Goal: Task Accomplishment & Management: Manage account settings

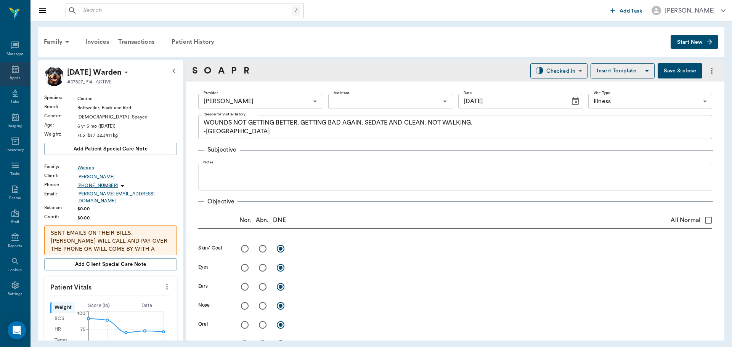
scroll to position [572, 0]
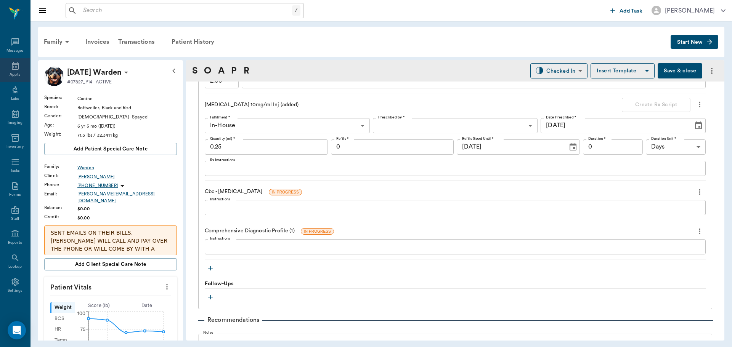
click at [10, 72] on div "Appts" at bounding box center [15, 75] width 11 height 6
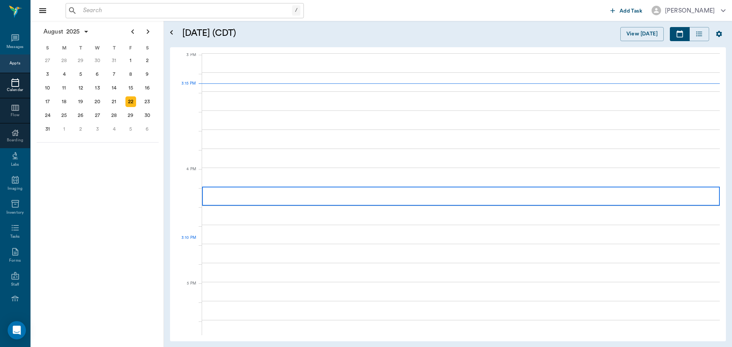
scroll to position [802, 0]
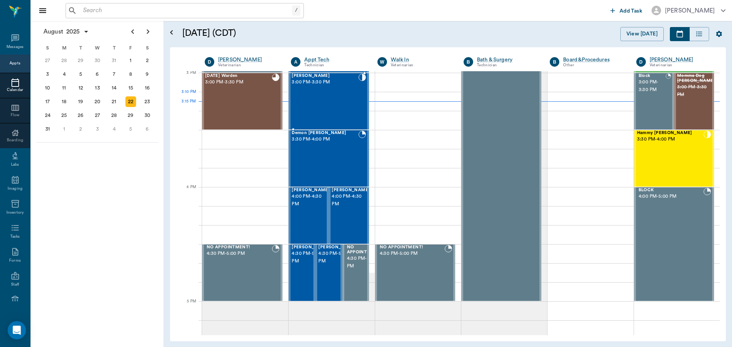
click at [337, 101] on div "Chloe Hernandez 3:00 PM - 3:30 PM" at bounding box center [325, 102] width 66 height 56
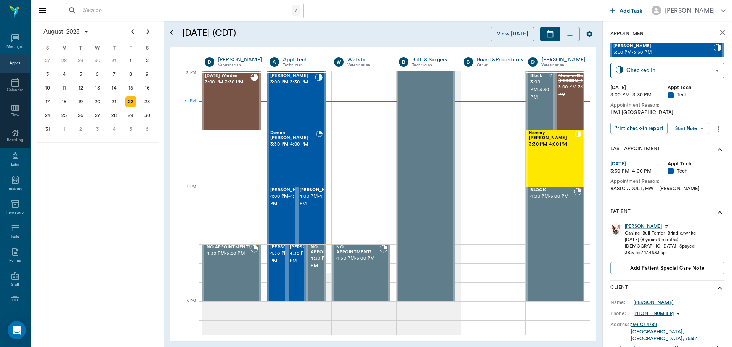
click at [702, 126] on body "/ ​ Add Task Dr. Bert Ellsworth Nectar Messages Appts Calendar Flow Boarding La…" at bounding box center [366, 173] width 732 height 347
click at [696, 146] on li "Start SOAP" at bounding box center [690, 144] width 53 height 13
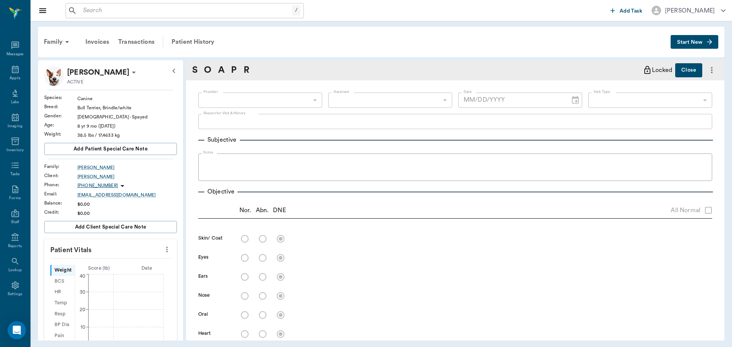
scroll to position [3, 0]
type input "63ec2f075fda476ae8351a4c"
type input "65d2be4f46e3a538d89b8c1a"
type textarea "HWI Caryn"
type input "[DATE]"
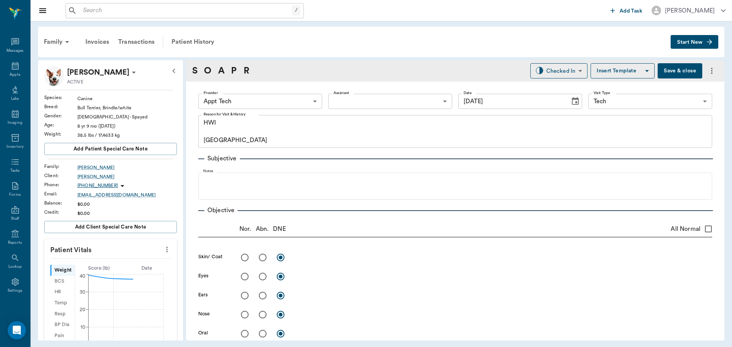
click at [236, 109] on div "Provider Appt Tech 63ec2f075fda476ae8351a4c Provider Assistant ​ Assistant Date…" at bounding box center [455, 101] width 514 height 27
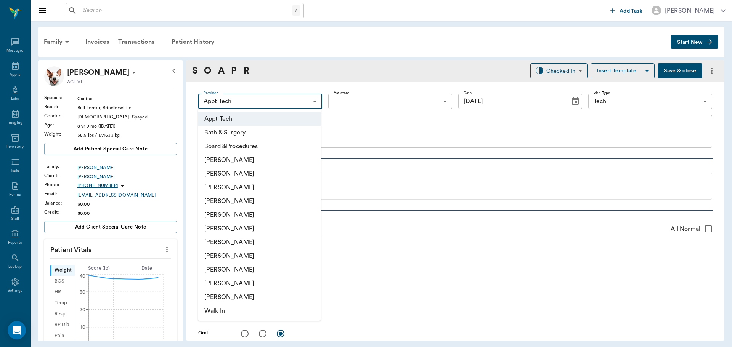
click at [293, 98] on body "/ ​ Add Task Dr. Bert Ellsworth Nectar Messages Appts Labs Imaging Inventory Ta…" at bounding box center [366, 173] width 732 height 347
click at [258, 176] on li "Daniel Virnala" at bounding box center [259, 174] width 122 height 14
type input "642ef10e332a41444de2bad1"
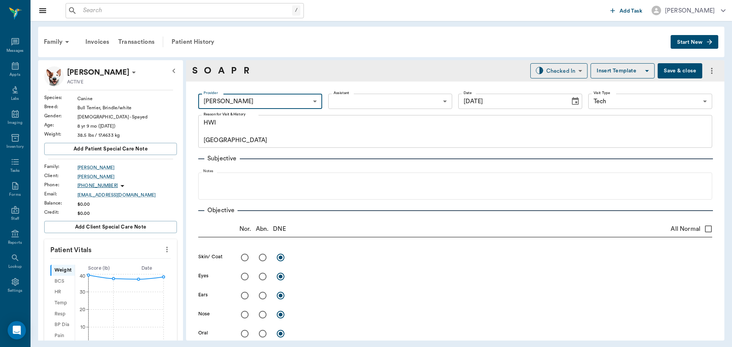
click at [163, 247] on icon "more" at bounding box center [167, 249] width 8 height 9
click at [139, 264] on span "Enter Vitals" at bounding box center [129, 263] width 64 height 8
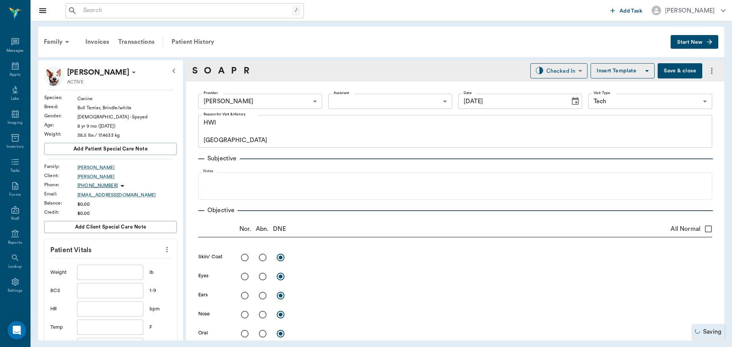
click at [119, 274] on input "text" at bounding box center [110, 272] width 66 height 15
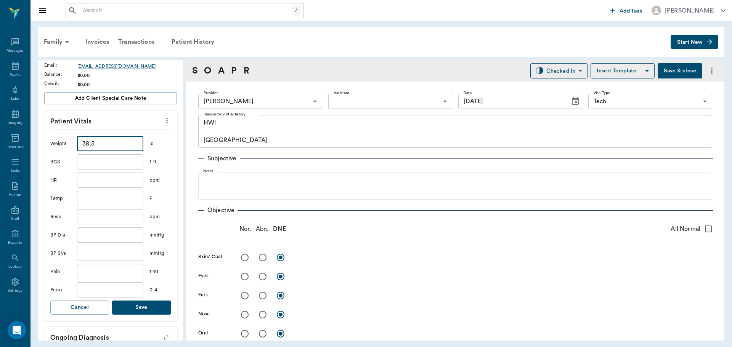
scroll to position [152, 0]
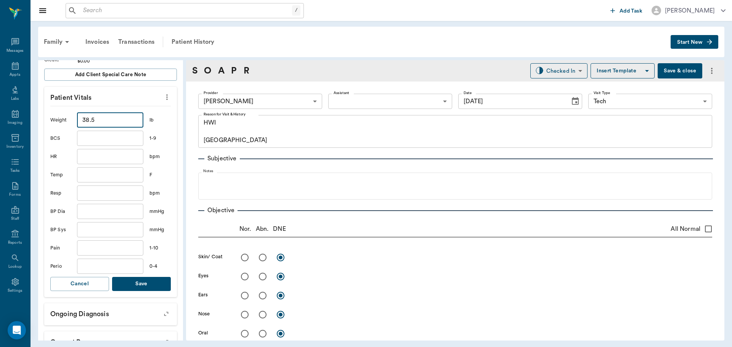
type input "38.5"
click at [142, 282] on button "Save" at bounding box center [141, 284] width 59 height 14
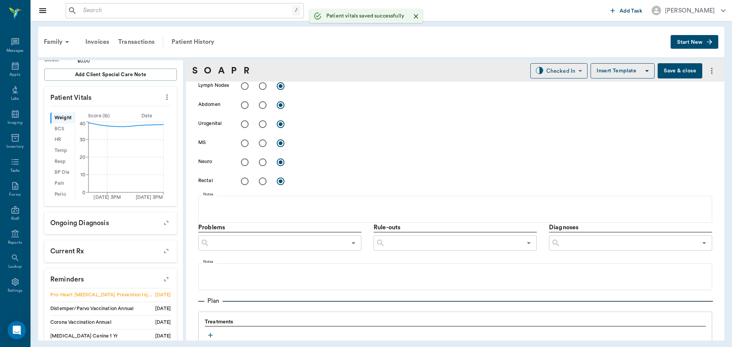
scroll to position [463, 0]
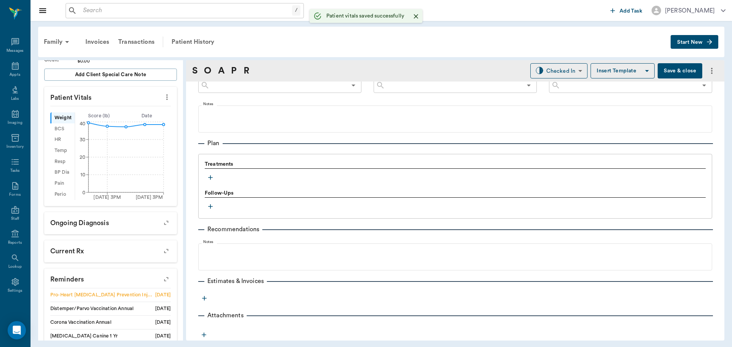
click at [210, 177] on icon "button" at bounding box center [210, 177] width 5 height 5
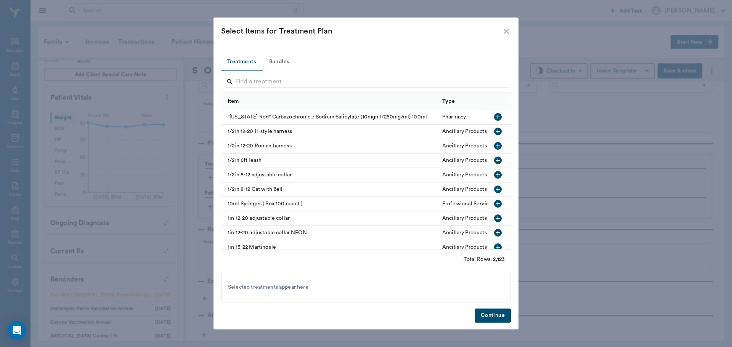
click at [319, 81] on input "Search" at bounding box center [366, 82] width 263 height 12
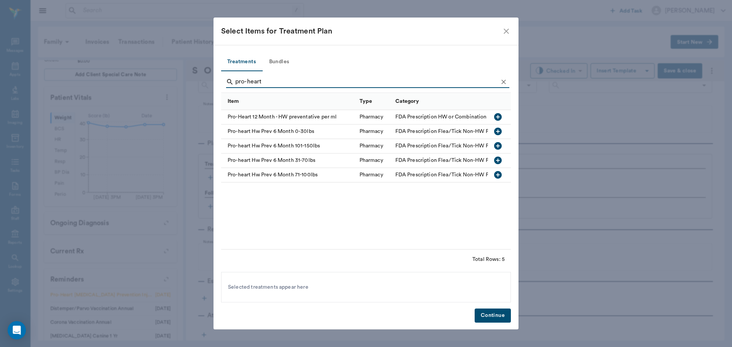
type input "pro-heart"
click at [497, 162] on icon "button" at bounding box center [498, 161] width 8 height 8
click at [494, 315] on button "Continue" at bounding box center [493, 316] width 36 height 14
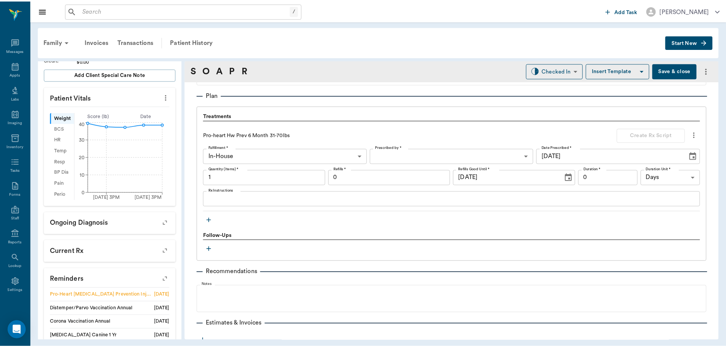
scroll to position [553, 0]
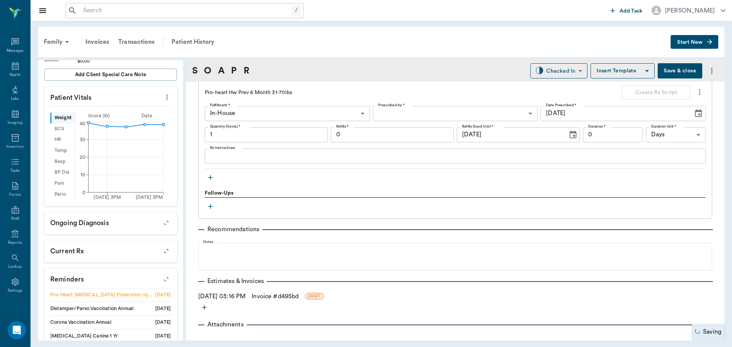
click at [296, 294] on link "Invoice # d495bd" at bounding box center [275, 296] width 47 height 9
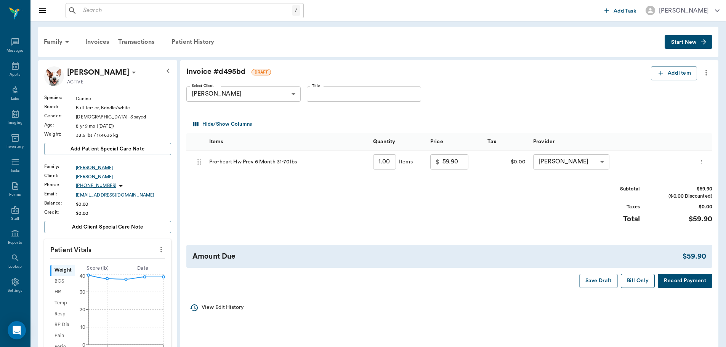
click at [638, 283] on button "Bill Only" at bounding box center [638, 281] width 34 height 14
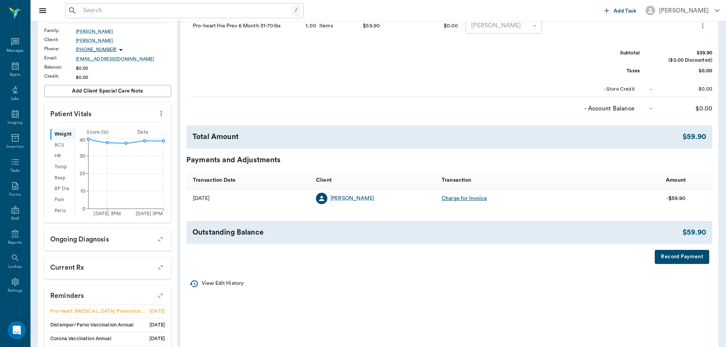
scroll to position [221, 0]
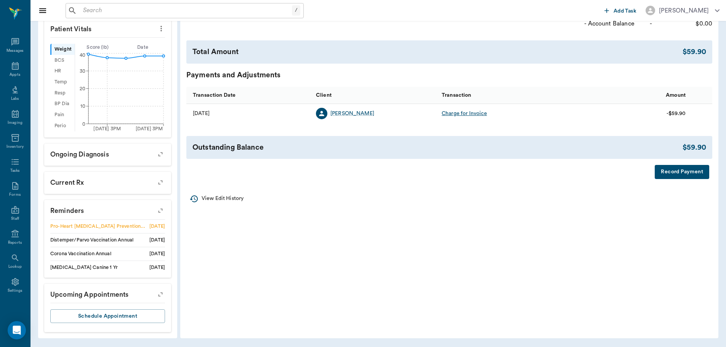
click at [160, 210] on icon "button" at bounding box center [160, 210] width 11 height 11
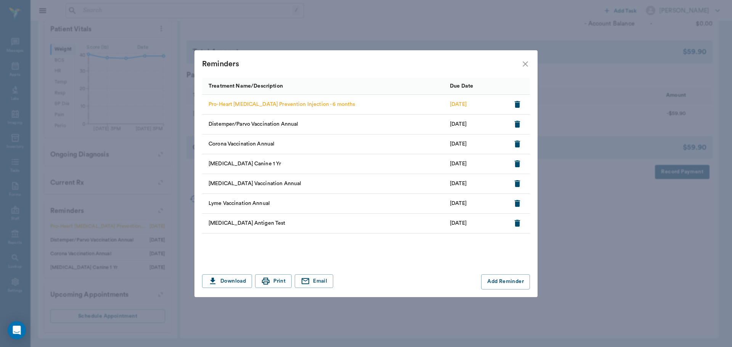
click at [516, 102] on icon "button" at bounding box center [517, 104] width 5 height 7
click at [525, 63] on icon "close" at bounding box center [525, 63] width 5 height 5
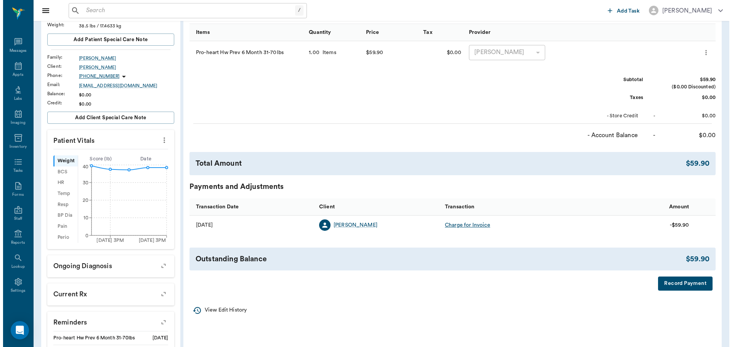
scroll to position [0, 0]
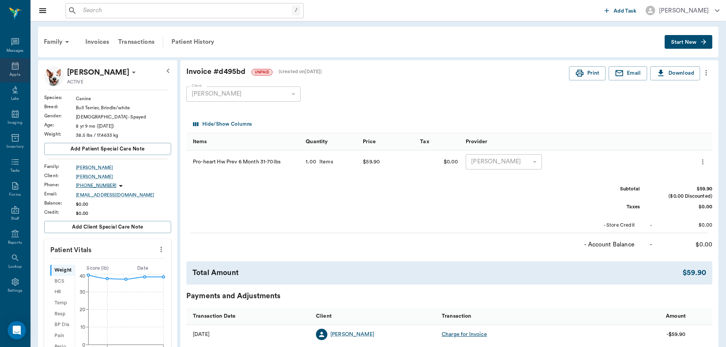
click at [17, 68] on div "Appts" at bounding box center [15, 70] width 30 height 24
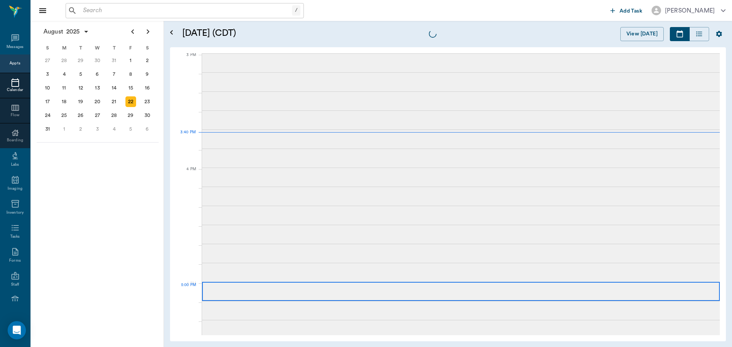
scroll to position [801, 0]
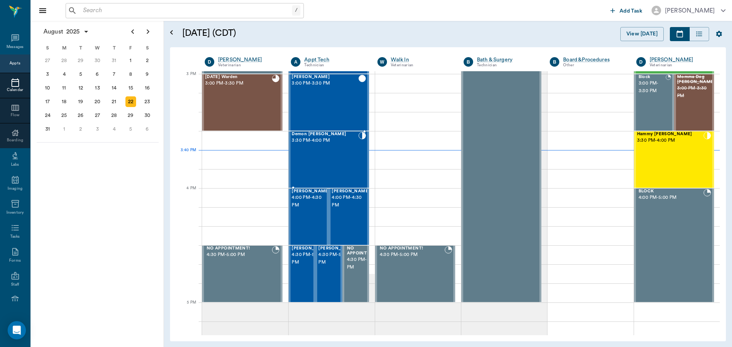
click at [339, 158] on div "Demon Thompson 3:30 PM - 4:00 PM" at bounding box center [325, 160] width 66 height 56
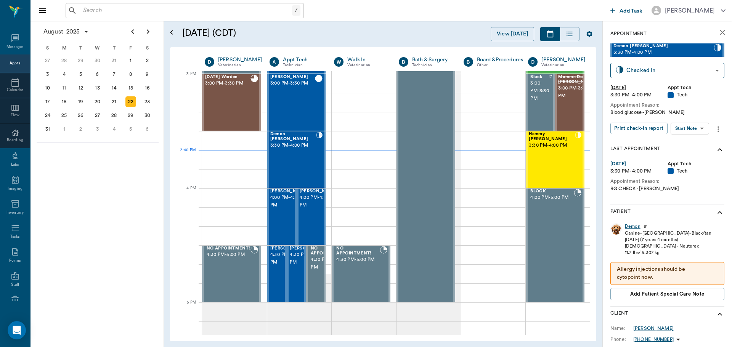
click at [638, 225] on div "Demon" at bounding box center [633, 226] width 16 height 6
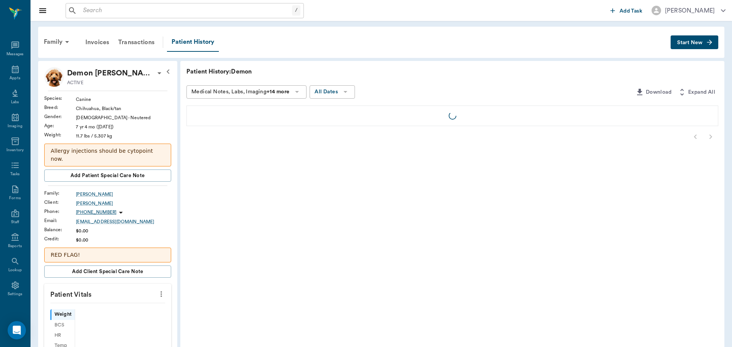
scroll to position [3, 0]
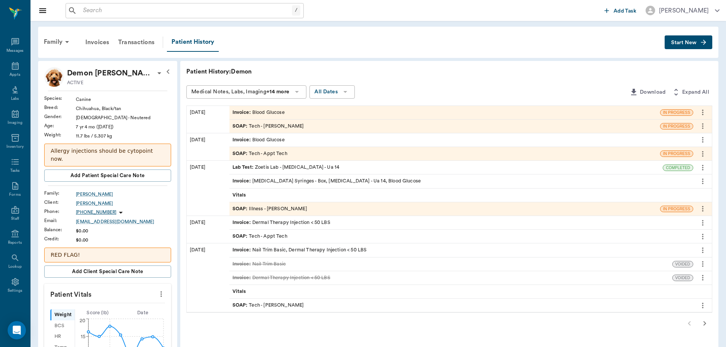
click at [306, 153] on div "SOAP : Tech - Appt Tech" at bounding box center [444, 153] width 431 height 13
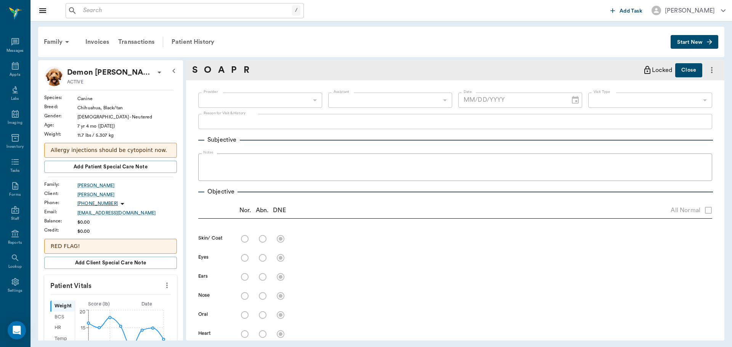
type input "63ec2f075fda476ae8351a4c"
type input "65d2be4f46e3a538d89b8c1a"
type textarea "BG CHECK -LORY"
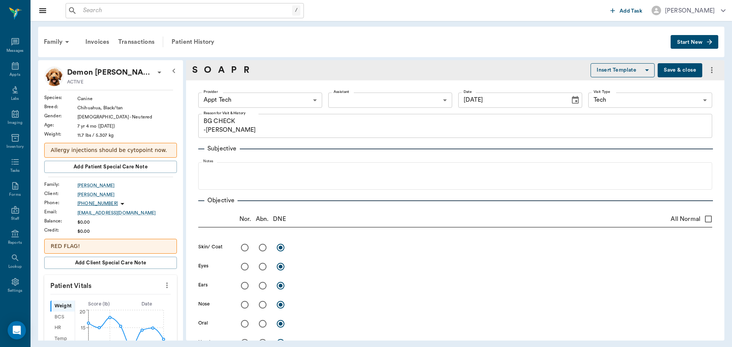
type input "08/15/2025"
click at [12, 68] on icon at bounding box center [15, 65] width 9 height 9
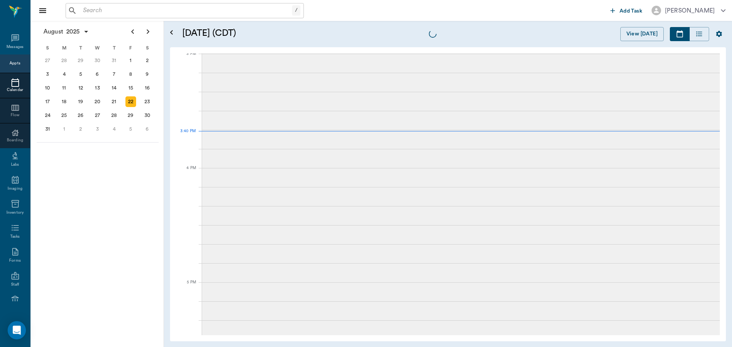
scroll to position [802, 0]
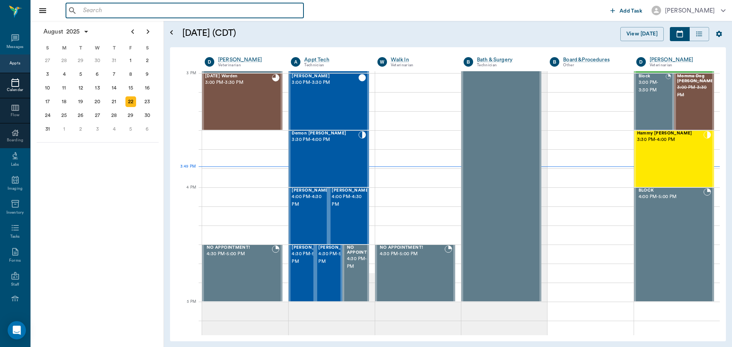
click at [109, 12] on input "text" at bounding box center [190, 10] width 220 height 11
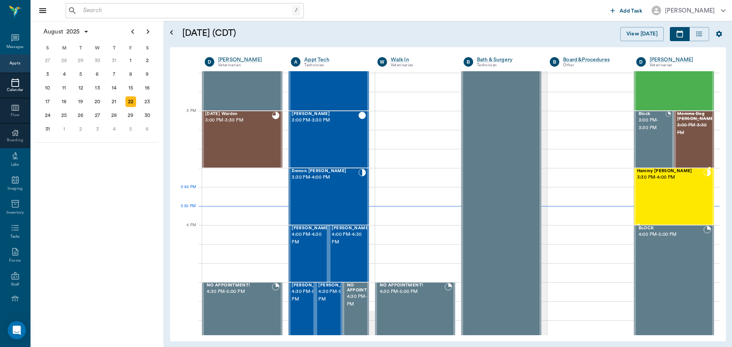
scroll to position [763, 0]
click at [692, 192] on div "Hammy [PERSON_NAME] 3:30 PM - 4:00 PM" at bounding box center [670, 197] width 66 height 56
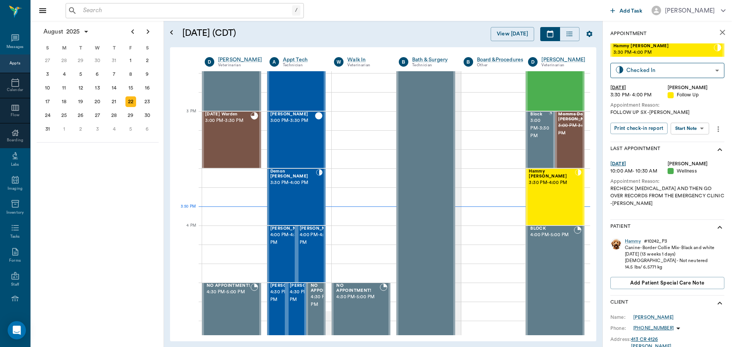
click at [679, 132] on body "/ ​ Add Task Dr. Bert Ellsworth Nectar Messages Appts Calendar Flow Boarding La…" at bounding box center [366, 173] width 732 height 347
click at [683, 145] on button "Start SOAP" at bounding box center [681, 144] width 26 height 9
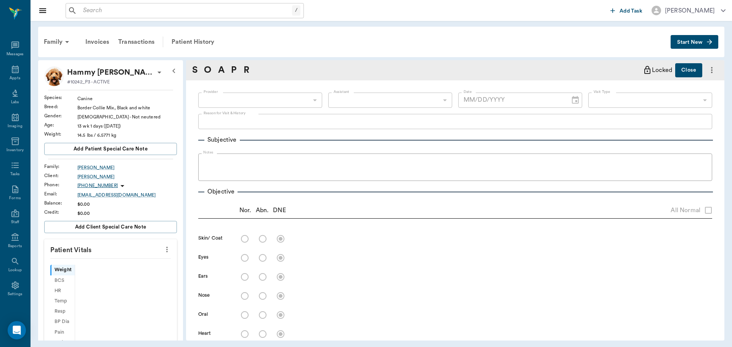
scroll to position [3, 0]
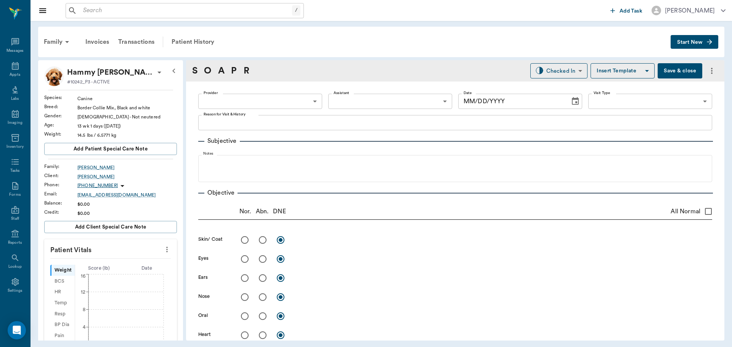
type input "670e8b52b987dc0b25a864ee"
type input "65d2be4f46e3a538d89b8c16"
type textarea "FOLLOW UP SX -[PERSON_NAME]"
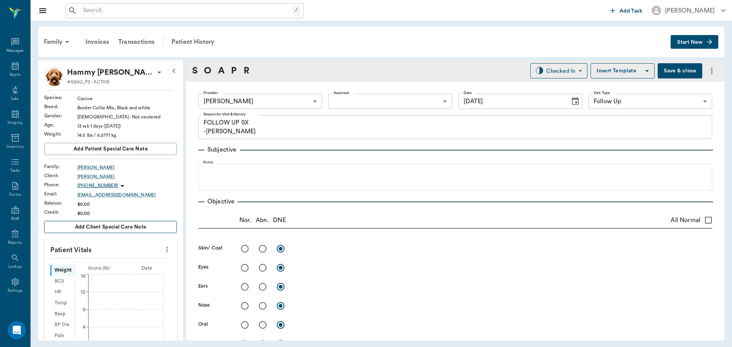
type input "[DATE]"
click at [163, 249] on icon "more" at bounding box center [167, 249] width 8 height 9
click at [150, 264] on span "Enter Vitals" at bounding box center [129, 263] width 64 height 8
click at [123, 267] on input "text" at bounding box center [110, 272] width 66 height 15
type input "16"
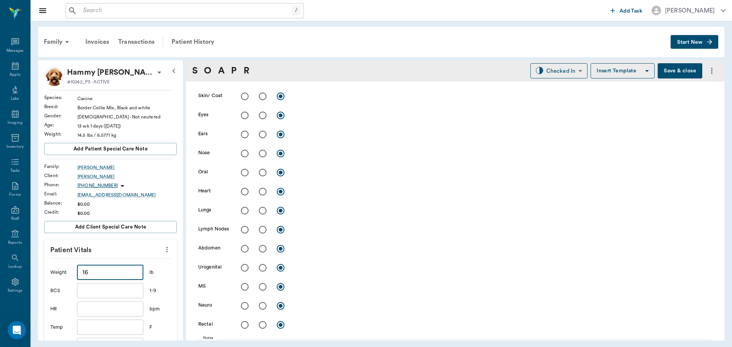
scroll to position [114, 0]
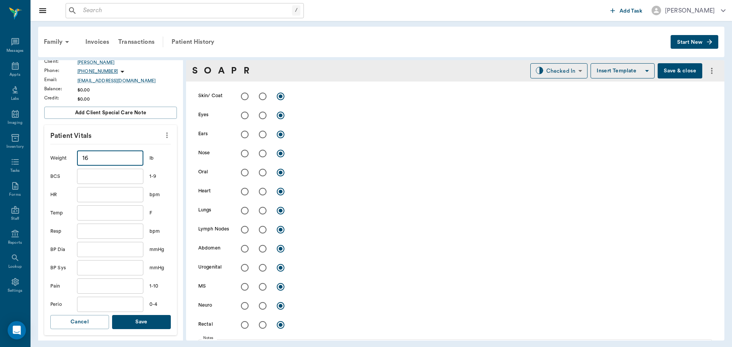
click at [146, 325] on button "Save" at bounding box center [141, 322] width 59 height 14
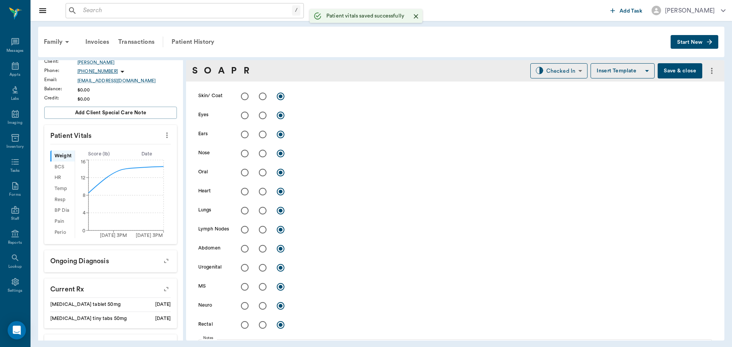
scroll to position [0, 0]
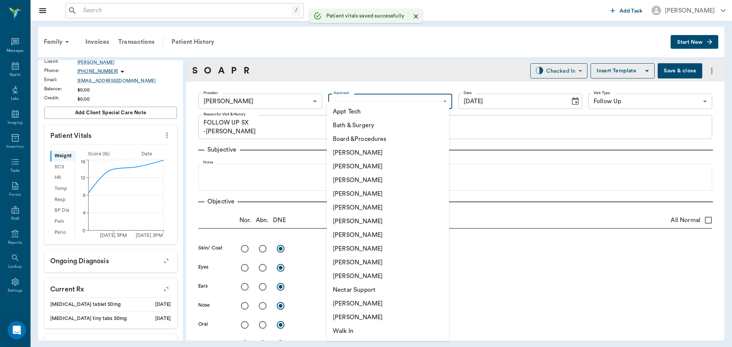
click at [370, 96] on body "/ ​ Add Task Dr. Bert Ellsworth Nectar Messages Appts Labs Imaging Inventory Ta…" at bounding box center [366, 173] width 732 height 347
click at [399, 217] on li "[PERSON_NAME]" at bounding box center [388, 222] width 122 height 14
type input "682b670d8bdc6f7f8feef3db"
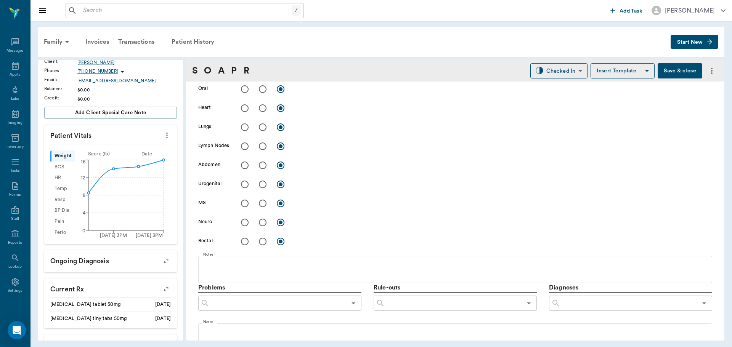
scroll to position [381, 0]
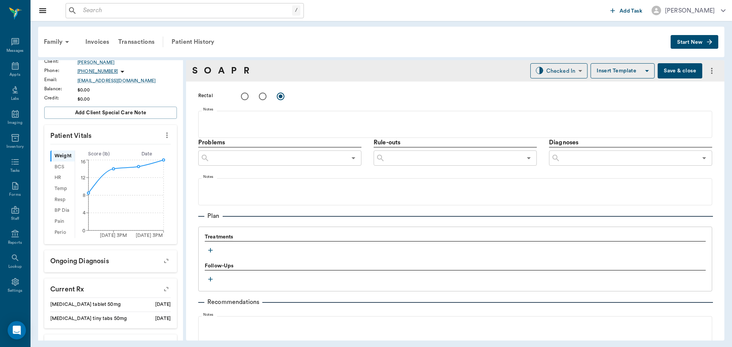
click at [210, 249] on icon "button" at bounding box center [211, 251] width 8 height 8
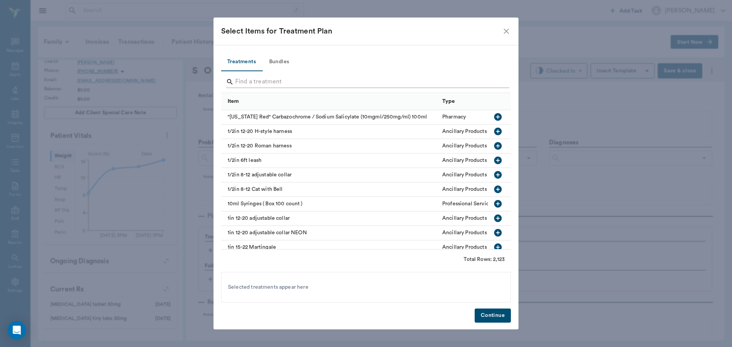
click at [281, 85] on input "Search" at bounding box center [366, 82] width 263 height 12
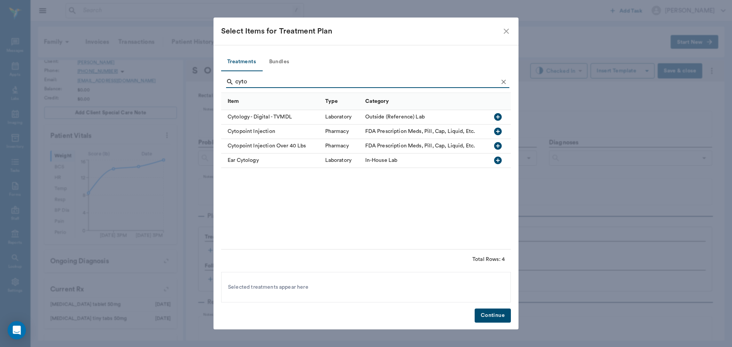
type input "cyto"
click at [497, 131] on icon "button" at bounding box center [497, 131] width 9 height 9
click at [503, 320] on button "Continue" at bounding box center [493, 316] width 36 height 14
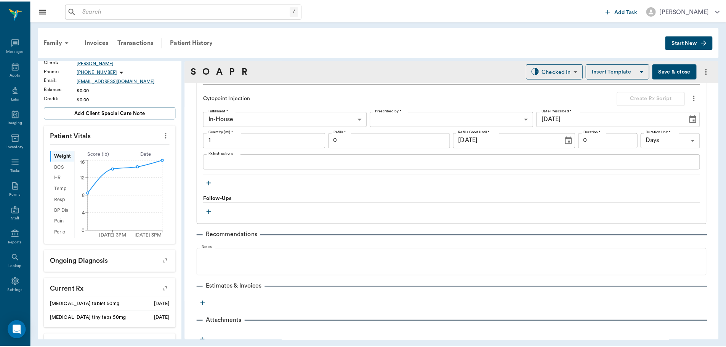
scroll to position [545, 0]
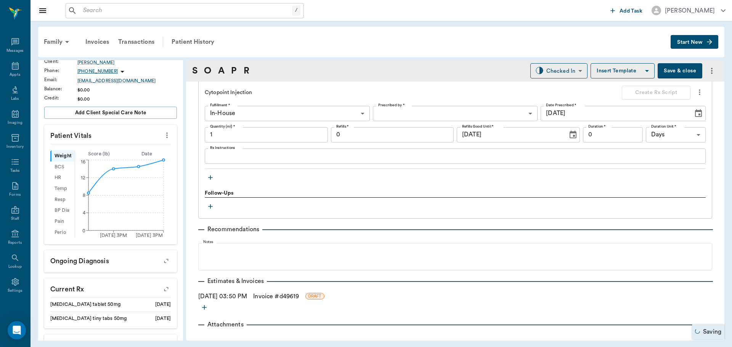
drag, startPoint x: 273, startPoint y: 298, endPoint x: 317, endPoint y: 292, distance: 43.8
click at [273, 298] on link "Invoice # d49619" at bounding box center [276, 296] width 46 height 9
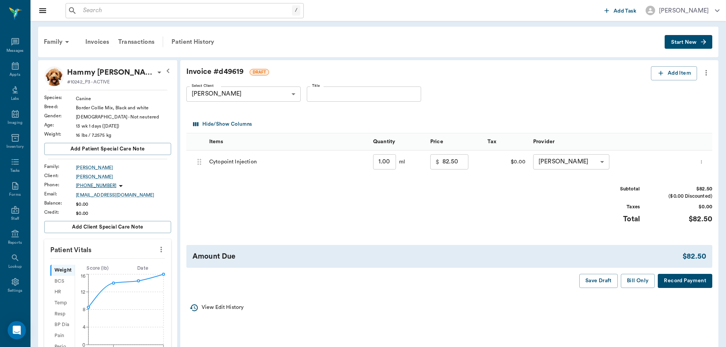
click at [386, 160] on input "1.00" at bounding box center [384, 161] width 23 height 15
type input "."
type input "0.00"
type input ".3"
type input "37.50"
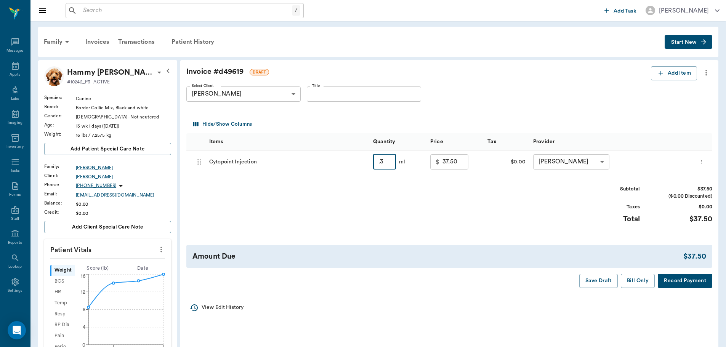
type input "."
type input "0.00"
type input "."
type input ".3"
type input "37.50"
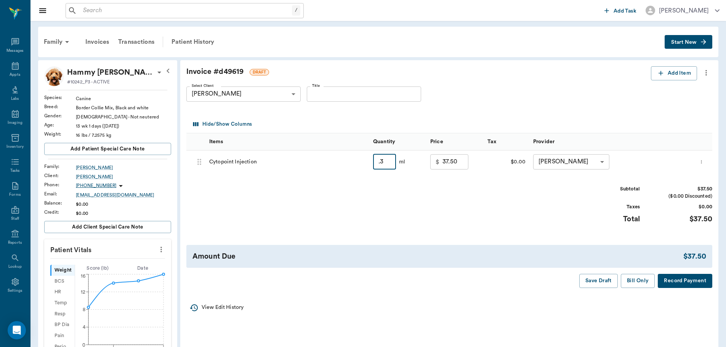
click at [468, 196] on div "Subtotal $37.50 ($0.00 Discounted) Taxes $0.00 Total $37.50" at bounding box center [449, 209] width 526 height 47
click at [384, 160] on input ".3" at bounding box center [384, 161] width 23 height 15
type input "0"
type input "0.00"
type input "0"
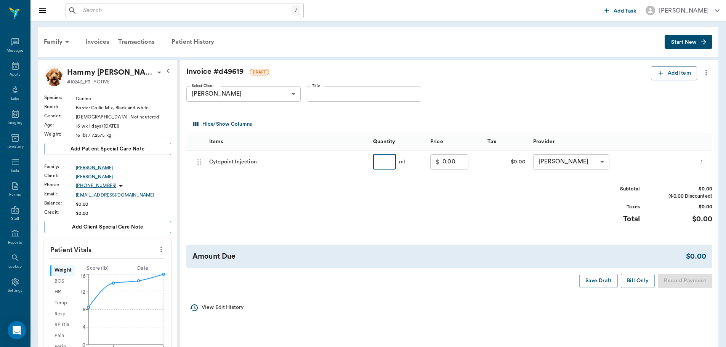
type input "1"
type input "82.50"
type input "1"
click at [414, 214] on div "Subtotal $82.50 ($0.00 Discounted) Taxes $0.00 Total $82.50" at bounding box center [449, 209] width 526 height 47
drag, startPoint x: 212, startPoint y: 48, endPoint x: 399, endPoint y: 37, distance: 187.4
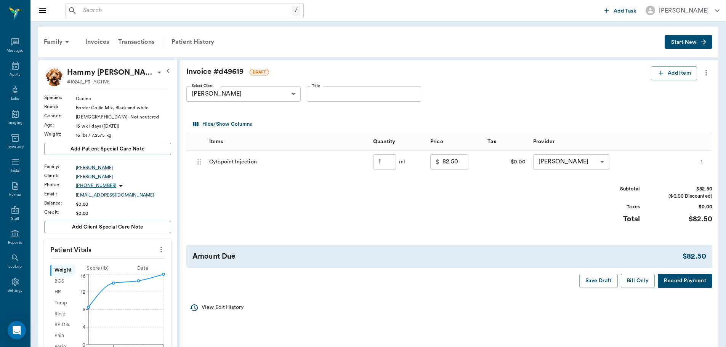
click at [212, 48] on div "Patient History" at bounding box center [193, 42] width 52 height 18
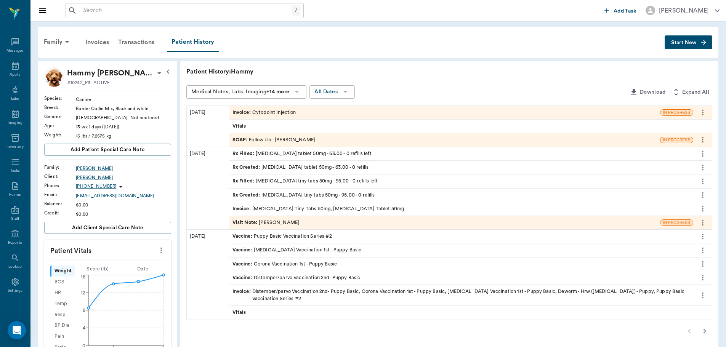
click at [364, 140] on div "SOAP : Follow Up - Dr. Kindall Jones" at bounding box center [444, 139] width 431 height 13
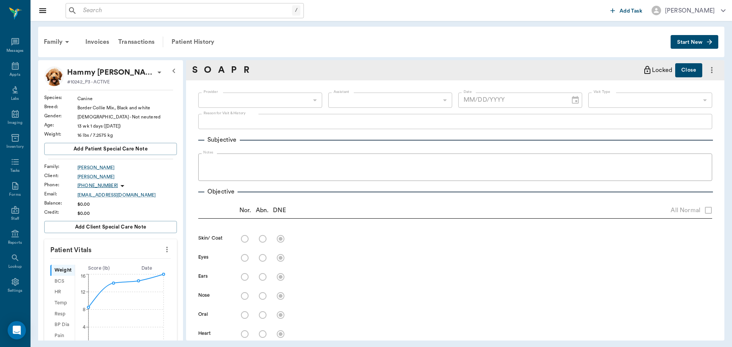
type input "670e8b52b987dc0b25a864ee"
type input "682b670d8bdc6f7f8feef3db"
type input "65d2be4f46e3a538d89b8c16"
type textarea "FOLLOW UP SX -LORY"
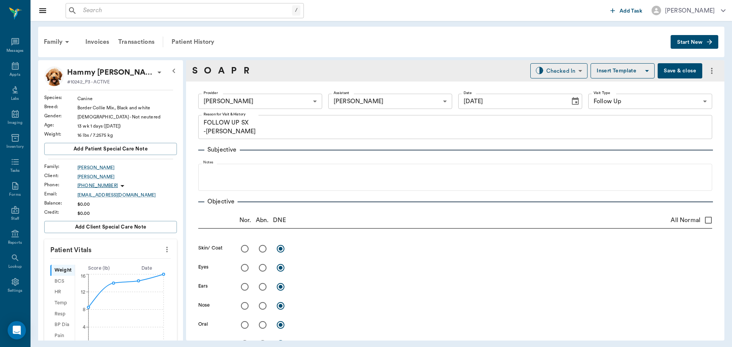
type input "[DATE]"
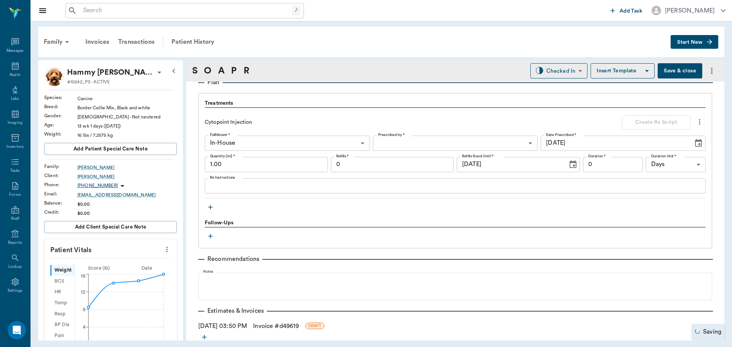
scroll to position [478, 0]
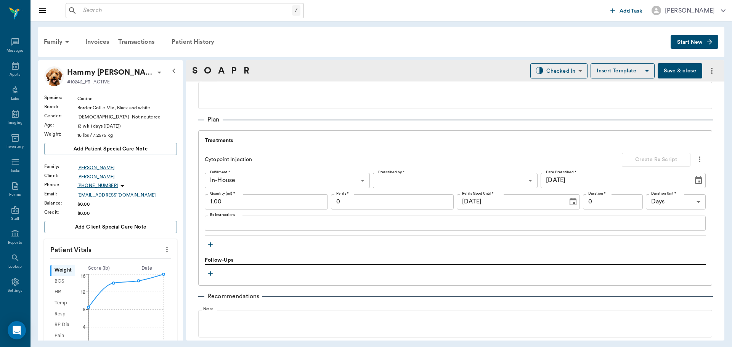
click at [260, 207] on input "1.00" at bounding box center [266, 201] width 123 height 15
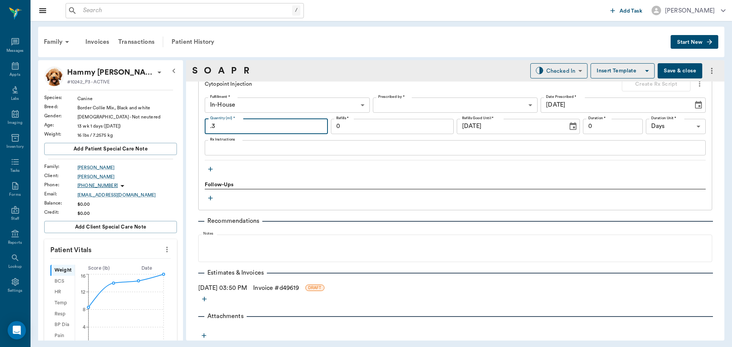
scroll to position [554, 0]
type input ".3"
click at [211, 168] on icon "button" at bounding box center [210, 168] width 5 height 5
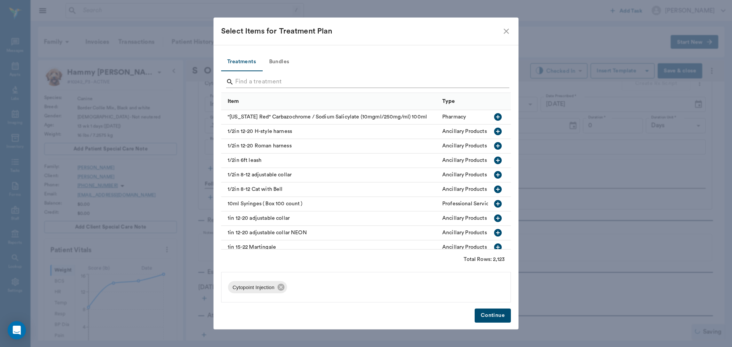
click at [280, 85] on input "Search" at bounding box center [366, 82] width 263 height 12
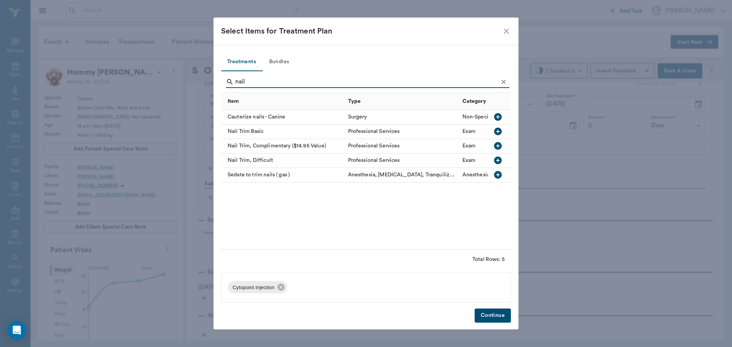
type input "nail"
click at [499, 135] on icon "button" at bounding box center [497, 131] width 9 height 9
click at [503, 83] on icon "Clear" at bounding box center [504, 82] width 8 height 8
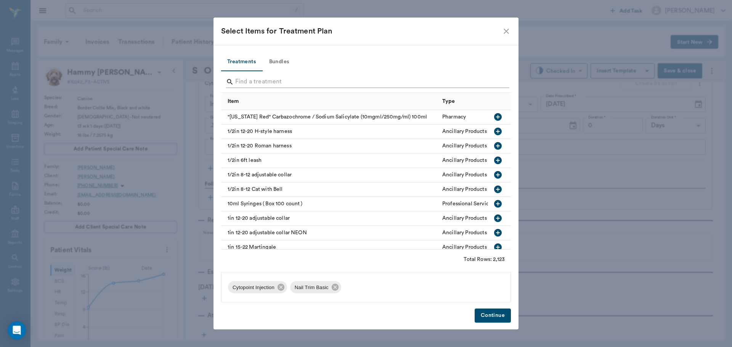
click at [495, 83] on input "Search" at bounding box center [366, 82] width 263 height 12
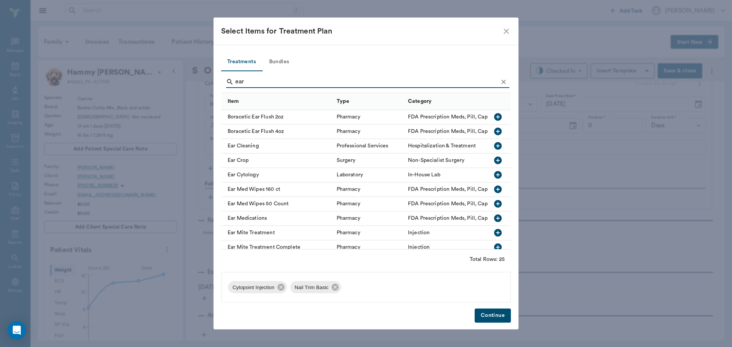
type input "ear"
click at [494, 176] on icon "button" at bounding box center [498, 175] width 8 height 8
click at [504, 82] on icon "Clear" at bounding box center [503, 82] width 5 height 5
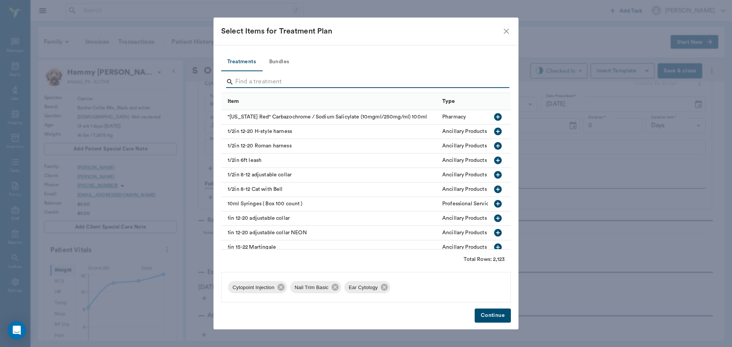
click at [491, 84] on input "Search" at bounding box center [366, 82] width 263 height 12
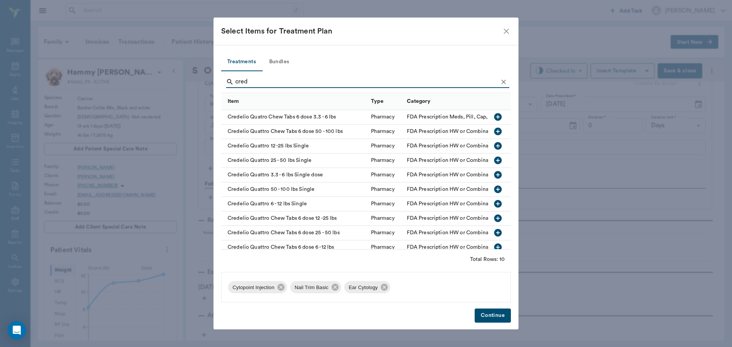
type input "cred"
click at [494, 145] on icon "button" at bounding box center [498, 146] width 8 height 8
click at [503, 79] on icon "Clear" at bounding box center [504, 82] width 8 height 8
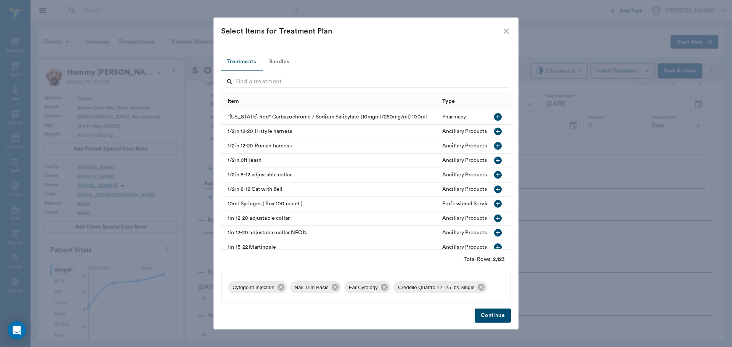
click at [473, 83] on input "Search" at bounding box center [366, 82] width 263 height 12
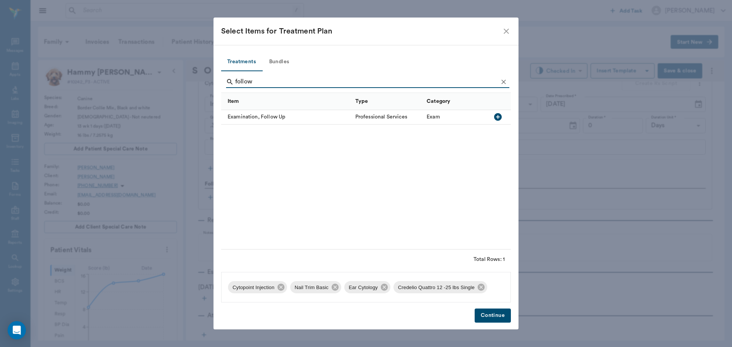
type input "follow"
click at [498, 116] on icon "button" at bounding box center [497, 116] width 9 height 9
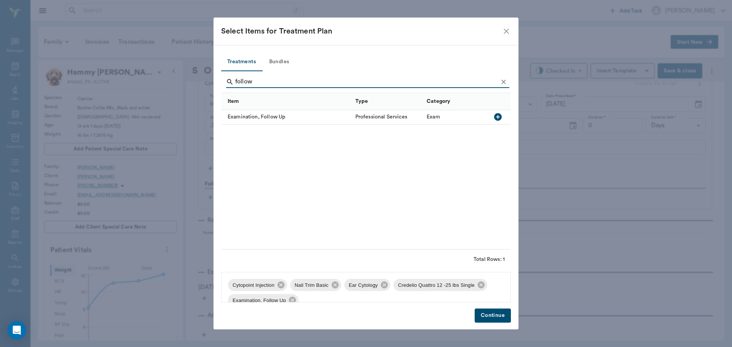
click at [503, 315] on button "Continue" at bounding box center [493, 316] width 36 height 14
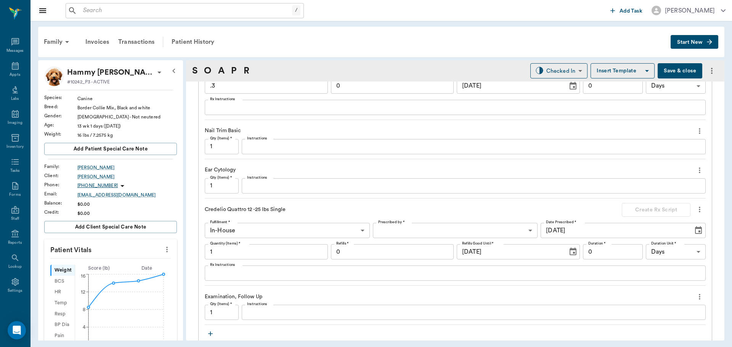
scroll to position [630, 0]
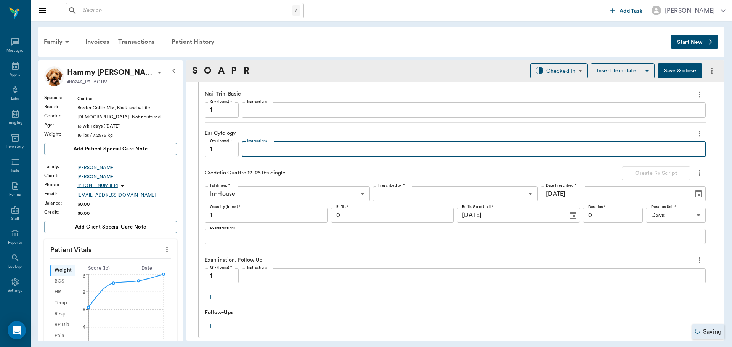
click at [319, 152] on textarea "Instructions" at bounding box center [473, 149] width 453 height 9
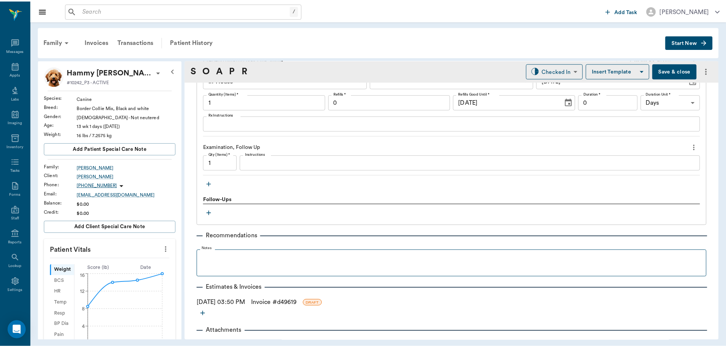
scroll to position [744, 0]
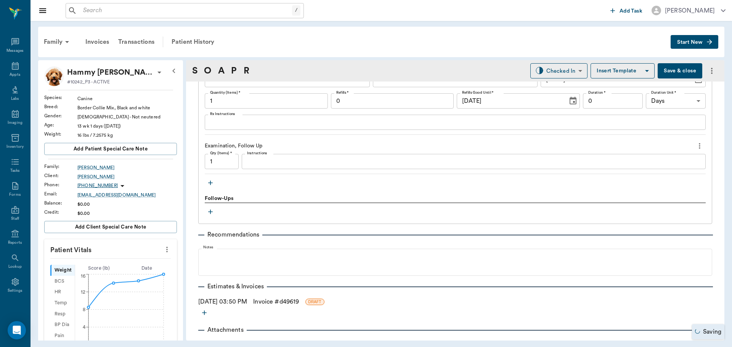
type textarea "Negative"
click at [278, 304] on link "Invoice # d49619" at bounding box center [276, 301] width 46 height 9
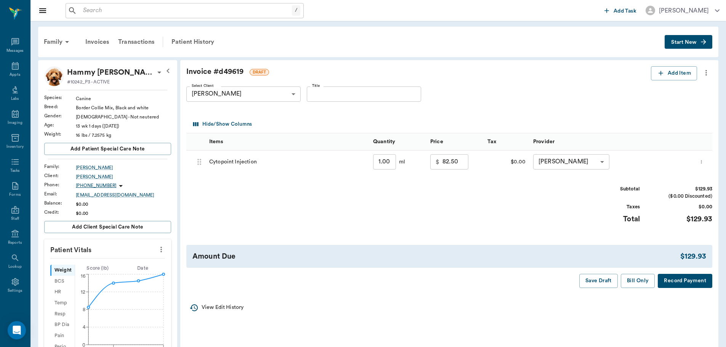
type input "0.30"
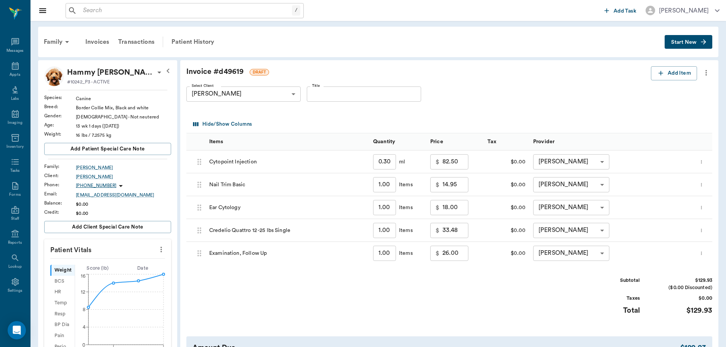
type input "37.50"
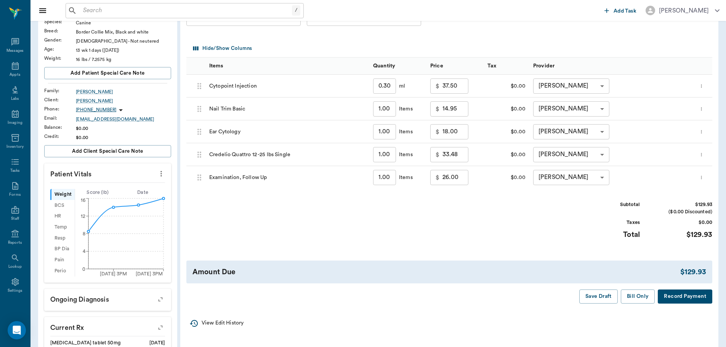
scroll to position [76, 0]
click at [455, 131] on input "18.00" at bounding box center [456, 131] width 26 height 15
type input "0.00"
click at [460, 176] on input "26.00" at bounding box center [456, 177] width 26 height 15
type input "20.00"
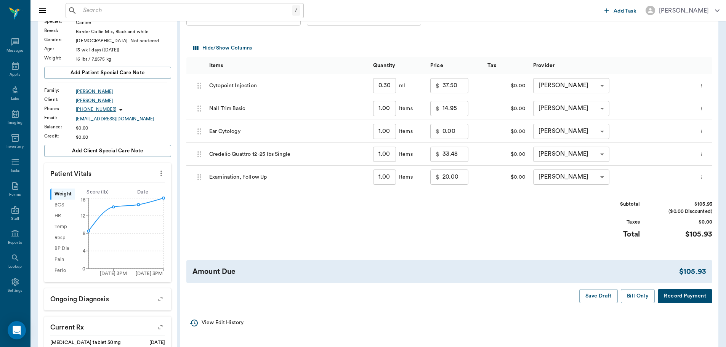
click at [469, 215] on div "Subtotal $105.93 ($0.00 Discounted) Taxes $0.00 Total $105.93" at bounding box center [449, 224] width 526 height 47
click at [596, 295] on button "Save Draft" at bounding box center [598, 296] width 38 height 14
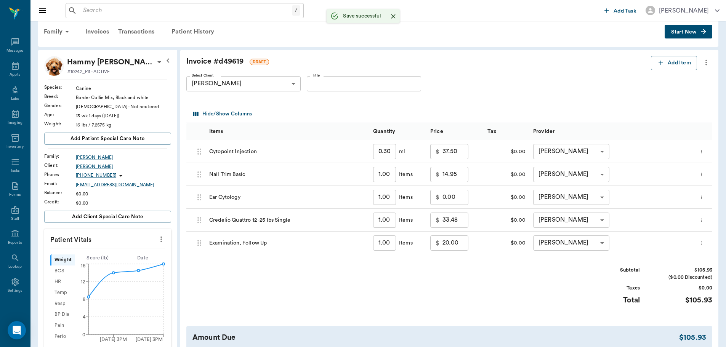
scroll to position [0, 0]
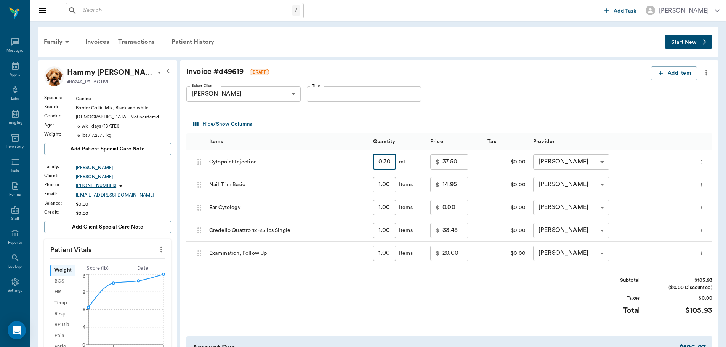
click at [393, 162] on input "0.30" at bounding box center [384, 161] width 23 height 15
type input "0"
type input "0.00"
type input "0.4"
type input "37.50"
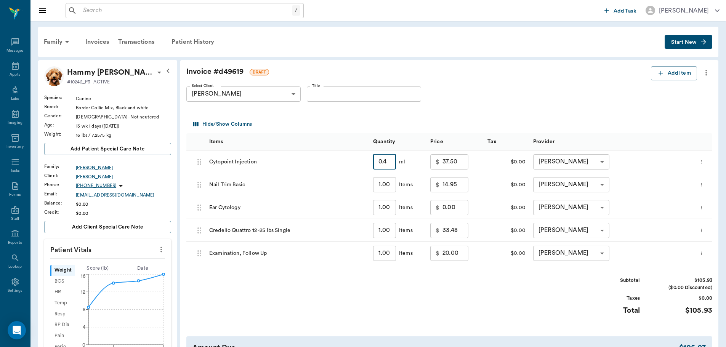
type input "0.4"
click at [487, 79] on div "Invoice # d49619 DRAFT" at bounding box center [418, 73] width 465 height 14
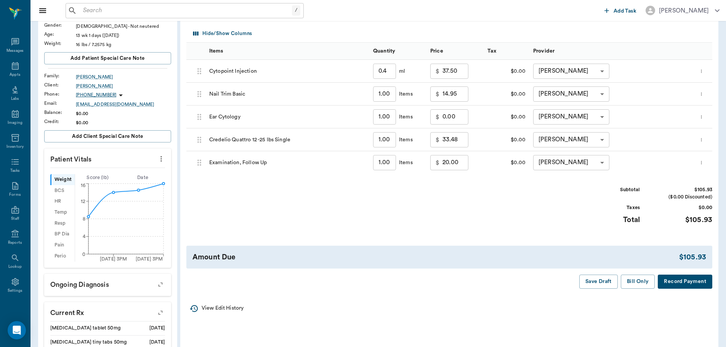
scroll to position [229, 0]
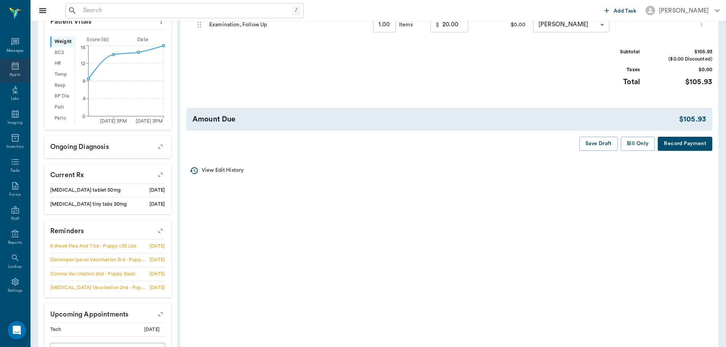
click at [13, 65] on icon at bounding box center [15, 66] width 7 height 8
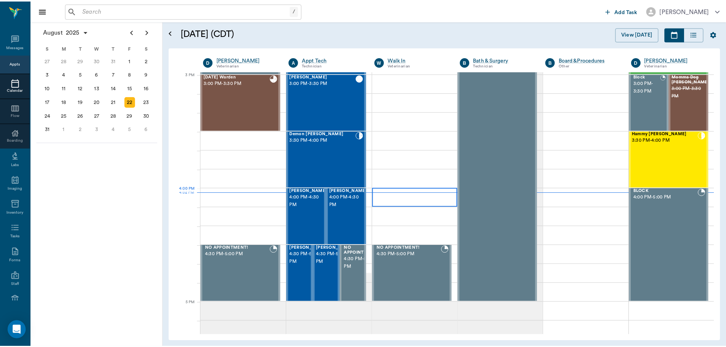
scroll to position [800, 0]
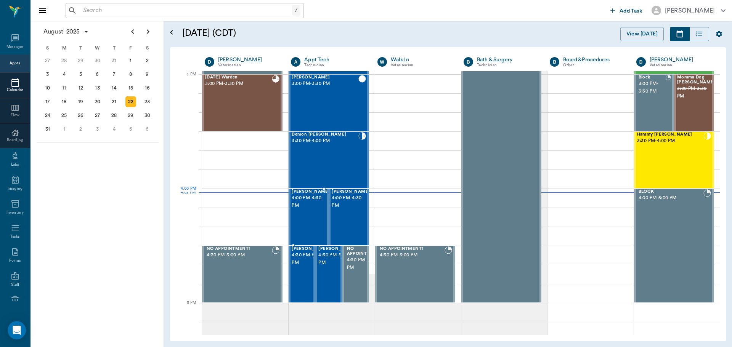
click at [311, 207] on span "4:00 PM - 4:30 PM" at bounding box center [311, 201] width 38 height 15
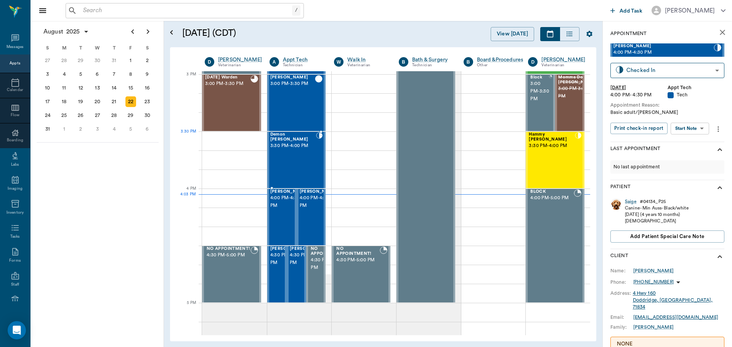
click at [299, 147] on div "Demon [PERSON_NAME] 3:30 PM - 4:00 PM" at bounding box center [293, 160] width 46 height 56
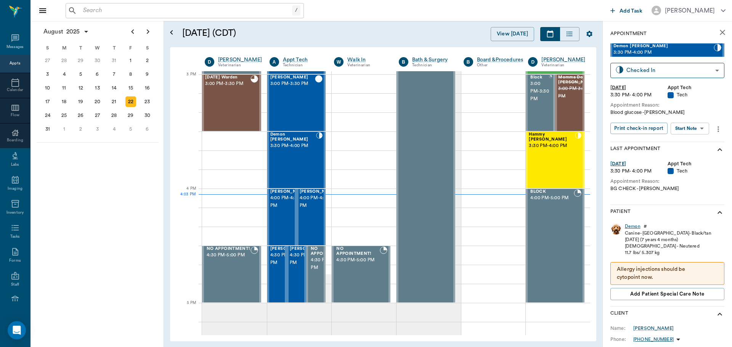
click at [633, 226] on div "Demon" at bounding box center [633, 226] width 16 height 6
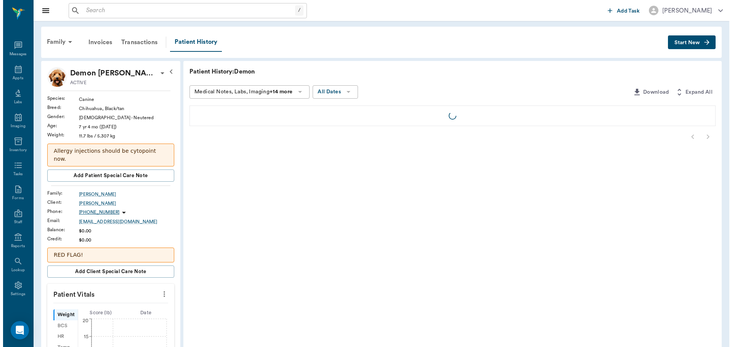
scroll to position [3, 0]
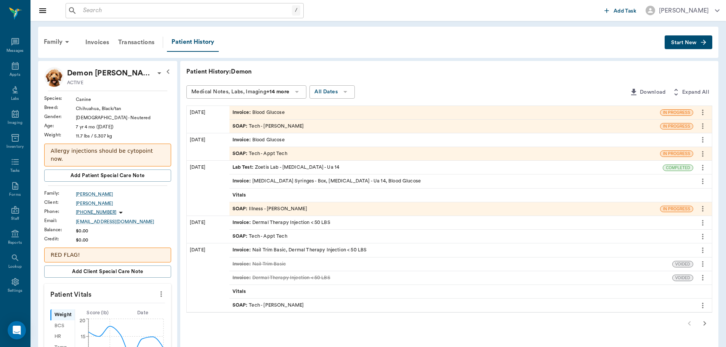
click at [291, 151] on div "SOAP : Tech - Appt Tech" at bounding box center [444, 153] width 431 height 13
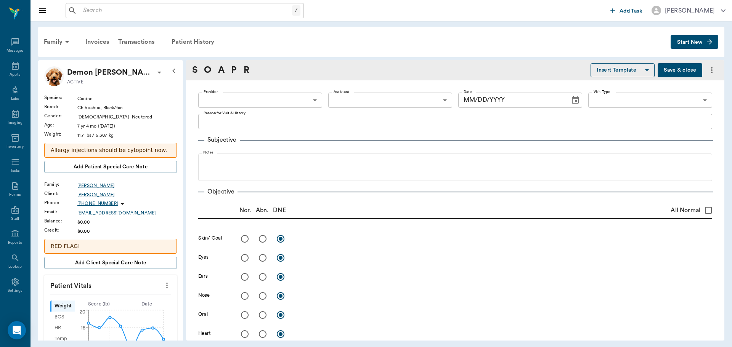
type input "63ec2f075fda476ae8351a4c"
type input "65d2be4f46e3a538d89b8c1a"
type textarea "BG CHECK -[PERSON_NAME]"
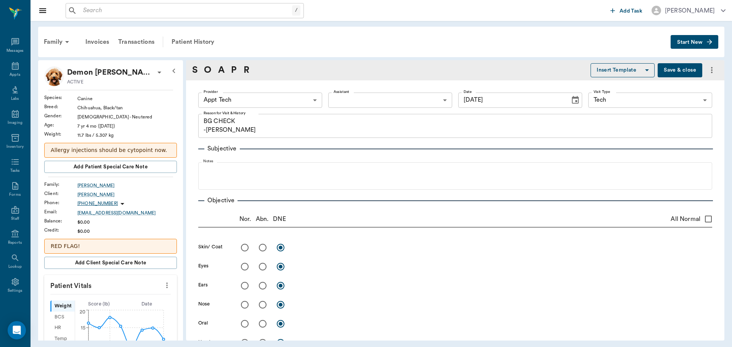
type input "08/15/2025"
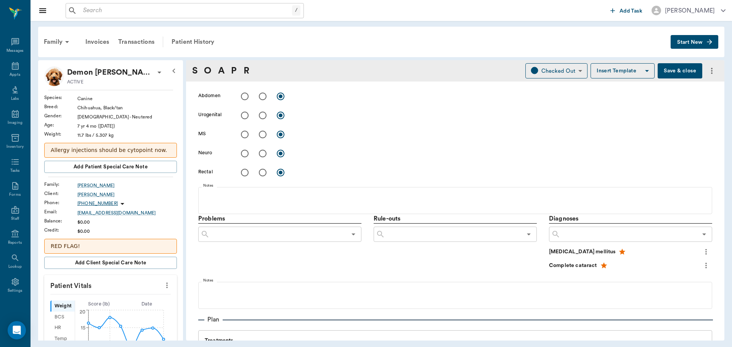
scroll to position [533, 0]
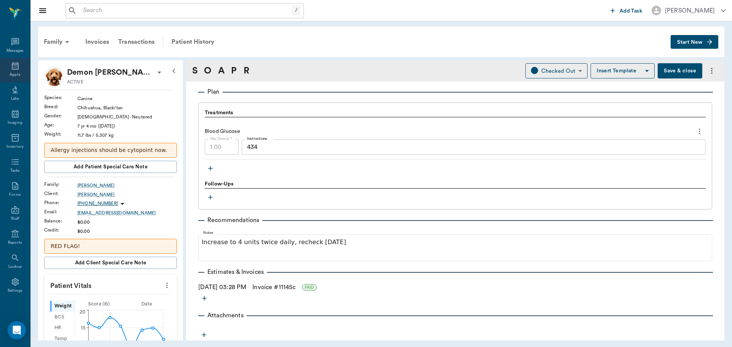
click at [11, 70] on icon at bounding box center [15, 65] width 9 height 9
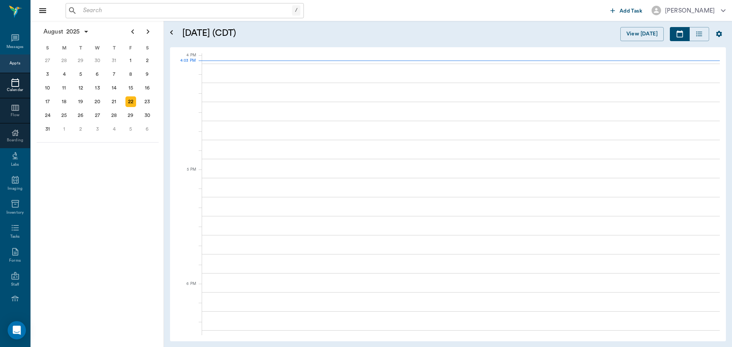
scroll to position [916, 0]
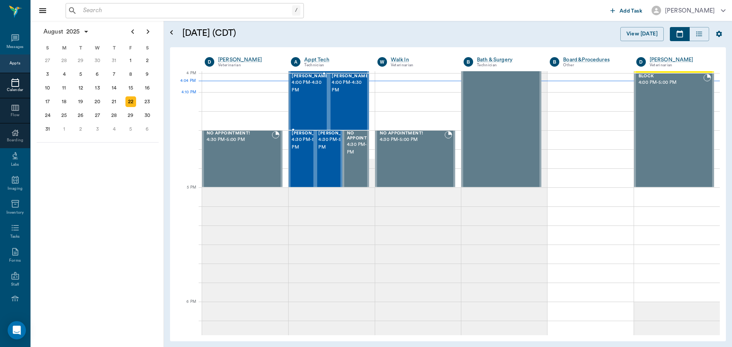
click at [311, 93] on span "4:00 PM - 4:30 PM" at bounding box center [311, 86] width 38 height 15
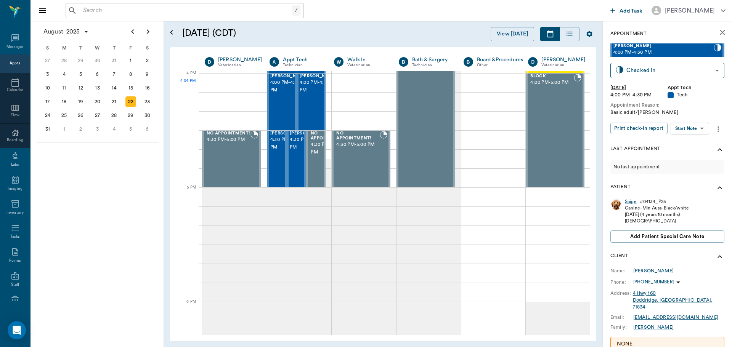
click at [696, 128] on body "/ ​ Add Task Dr. Bert Ellsworth Nectar Messages Appts Calendar Flow Boarding La…" at bounding box center [366, 173] width 732 height 347
click at [696, 143] on li "Start SOAP" at bounding box center [690, 144] width 53 height 13
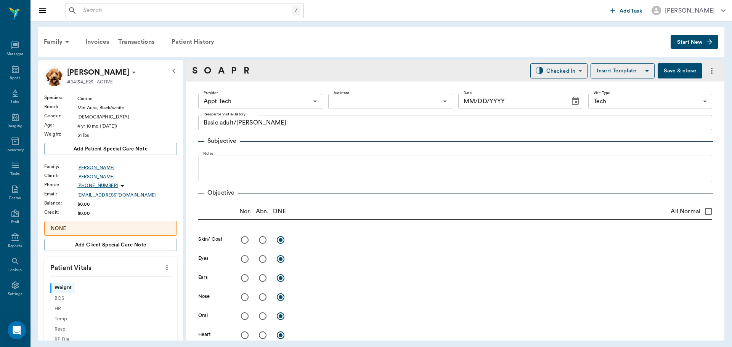
type input "63ec2f075fda476ae8351a4c"
type input "65d2be4f46e3a538d89b8c1a"
type textarea "Basic adult/Lisa"
type input "[DATE]"
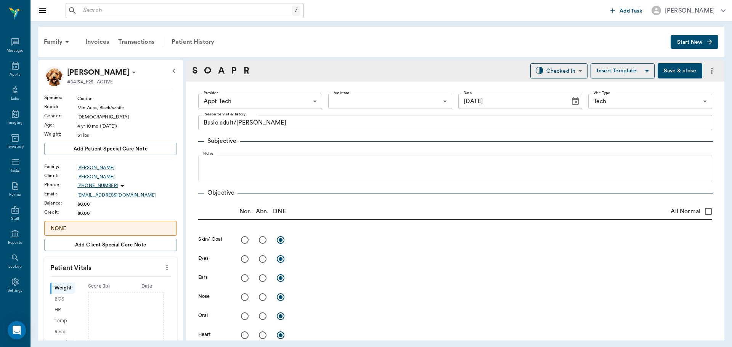
click at [305, 102] on body "/ ​ Add Task Dr. Bert Ellsworth Nectar Messages Appts Labs Imaging Inventory Ta…" at bounding box center [366, 173] width 732 height 347
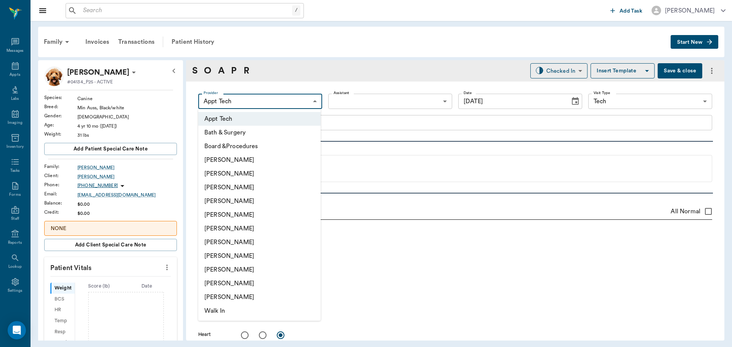
click at [263, 170] on li "[PERSON_NAME]" at bounding box center [259, 174] width 122 height 14
type input "642ef10e332a41444de2bad1"
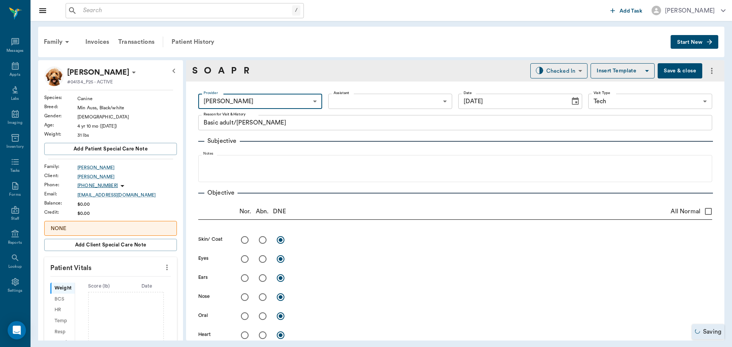
click at [165, 269] on icon "more" at bounding box center [167, 267] width 8 height 9
click at [133, 275] on li "Enter Vitals" at bounding box center [129, 281] width 76 height 14
click at [105, 287] on input "text" at bounding box center [110, 290] width 66 height 15
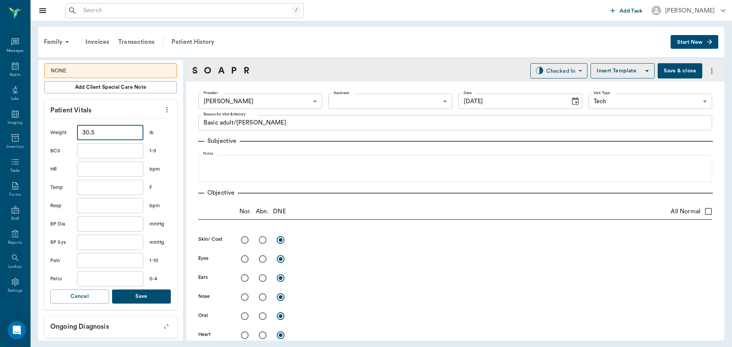
scroll to position [229, 0]
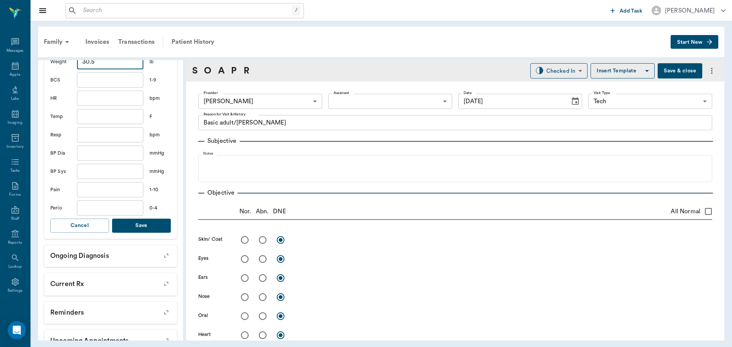
type input "30.5"
click at [143, 218] on div "Weight 30.5 ​ lb BCS ​ 1-9 HR ​ bpm Temp ​ F Resp ​ bpm BP Dia ​ mmHg BP Sys ​ …" at bounding box center [110, 143] width 120 height 191
click at [143, 224] on button "Save" at bounding box center [141, 226] width 59 height 14
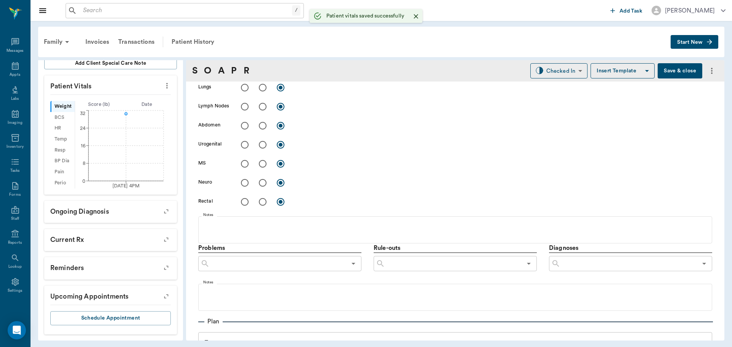
scroll to position [445, 0]
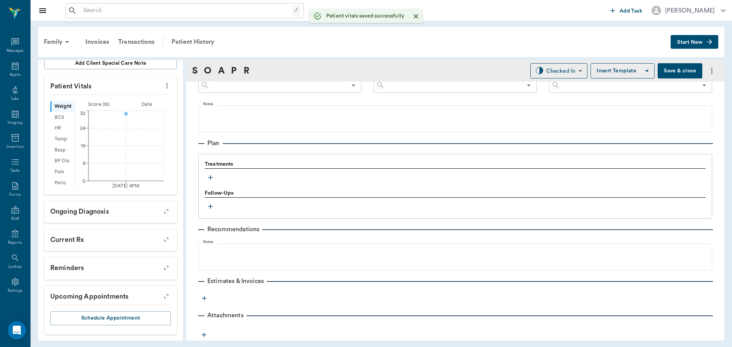
click at [209, 181] on icon "button" at bounding box center [211, 178] width 8 height 8
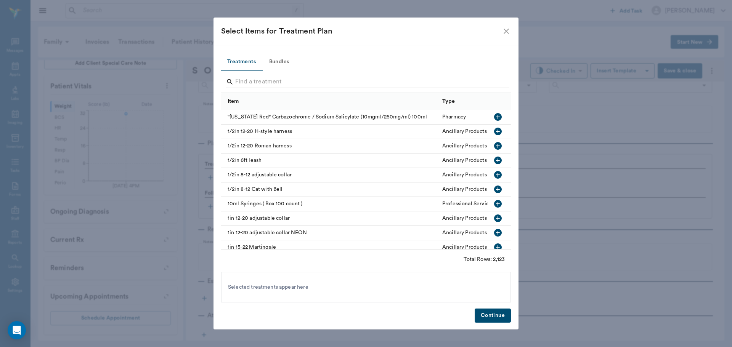
click at [275, 66] on button "Bundles" at bounding box center [279, 62] width 34 height 18
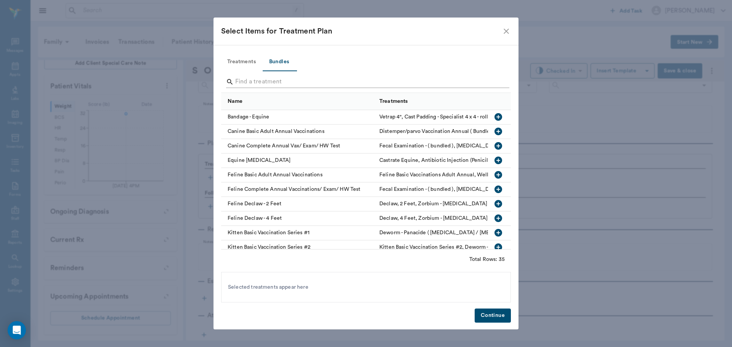
click at [294, 81] on input "Search" at bounding box center [366, 82] width 263 height 12
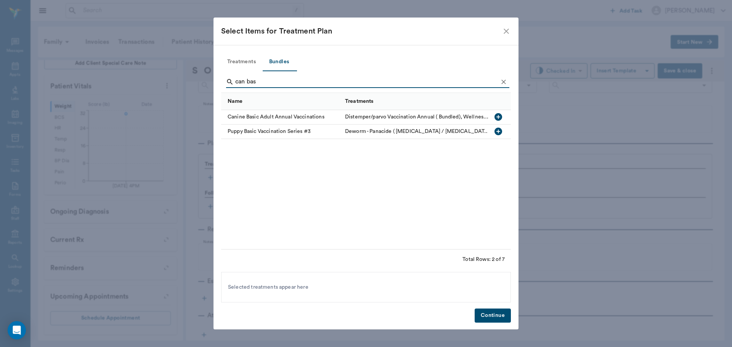
type input "can bas"
click at [502, 114] on icon "button" at bounding box center [498, 116] width 9 height 9
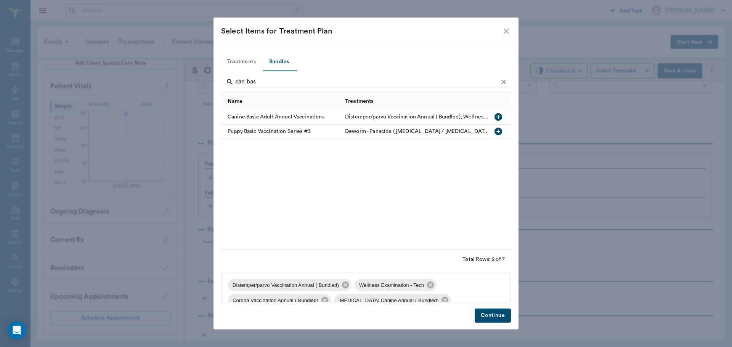
click at [498, 316] on button "Continue" at bounding box center [493, 316] width 36 height 14
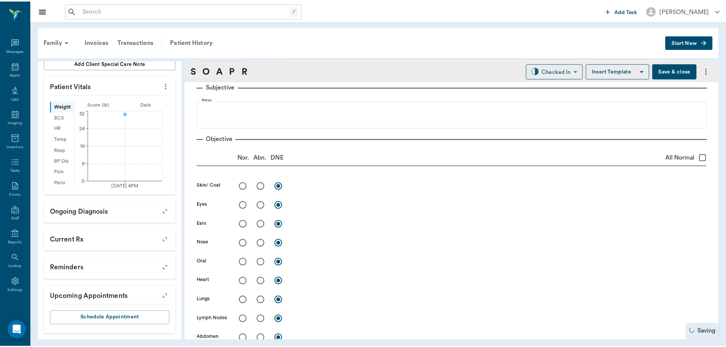
scroll to position [0, 0]
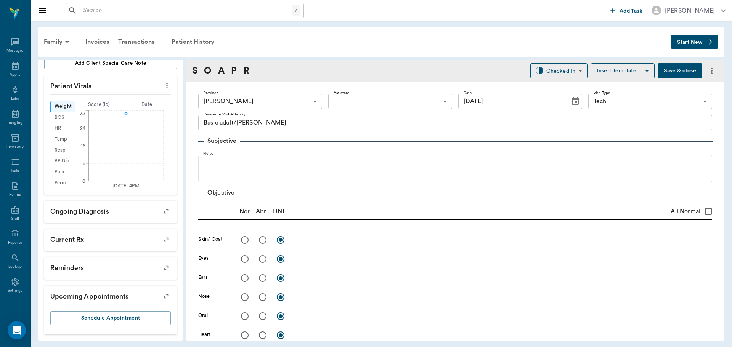
click at [668, 70] on button "Save & close" at bounding box center [679, 70] width 45 height 15
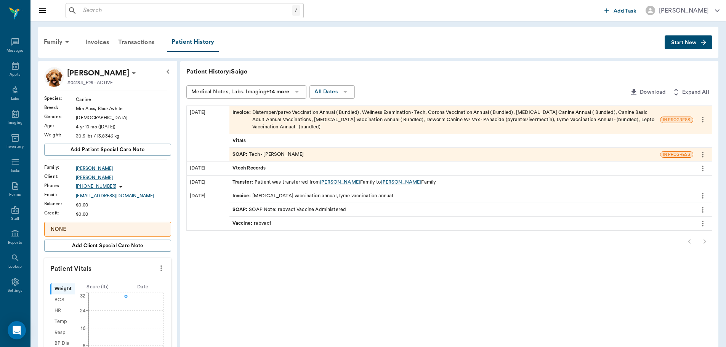
click at [306, 168] on div "Vtech Records" at bounding box center [461, 168] width 464 height 13
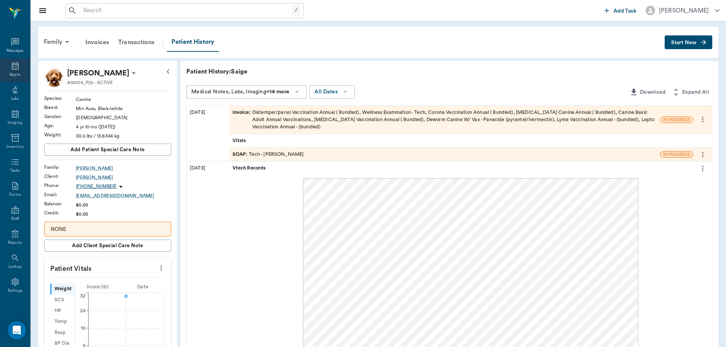
click at [13, 68] on icon at bounding box center [15, 65] width 9 height 9
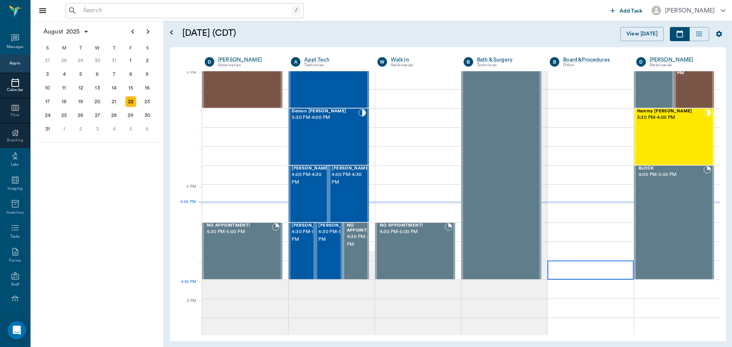
scroll to position [802, 0]
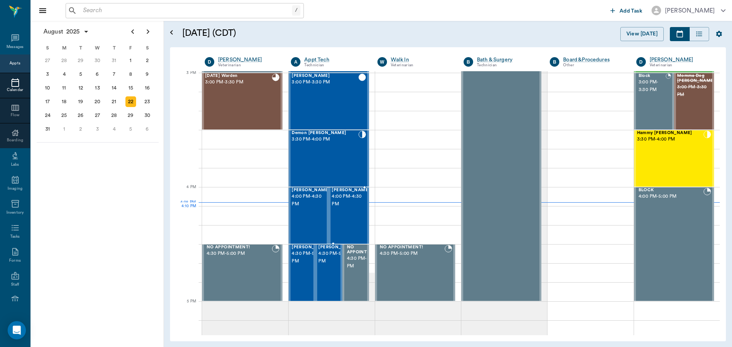
click at [348, 218] on div "PEBBLES Swearengin 4:00 PM - 4:30 PM" at bounding box center [351, 216] width 38 height 56
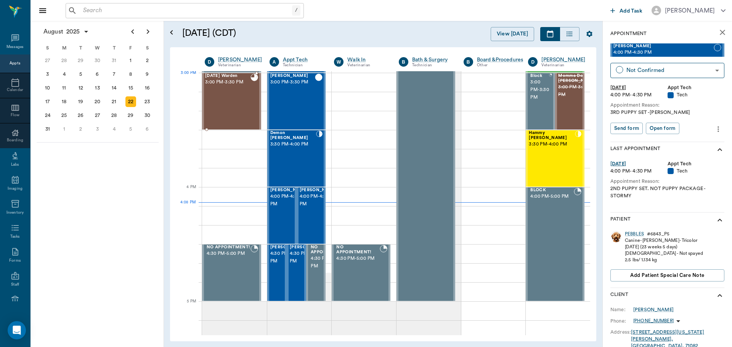
click at [221, 91] on div "Karma Warden 3:00 PM - 3:30 PM" at bounding box center [227, 102] width 45 height 56
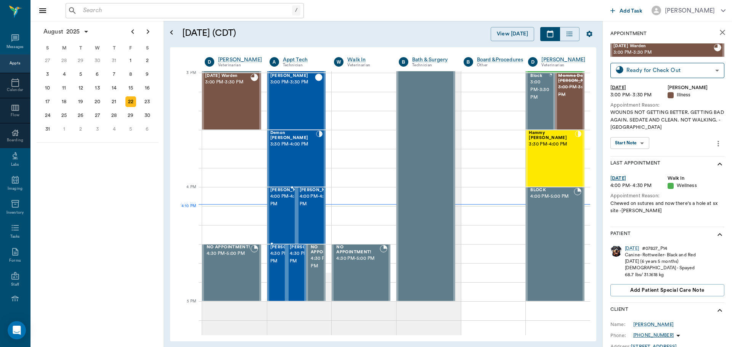
click at [280, 213] on div "Saige Chriestenson 4:00 PM - 4:30 PM" at bounding box center [289, 216] width 38 height 56
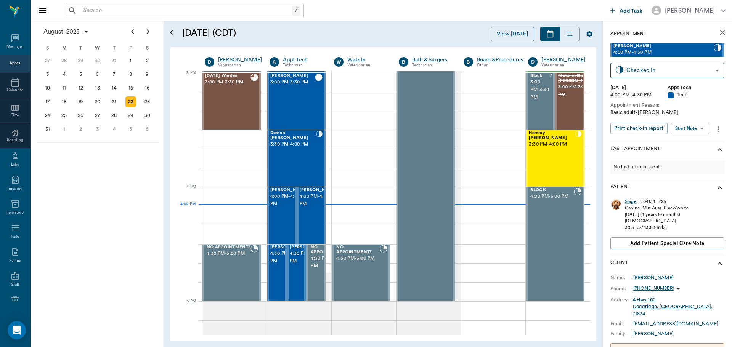
click at [704, 136] on div "Saige Chriestenson 4:00 PM - 4:30 PM Checked In CHECKED_IN ​ Fri, Aug 22, 2025 …" at bounding box center [667, 92] width 114 height 98
click at [705, 128] on body "/ ​ Add Task Dr. Bert Ellsworth Nectar Messages Appts Calendar Flow Boarding La…" at bounding box center [366, 173] width 732 height 347
click at [703, 144] on li "View SOAP" at bounding box center [690, 144] width 53 height 13
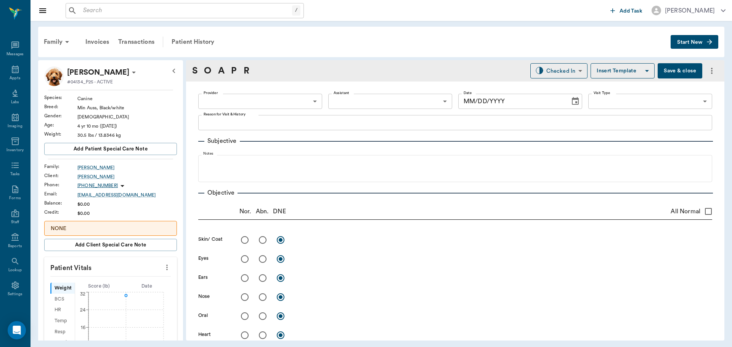
scroll to position [3, 0]
type input "642ef10e332a41444de2bad1"
type input "65d2be4f46e3a538d89b8c1a"
type textarea "Basic adult/Lisa"
type input "[DATE]"
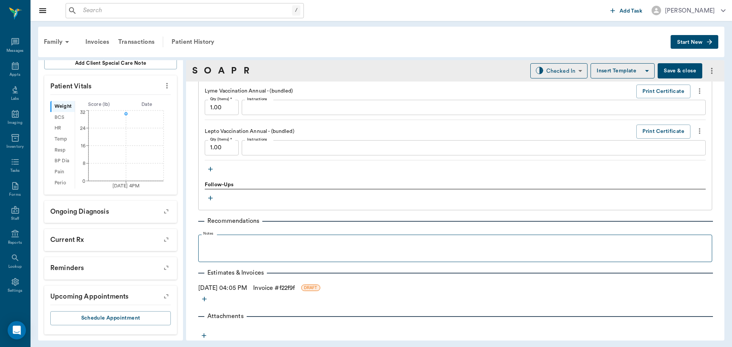
scroll to position [818, 0]
click at [208, 168] on icon "button" at bounding box center [211, 169] width 8 height 8
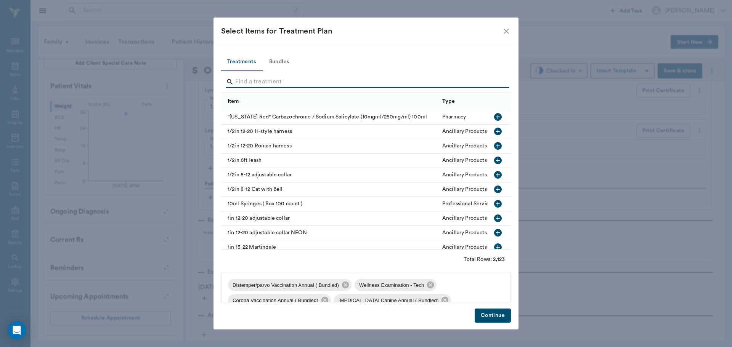
click at [304, 88] on input "Search" at bounding box center [366, 82] width 263 height 12
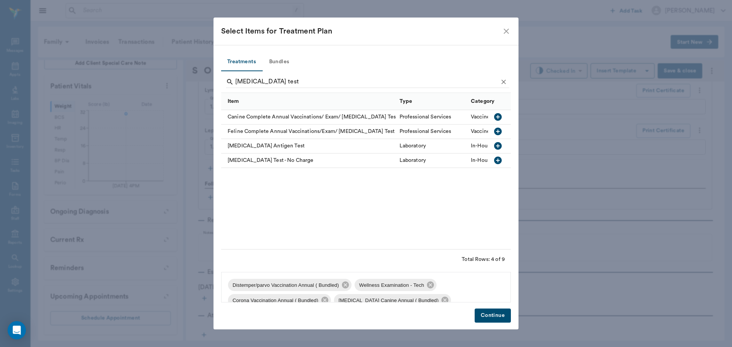
click at [498, 142] on icon "button" at bounding box center [497, 145] width 9 height 9
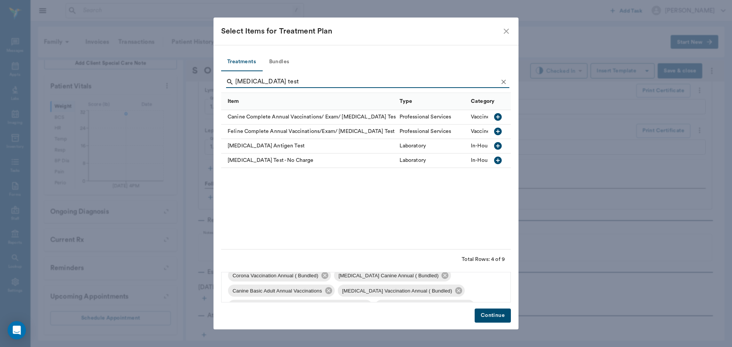
scroll to position [56, 0]
click at [298, 79] on input "heartworm test" at bounding box center [366, 82] width 263 height 12
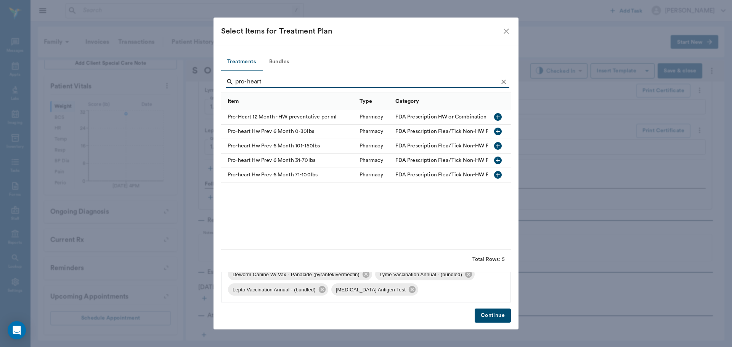
type input "pro-heart"
click at [498, 132] on icon "button" at bounding box center [497, 131] width 9 height 9
click at [499, 309] on button "Continue" at bounding box center [493, 316] width 36 height 14
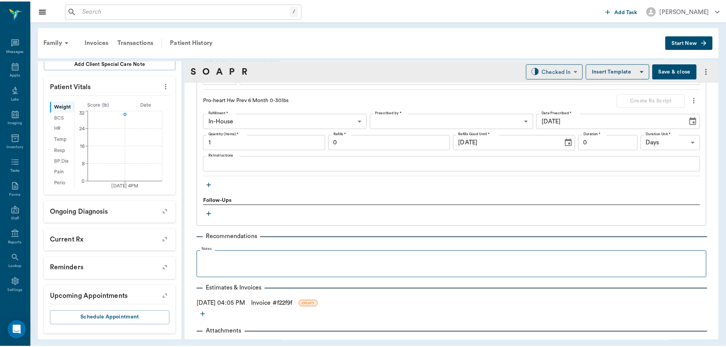
scroll to position [944, 0]
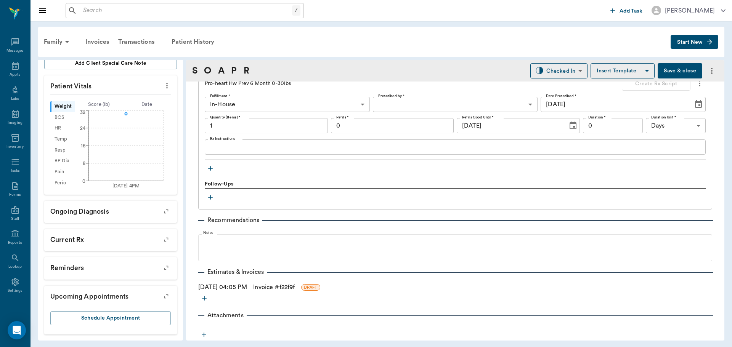
click at [290, 284] on link "Invoice # f22f9f" at bounding box center [274, 287] width 42 height 9
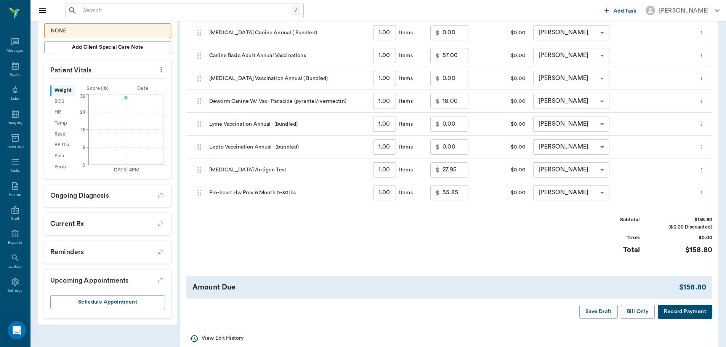
scroll to position [212, 0]
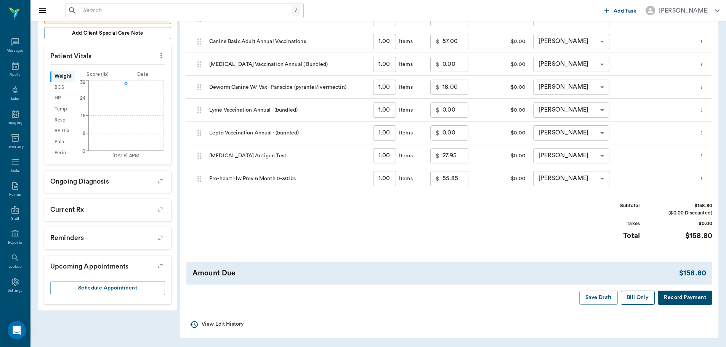
click at [638, 298] on button "Bill Only" at bounding box center [638, 298] width 34 height 14
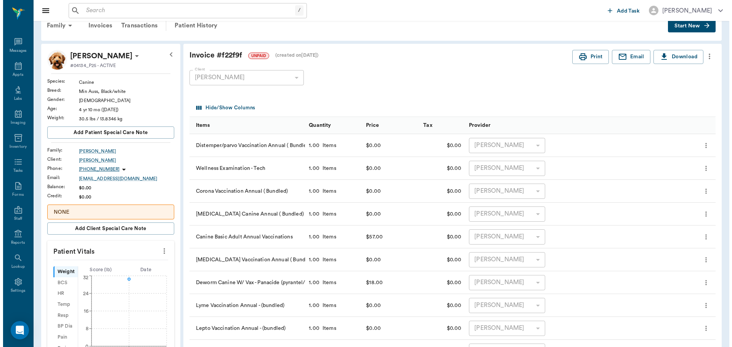
scroll to position [0, 0]
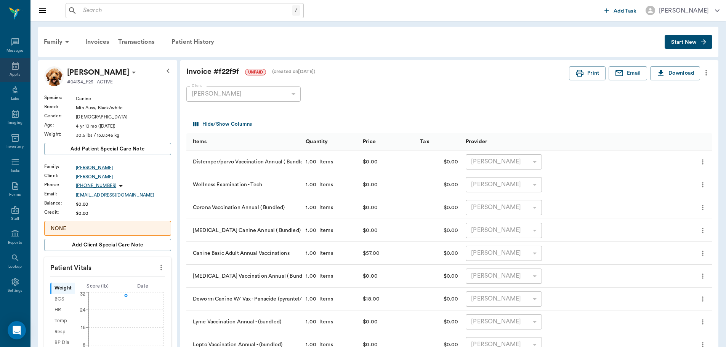
click at [12, 66] on icon at bounding box center [15, 66] width 7 height 8
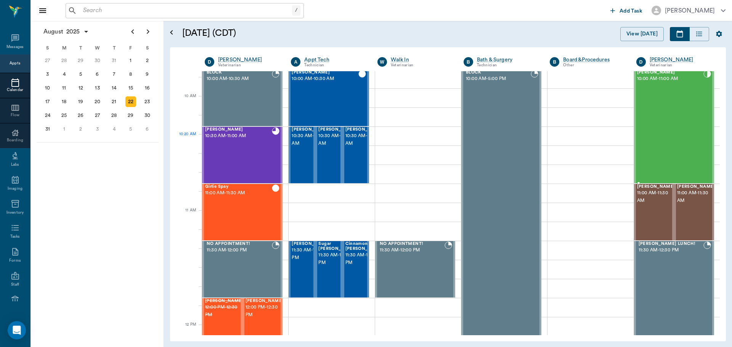
scroll to position [192, 0]
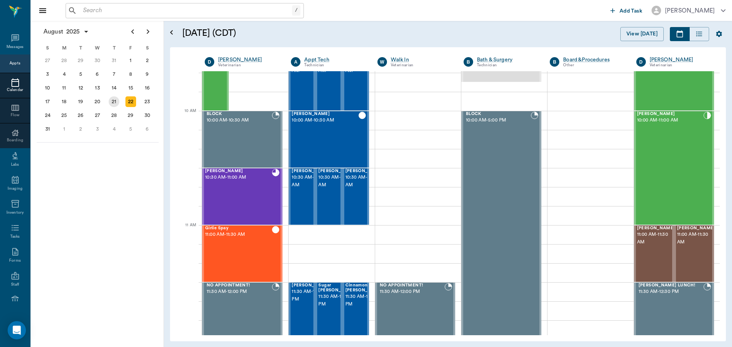
click at [113, 103] on div "21" at bounding box center [114, 101] width 11 height 11
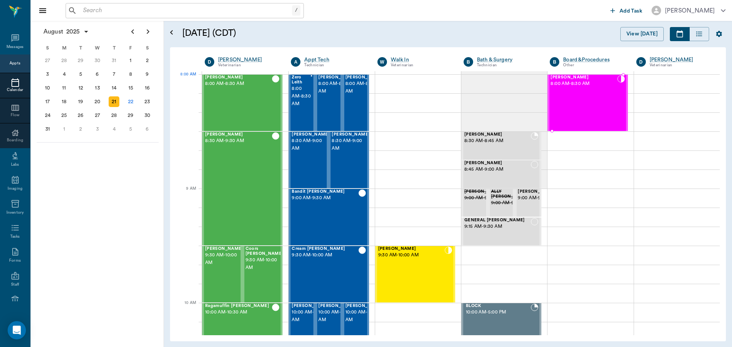
click at [570, 78] on span "[PERSON_NAME]" at bounding box center [583, 77] width 66 height 5
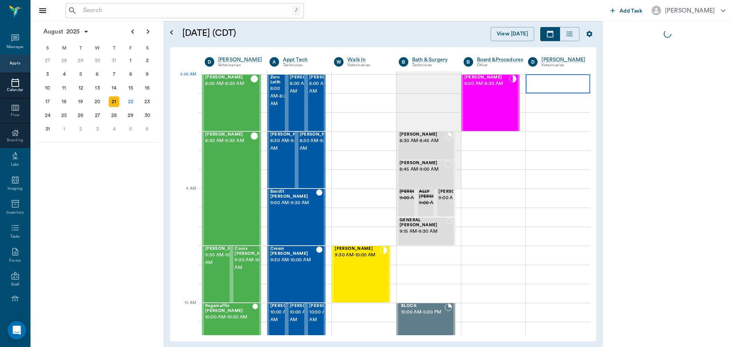
click at [570, 78] on div at bounding box center [558, 83] width 64 height 19
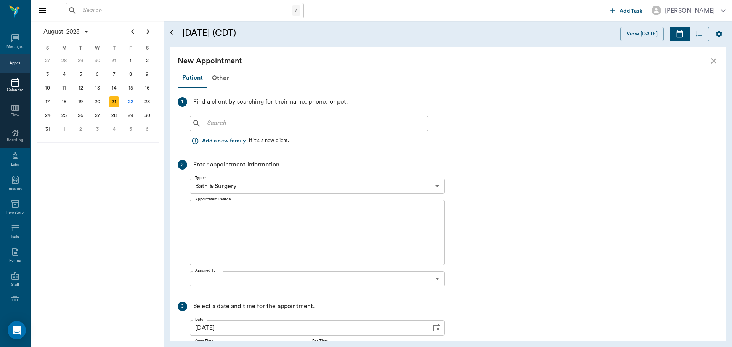
type input "67816c1cf444b6f7d0a603e8"
type textarea "board til the 22nd bath the morning of the 22nd nt, dr exam possible ear infect…"
type input "63ec2f075fda476ae8351a51"
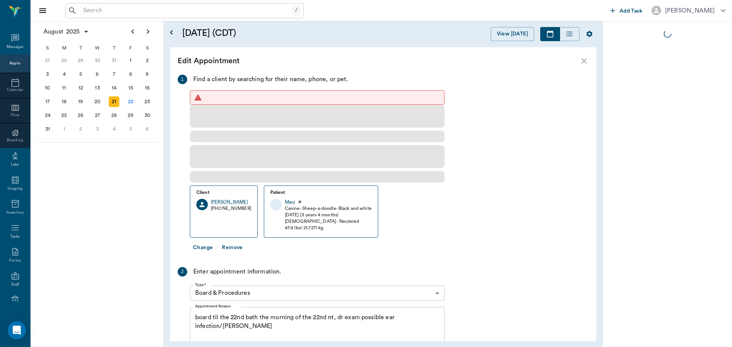
type input "08:30 AM"
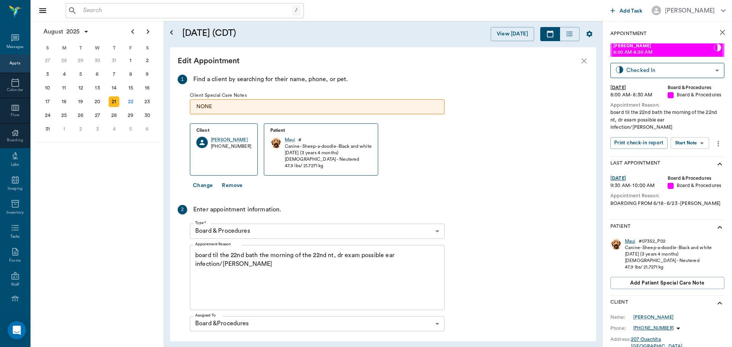
click at [631, 238] on div "Maui" at bounding box center [630, 241] width 11 height 6
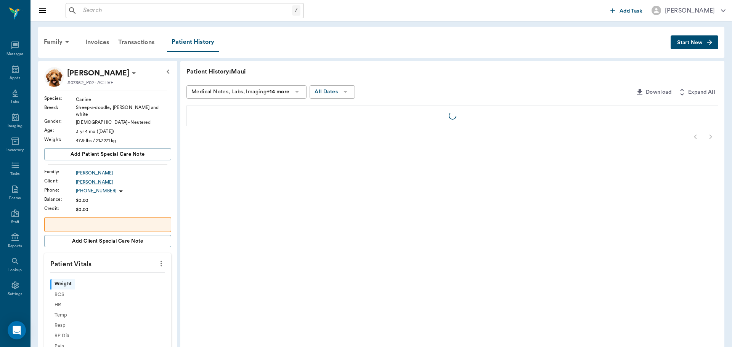
scroll to position [3, 0]
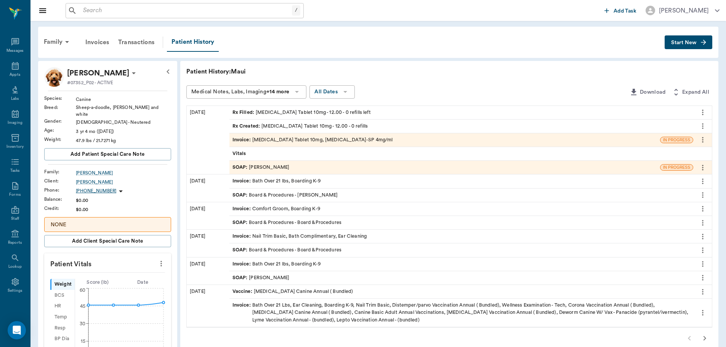
click at [258, 170] on div "SOAP : [PERSON_NAME]" at bounding box center [260, 167] width 57 height 7
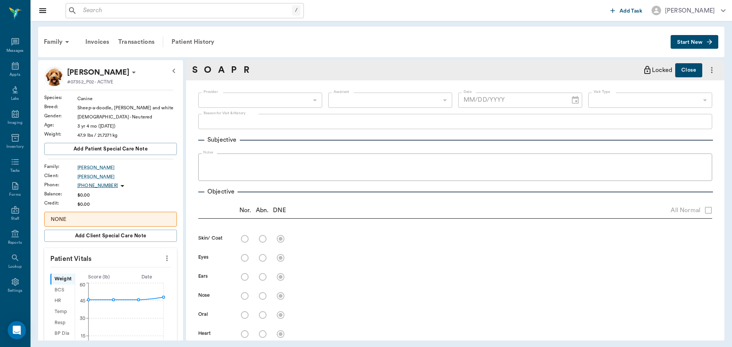
type input "670e8b52b987dc0b25a864ee"
type input "63ec2e7e52e12b0ba117b124"
radio input "true"
type textarea "already bathed, no alopecia or [MEDICAL_DATA] appreciated to skin"
radio input "true"
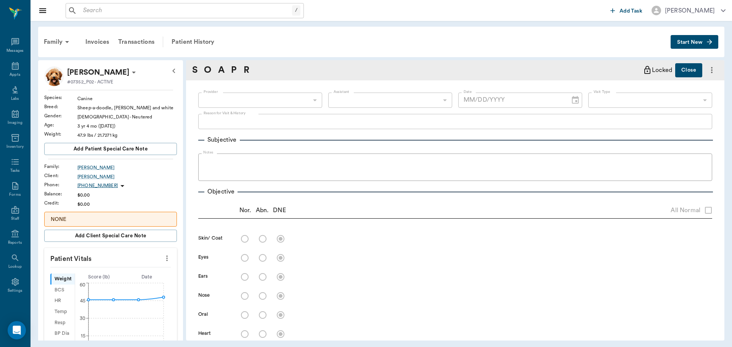
radio input "true"
type textarea "right ear has excessive discharge; shaking head; left ear - suspect early infla…"
radio input "true"
type textarea "[MEDICAL_DATA], no [MEDICAL_DATA] appreciated 2/4"
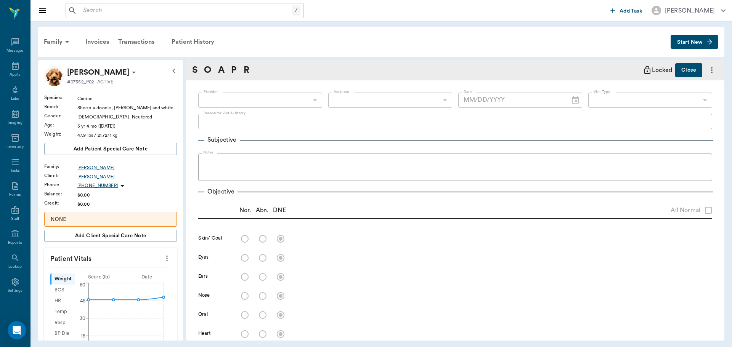
radio input "true"
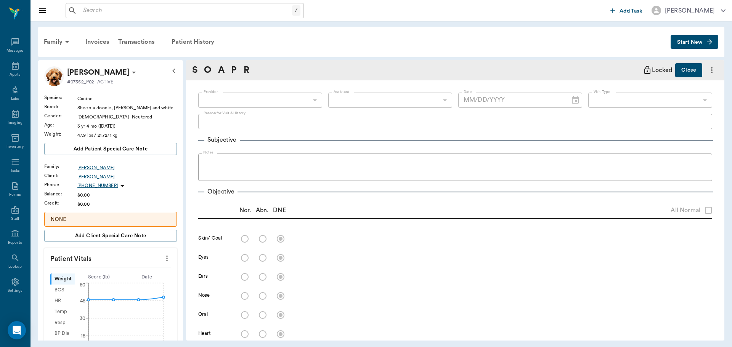
radio input "true"
type textarea "ambulatory x 4"
radio input "true"
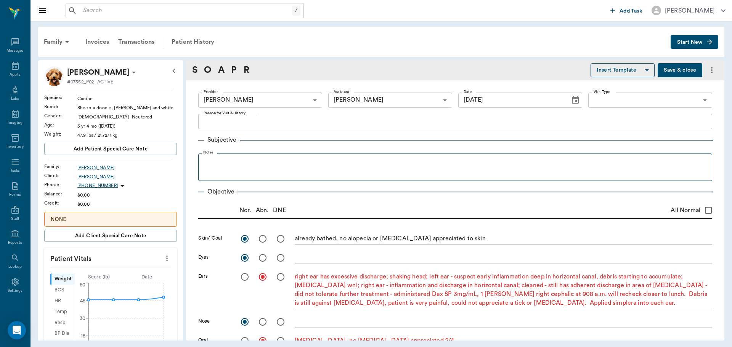
type input "[DATE]"
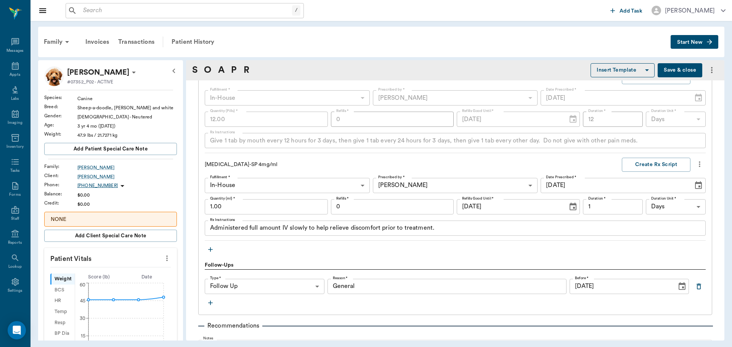
scroll to position [648, 0]
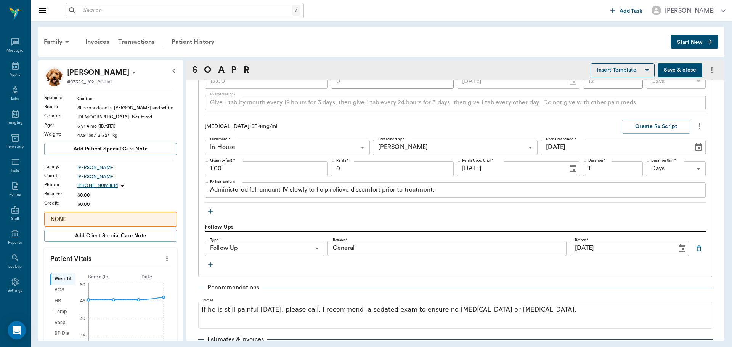
click at [212, 208] on icon "button" at bounding box center [211, 212] width 8 height 8
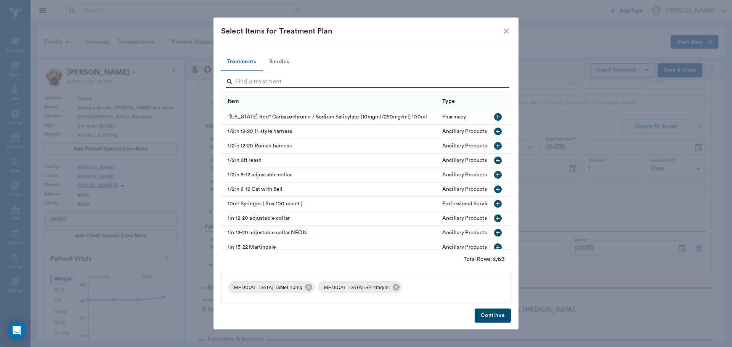
click at [274, 84] on input "Search" at bounding box center [366, 82] width 263 height 12
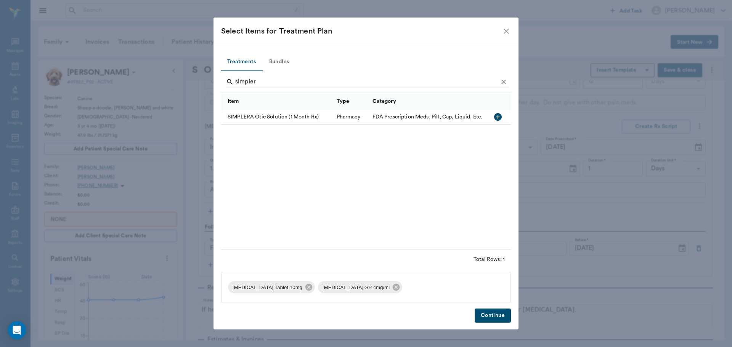
drag, startPoint x: 499, startPoint y: 117, endPoint x: 475, endPoint y: 131, distance: 27.8
click at [497, 117] on icon "button" at bounding box center [498, 117] width 8 height 8
click at [498, 118] on icon "button" at bounding box center [498, 117] width 8 height 8
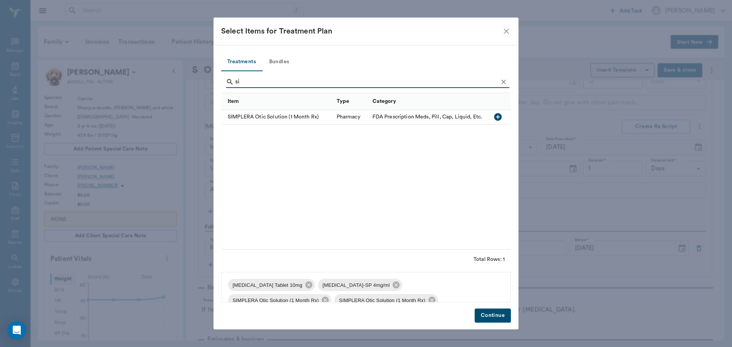
type input "s"
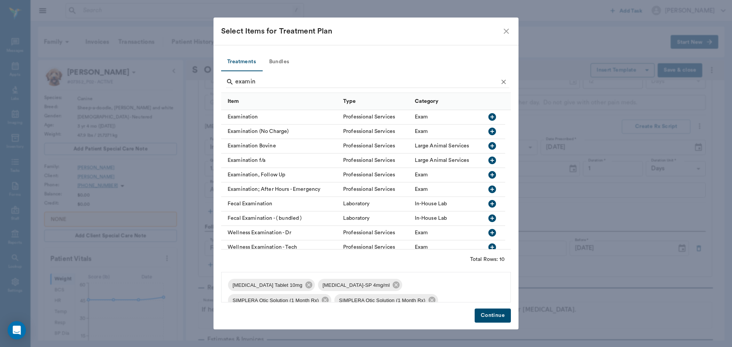
click at [494, 116] on icon "button" at bounding box center [492, 117] width 8 height 8
click at [259, 82] on input "examin" at bounding box center [366, 82] width 263 height 12
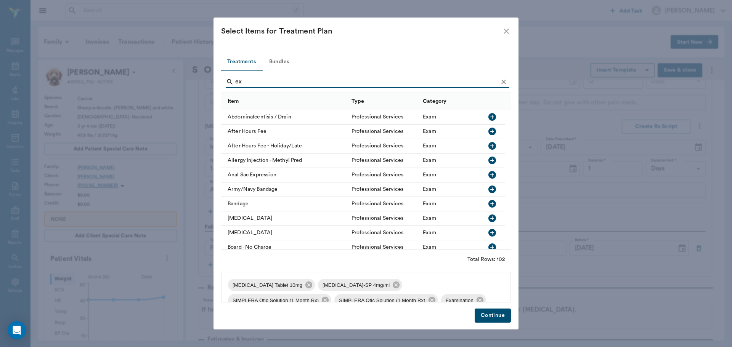
type input "e"
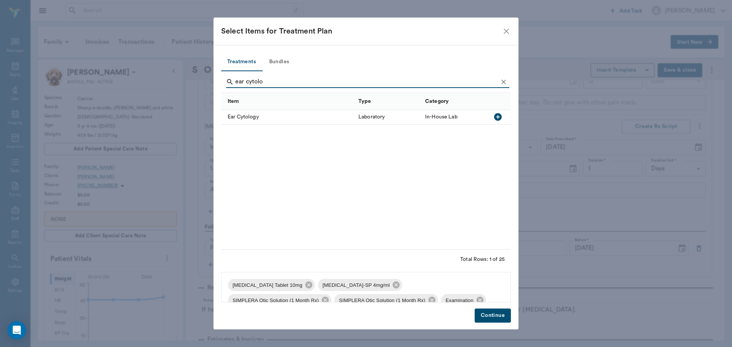
type input "ear cytolo"
click at [499, 117] on icon "button" at bounding box center [497, 116] width 9 height 9
click at [487, 316] on button "Continue" at bounding box center [493, 316] width 36 height 14
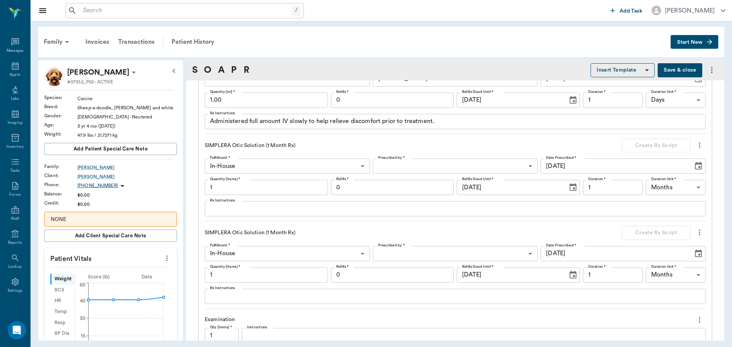
scroll to position [762, 0]
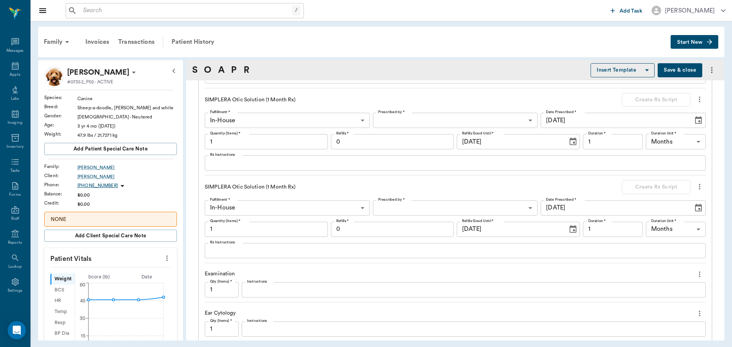
click at [398, 197] on body "/ ​ Add Task Dr. Bert Ellsworth Nectar Messages Appts Labs Imaging Inventory Ta…" at bounding box center [366, 173] width 732 height 347
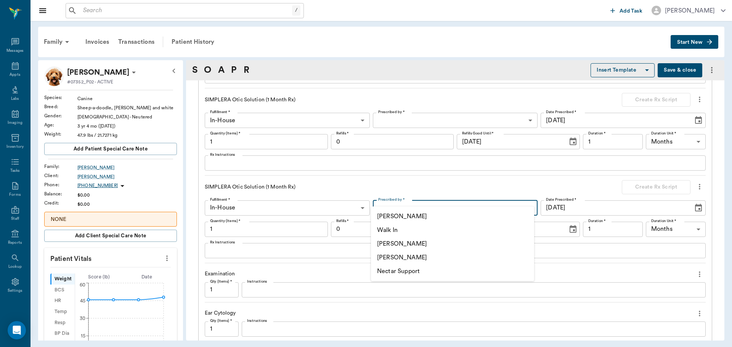
click at [402, 248] on li "[PERSON_NAME]" at bounding box center [452, 244] width 163 height 14
type input "670e8b52b987dc0b25a864ee"
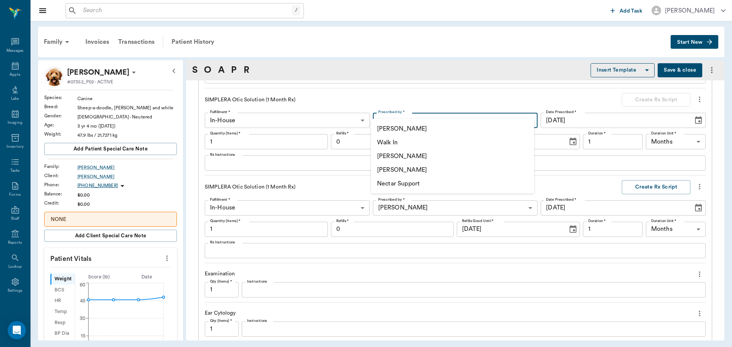
click at [411, 104] on body "/ ​ Add Task Dr. Bert Ellsworth Nectar Messages Appts Labs Imaging Inventory Ta…" at bounding box center [366, 173] width 732 height 347
click at [397, 157] on li "[PERSON_NAME]" at bounding box center [452, 156] width 163 height 14
type input "670e8b52b987dc0b25a864ee"
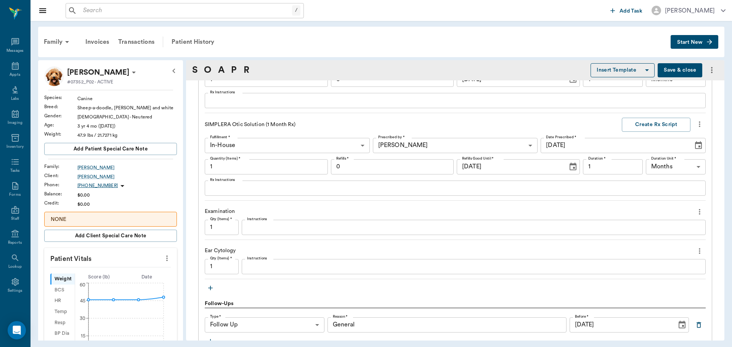
scroll to position [800, 0]
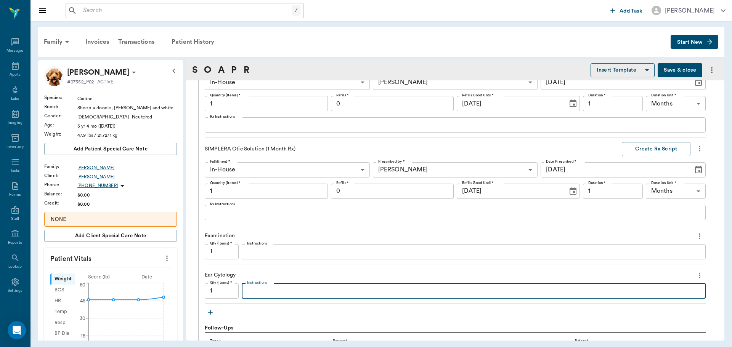
click at [277, 287] on textarea "Instructions" at bounding box center [473, 291] width 453 height 9
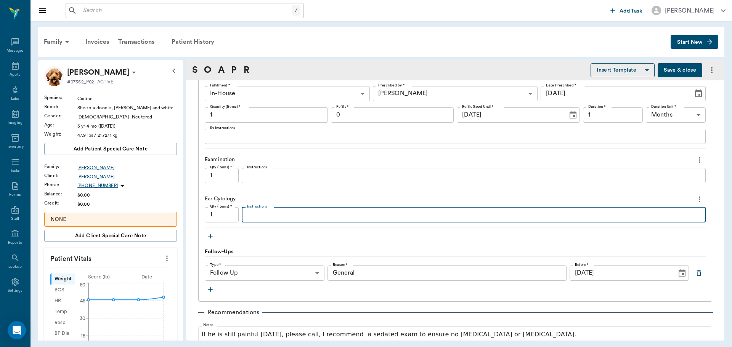
scroll to position [915, 0]
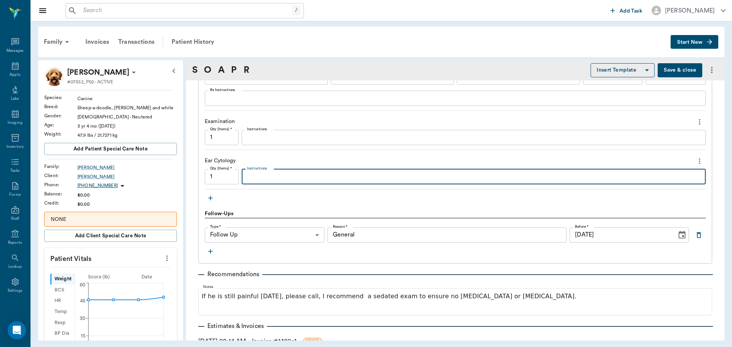
click at [372, 228] on input "General" at bounding box center [446, 235] width 239 height 15
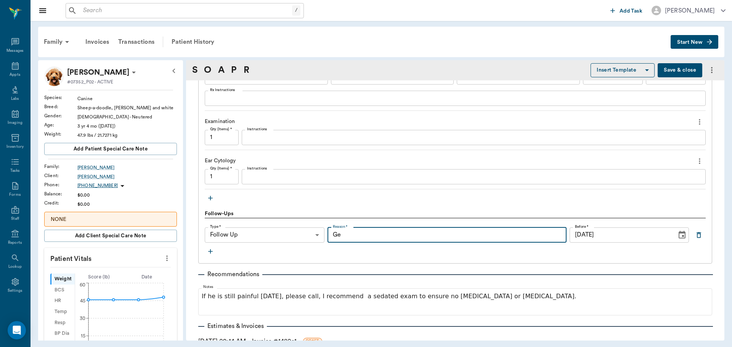
type input "G"
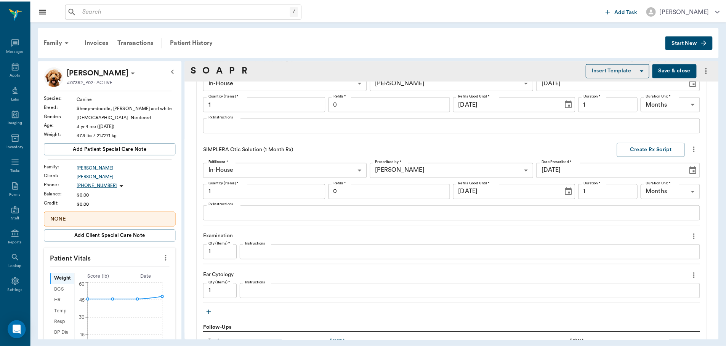
scroll to position [800, 0]
type input "recheck ear and possible sedation to pluck hair (client requests hair pluck)"
click at [677, 71] on button "Save & close" at bounding box center [679, 70] width 45 height 14
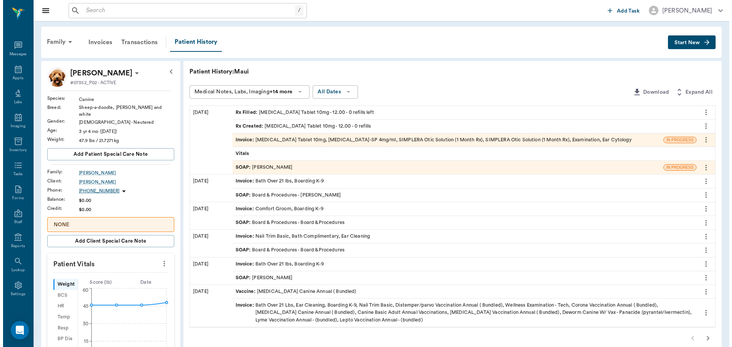
scroll to position [3, 0]
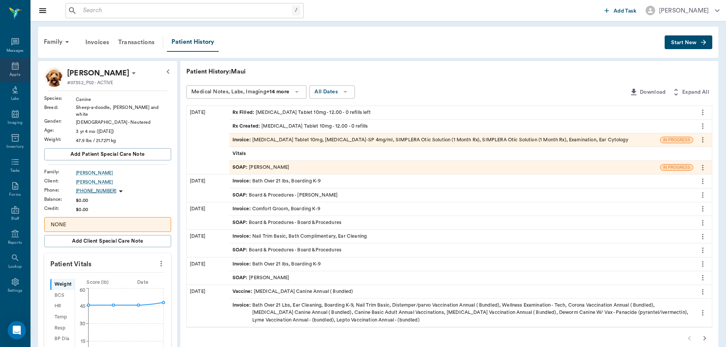
click at [7, 69] on div "Appts" at bounding box center [15, 70] width 30 height 24
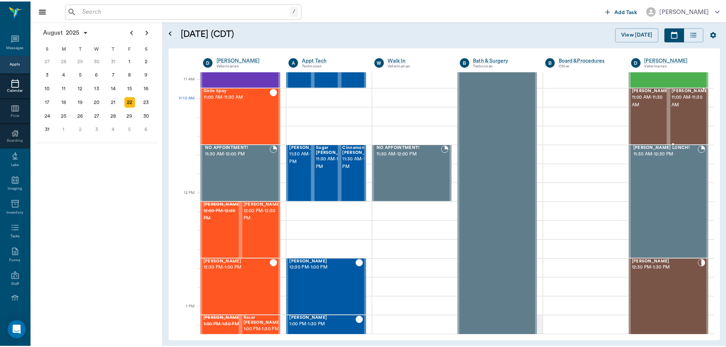
scroll to position [306, 0]
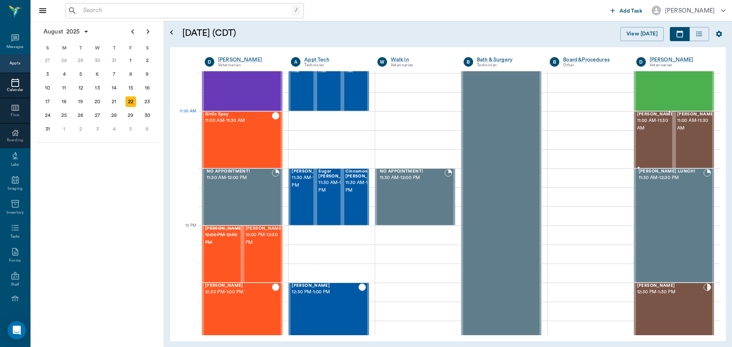
click at [641, 117] on span "[PERSON_NAME]" at bounding box center [656, 114] width 38 height 5
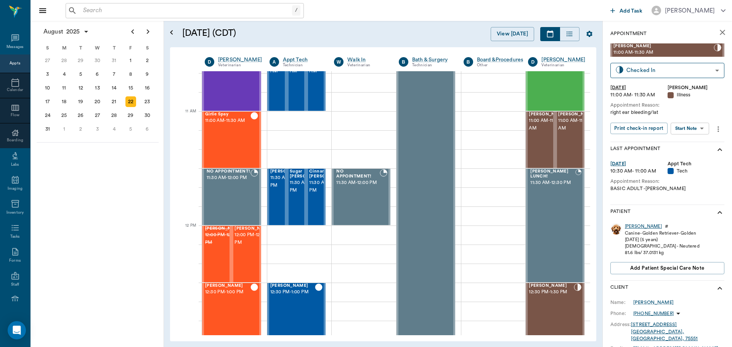
click at [632, 227] on div "[PERSON_NAME]" at bounding box center [643, 226] width 37 height 6
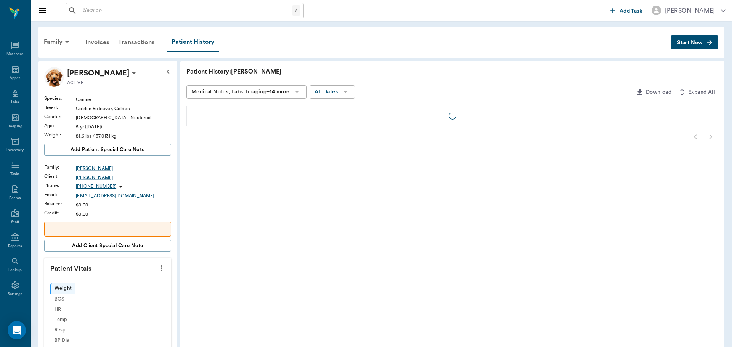
scroll to position [3, 0]
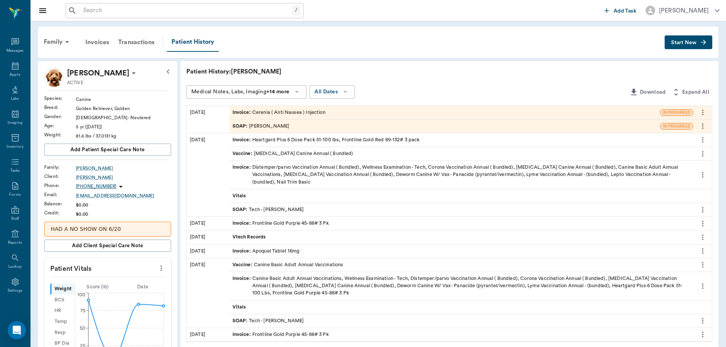
click at [282, 127] on div "SOAP : [PERSON_NAME]" at bounding box center [260, 126] width 57 height 7
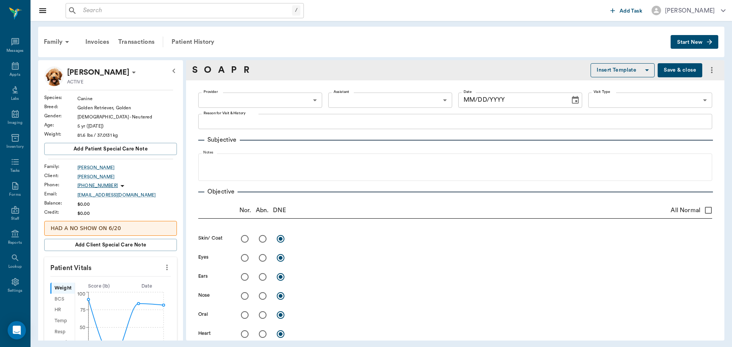
type input "670e8b52b987dc0b25a864ee"
radio input "true"
type textarea "axillary areas have mild scabbing, alopecia right [MEDICAL_DATA] area; pustule …"
radio input "true"
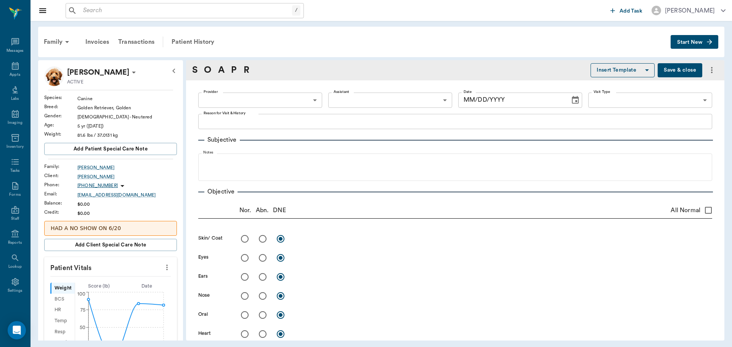
type textarea "right ear has moist discharge, inflammation to medial pinna and inflammation to…"
radio input "true"
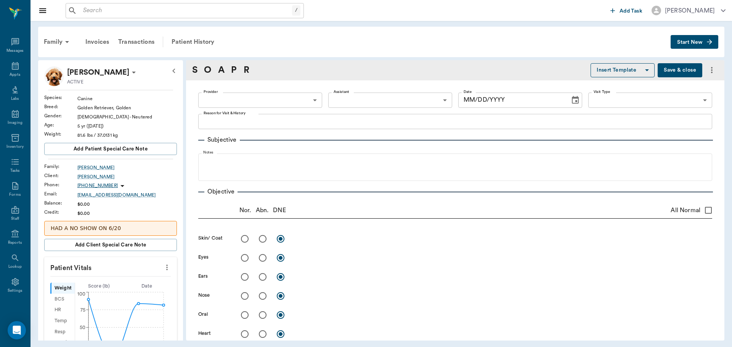
radio input "true"
type textarea "ambulatory x 4"
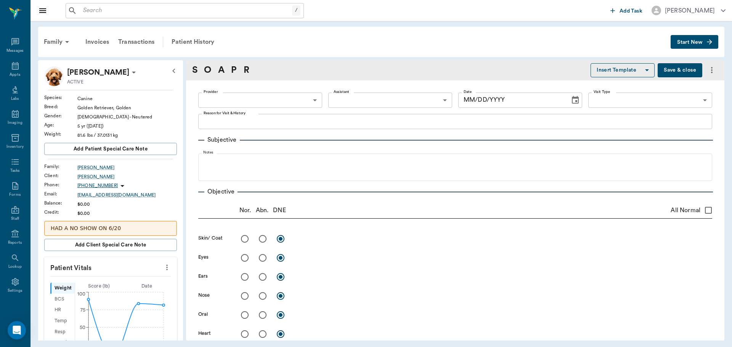
radio input "true"
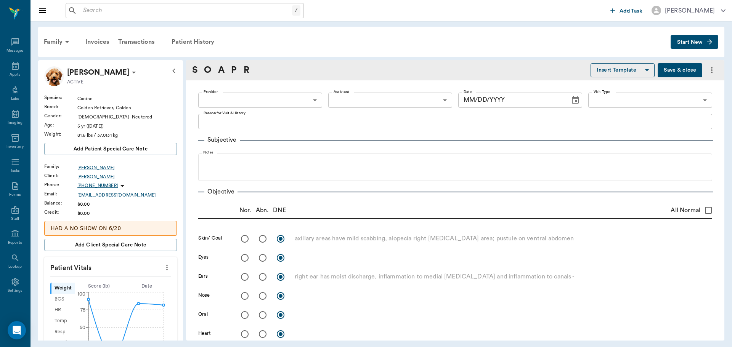
type input "[DATE]"
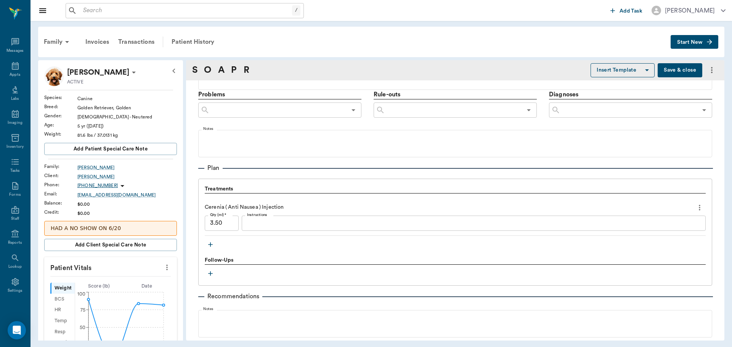
scroll to position [457, 0]
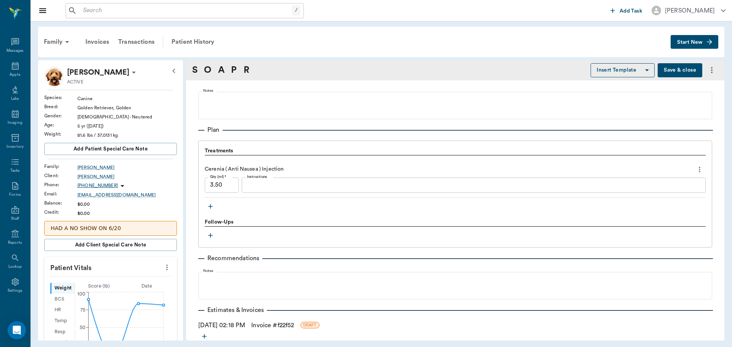
click at [210, 205] on icon "button" at bounding box center [211, 207] width 8 height 8
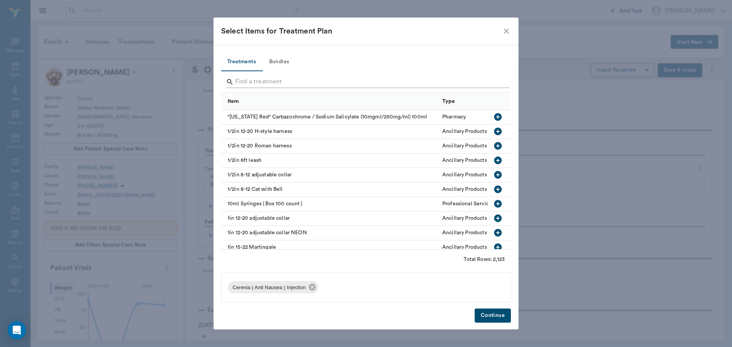
click at [307, 81] on input "Search" at bounding box center [366, 82] width 263 height 12
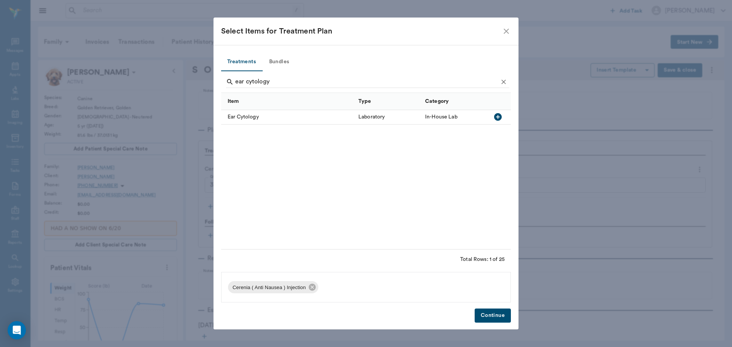
click at [497, 117] on icon "button" at bounding box center [497, 116] width 9 height 9
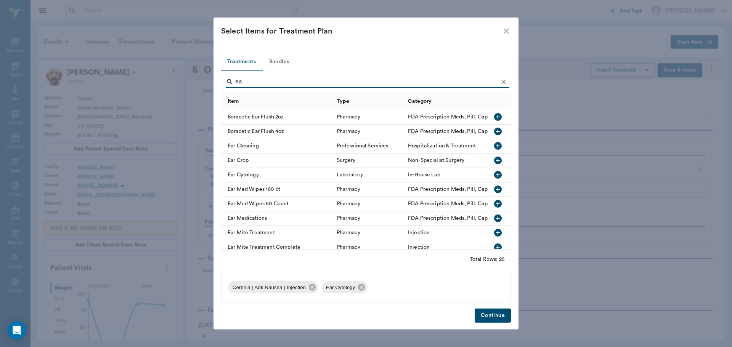
type input "e"
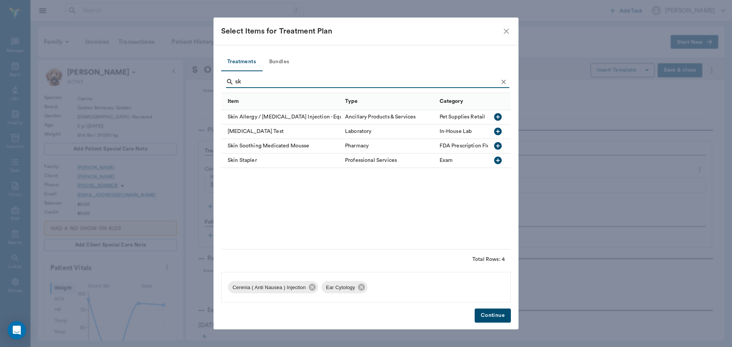
type input "s"
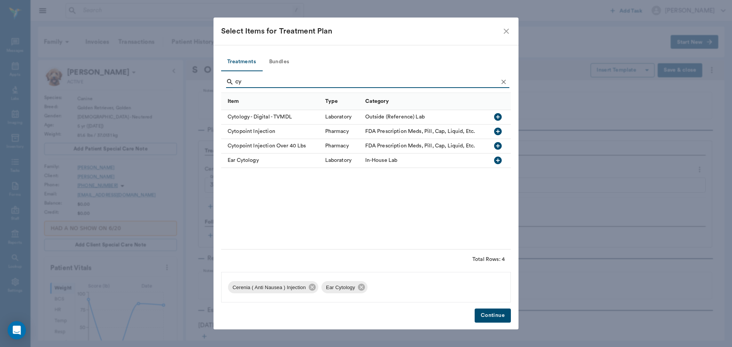
type input "c"
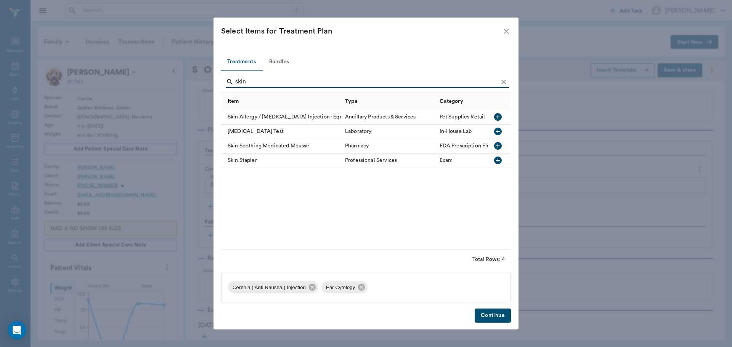
click at [495, 130] on icon "button" at bounding box center [498, 132] width 8 height 8
type input "s"
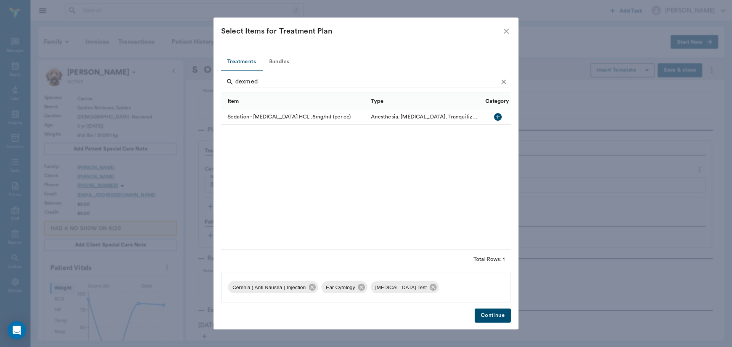
click at [496, 119] on icon "button" at bounding box center [498, 117] width 8 height 8
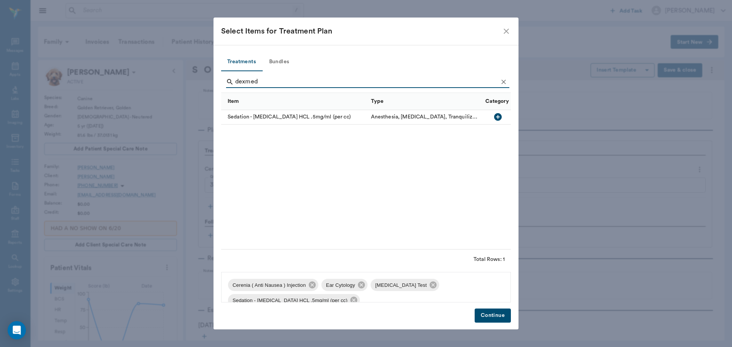
click at [265, 83] on input "dexmed" at bounding box center [366, 82] width 263 height 12
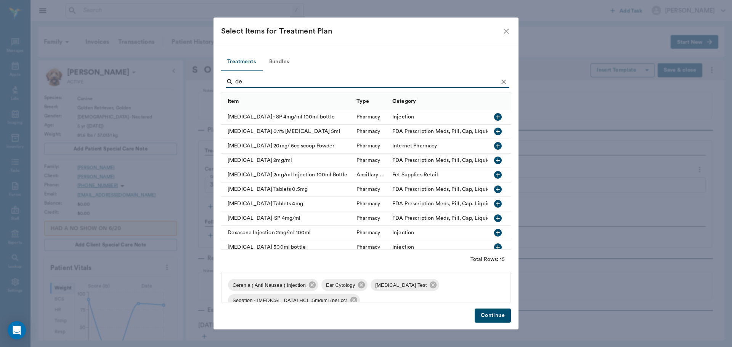
type input "d"
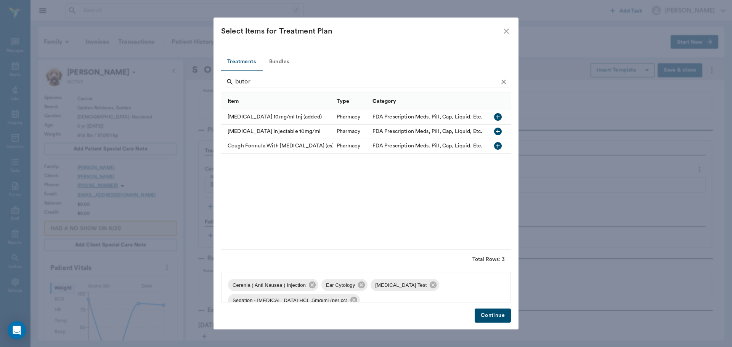
click at [499, 119] on icon "button" at bounding box center [498, 117] width 8 height 8
type input "b"
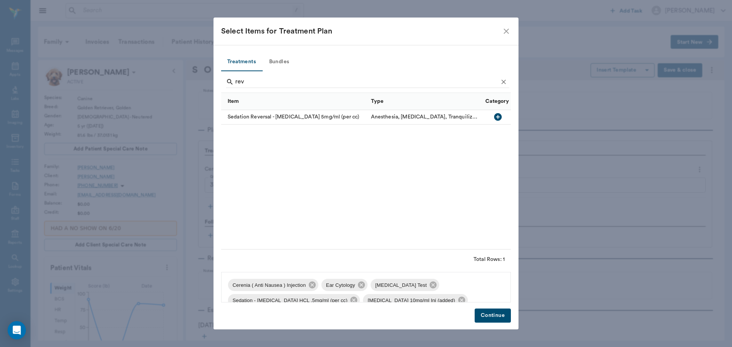
click at [497, 116] on icon "button" at bounding box center [498, 117] width 8 height 8
type input "r"
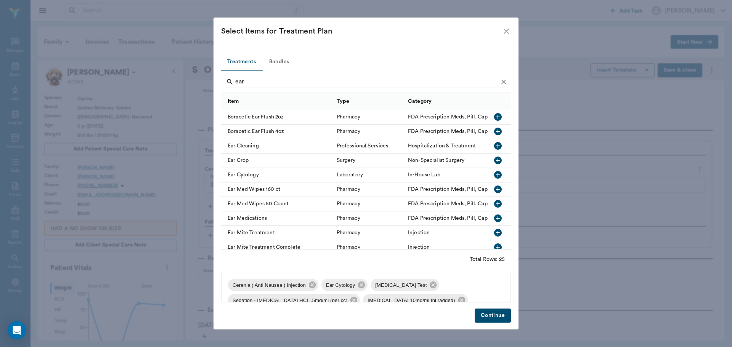
click at [494, 148] on icon "button" at bounding box center [498, 146] width 8 height 8
type input "e"
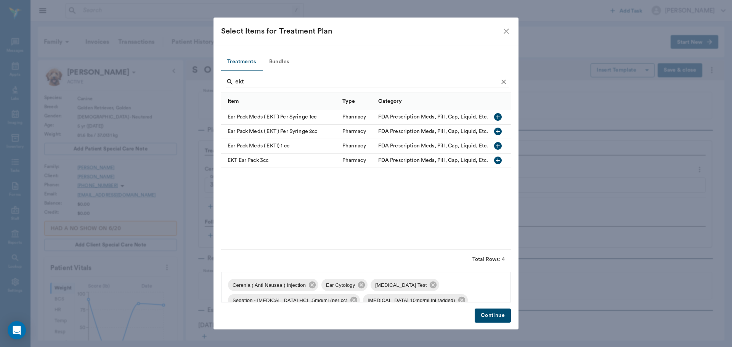
click at [498, 160] on icon "button" at bounding box center [498, 161] width 8 height 8
type input "e"
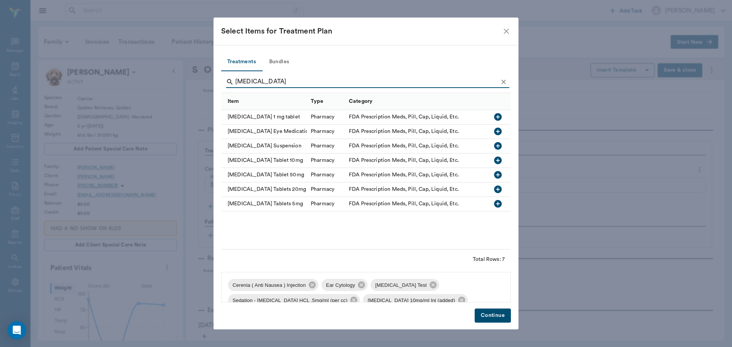
click at [499, 190] on icon "button" at bounding box center [498, 190] width 8 height 8
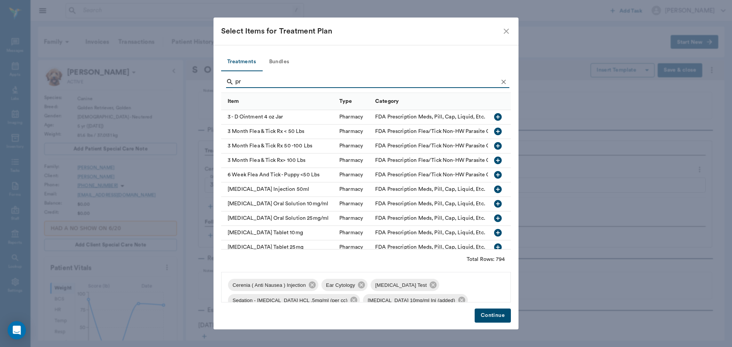
type input "p"
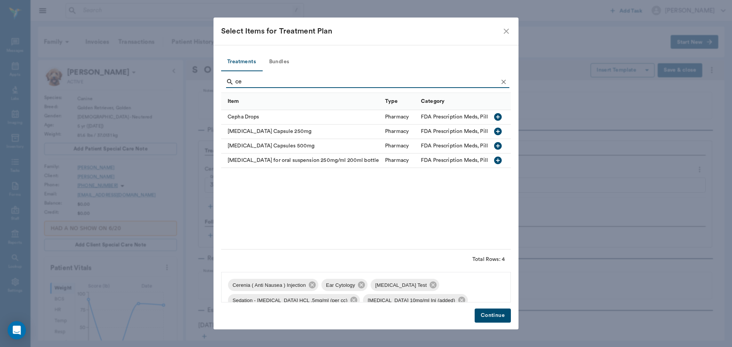
type input "c"
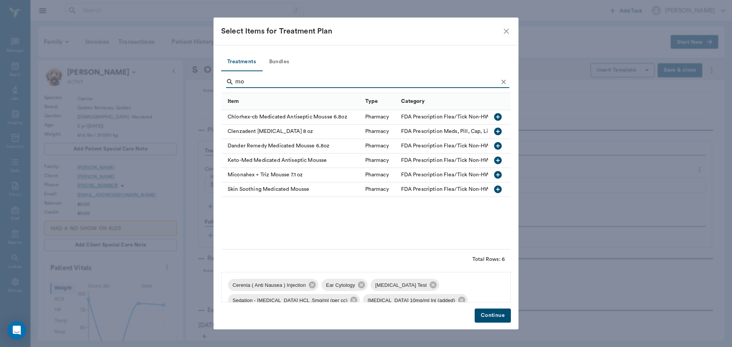
type input "m"
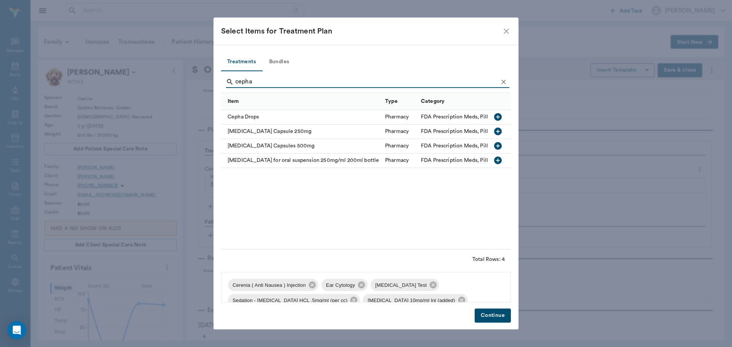
click at [499, 144] on icon "button" at bounding box center [498, 146] width 8 height 8
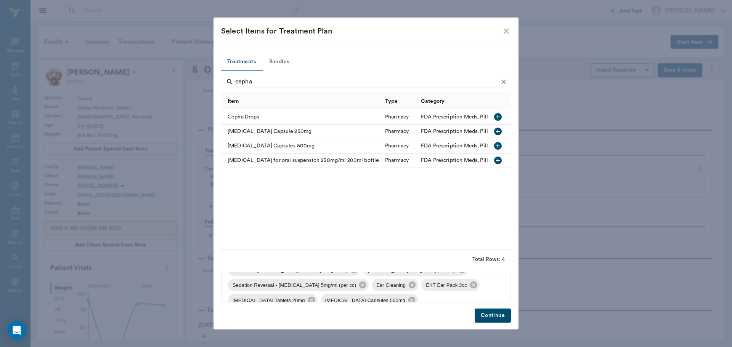
scroll to position [41, 0]
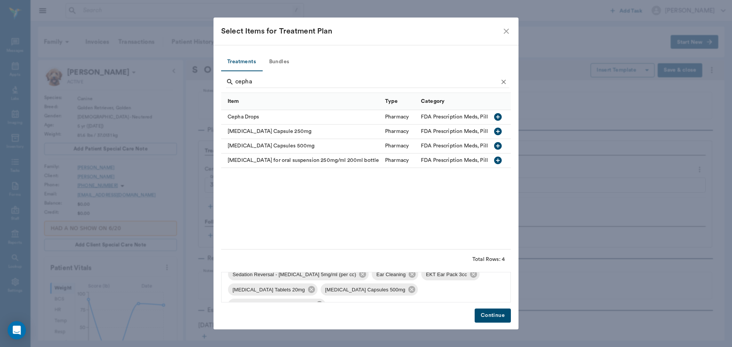
click at [322, 301] on icon at bounding box center [319, 304] width 7 height 7
click at [285, 83] on input "cepha" at bounding box center [366, 82] width 263 height 12
type input "c"
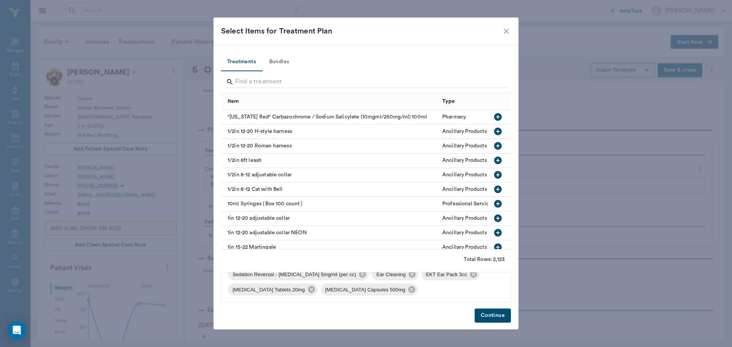
click at [503, 316] on button "Continue" at bounding box center [493, 316] width 36 height 14
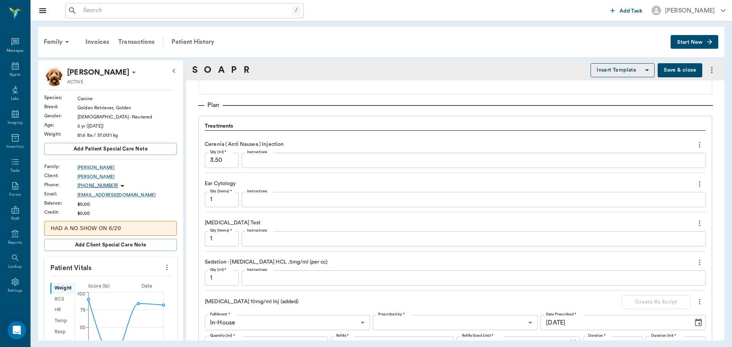
scroll to position [495, 0]
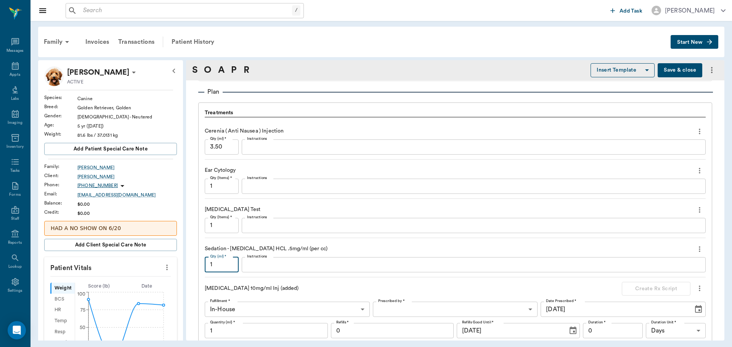
click at [216, 265] on input "1" at bounding box center [222, 264] width 34 height 15
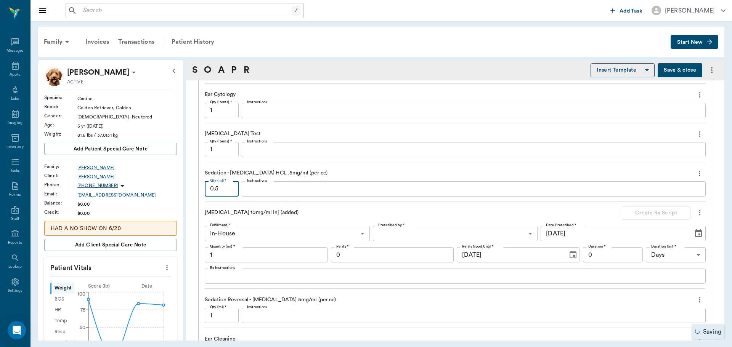
scroll to position [572, 0]
type input "0.5"
click at [223, 316] on input "1" at bounding box center [222, 315] width 34 height 15
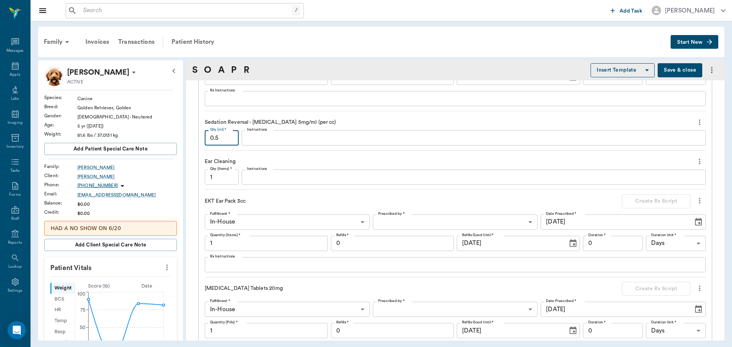
scroll to position [762, 0]
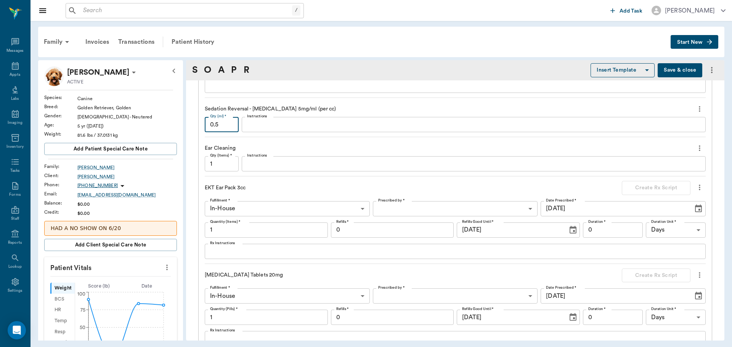
type input "0.5"
click at [276, 319] on input "1" at bounding box center [266, 317] width 123 height 15
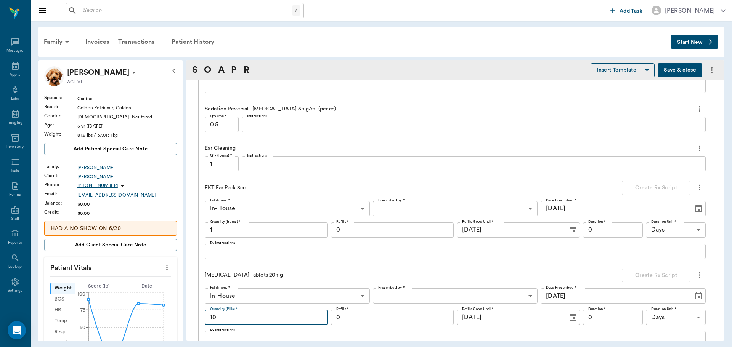
type input "10"
click at [391, 297] on body "/ ​ Add Task Dr. Bert Ellsworth Nectar Messages Appts Labs Imaging Inventory Ta…" at bounding box center [366, 173] width 732 height 347
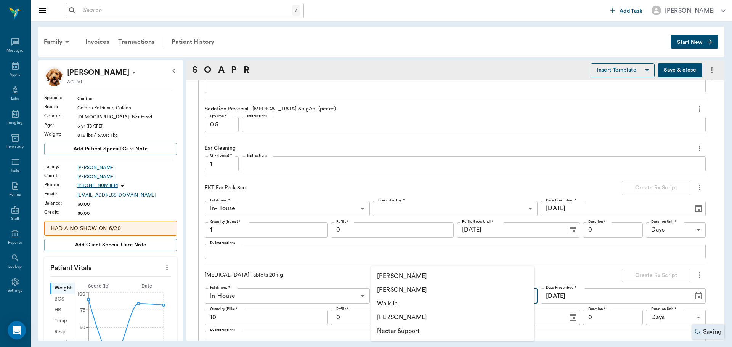
click at [394, 317] on li "[PERSON_NAME]" at bounding box center [452, 318] width 163 height 14
type input "670e8b52b987dc0b25a864ee"
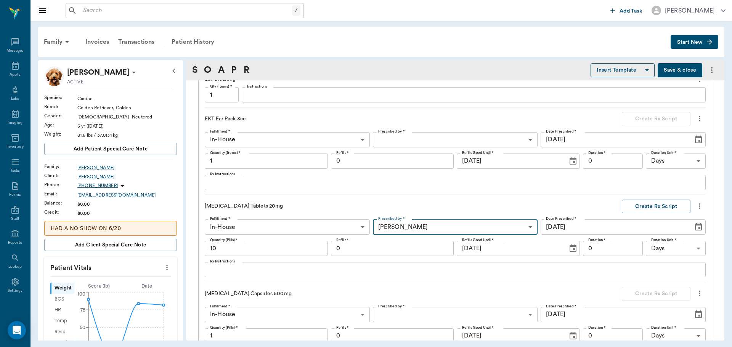
scroll to position [839, 0]
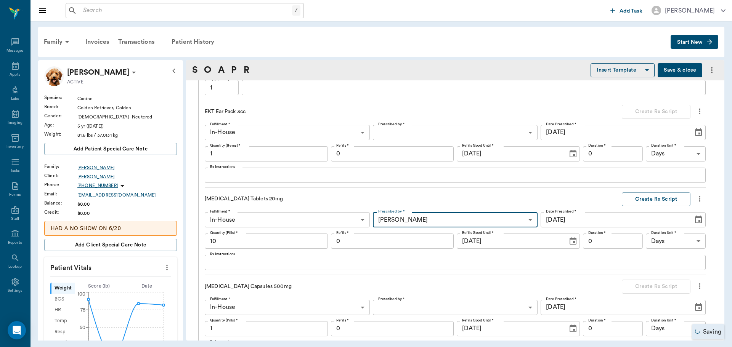
click at [254, 262] on textarea "Rx Instructions" at bounding box center [455, 262] width 490 height 9
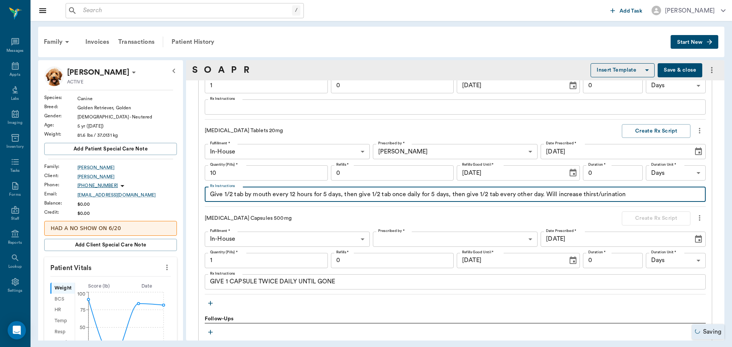
scroll to position [915, 0]
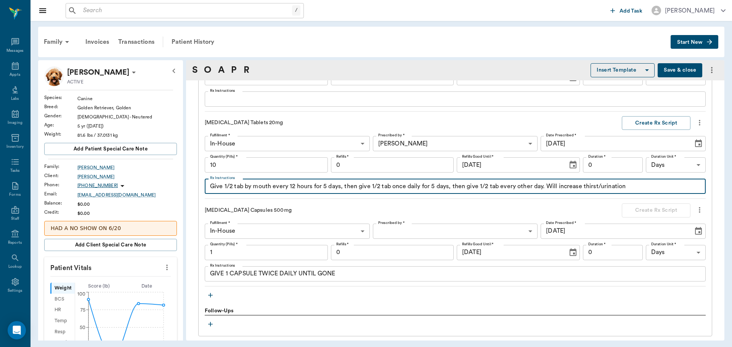
type textarea "Give 1/2 tab by mouth every 12 hours for 5 days, then give 1/2 tab once daily f…"
click at [229, 276] on textarea "GIVE 1 CAPSULE TWICE DAILY UNTIL GONE" at bounding box center [455, 273] width 490 height 9
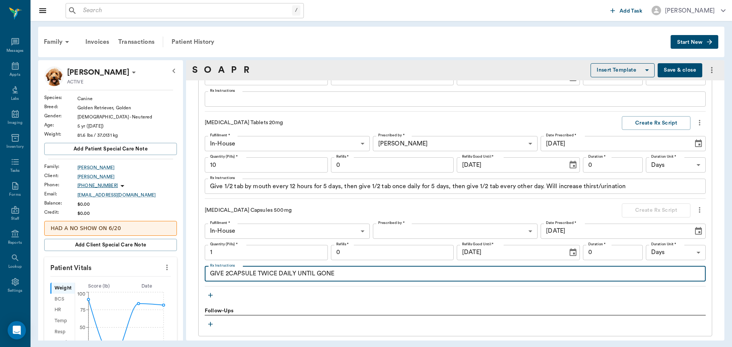
click at [255, 273] on textarea "GIVE 2CAPSULE TWICE DAILY UNTIL GONE" at bounding box center [455, 273] width 490 height 9
type textarea "GIVE 2CAPSULE TWICE DAILY UNTIL GONE"
drag, startPoint x: 338, startPoint y: 271, endPoint x: 200, endPoint y: 265, distance: 138.1
click at [200, 265] on div "Treatments Cerenia ( Anti Nausea ) Injection Qty (ml) * 3.50 Qty (ml) * Instruc…" at bounding box center [455, 9] width 514 height 653
type textarea "g"
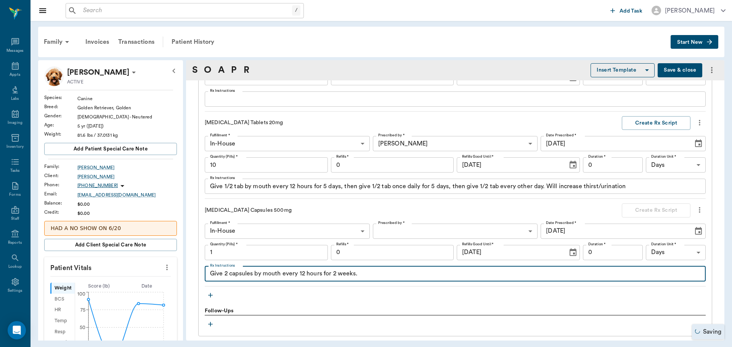
type textarea "Give 2 capsules by mouth every 12 hours for 2 weeks."
click at [384, 234] on body "/ ​ Add Task Dr. Bert Ellsworth Nectar Messages Appts Labs Imaging Inventory Ta…" at bounding box center [366, 173] width 732 height 347
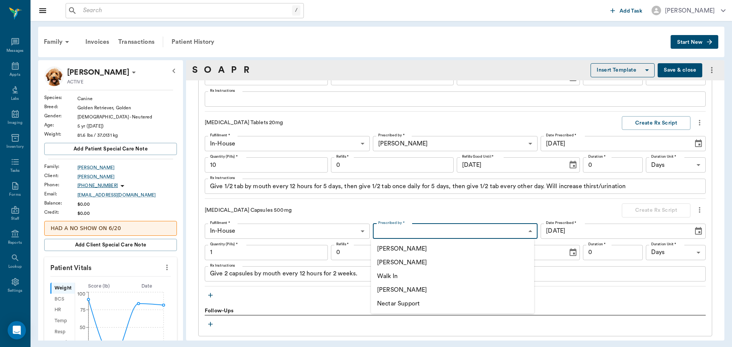
click at [394, 289] on li "[PERSON_NAME]" at bounding box center [452, 290] width 163 height 14
type input "670e8b52b987dc0b25a864ee"
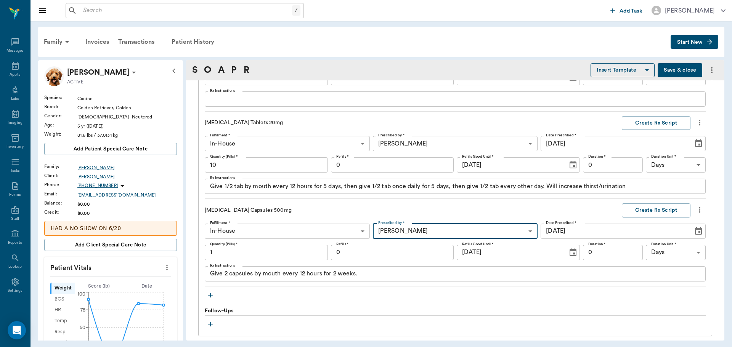
click at [604, 250] on input "0" at bounding box center [613, 252] width 60 height 15
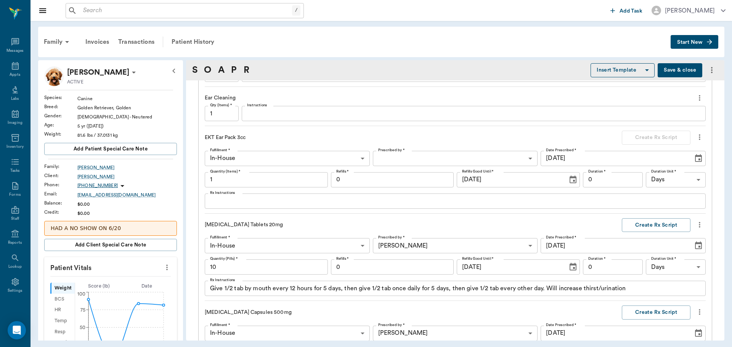
scroll to position [800, 0]
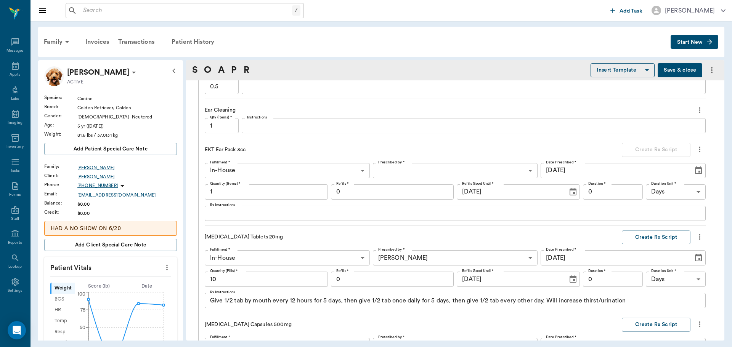
type input "14"
click at [388, 194] on input "0" at bounding box center [392, 191] width 123 height 15
type input "1"
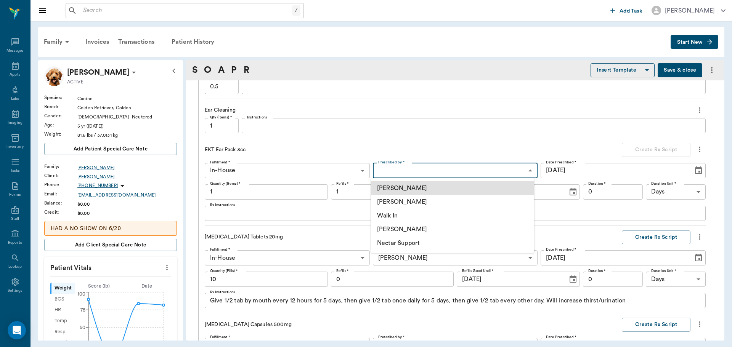
click at [480, 176] on body "/ ​ Add Task Dr. Bert Ellsworth Nectar Messages Appts Labs Imaging Inventory Ta…" at bounding box center [366, 173] width 732 height 347
click at [439, 229] on li "[PERSON_NAME]" at bounding box center [452, 230] width 163 height 14
type input "670e8b52b987dc0b25a864ee"
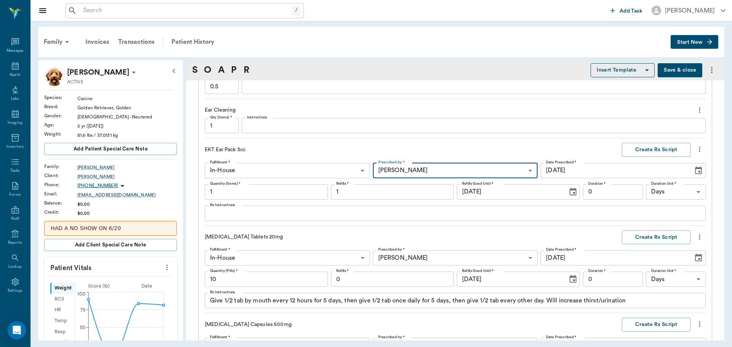
click at [617, 192] on input "0" at bounding box center [613, 191] width 60 height 15
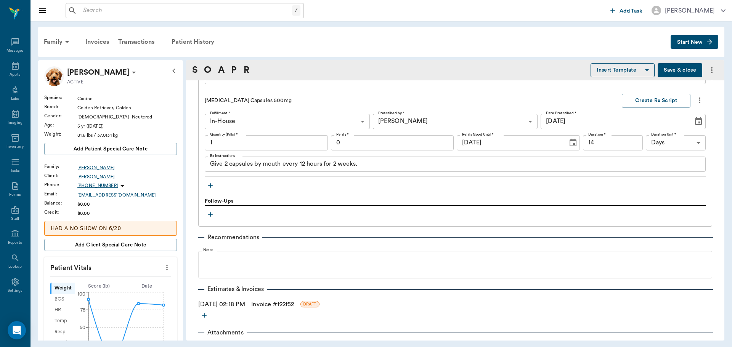
scroll to position [1029, 0]
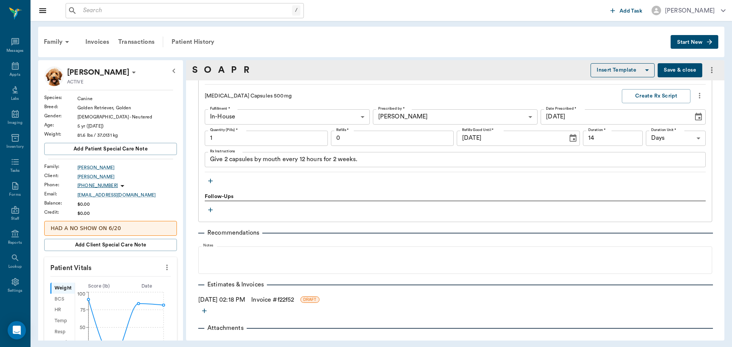
type input "14"
click at [210, 180] on icon "button" at bounding box center [210, 181] width 5 height 5
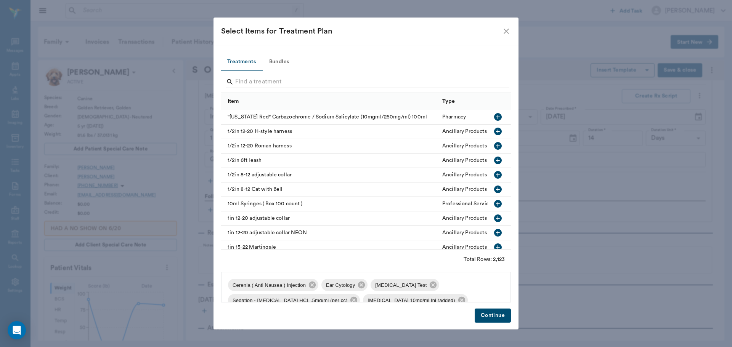
click at [282, 75] on div at bounding box center [367, 83] width 283 height 20
click at [281, 78] on input "Search" at bounding box center [366, 82] width 263 height 12
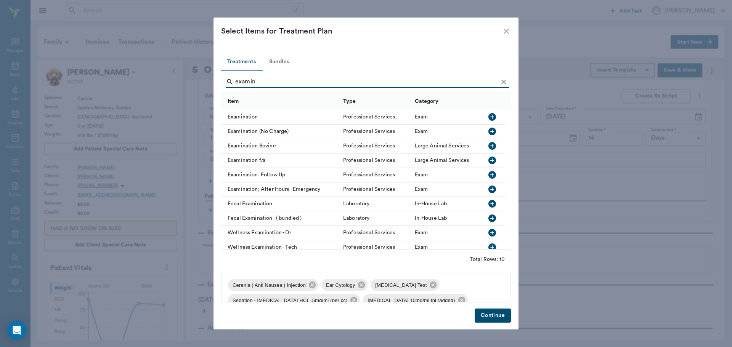
type input "examin"
click at [491, 117] on icon "button" at bounding box center [492, 117] width 8 height 8
click at [489, 315] on button "Continue" at bounding box center [493, 316] width 36 height 14
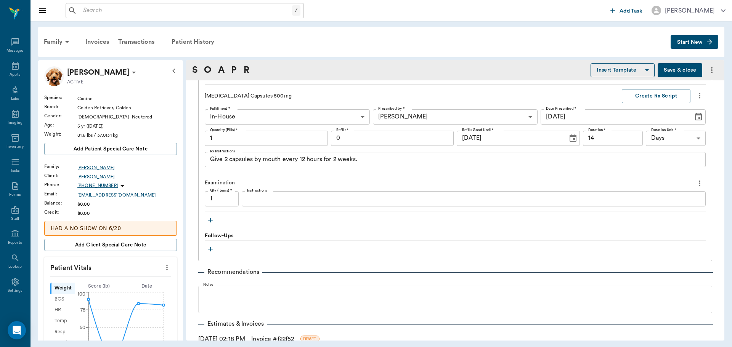
scroll to position [991, 0]
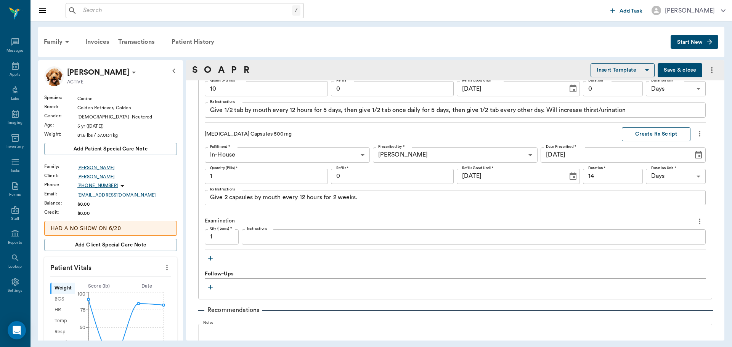
click at [661, 135] on button "Create Rx Script" at bounding box center [656, 134] width 69 height 14
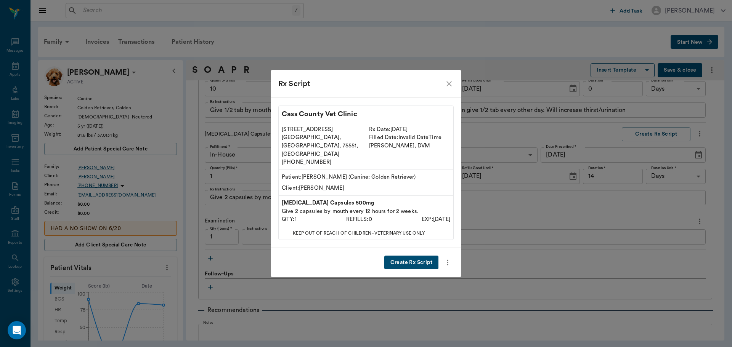
click at [408, 256] on button "Create Rx Script" at bounding box center [411, 263] width 54 height 14
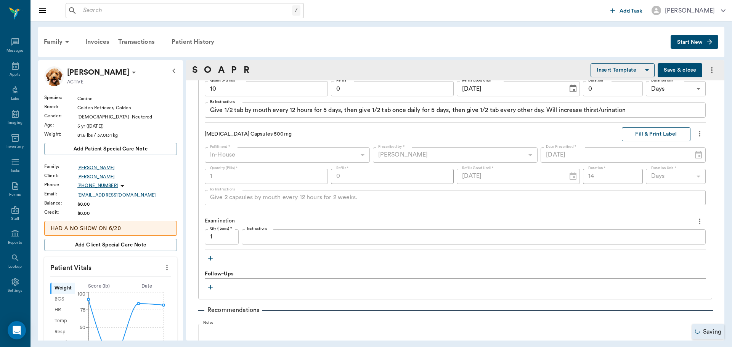
click at [630, 133] on button "Fill & Print Label" at bounding box center [656, 134] width 69 height 14
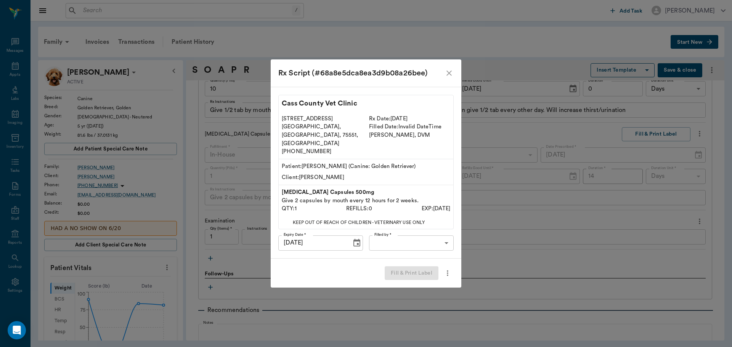
click at [407, 232] on body "/ ​ Add Task Dr. Bert Ellsworth Nectar Messages Appts Labs Imaging Inventory Ta…" at bounding box center [366, 173] width 732 height 347
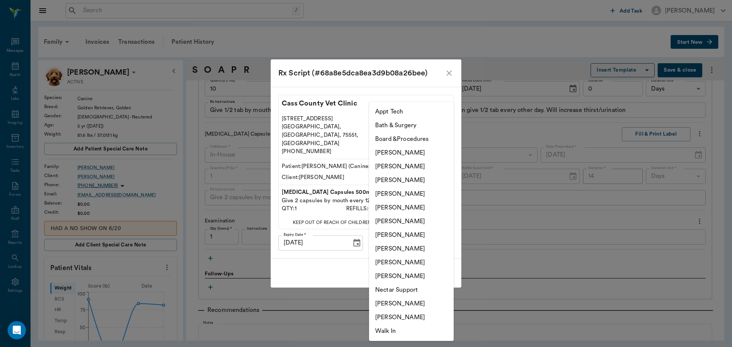
click at [402, 224] on li "Hunter Graves" at bounding box center [411, 222] width 85 height 14
type input "682b670d8bdc6f7f8feef3db"
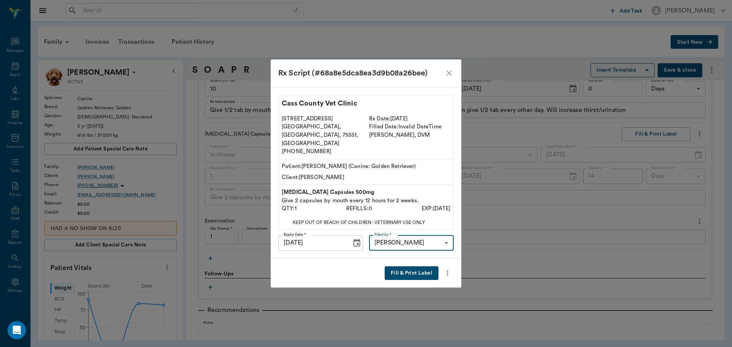
click at [408, 266] on button "Fill & Print Label" at bounding box center [412, 273] width 54 height 14
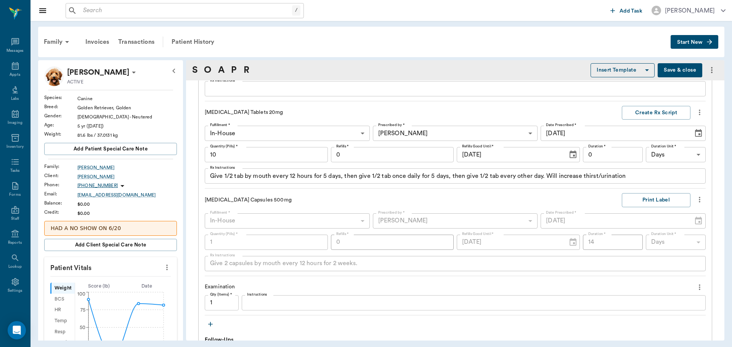
scroll to position [915, 0]
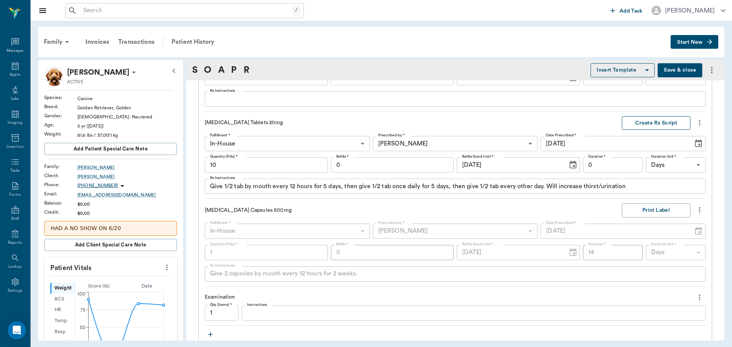
click at [631, 122] on button "Create Rx Script" at bounding box center [656, 123] width 69 height 14
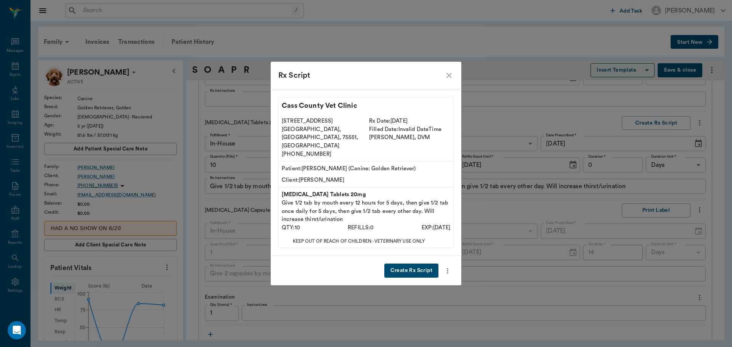
click at [418, 264] on button "Create Rx Script" at bounding box center [411, 271] width 54 height 14
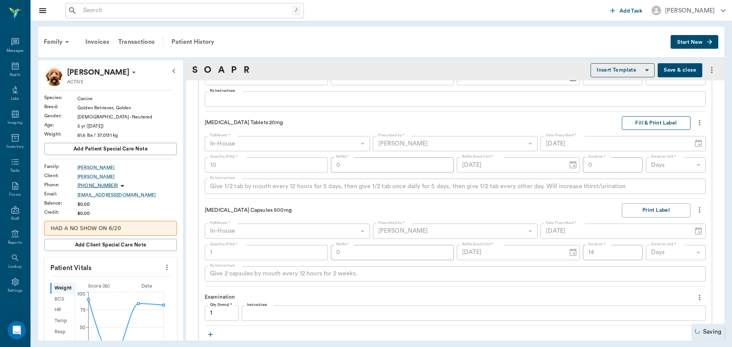
click at [641, 123] on button "Fill & Print Label" at bounding box center [656, 123] width 69 height 14
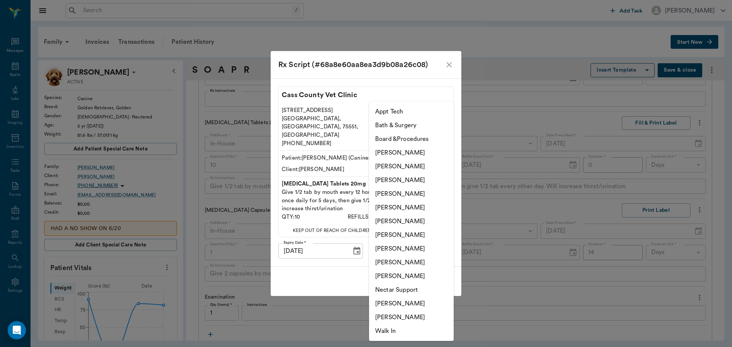
click at [419, 244] on body "/ ​ Add Task Dr. Bert Ellsworth Nectar Messages Appts Labs Imaging Inventory Ta…" at bounding box center [366, 173] width 732 height 347
click at [400, 223] on li "Hunter Graves" at bounding box center [411, 222] width 85 height 14
type input "682b670d8bdc6f7f8feef3db"
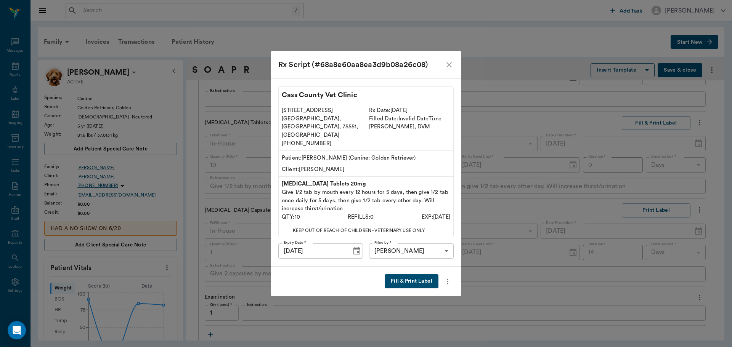
click at [397, 274] on button "Fill & Print Label" at bounding box center [412, 281] width 54 height 14
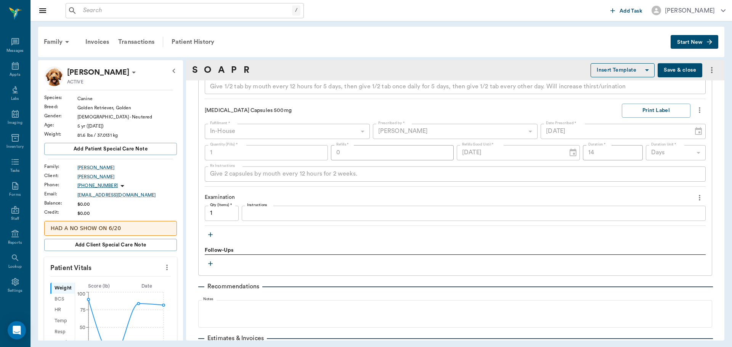
scroll to position [1029, 0]
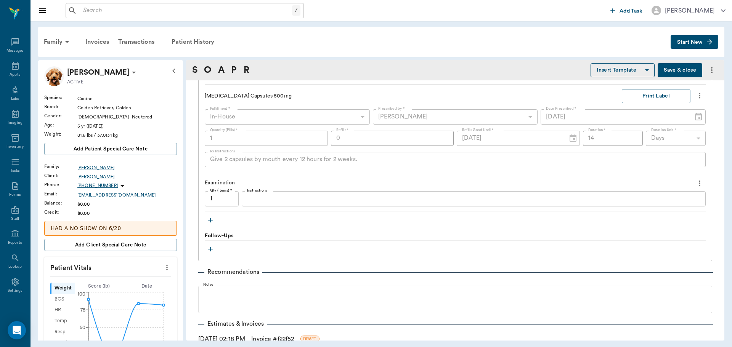
click at [209, 221] on icon "button" at bounding box center [211, 220] width 8 height 8
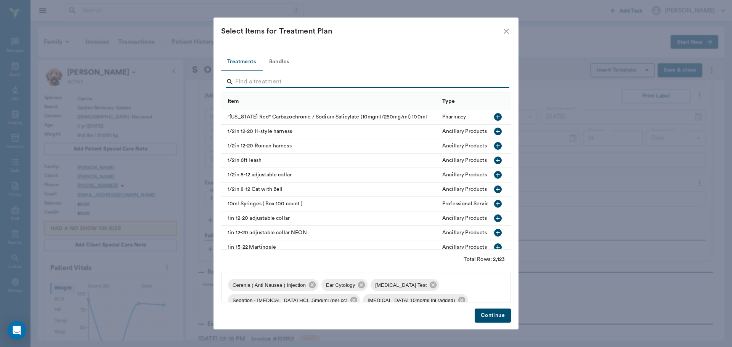
click at [285, 84] on input "Search" at bounding box center [366, 82] width 263 height 12
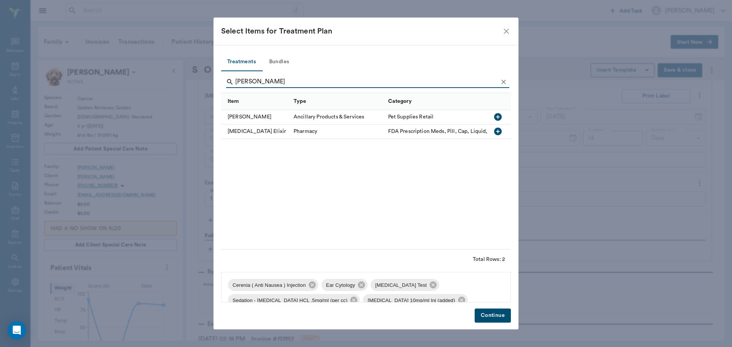
type input "eli"
click at [499, 119] on icon "button" at bounding box center [498, 117] width 8 height 8
click at [493, 316] on button "Continue" at bounding box center [493, 316] width 36 height 14
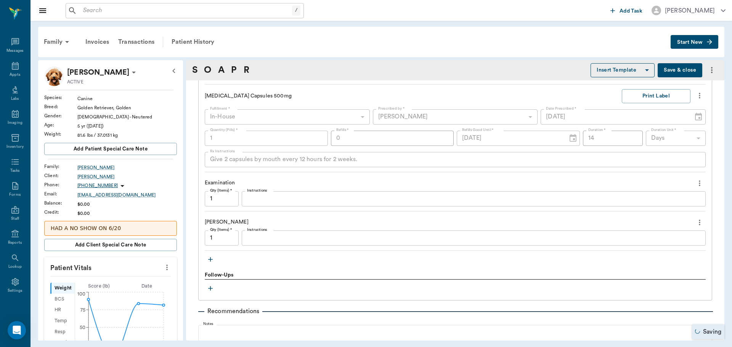
scroll to position [991, 0]
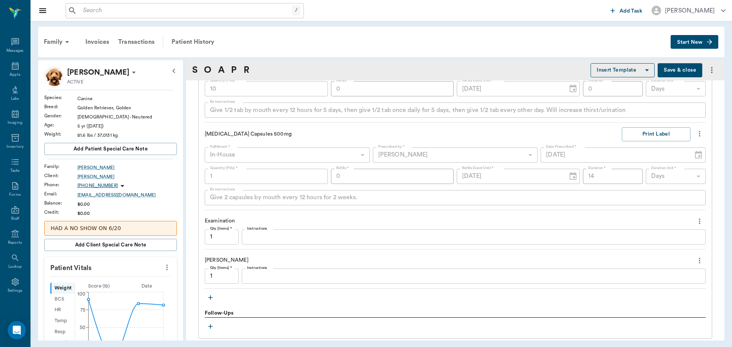
click at [695, 134] on icon "more" at bounding box center [699, 133] width 8 height 9
click at [646, 174] on span "Delete" at bounding box center [662, 175] width 64 height 8
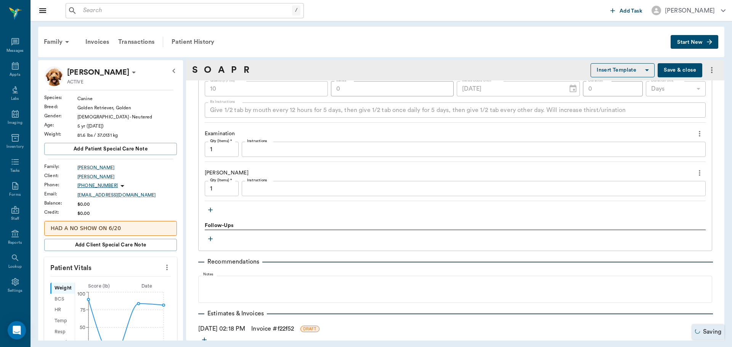
click at [206, 211] on button "button" at bounding box center [210, 209] width 11 height 11
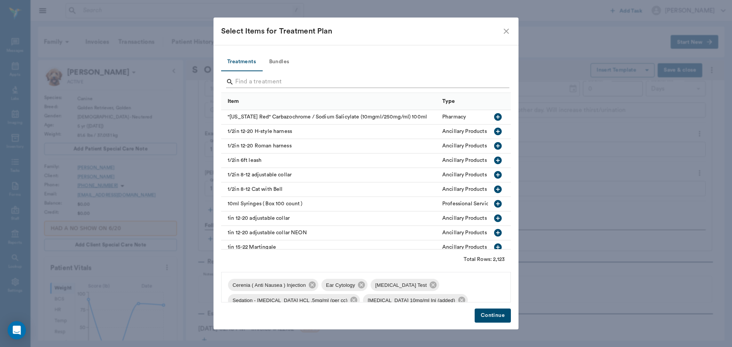
click at [277, 80] on input "Search" at bounding box center [366, 82] width 263 height 12
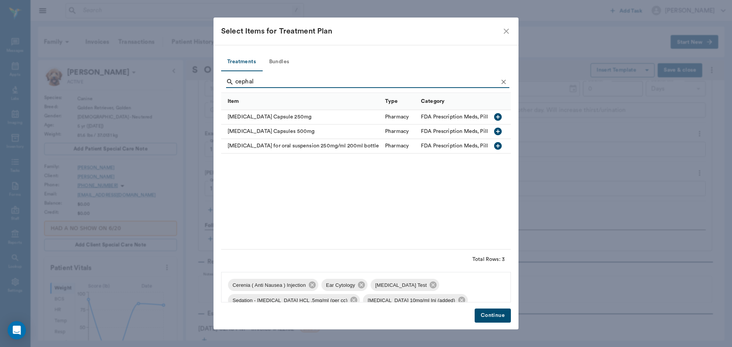
type input "cephal"
click at [498, 130] on icon "button" at bounding box center [498, 132] width 8 height 8
click at [295, 131] on div "Cephalexin Capsules 500mg" at bounding box center [301, 132] width 160 height 14
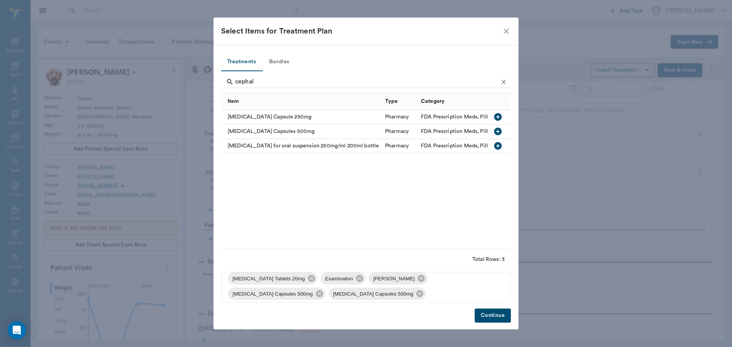
scroll to position [56, 0]
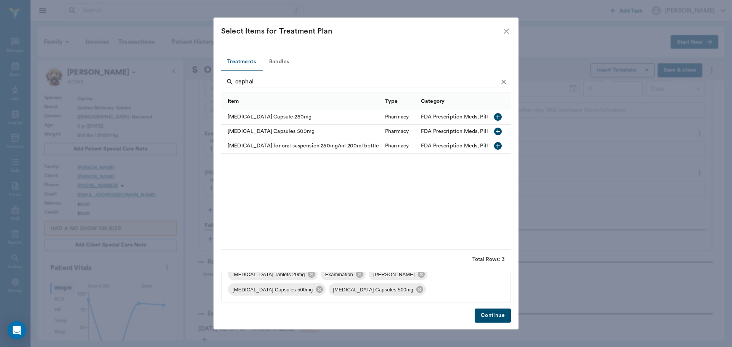
click at [488, 319] on button "Continue" at bounding box center [493, 316] width 36 height 14
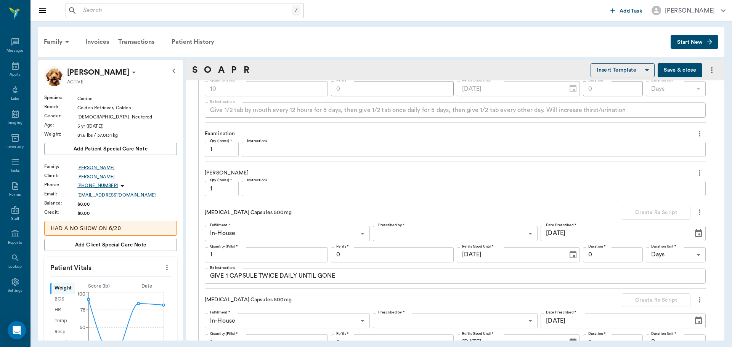
click at [246, 253] on input "1" at bounding box center [266, 254] width 123 height 15
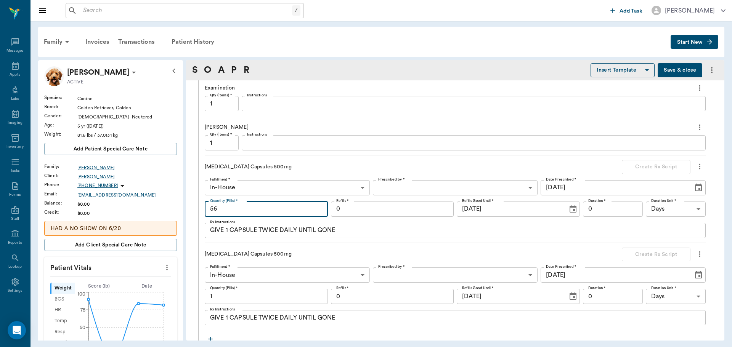
scroll to position [1067, 0]
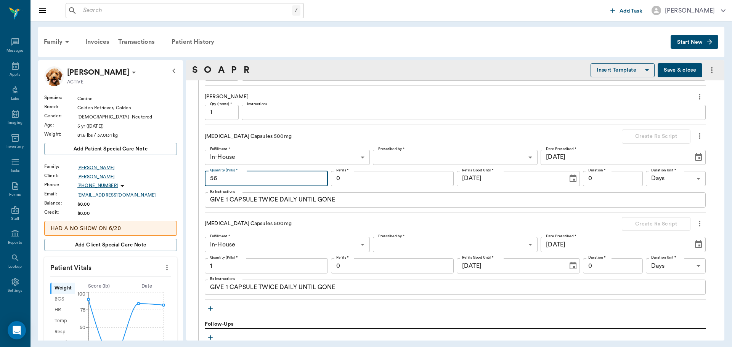
type input "56"
click at [699, 223] on icon "more" at bounding box center [700, 224] width 2 height 6
click at [638, 250] on span "Delete" at bounding box center [662, 251] width 64 height 8
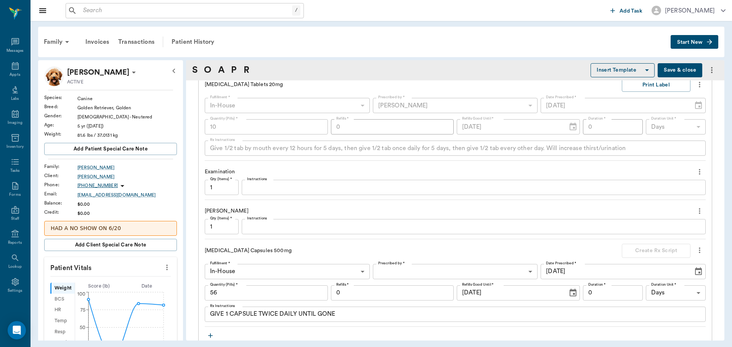
scroll to position [991, 0]
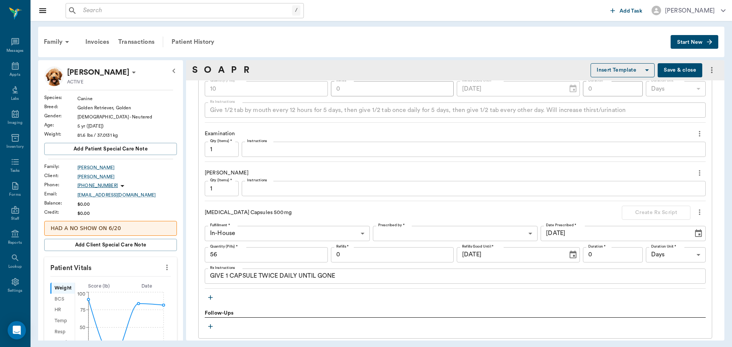
click at [501, 238] on body "/ ​ Add Task Dr. Bert Ellsworth Nectar Messages Appts Labs Imaging Inventory Ta…" at bounding box center [366, 173] width 732 height 347
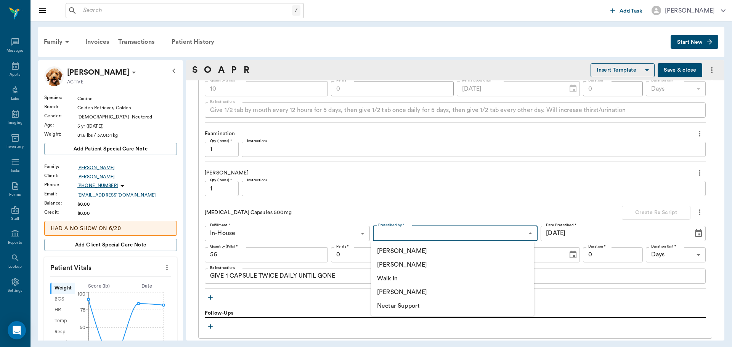
drag, startPoint x: 419, startPoint y: 290, endPoint x: 437, endPoint y: 289, distance: 17.5
click at [420, 290] on li "[PERSON_NAME]" at bounding box center [452, 292] width 163 height 14
type input "670e8b52b987dc0b25a864ee"
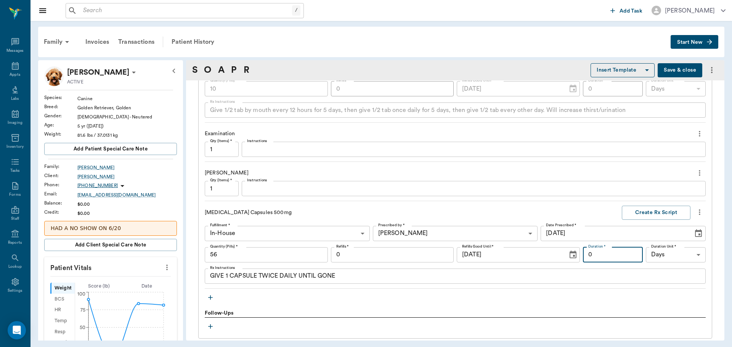
click at [614, 254] on input "0" at bounding box center [613, 254] width 60 height 15
type input "14"
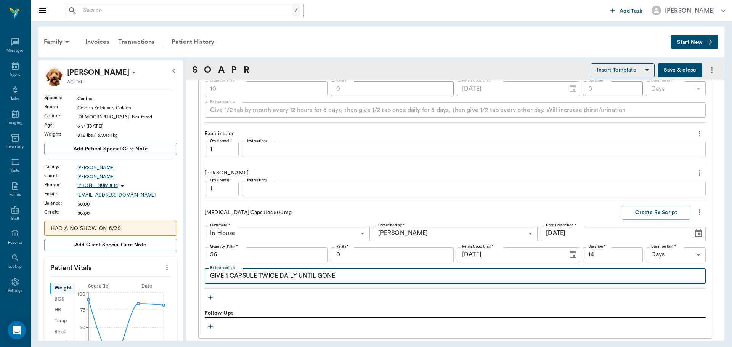
drag, startPoint x: 347, startPoint y: 275, endPoint x: 204, endPoint y: 280, distance: 143.8
type textarea "Give 2 capsules every 12 hours by mouth until finished."
click at [665, 214] on button "Create Rx Script" at bounding box center [656, 213] width 69 height 14
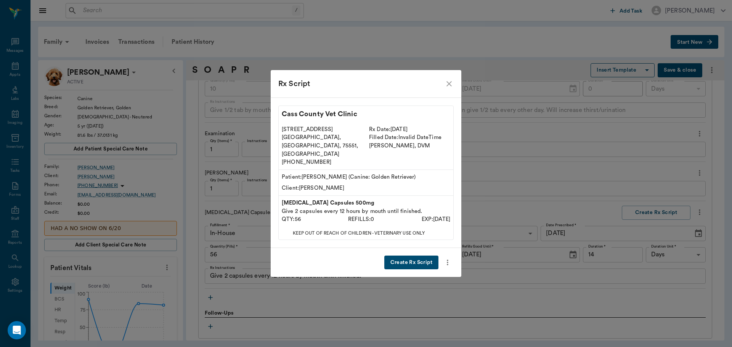
click at [413, 256] on button "Create Rx Script" at bounding box center [411, 263] width 54 height 14
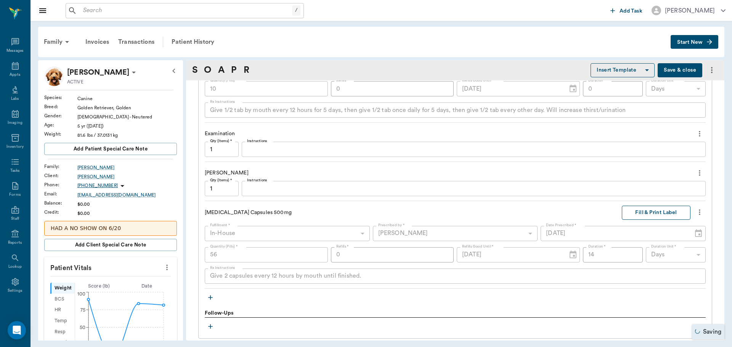
click at [652, 212] on button "Fill & Print Label" at bounding box center [656, 213] width 69 height 14
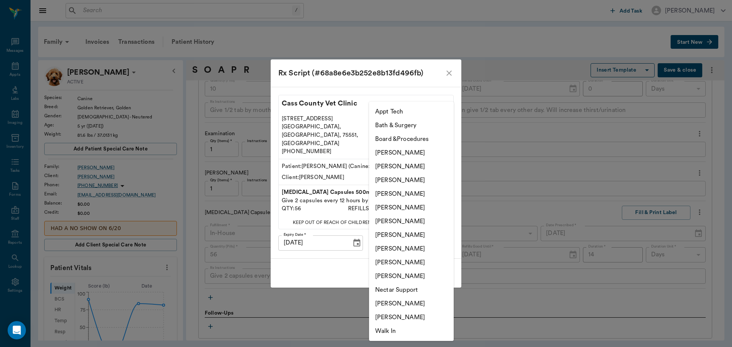
click at [412, 237] on body "/ ​ Add Task Dr. Bert Ellsworth Nectar Messages Appts Labs Imaging Inventory Ta…" at bounding box center [366, 173] width 732 height 347
click at [401, 210] on li "[PERSON_NAME]" at bounding box center [411, 208] width 85 height 14
click at [419, 236] on body "/ ​ Add Task Dr. Bert Ellsworth Nectar Messages Appts Labs Imaging Inventory Ta…" at bounding box center [366, 173] width 732 height 347
click at [406, 263] on li "Lisa Taylor" at bounding box center [411, 263] width 85 height 14
type input "63ec2ede52e12b0ba117d0d7"
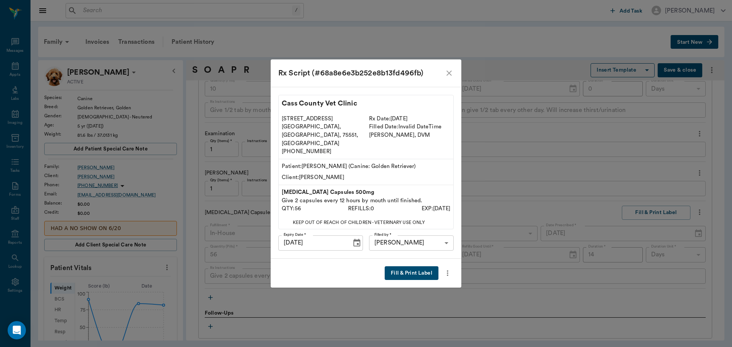
click at [412, 266] on button "Fill & Print Label" at bounding box center [412, 273] width 54 height 14
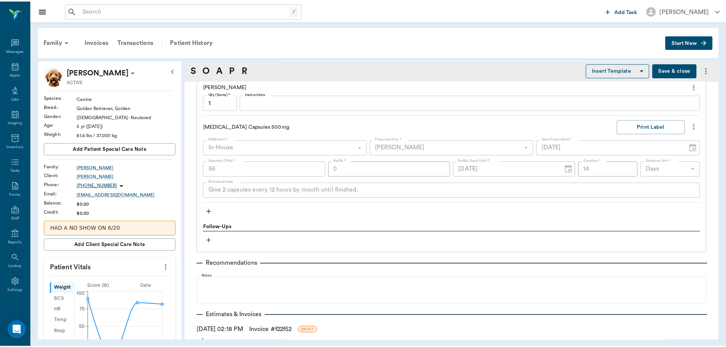
scroll to position [1120, 0]
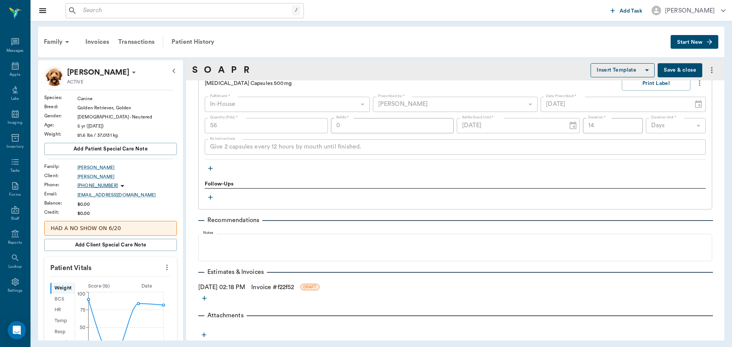
click at [269, 289] on link "Invoice # f22f52" at bounding box center [272, 287] width 43 height 9
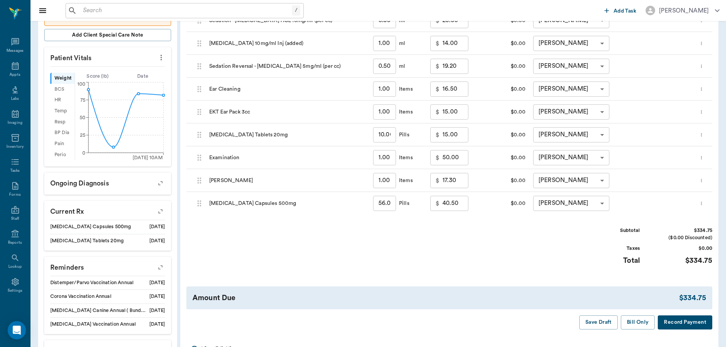
scroll to position [229, 0]
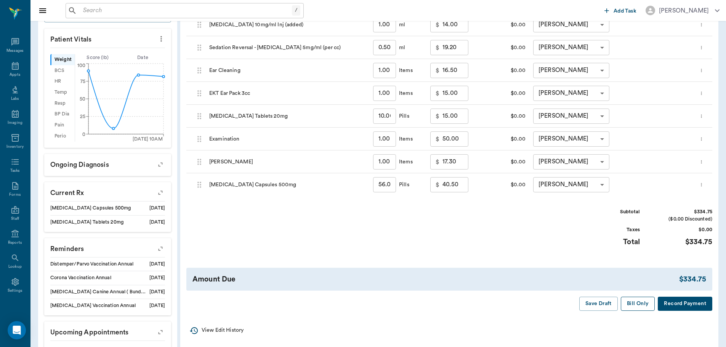
click at [636, 308] on button "Bill Only" at bounding box center [638, 304] width 34 height 14
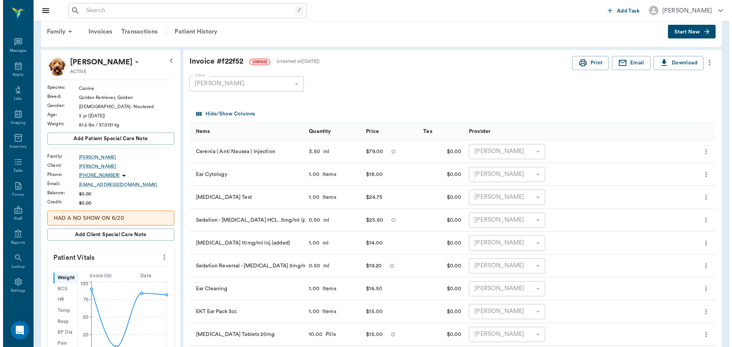
scroll to position [0, 0]
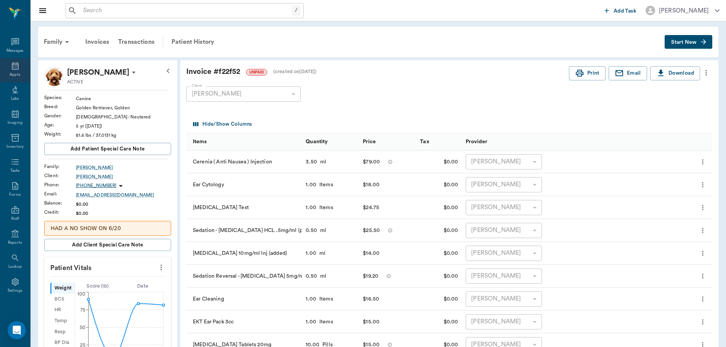
click at [11, 64] on icon at bounding box center [15, 65] width 9 height 9
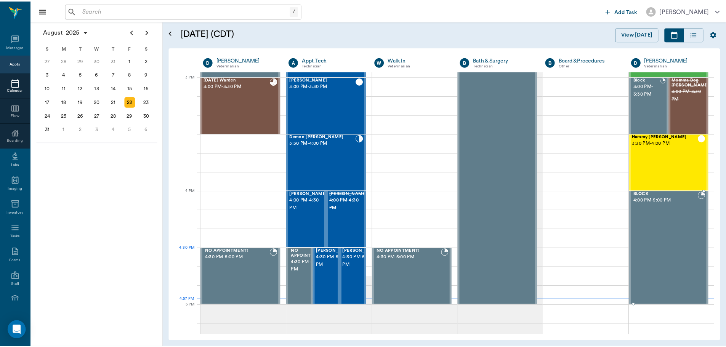
scroll to position [763, 0]
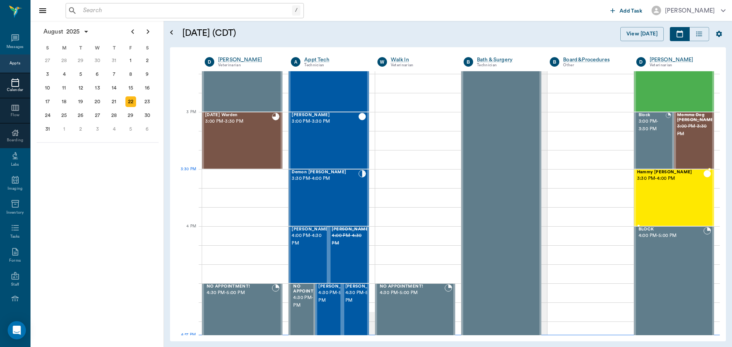
click at [637, 172] on span "Hammy [PERSON_NAME]" at bounding box center [670, 172] width 66 height 5
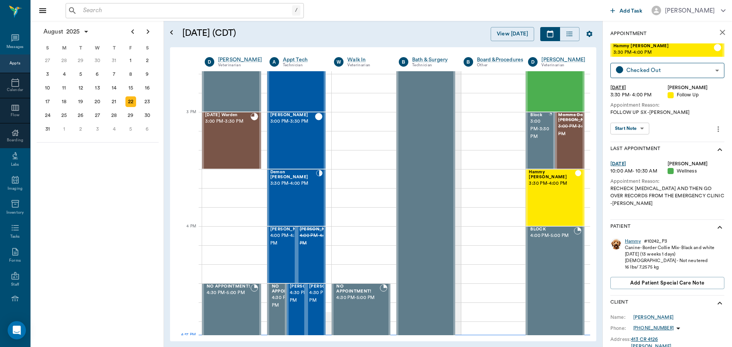
click at [635, 240] on div "Hammy" at bounding box center [633, 241] width 16 height 6
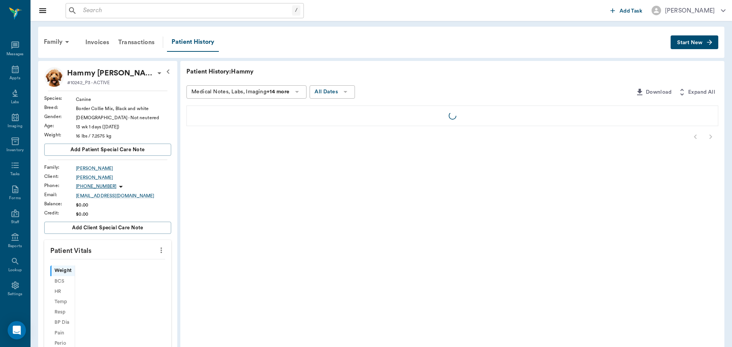
scroll to position [3, 0]
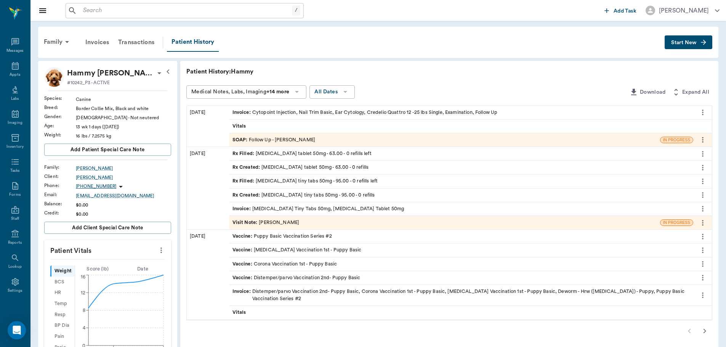
click at [271, 141] on div "SOAP : Follow Up - Dr. Kindall Jones" at bounding box center [273, 139] width 83 height 7
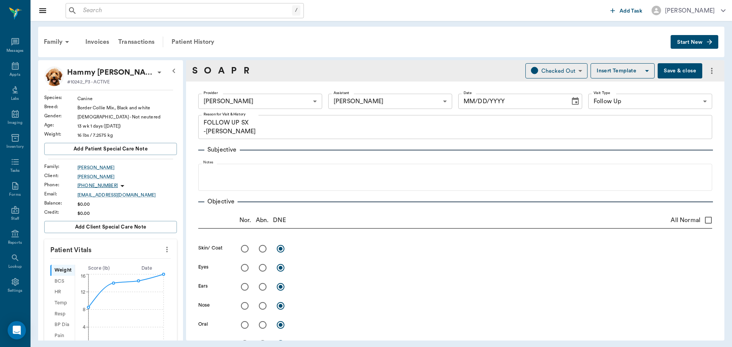
type input "670e8b52b987dc0b25a864ee"
type input "682b670d8bdc6f7f8feef3db"
type input "65d2be4f46e3a538d89b8c16"
type textarea "FOLLOW UP SX -[PERSON_NAME]"
type input "[DATE]"
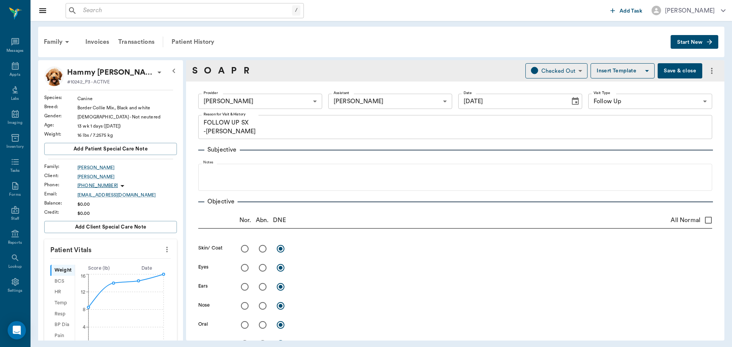
scroll to position [38, 0]
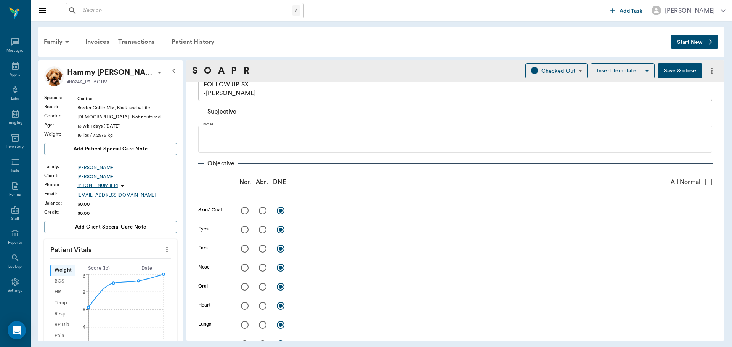
click at [260, 211] on input "radio" at bounding box center [263, 211] width 16 height 16
radio input "true"
click at [311, 210] on textarea at bounding box center [503, 210] width 417 height 9
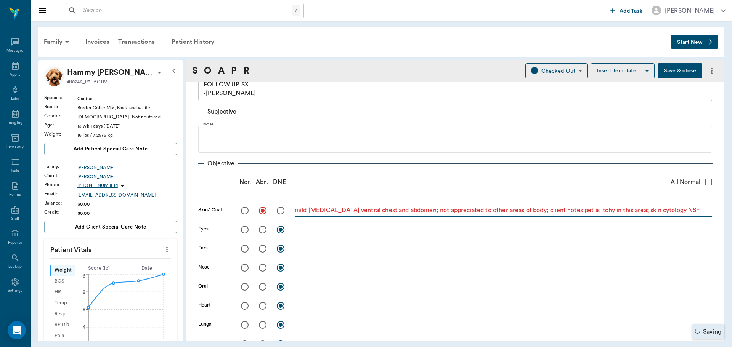
type textarea "mild erythema ventral chest and abdomen; not appreciated to other areas of body…"
click at [246, 227] on input "radio" at bounding box center [245, 230] width 16 height 16
radio input "true"
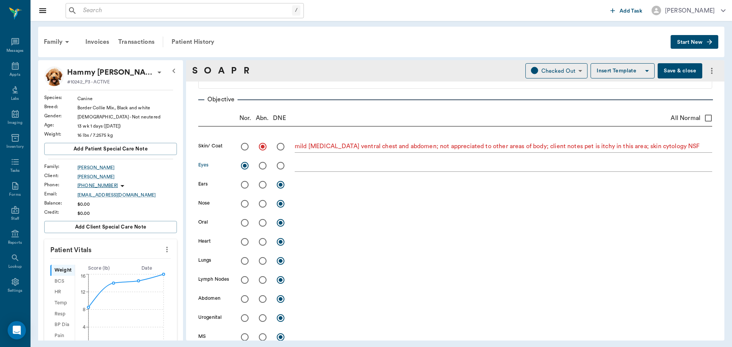
scroll to position [114, 0]
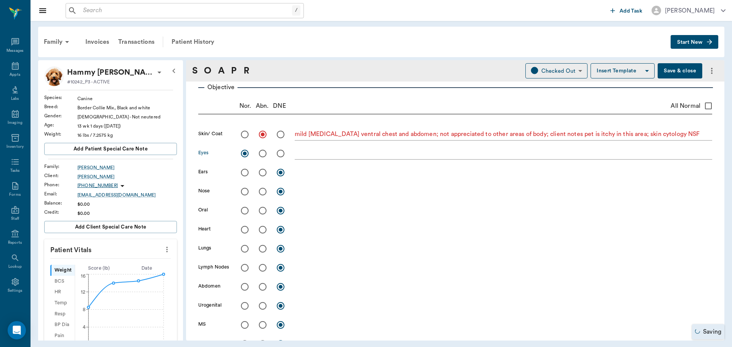
click at [242, 193] on input "radio" at bounding box center [245, 192] width 16 height 16
radio input "true"
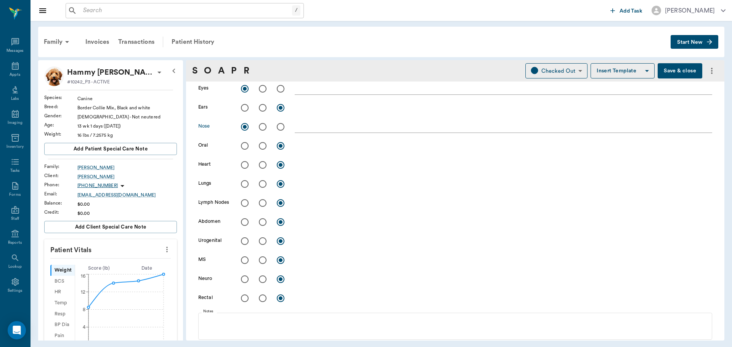
scroll to position [191, 0]
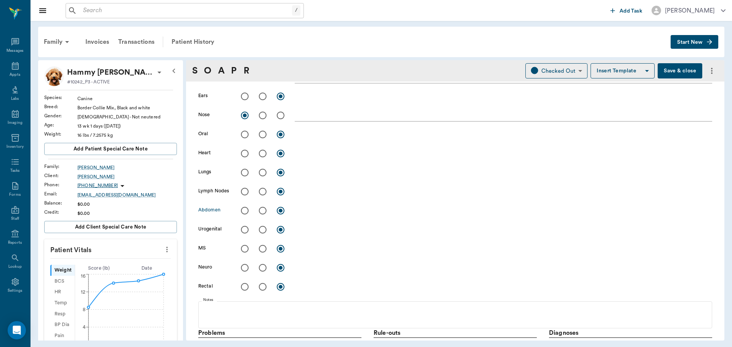
click at [242, 211] on input "radio" at bounding box center [245, 211] width 16 height 16
radio input "true"
click at [261, 249] on input "radio" at bounding box center [263, 249] width 16 height 16
radio input "true"
click at [302, 252] on textarea at bounding box center [503, 248] width 417 height 9
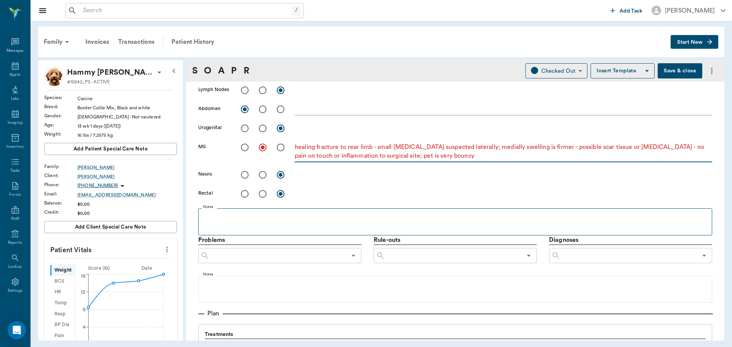
scroll to position [305, 0]
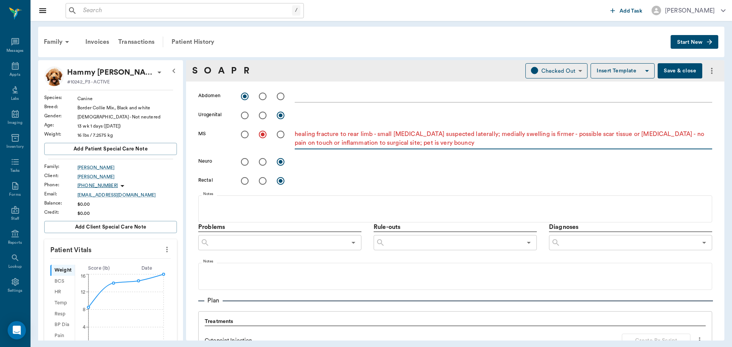
type textarea "healing fracture to rear limb - small seroma suspected laterally; medially swel…"
click at [261, 240] on input "text" at bounding box center [278, 242] width 137 height 11
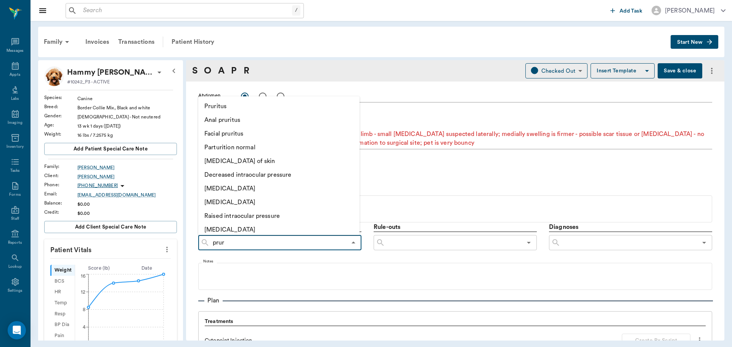
type input "pruri"
click at [210, 106] on li "Pruritus" at bounding box center [278, 106] width 161 height 14
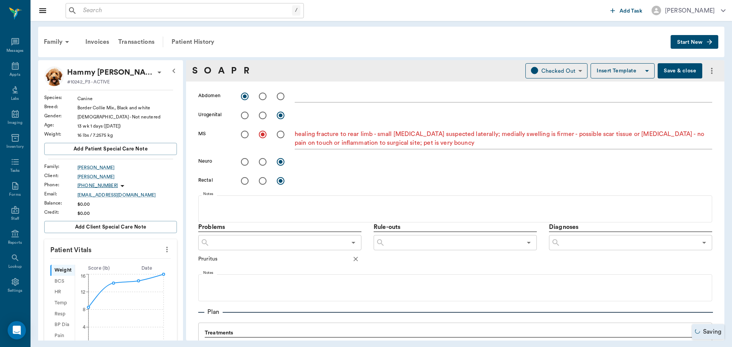
click at [258, 241] on input "text" at bounding box center [278, 242] width 137 height 11
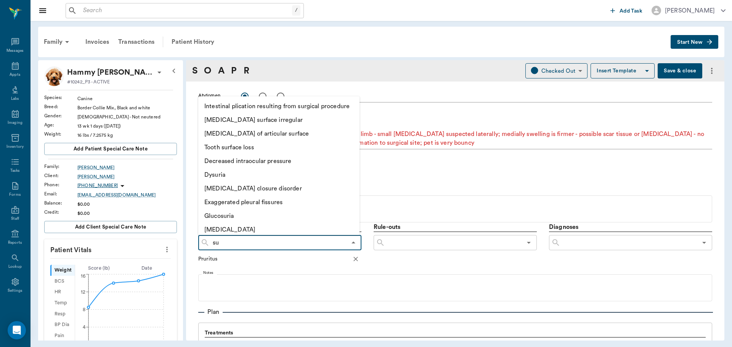
type input "s"
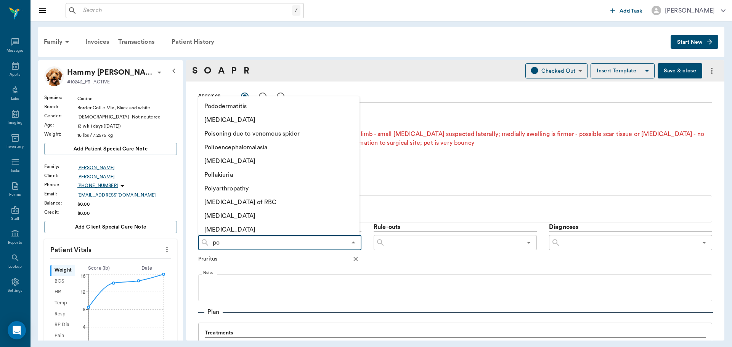
type input "p"
type input "f"
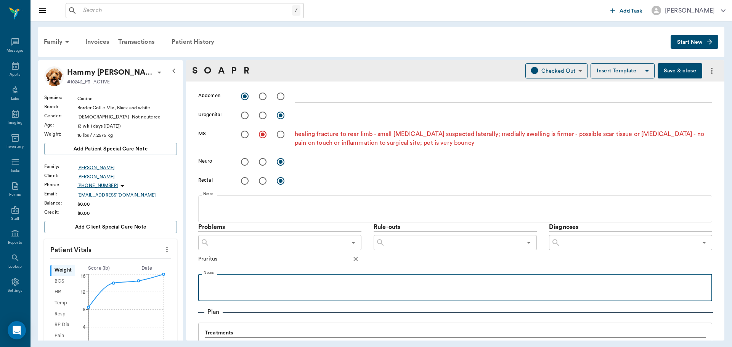
click at [318, 284] on p at bounding box center [455, 282] width 506 height 9
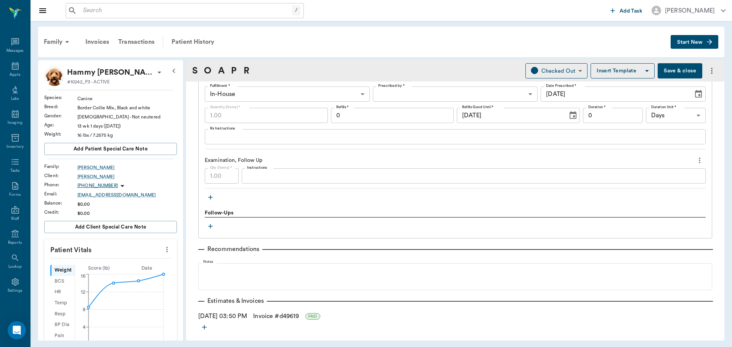
scroll to position [762, 0]
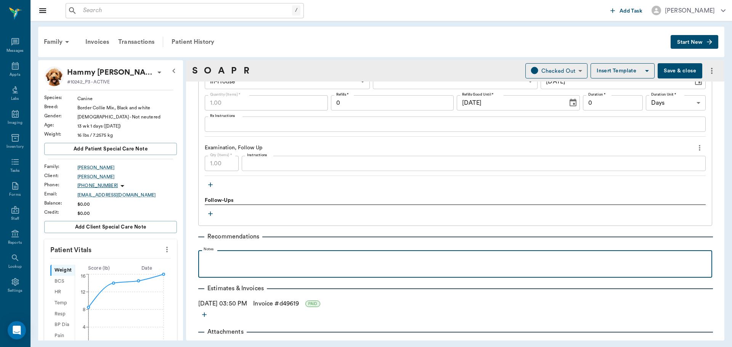
click at [256, 260] on p at bounding box center [455, 258] width 506 height 9
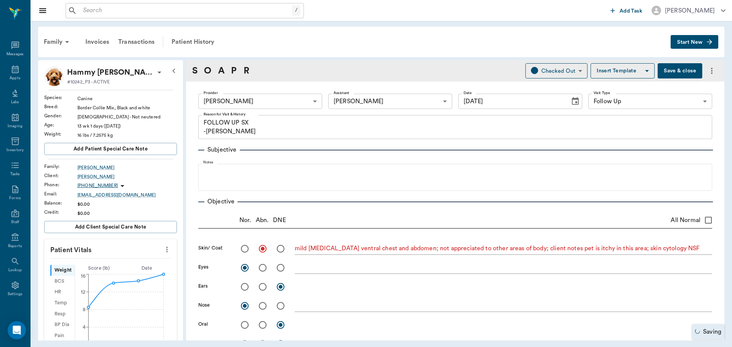
scroll to position [762, 0]
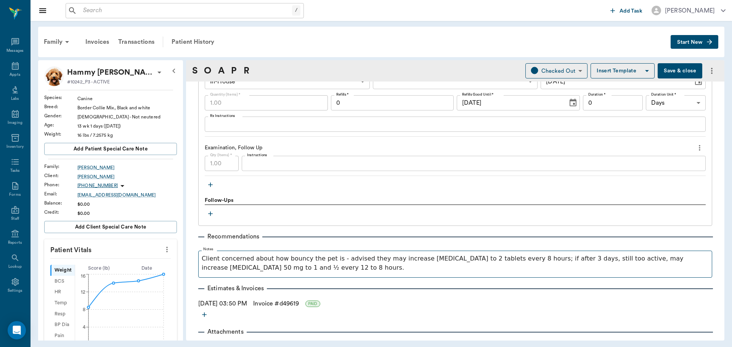
click at [439, 259] on p "Client concerned about how bouncy the pet is - advised they may increase gabape…" at bounding box center [455, 263] width 507 height 18
click at [344, 268] on p "Client concerned about how bouncy the pet is - advised they may increase gabape…" at bounding box center [455, 263] width 507 height 18
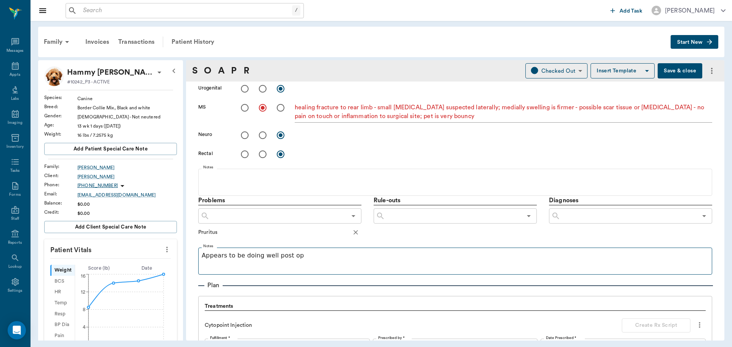
scroll to position [343, 0]
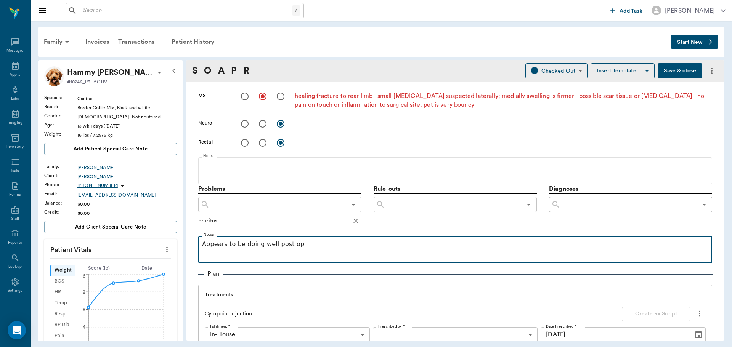
click at [300, 245] on p "Appears to be doing well post op" at bounding box center [455, 244] width 506 height 9
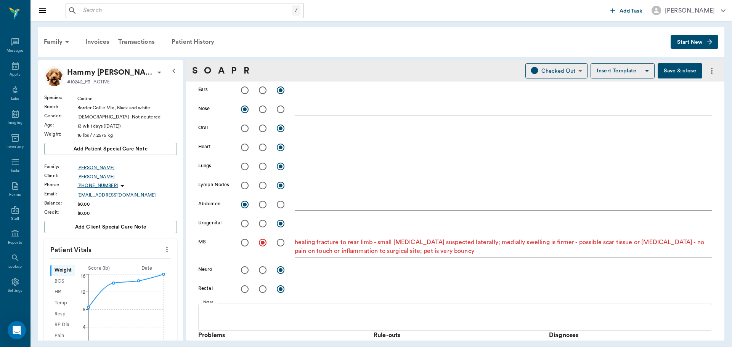
scroll to position [0, 0]
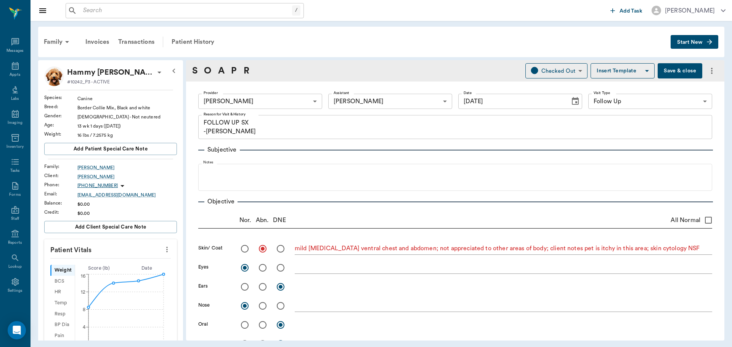
click at [678, 69] on button "Save & close" at bounding box center [679, 70] width 45 height 15
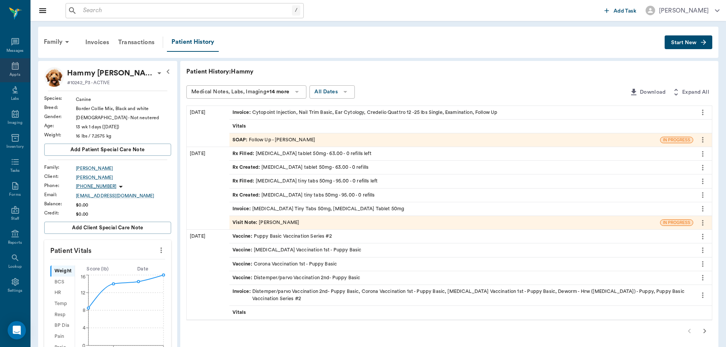
click at [13, 69] on icon at bounding box center [15, 65] width 9 height 9
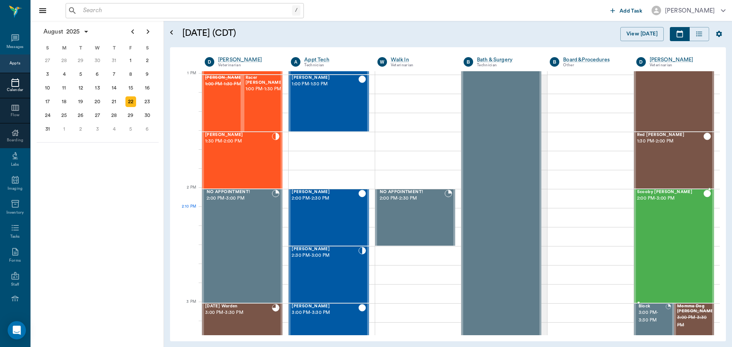
scroll to position [571, 0]
click at [644, 195] on span "2:00 PM - 3:00 PM" at bounding box center [670, 199] width 66 height 8
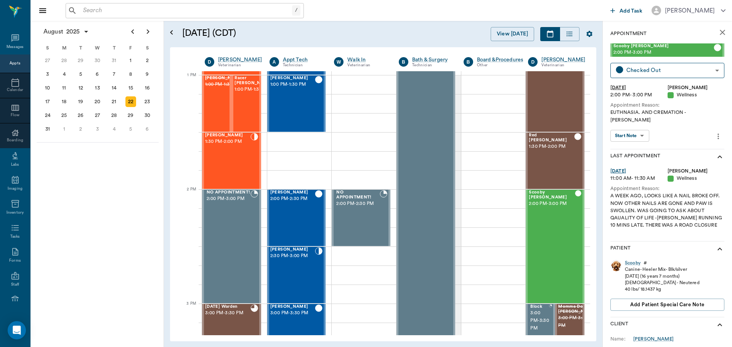
drag, startPoint x: 630, startPoint y: 253, endPoint x: 610, endPoint y: 243, distance: 22.3
click at [630, 260] on div "Scooby" at bounding box center [633, 263] width 16 height 6
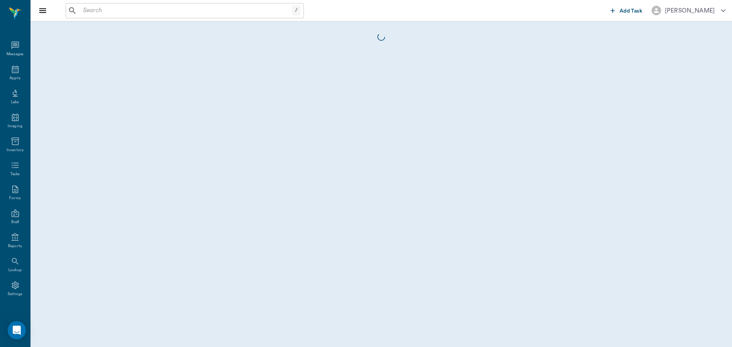
scroll to position [3, 0]
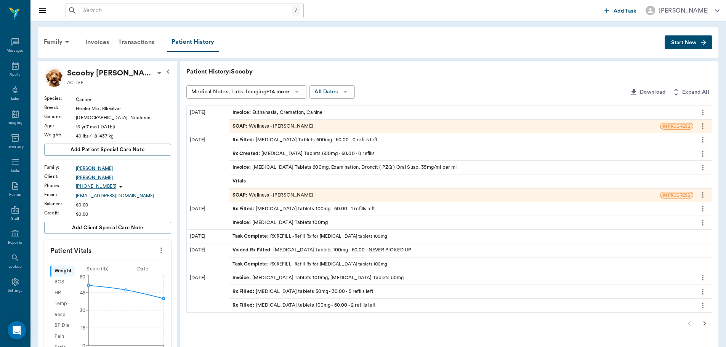
click at [299, 128] on div "SOAP : Wellness - Dr. Kindall Jones" at bounding box center [272, 126] width 81 height 7
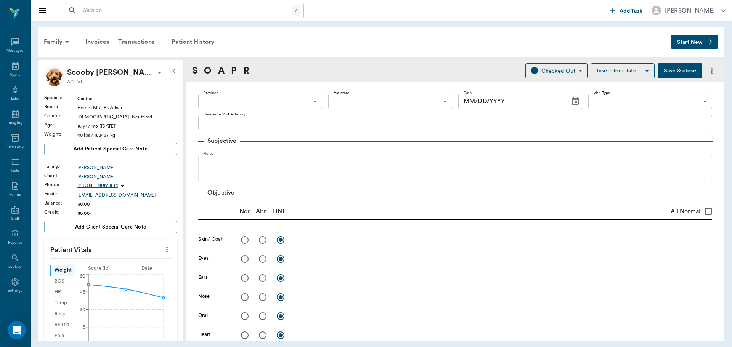
type input "670e8b52b987dc0b25a864ee"
type input "65d2be4f46e3a538d89b8c14"
type textarea "EUTHNASIA. AND CREMATION -LORY"
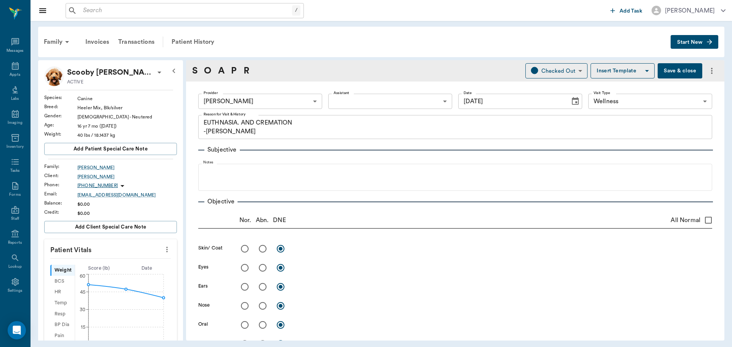
type input "[DATE]"
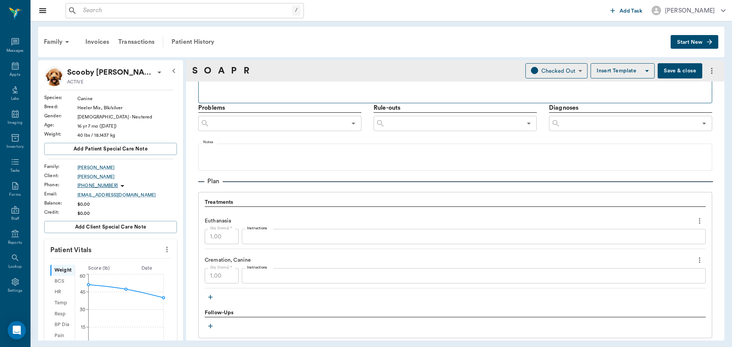
scroll to position [419, 0]
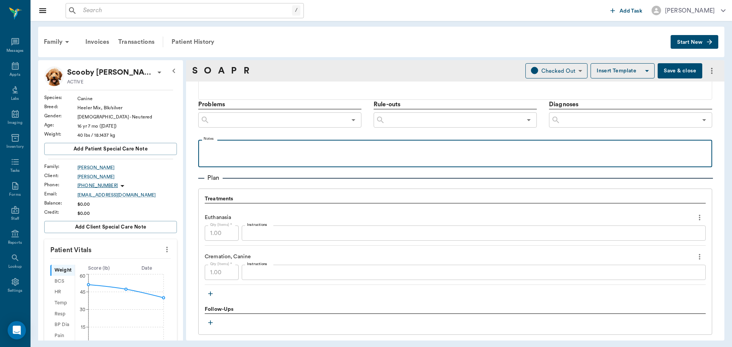
click at [234, 151] on p at bounding box center [455, 148] width 506 height 9
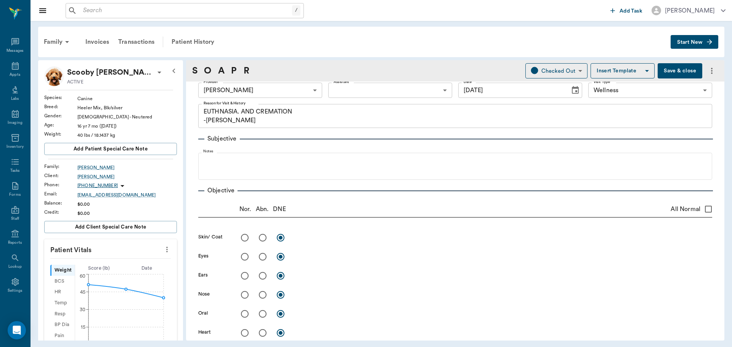
scroll to position [0, 0]
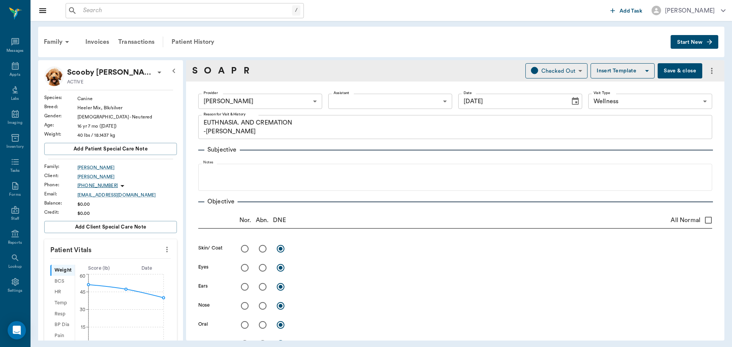
click at [668, 72] on button "Save & close" at bounding box center [679, 70] width 45 height 15
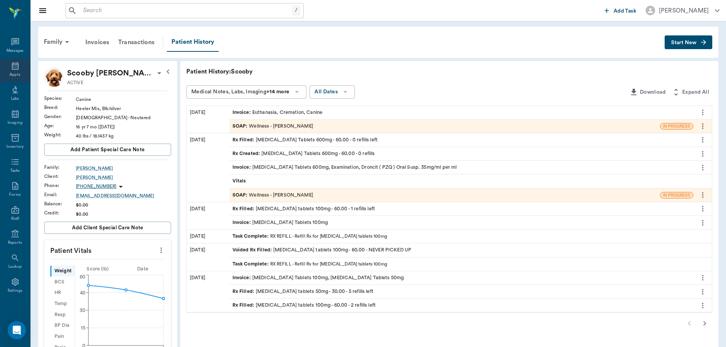
click at [12, 70] on icon at bounding box center [15, 65] width 9 height 9
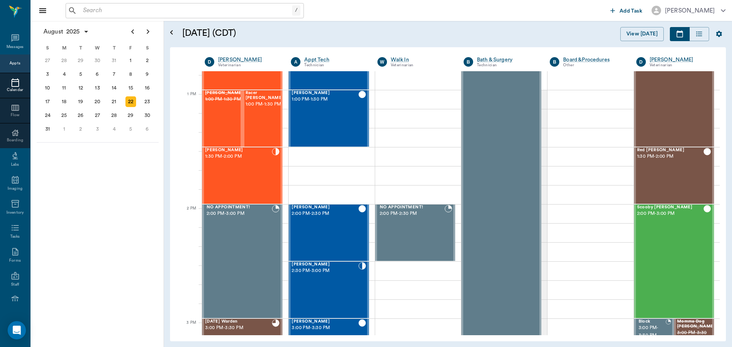
scroll to position [552, 0]
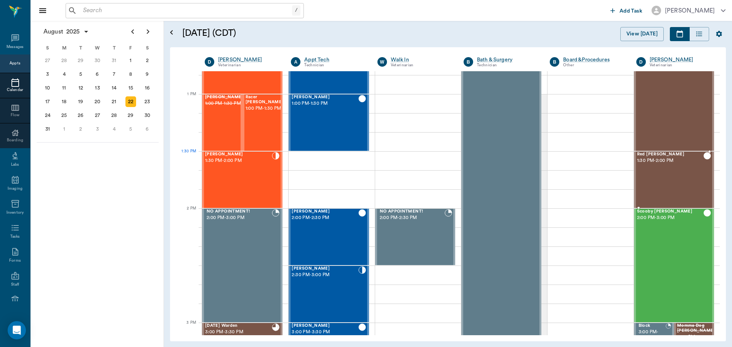
click at [646, 154] on span "Red [PERSON_NAME]" at bounding box center [670, 154] width 66 height 5
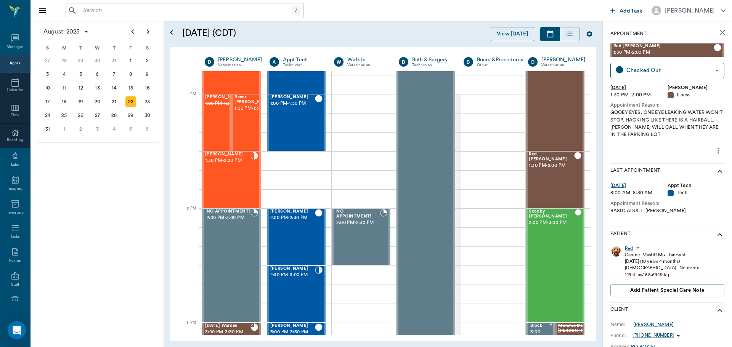
drag, startPoint x: 628, startPoint y: 247, endPoint x: 619, endPoint y: 247, distance: 8.8
click at [628, 247] on div "Red" at bounding box center [629, 248] width 8 height 6
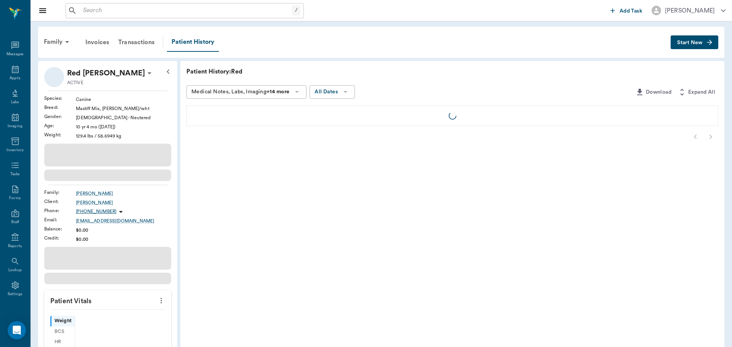
scroll to position [3, 0]
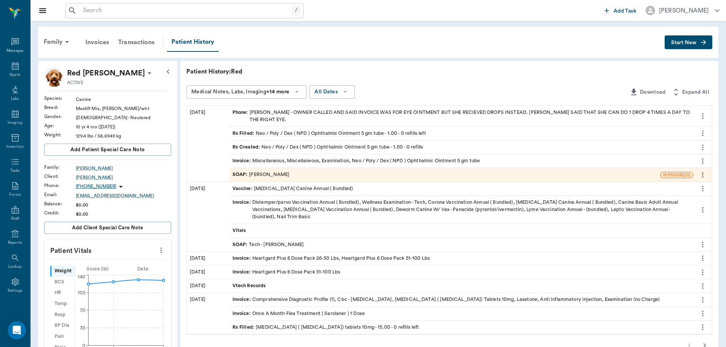
click at [287, 175] on div "SOAP : [PERSON_NAME]" at bounding box center [444, 174] width 431 height 13
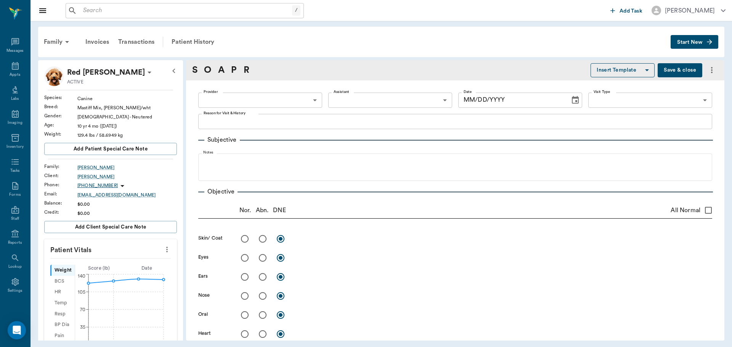
type input "670e8b52b987dc0b25a864ee"
radio input "true"
type textarea "above right eye laterally - small crusty raised area , not further examined tod…"
radio input "true"
type textarea "swollen right lower lid; mild mucoid discharge OD; negative stain on OD, 25+ OD…"
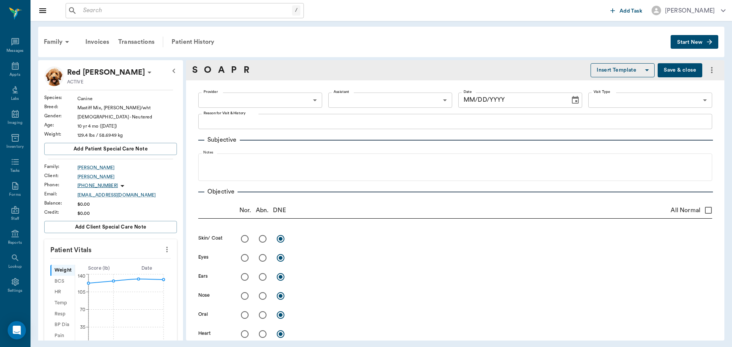
radio input "true"
type textarea "minor debris, no inflammation, tenderness, tympanums wnl"
radio input "true"
type textarea "wear to all teeth"
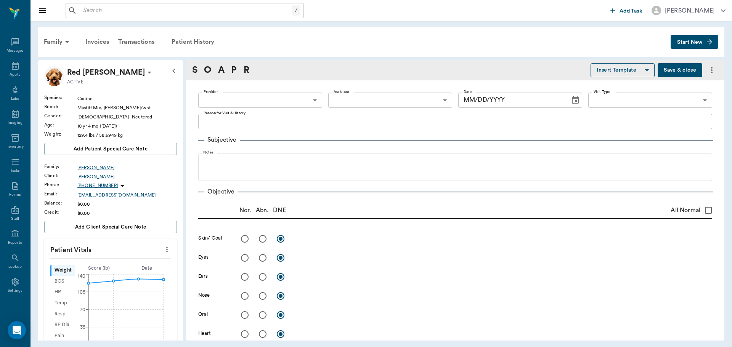
radio input "true"
type textarea "hard to palpate, no appreciable organomegaly"
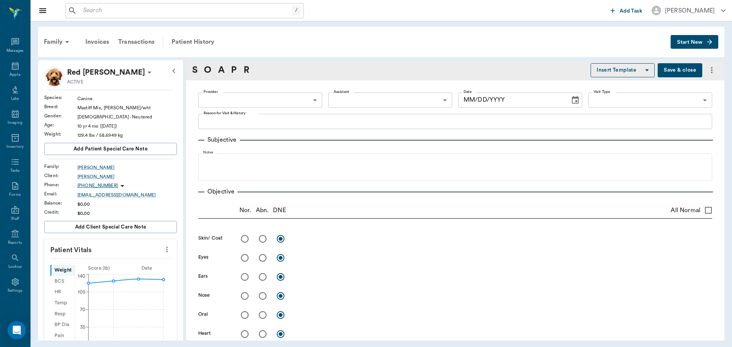
radio input "true"
type textarea "no lameness noted during exam"
radio input "true"
type textarea "limited wnl"
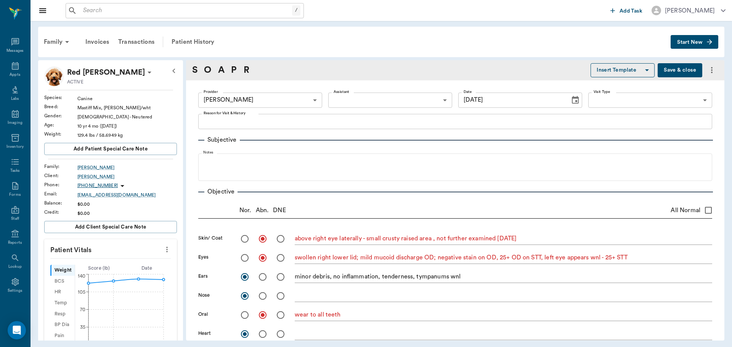
type input "[DATE]"
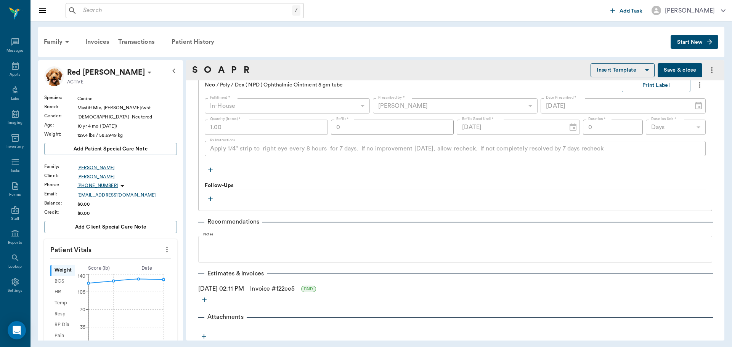
scroll to position [769, 0]
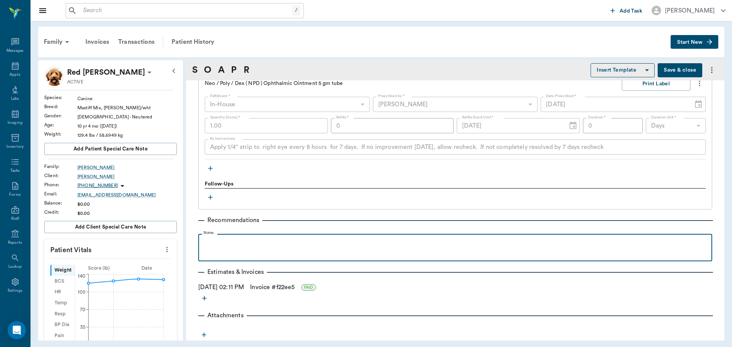
click at [225, 245] on p at bounding box center [455, 242] width 506 height 9
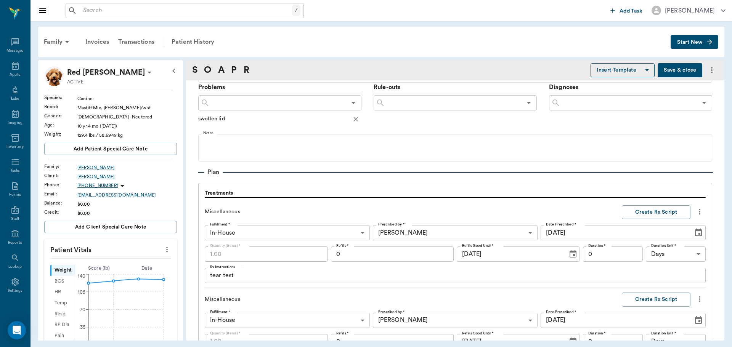
scroll to position [426, 0]
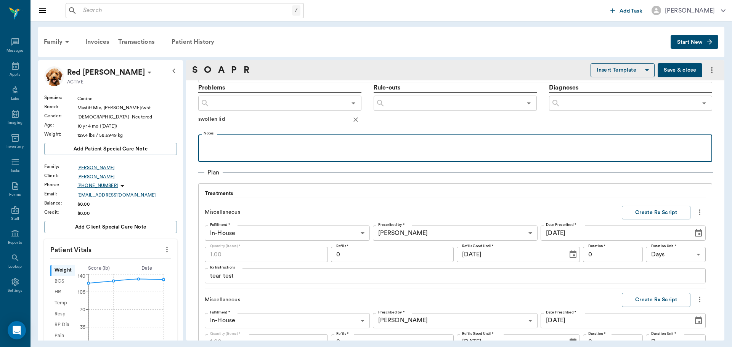
click at [242, 151] on div at bounding box center [455, 147] width 506 height 19
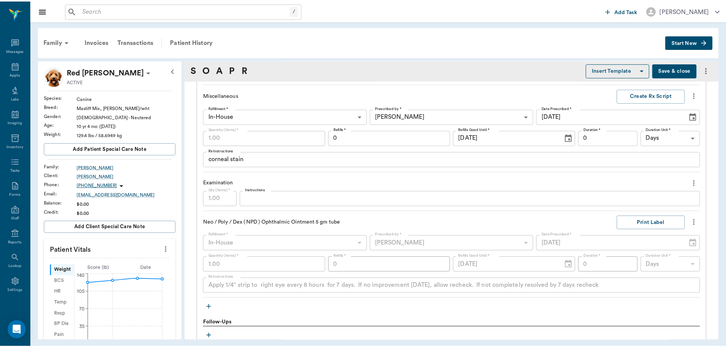
scroll to position [769, 0]
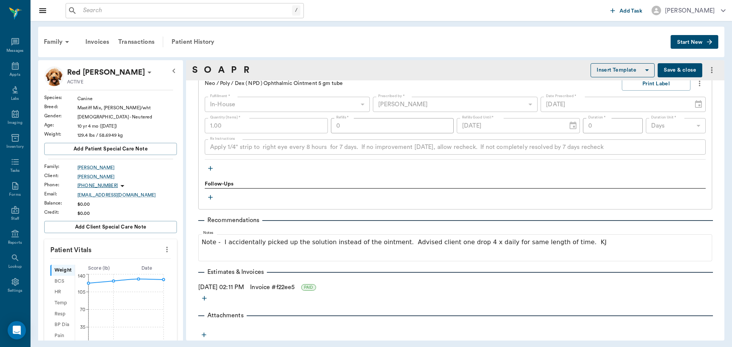
click at [672, 73] on button "Save & close" at bounding box center [679, 70] width 45 height 14
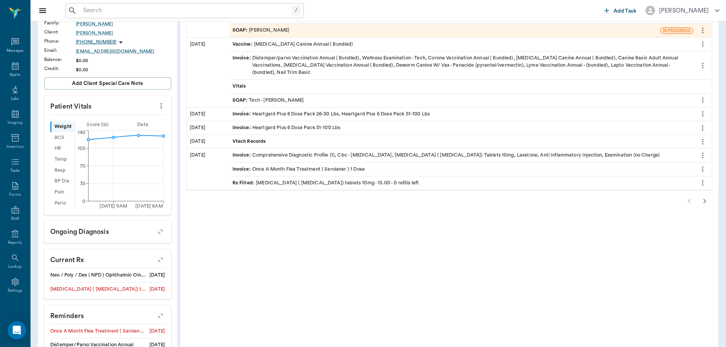
scroll to position [152, 0]
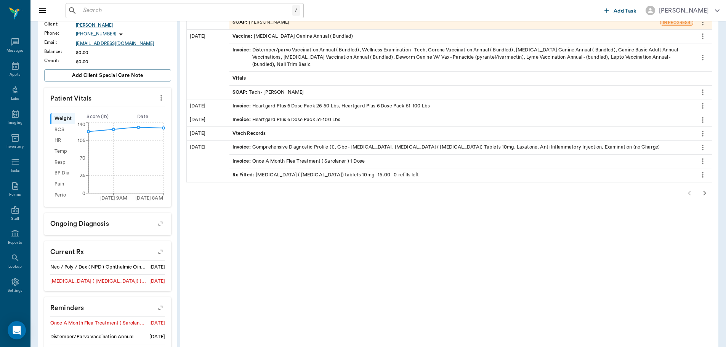
click at [162, 98] on icon "more" at bounding box center [161, 97] width 8 height 9
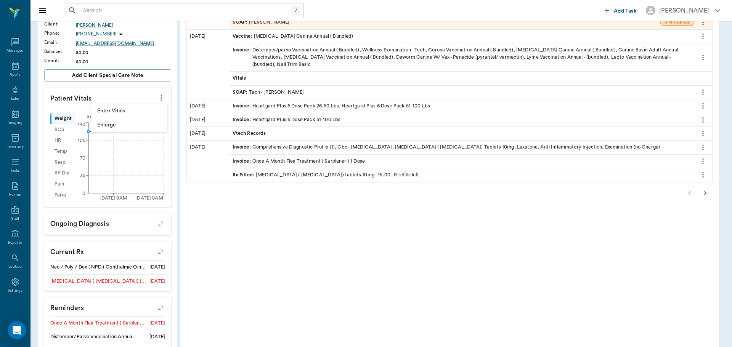
click at [115, 107] on span "Enter Vitals" at bounding box center [129, 111] width 64 height 8
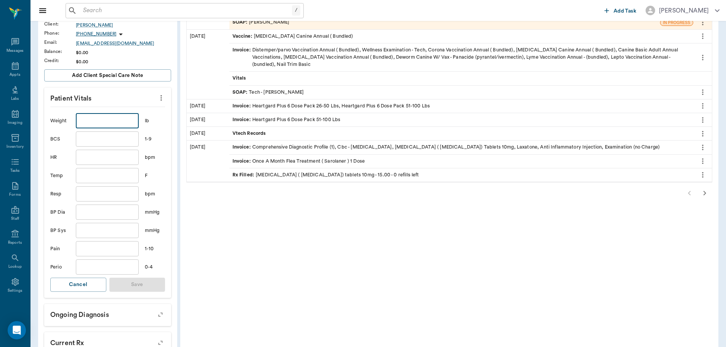
click at [123, 121] on input "text" at bounding box center [107, 120] width 63 height 15
click at [116, 140] on input "text" at bounding box center [107, 138] width 63 height 15
type input "9"
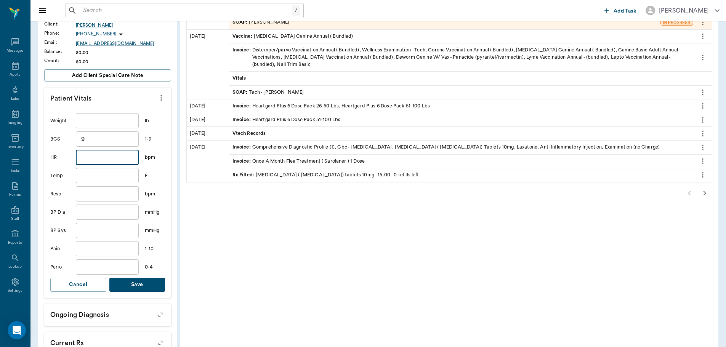
click at [111, 154] on input "text" at bounding box center [107, 157] width 63 height 15
type input "126"
click at [98, 178] on input "text" at bounding box center [107, 175] width 63 height 15
type input "101.6"
click at [97, 192] on input "text" at bounding box center [107, 193] width 63 height 15
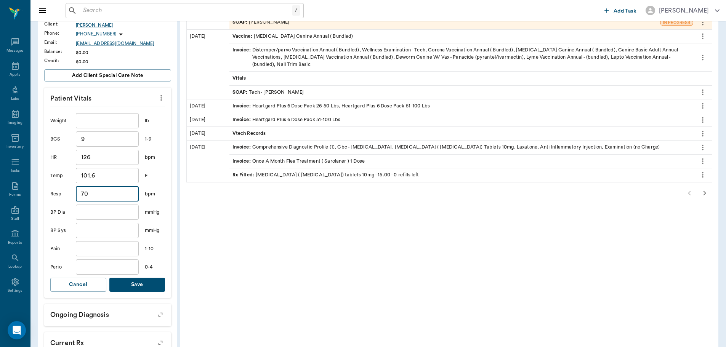
type input "70"
click at [93, 264] on input "text" at bounding box center [107, 267] width 63 height 15
type input "1"
click at [138, 285] on button "Save" at bounding box center [137, 285] width 56 height 14
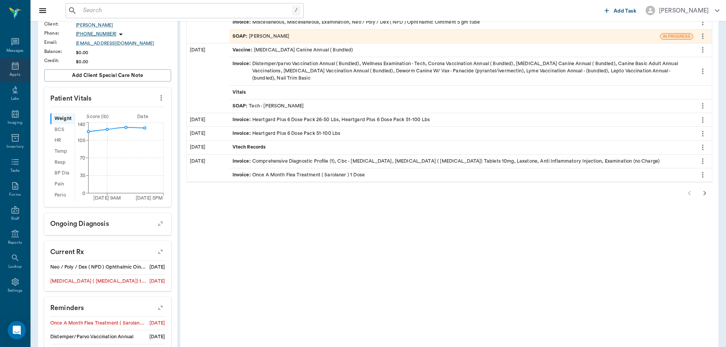
click at [13, 62] on icon at bounding box center [15, 65] width 9 height 9
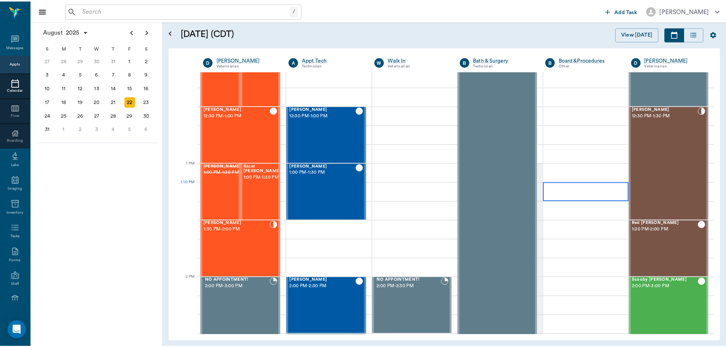
scroll to position [497, 0]
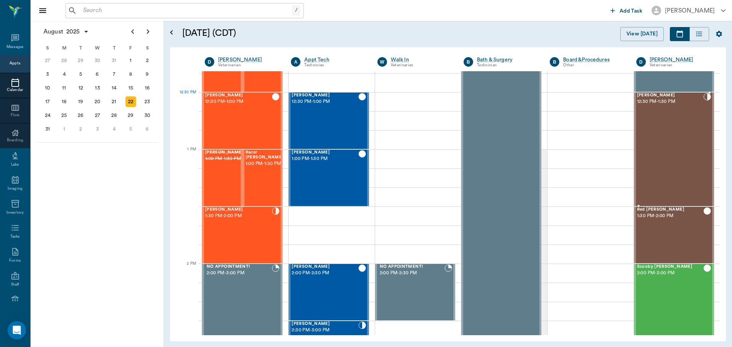
click at [643, 96] on span "[PERSON_NAME]" at bounding box center [670, 95] width 66 height 5
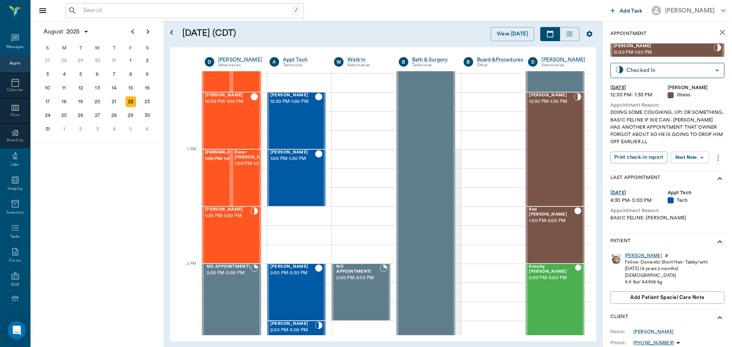
click at [640, 255] on div "Ziggy Martin" at bounding box center [643, 256] width 37 height 6
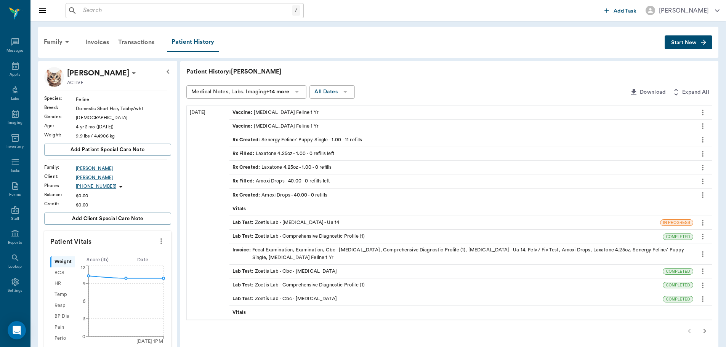
click at [210, 93] on div "Medical Notes, Labs, Imaging +14 more" at bounding box center [240, 92] width 98 height 10
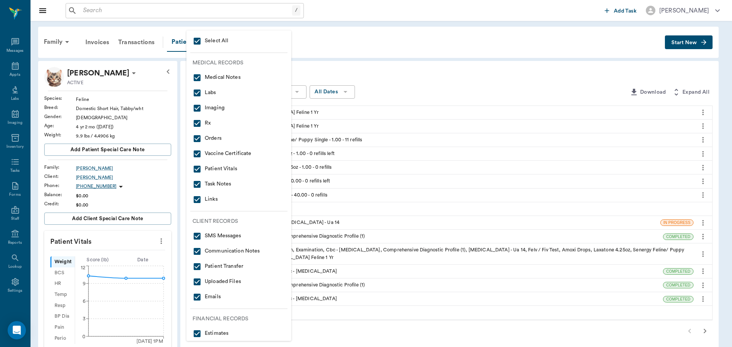
click at [399, 78] on div at bounding box center [366, 173] width 732 height 347
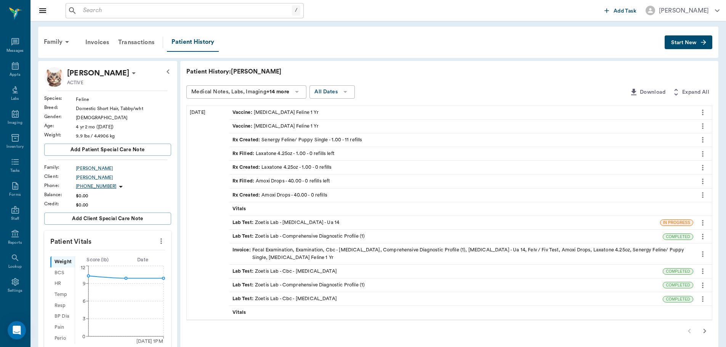
click at [202, 69] on p "Patient History: Ziggy Martin" at bounding box center [300, 71] width 229 height 9
click at [299, 94] on icon at bounding box center [296, 91] width 9 height 9
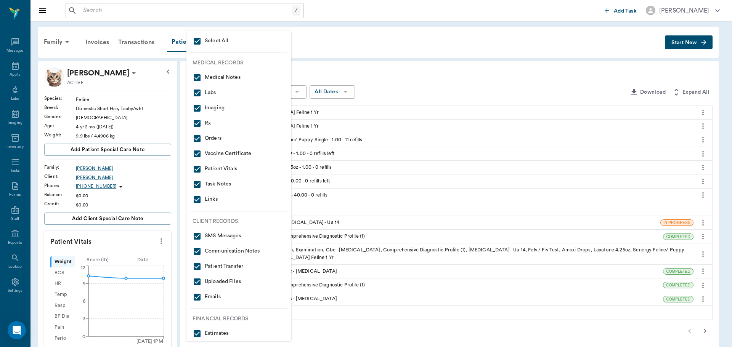
click at [335, 68] on div at bounding box center [366, 173] width 732 height 347
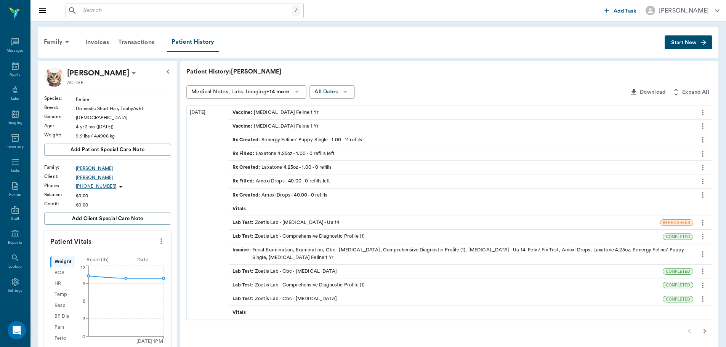
click at [670, 41] on button "Start New" at bounding box center [689, 42] width 48 height 14
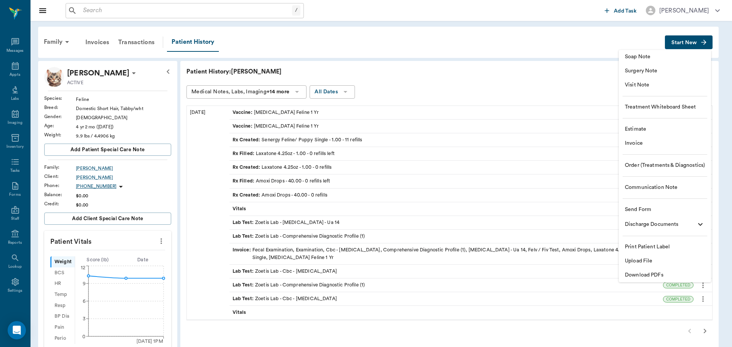
click at [635, 58] on span "Soap Note" at bounding box center [665, 57] width 80 height 8
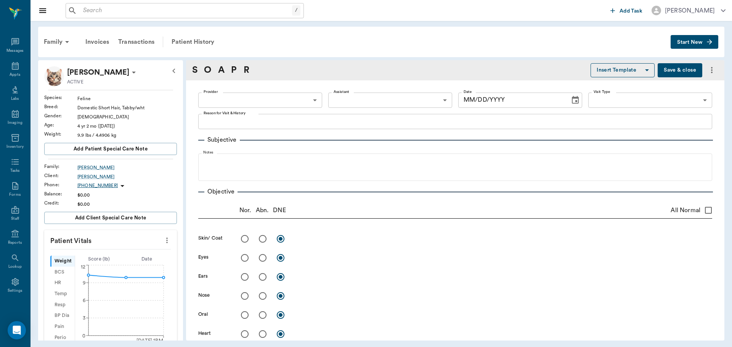
type input "670e8b52b987dc0b25a864ee"
type input "[DATE]"
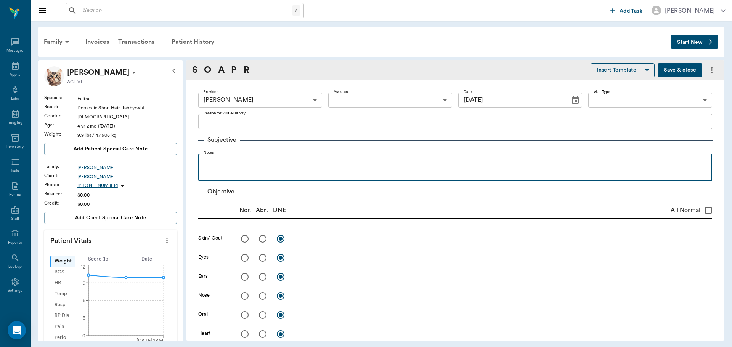
click at [240, 160] on p at bounding box center [455, 161] width 506 height 9
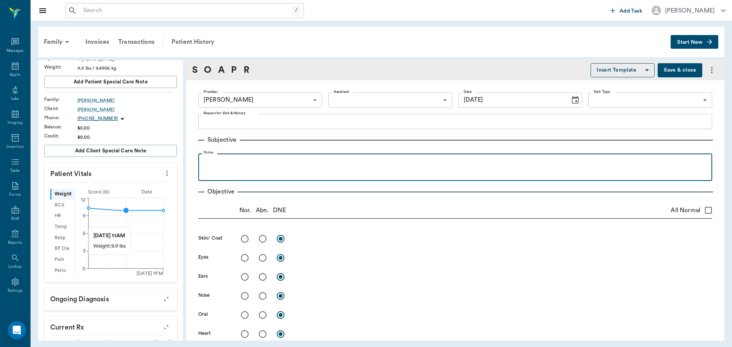
scroll to position [76, 0]
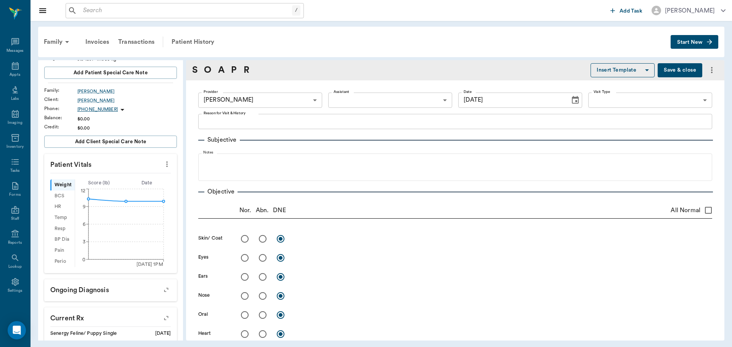
click at [166, 163] on icon "more" at bounding box center [167, 165] width 2 height 6
click at [129, 175] on span "Enter Vitals" at bounding box center [129, 177] width 64 height 8
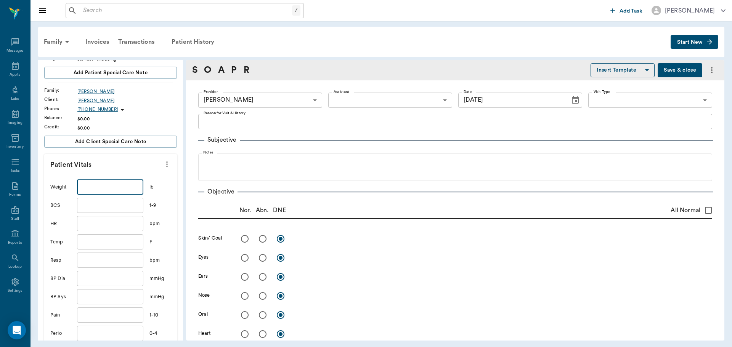
click at [117, 187] on input "text" at bounding box center [110, 187] width 66 height 15
type input "9.9"
click at [87, 208] on input "text" at bounding box center [110, 205] width 66 height 15
type input "5"
click at [87, 223] on input "text" at bounding box center [110, 223] width 66 height 15
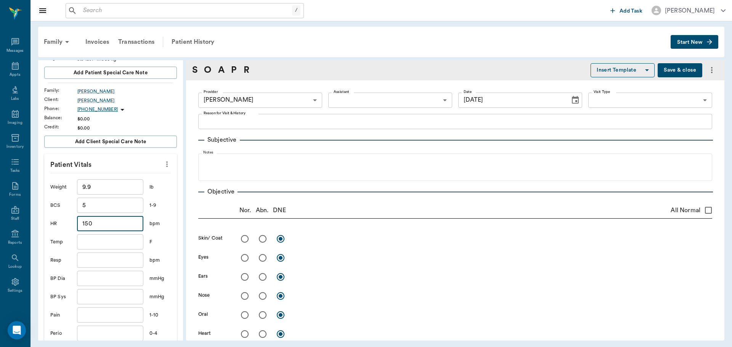
type input "150"
click at [89, 247] on input "text" at bounding box center [110, 241] width 66 height 15
type input "101.5"
click at [96, 258] on input "text" at bounding box center [110, 260] width 66 height 15
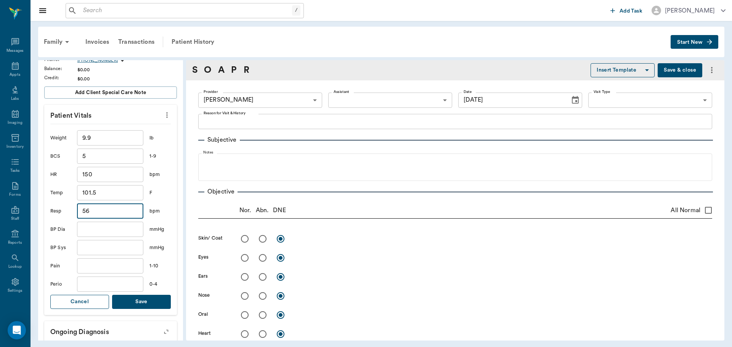
scroll to position [152, 0]
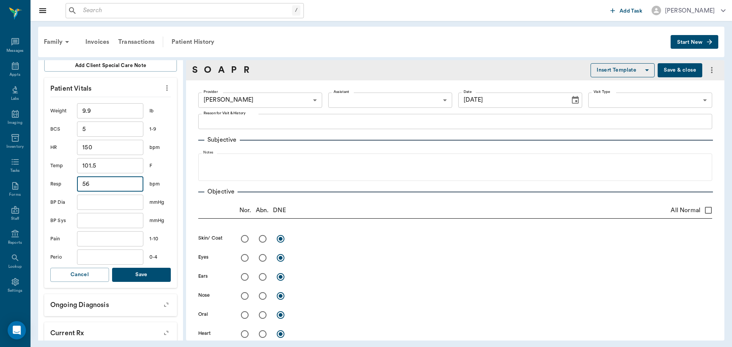
type input "56"
click at [114, 260] on input "text" at bounding box center [110, 257] width 66 height 15
type input "1"
click at [146, 276] on button "Save" at bounding box center [141, 275] width 59 height 14
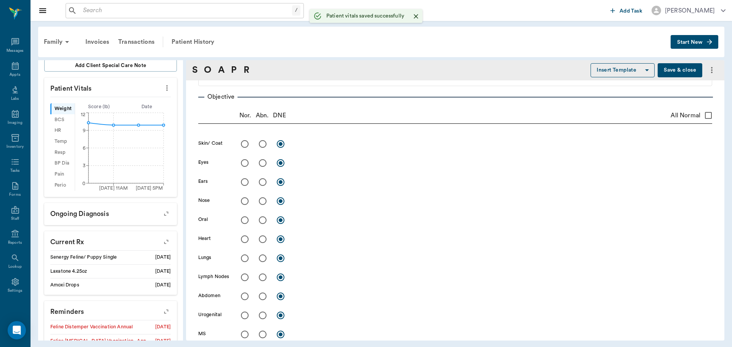
scroll to position [114, 0]
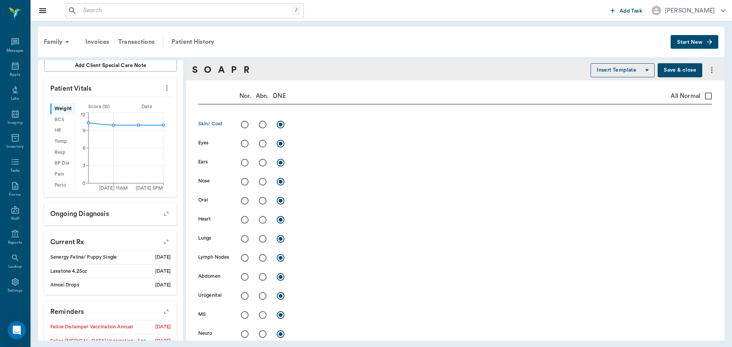
click at [263, 125] on input "radio" at bounding box center [263, 125] width 16 height 16
radio input "true"
click at [309, 129] on div "x" at bounding box center [503, 125] width 417 height 11
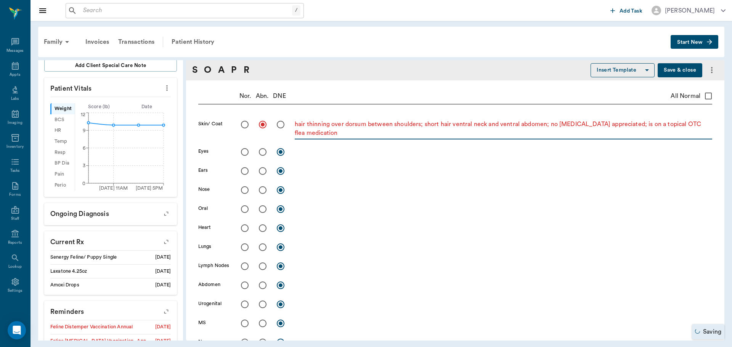
type textarea "hair thinning over dorsum between shoulders; short hair ventral neck and ventra…"
click at [244, 153] on input "radio" at bounding box center [245, 152] width 16 height 16
radio input "true"
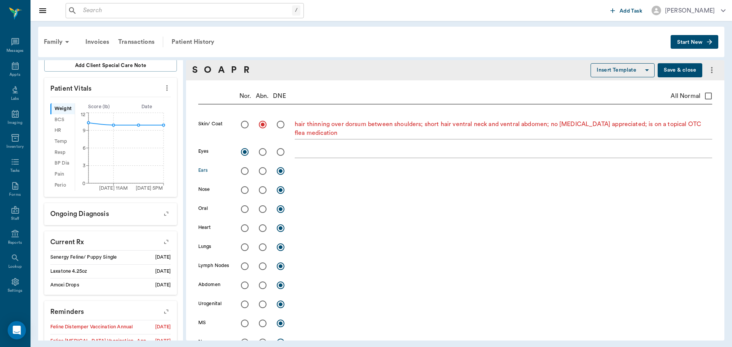
click at [245, 173] on input "radio" at bounding box center [245, 171] width 16 height 16
radio input "true"
drag, startPoint x: 245, startPoint y: 190, endPoint x: 249, endPoint y: 199, distance: 9.7
click at [245, 190] on input "radio" at bounding box center [245, 190] width 16 height 16
radio input "true"
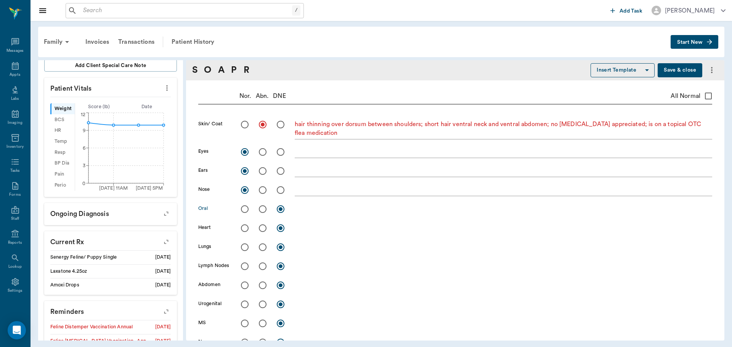
click at [261, 208] on input "radio" at bounding box center [263, 209] width 16 height 16
radio input "true"
click at [308, 209] on textarea at bounding box center [503, 209] width 417 height 9
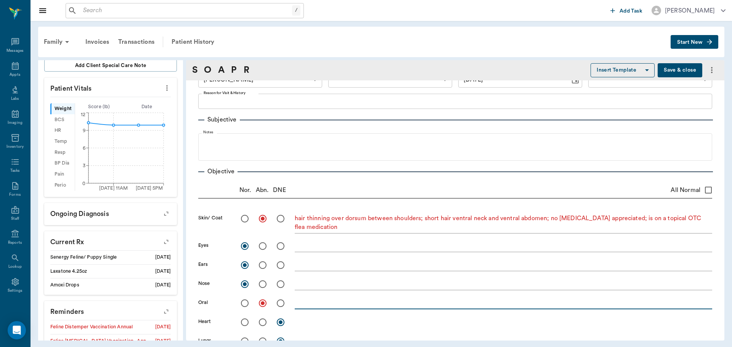
scroll to position [0, 0]
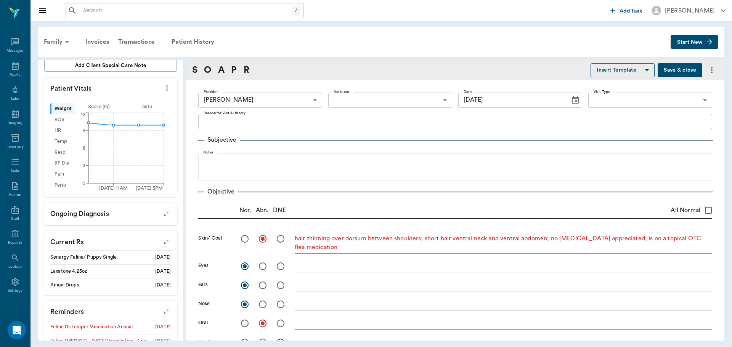
click at [54, 40] on div "Family" at bounding box center [57, 42] width 37 height 18
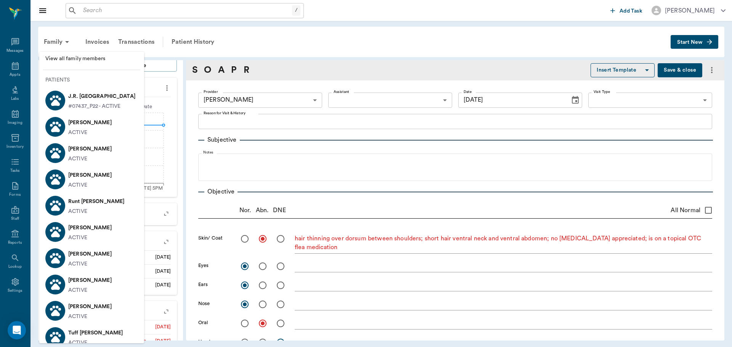
scroll to position [0, 0]
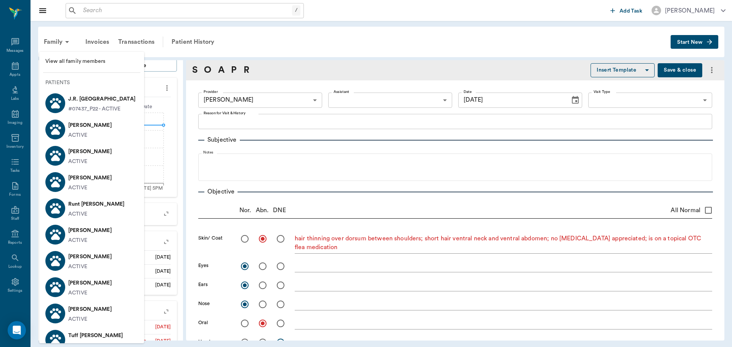
click at [264, 39] on div at bounding box center [366, 173] width 732 height 347
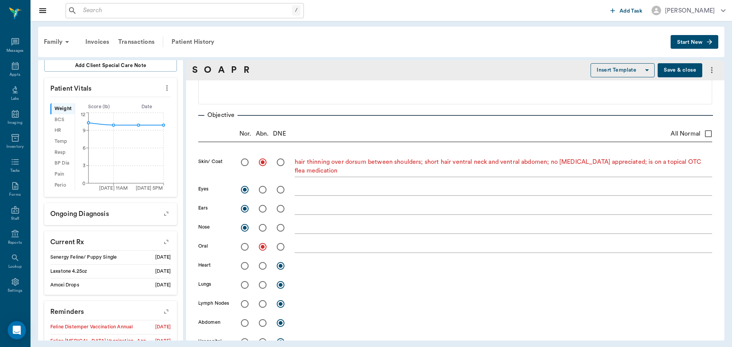
scroll to position [114, 0]
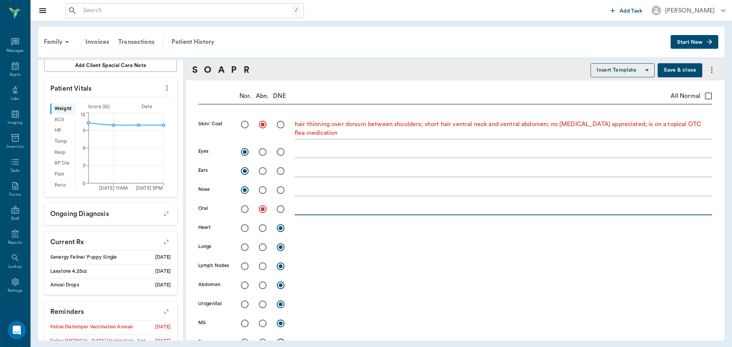
click at [297, 207] on textarea at bounding box center [503, 209] width 417 height 9
type textarea "fracture 104, discolored 304, tartar 1/4 gingivitis 2/4"
click at [246, 226] on input "radio" at bounding box center [245, 228] width 16 height 16
radio input "true"
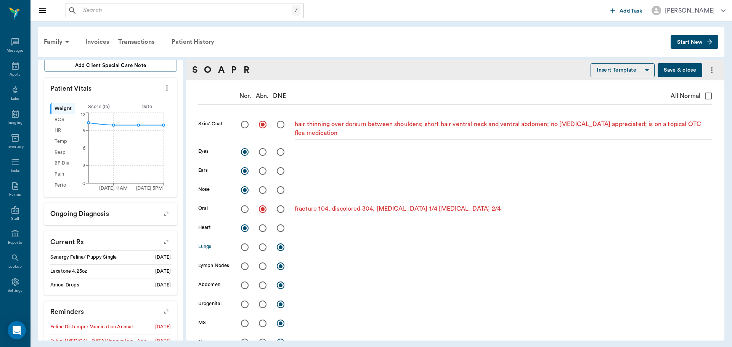
click at [244, 246] on input "radio" at bounding box center [245, 247] width 16 height 16
radio input "true"
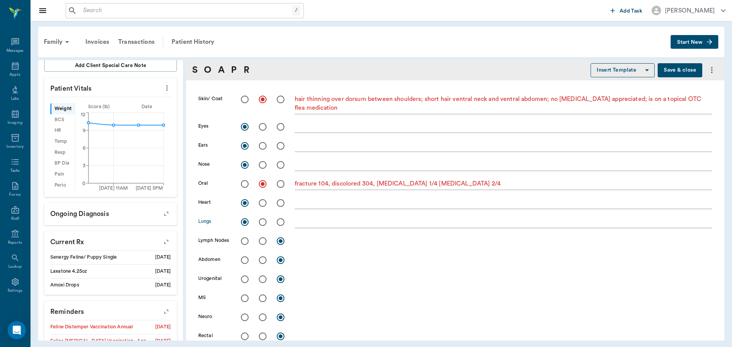
scroll to position [152, 0]
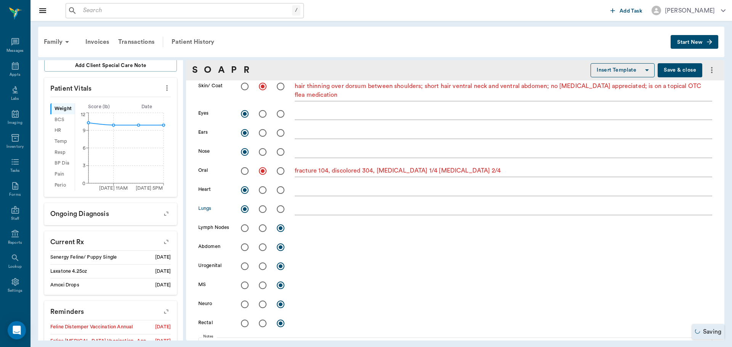
click at [245, 229] on input "radio" at bounding box center [245, 228] width 16 height 16
radio input "true"
click at [263, 247] on input "radio" at bounding box center [263, 247] width 16 height 16
radio input "true"
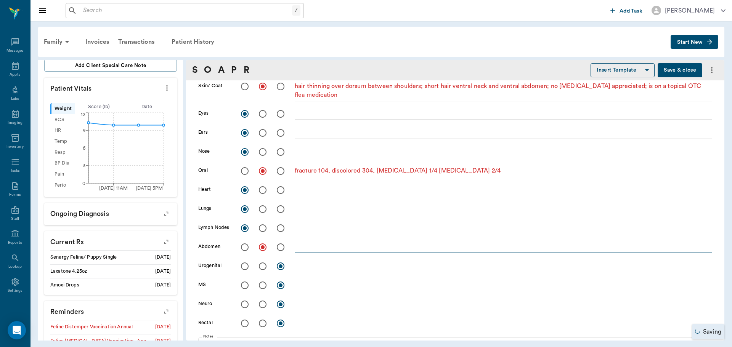
click at [301, 247] on textarea at bounding box center [503, 247] width 417 height 9
type textarea "left kidney palpates larger than right kidney; confirmed on u/s; u/s bladder no…"
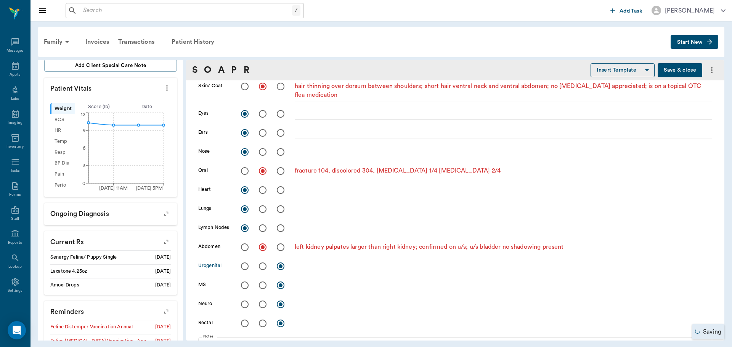
click at [246, 266] on input "radio" at bounding box center [245, 266] width 16 height 16
radio input "true"
click at [302, 264] on textarea at bounding box center [503, 266] width 417 height 9
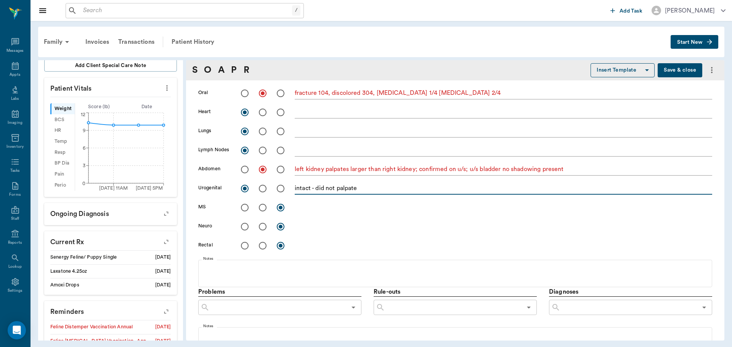
scroll to position [267, 0]
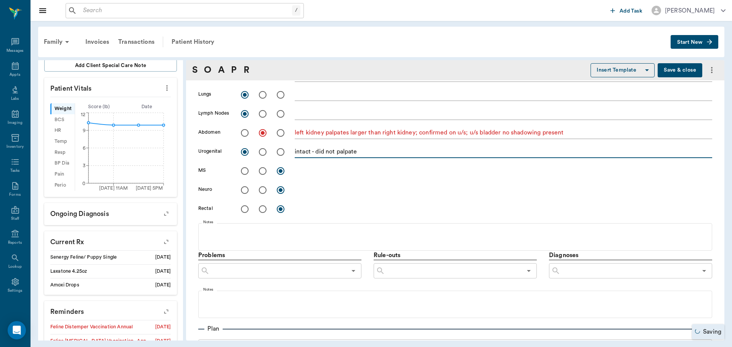
type textarea "intact - did not palpate"
click at [245, 171] on input "radio" at bounding box center [245, 171] width 16 height 16
radio input "true"
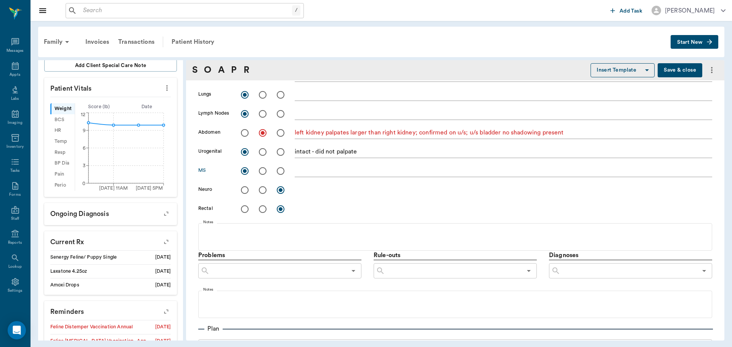
click at [305, 173] on textarea at bounding box center [503, 171] width 417 height 9
type textarea "ambulatory x 4"
click at [242, 189] on input "radio" at bounding box center [245, 190] width 16 height 16
radio input "true"
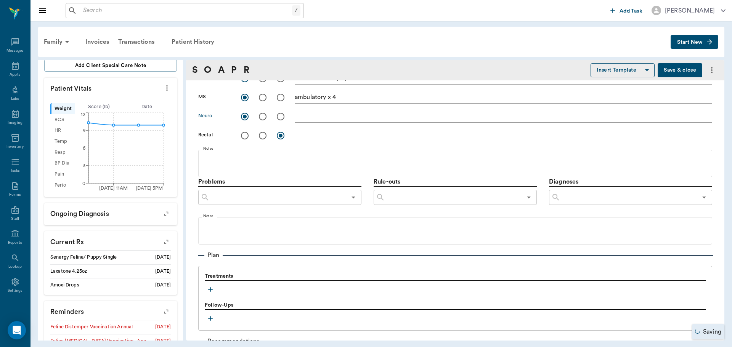
scroll to position [343, 0]
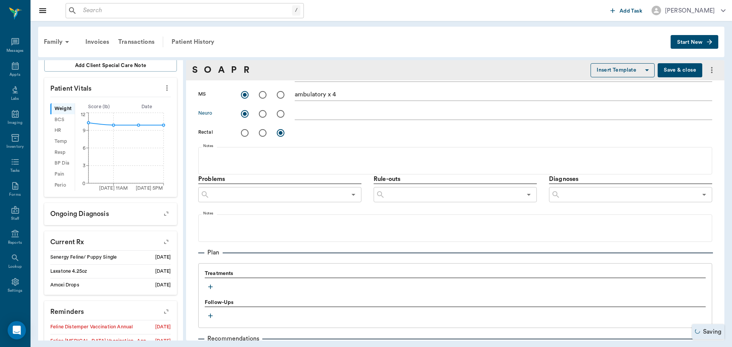
click at [351, 194] on icon "Open" at bounding box center [353, 195] width 4 height 2
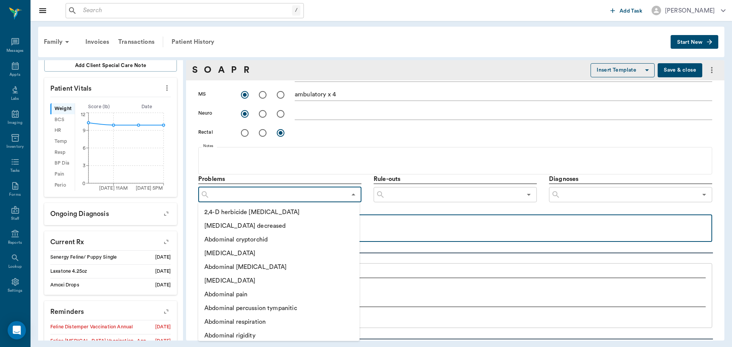
click at [410, 223] on p at bounding box center [455, 222] width 506 height 9
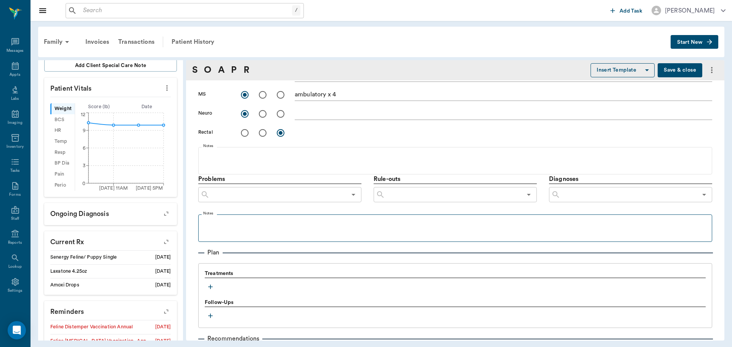
click at [284, 193] on input "text" at bounding box center [278, 194] width 137 height 11
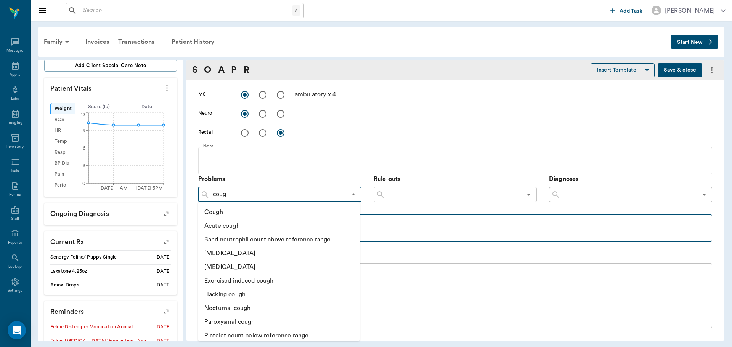
type input "cough"
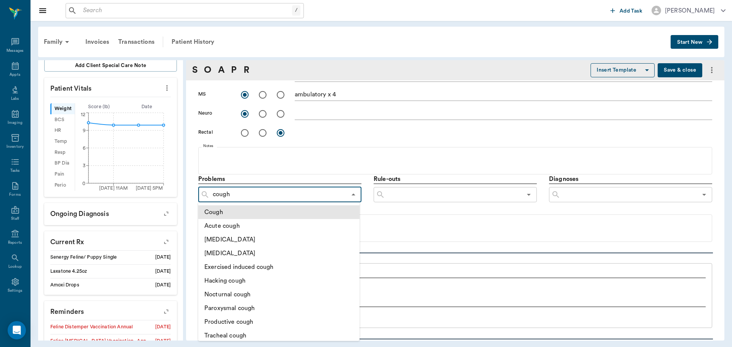
click at [206, 212] on li "Cough" at bounding box center [278, 212] width 161 height 14
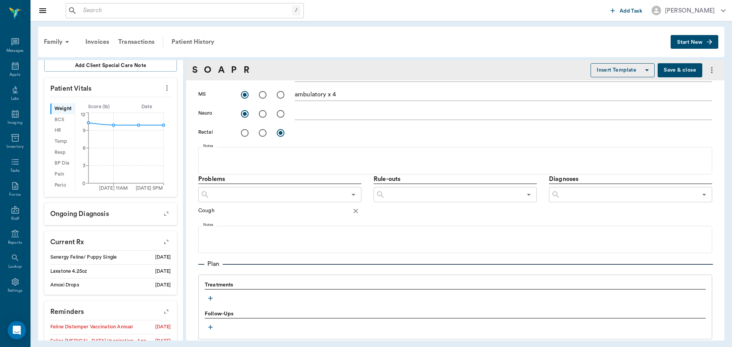
click at [250, 197] on input "text" at bounding box center [278, 194] width 137 height 11
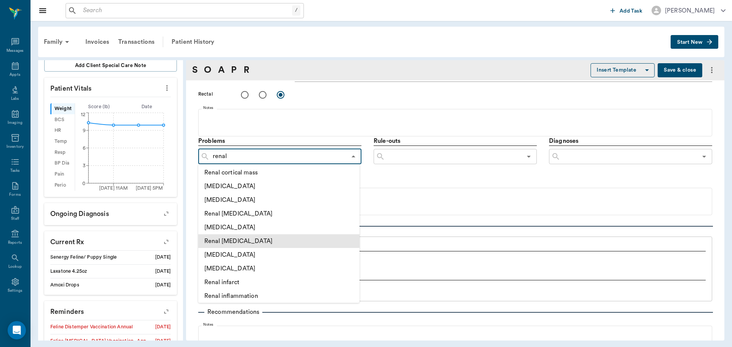
scroll to position [0, 0]
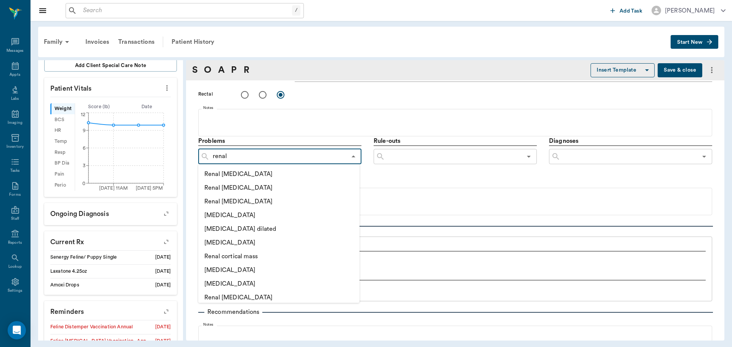
click at [250, 154] on input "renal" at bounding box center [278, 156] width 137 height 11
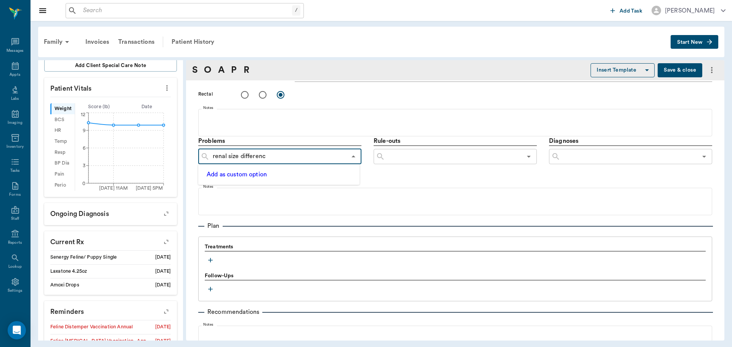
type input "renal size difference"
click at [250, 174] on button "Add as custom option" at bounding box center [236, 175] width 65 height 10
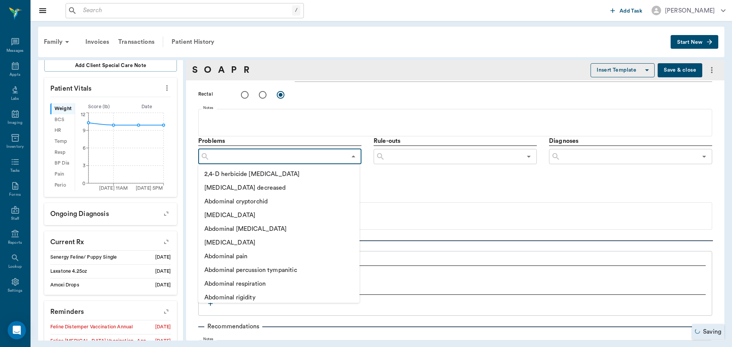
click at [298, 154] on input "text" at bounding box center [278, 156] width 137 height 11
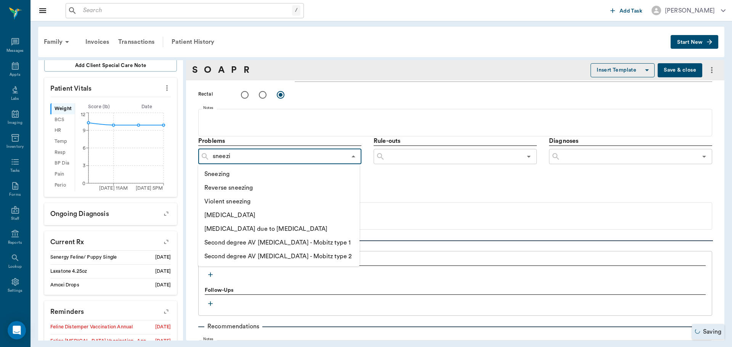
type input "sneezin"
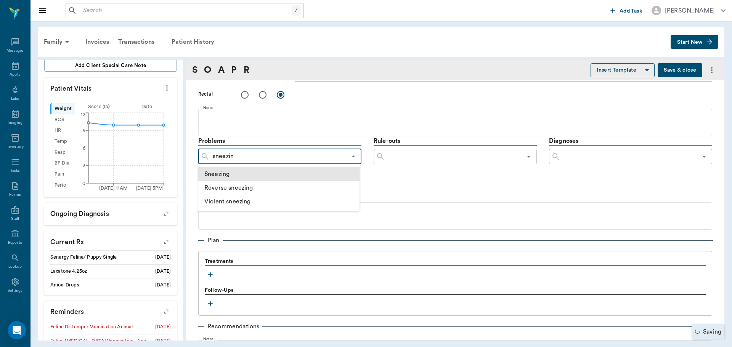
click at [260, 172] on li "Sneezing" at bounding box center [278, 174] width 161 height 14
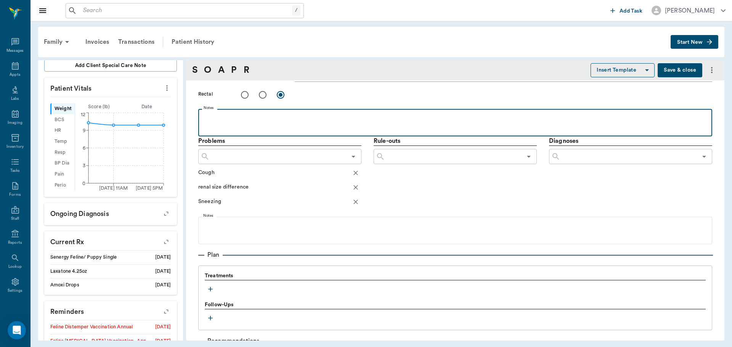
click at [218, 121] on p at bounding box center [455, 117] width 506 height 9
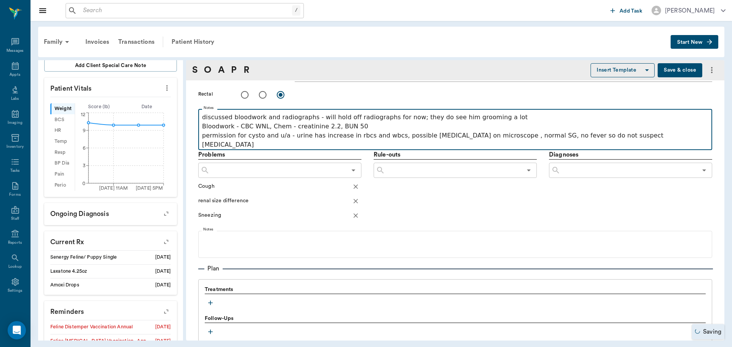
click at [466, 137] on p "permission for cysto and u/a - urine has increase in rbcs and wbcs, possible co…" at bounding box center [455, 140] width 506 height 18
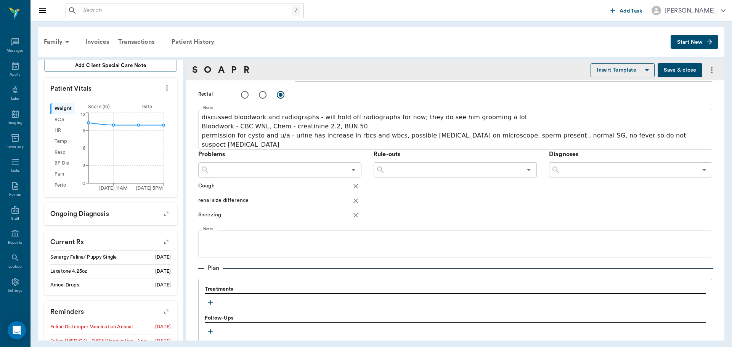
click at [394, 165] on input "text" at bounding box center [453, 170] width 137 height 11
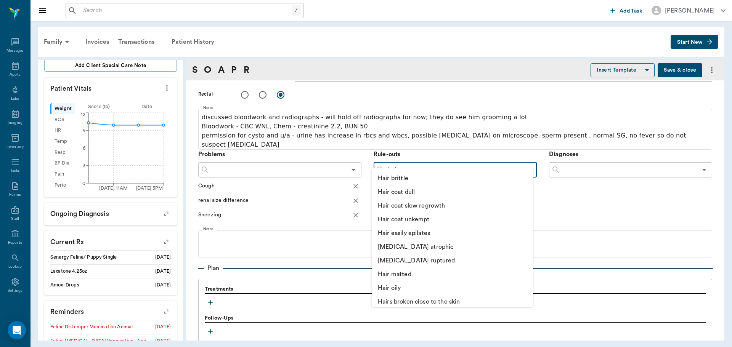
type input "ha"
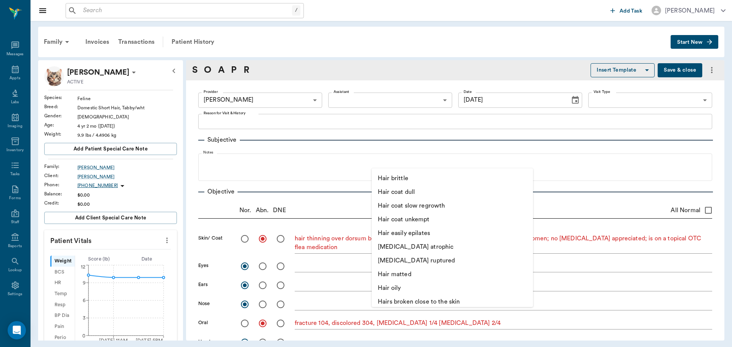
scroll to position [0, 0]
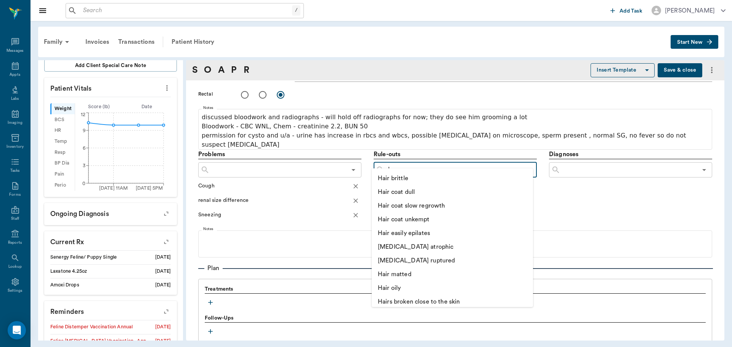
type input "h"
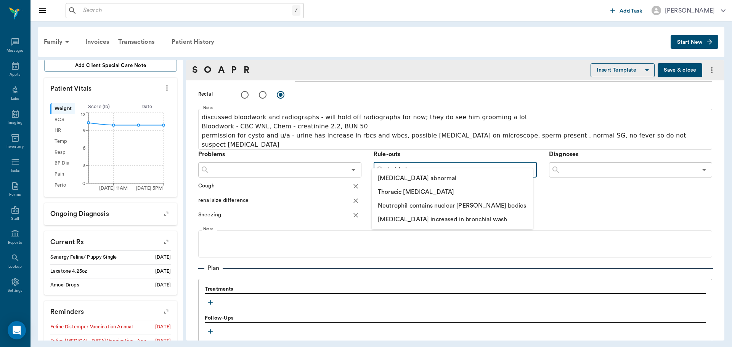
type input "hairball"
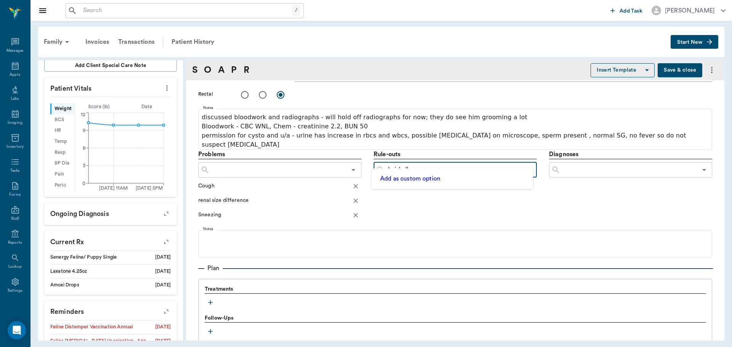
click at [392, 177] on button "Add as custom option" at bounding box center [410, 179] width 65 height 10
click at [401, 165] on input "text" at bounding box center [453, 170] width 137 height 11
type input "unknown pulmonary problem"
click at [388, 178] on button "Add as custom option" at bounding box center [410, 179] width 65 height 10
click at [407, 165] on input "text" at bounding box center [453, 170] width 137 height 11
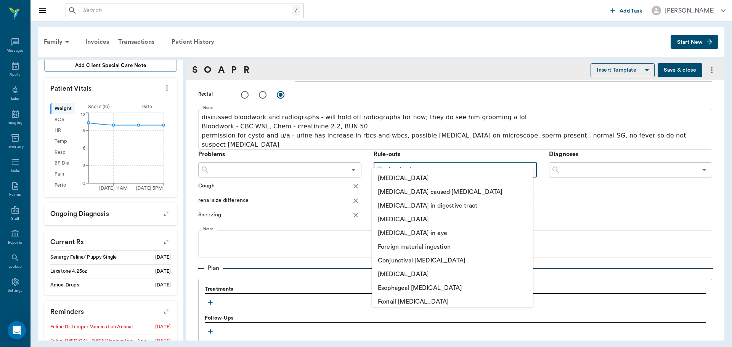
type input "foreign bo"
click at [406, 177] on li "[MEDICAL_DATA]" at bounding box center [452, 179] width 161 height 14
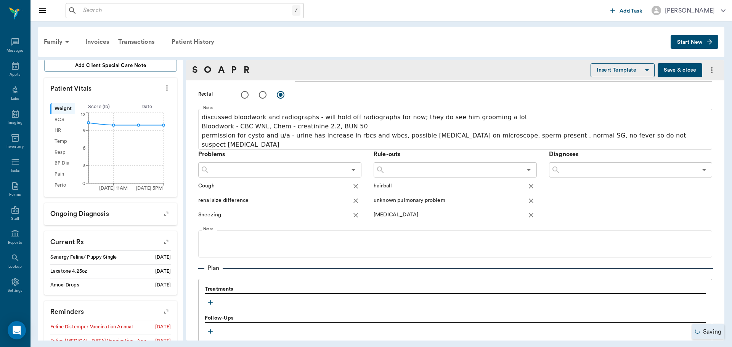
click at [402, 165] on input "text" at bounding box center [453, 170] width 137 height 11
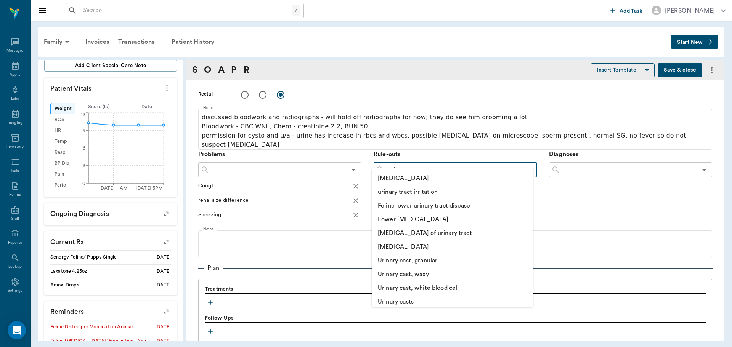
type input "urinary tra"
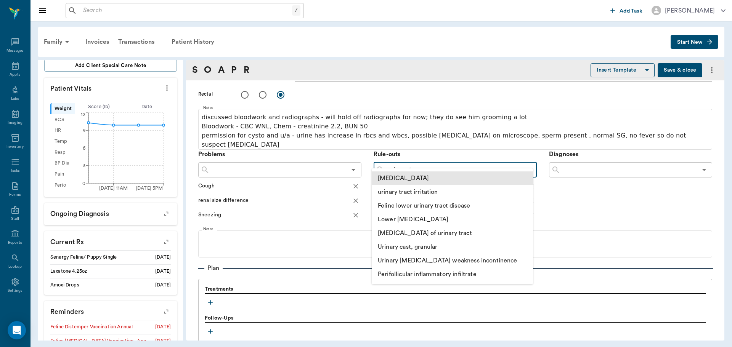
click at [402, 177] on li "[MEDICAL_DATA]" at bounding box center [452, 179] width 161 height 14
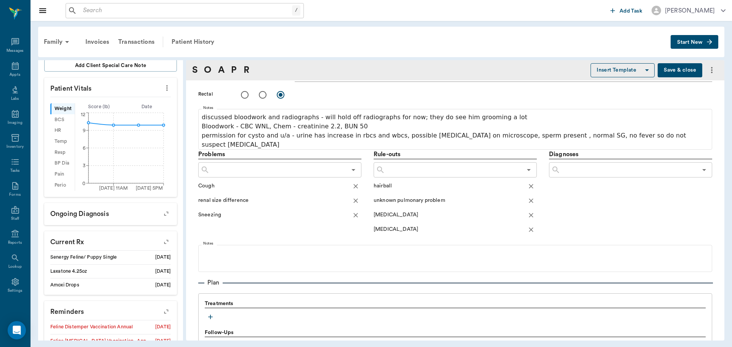
scroll to position [419, 0]
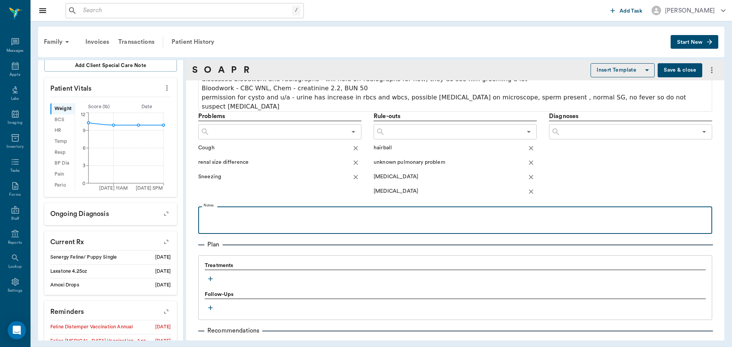
click at [259, 210] on p at bounding box center [455, 214] width 506 height 9
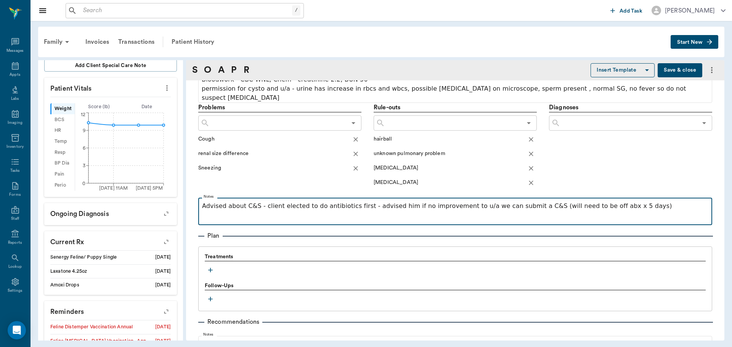
scroll to position [435, 0]
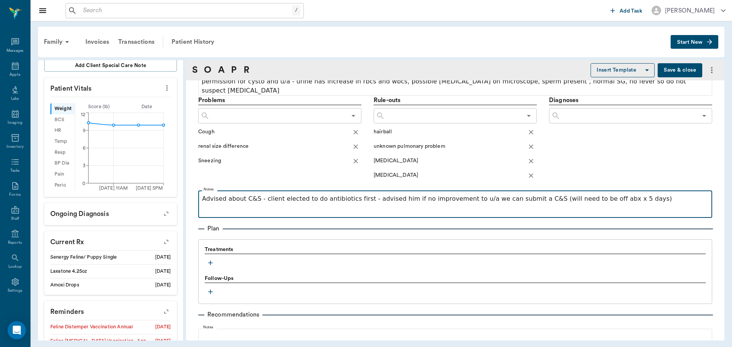
click at [261, 204] on p at bounding box center [455, 208] width 506 height 9
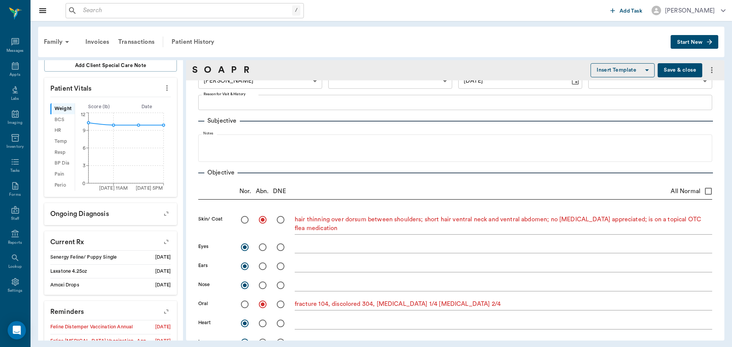
scroll to position [0, 0]
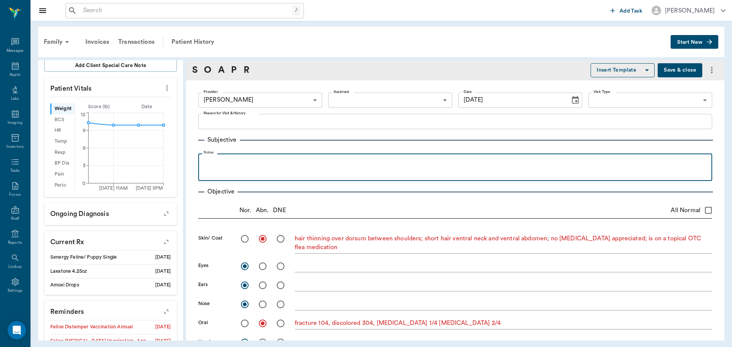
click at [300, 172] on div at bounding box center [455, 166] width 506 height 19
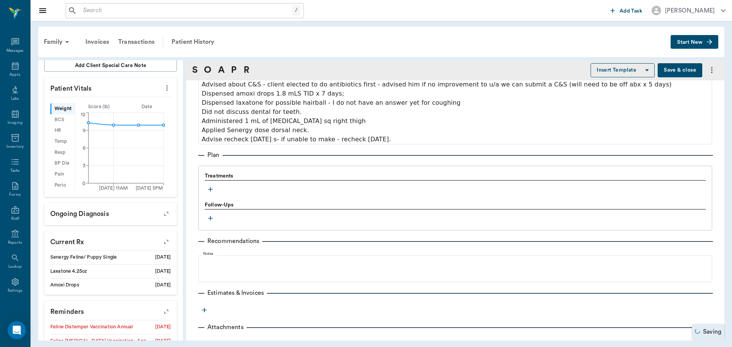
scroll to position [552, 0]
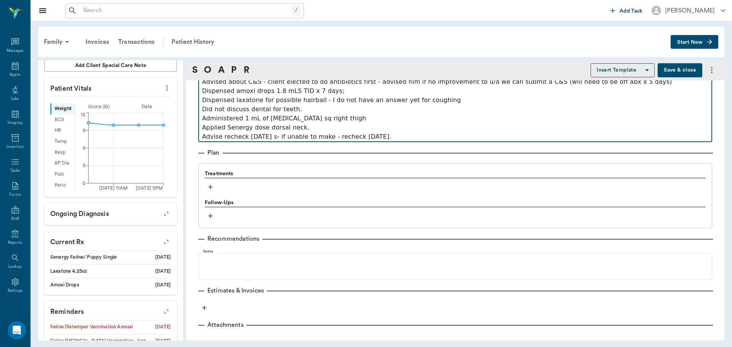
click at [343, 114] on p "Administered 1 mL of [MEDICAL_DATA] sq right thigh" at bounding box center [455, 118] width 506 height 9
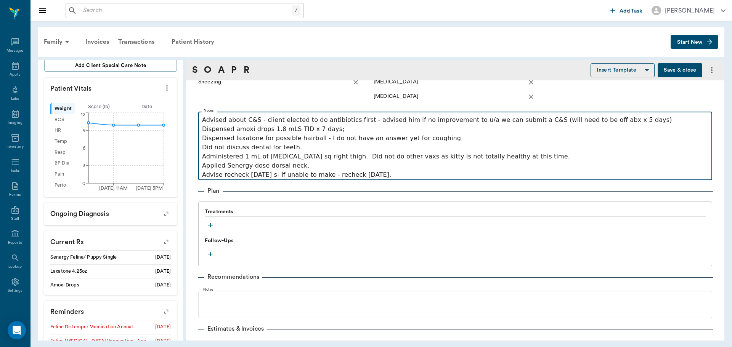
click at [271, 170] on p "Advise recheck [DATE] s- if unable to make - recheck [DATE]." at bounding box center [455, 174] width 506 height 9
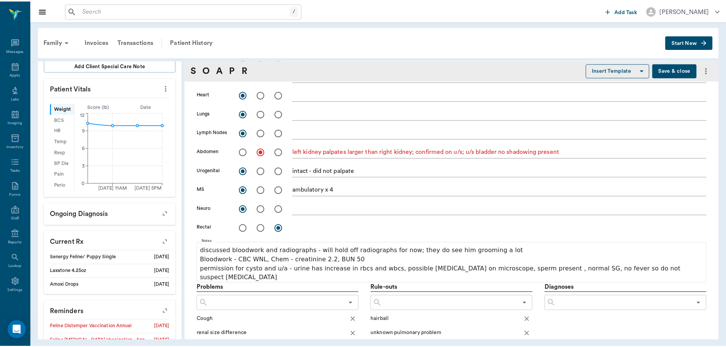
scroll to position [0, 0]
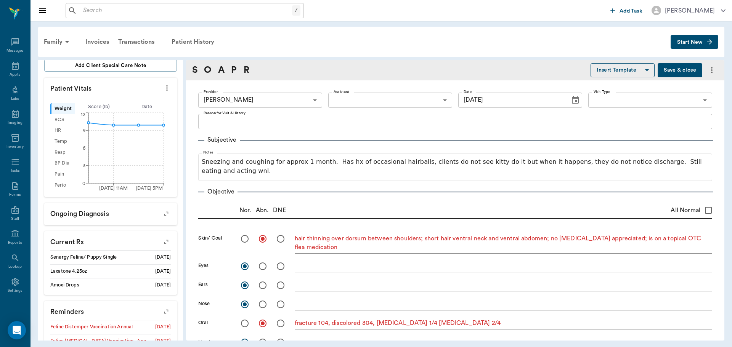
click at [677, 66] on button "Save & close" at bounding box center [679, 70] width 45 height 14
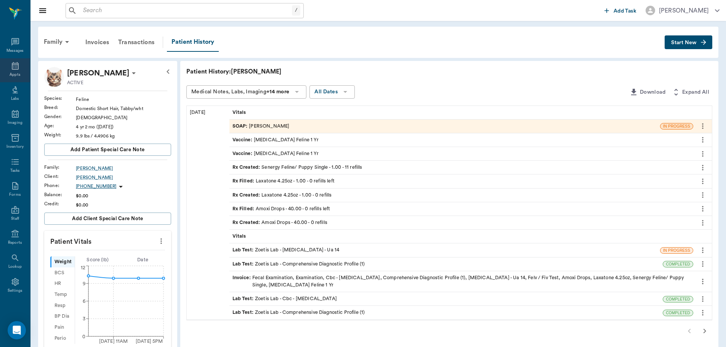
click at [11, 67] on icon at bounding box center [15, 65] width 9 height 9
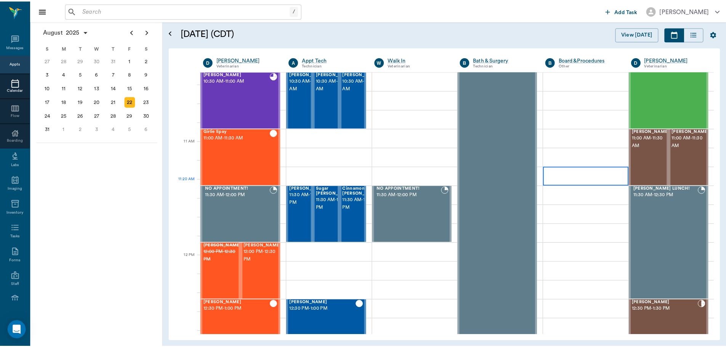
scroll to position [276, 0]
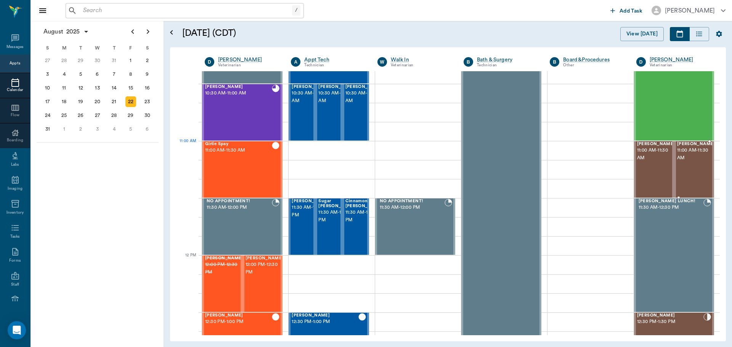
click at [684, 144] on span "[PERSON_NAME]" at bounding box center [696, 144] width 38 height 5
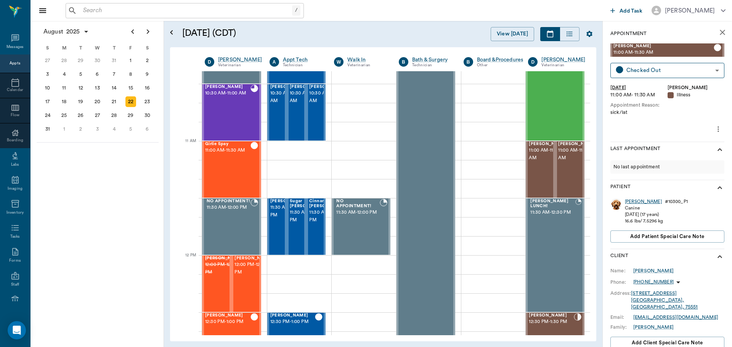
click at [630, 202] on div "[PERSON_NAME]" at bounding box center [643, 202] width 37 height 6
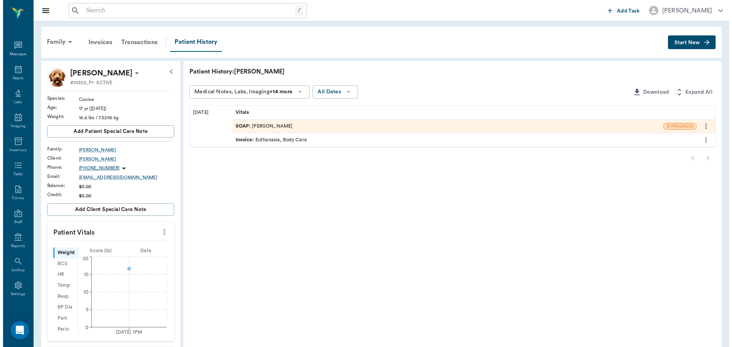
scroll to position [3, 0]
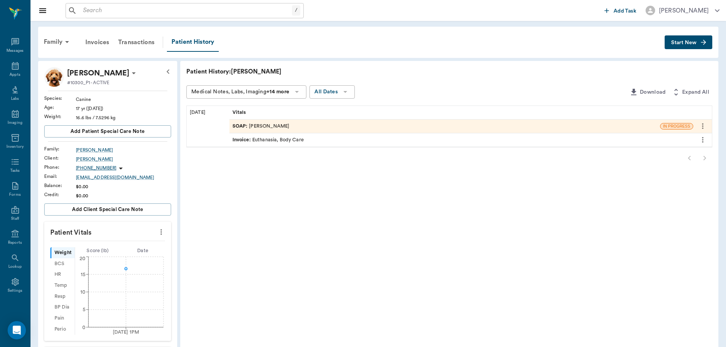
click at [268, 128] on div "SOAP : [PERSON_NAME]" at bounding box center [260, 126] width 57 height 7
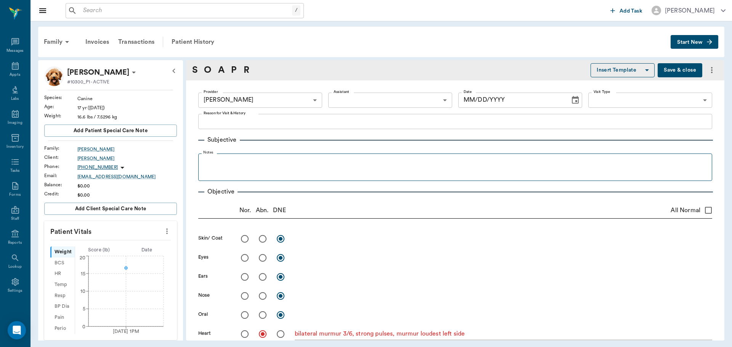
type input "670e8b52b987dc0b25a864ee"
radio input "true"
type textarea "bilateral murmur 3/6, strong pulses, murmur loudest left side"
radio input "true"
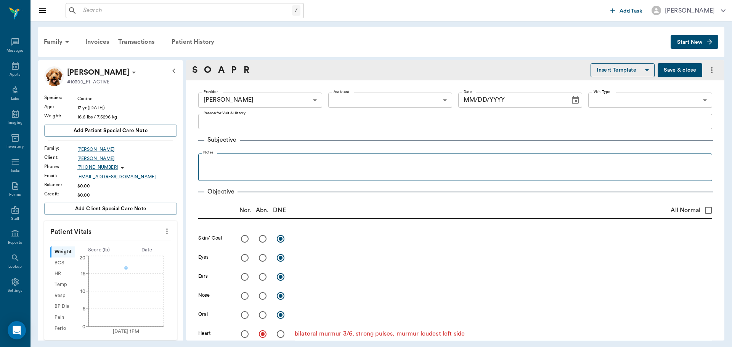
radio input "true"
type input "[DATE]"
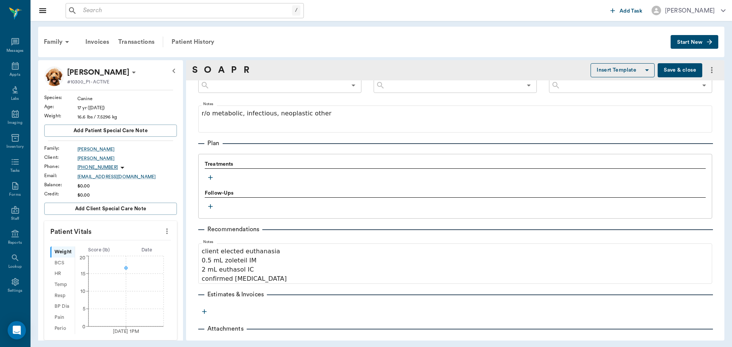
scroll to position [462, 0]
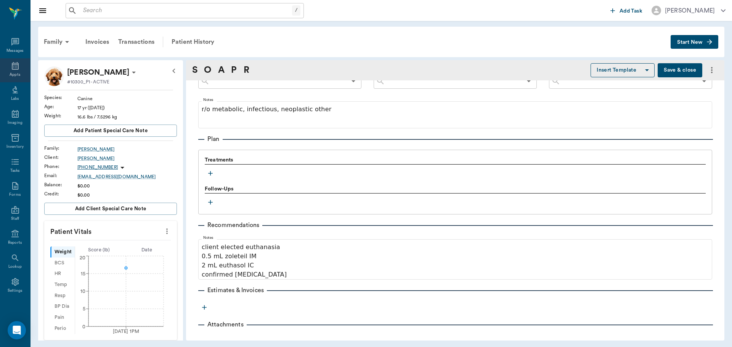
click at [13, 65] on icon at bounding box center [15, 65] width 9 height 9
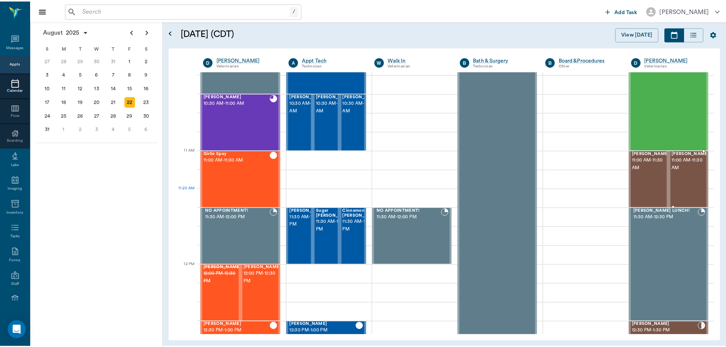
scroll to position [267, 0]
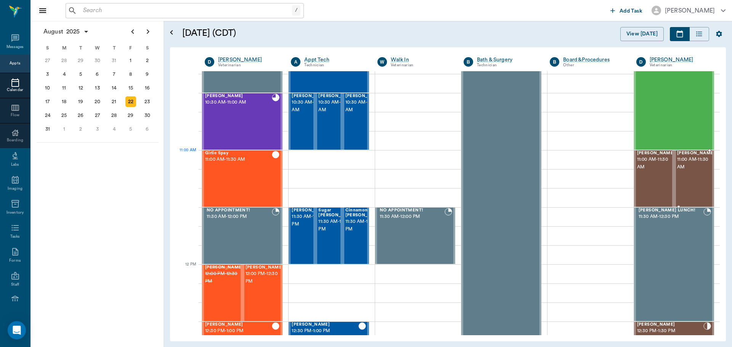
click at [678, 155] on span "[PERSON_NAME]" at bounding box center [696, 153] width 38 height 5
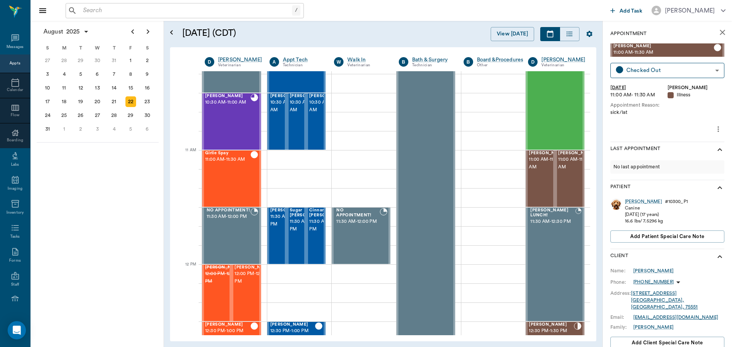
click at [630, 203] on div "[PERSON_NAME]" at bounding box center [643, 202] width 37 height 6
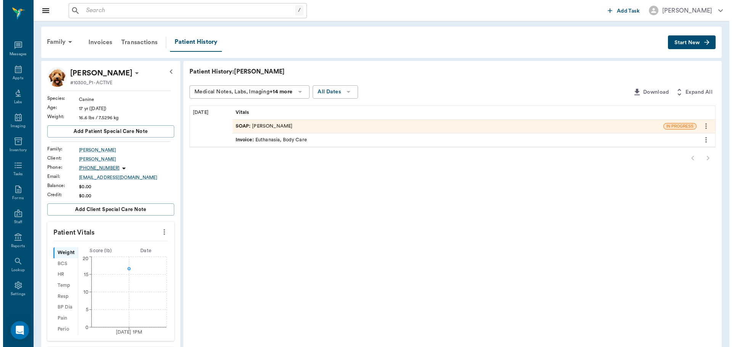
scroll to position [3, 0]
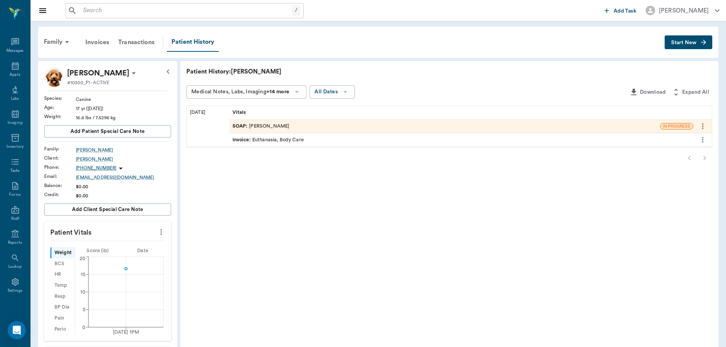
click at [392, 124] on div "SOAP : [PERSON_NAME]" at bounding box center [444, 126] width 431 height 13
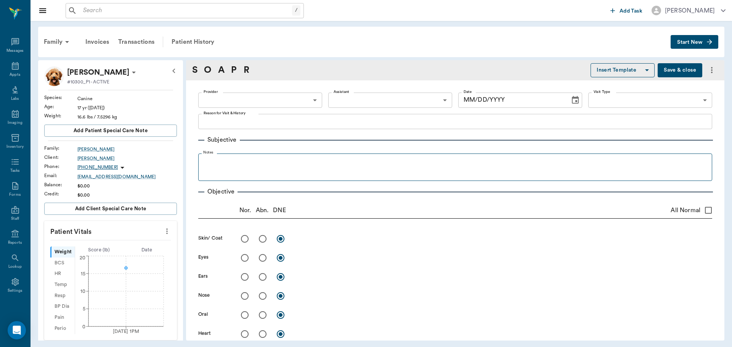
type input "670e8b52b987dc0b25a864ee"
radio input "true"
type textarea "bilateral murmur 3/6, strong pulses, murmur loudest left side"
radio input "true"
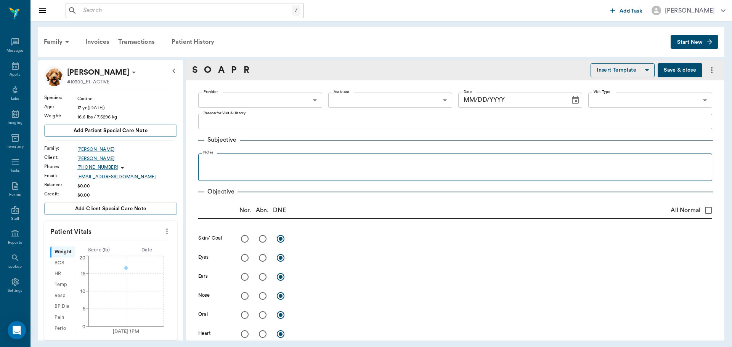
radio input "true"
type input "[DATE]"
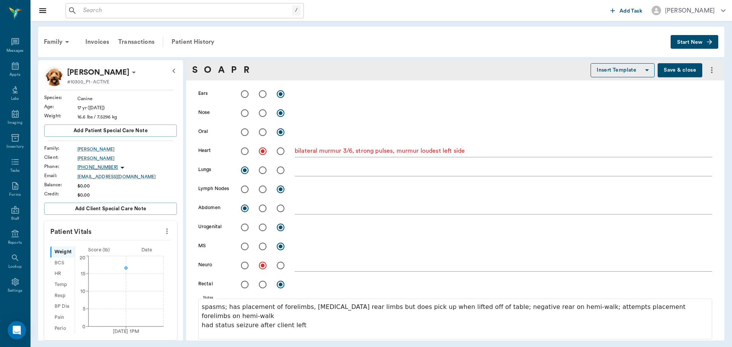
scroll to position [191, 0]
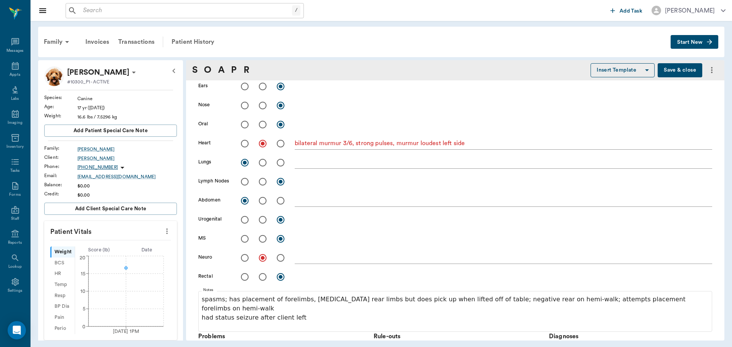
click at [680, 66] on button "Save & close" at bounding box center [679, 70] width 45 height 14
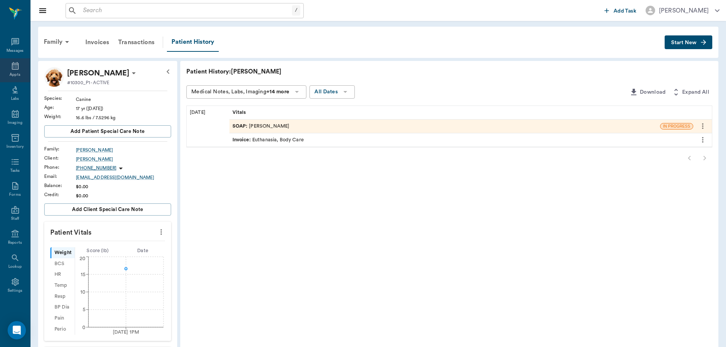
click at [12, 67] on icon at bounding box center [15, 66] width 7 height 8
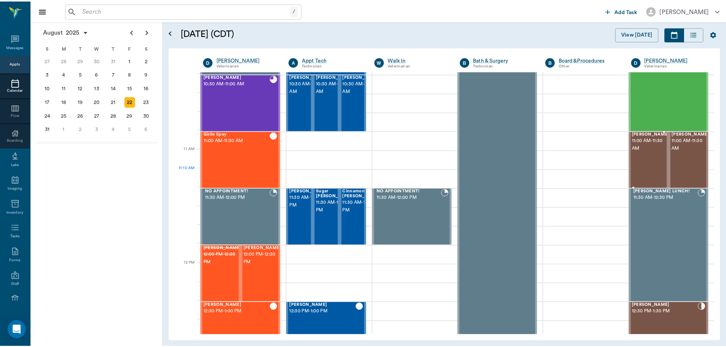
scroll to position [268, 0]
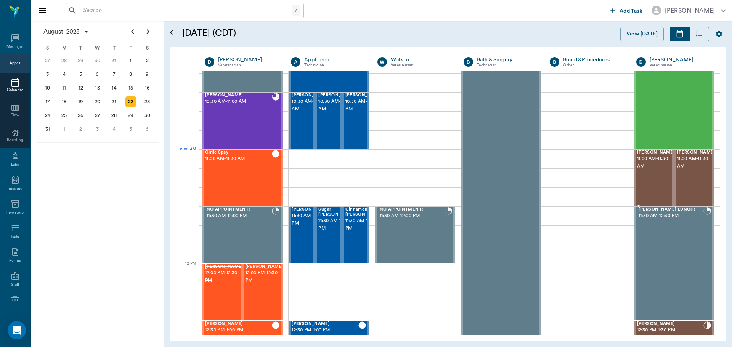
click at [637, 154] on span "[PERSON_NAME]" at bounding box center [656, 152] width 38 height 5
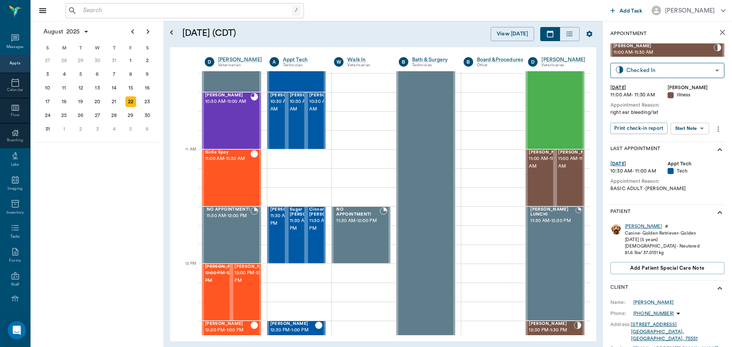
click at [630, 225] on div "[PERSON_NAME]" at bounding box center [643, 226] width 37 height 6
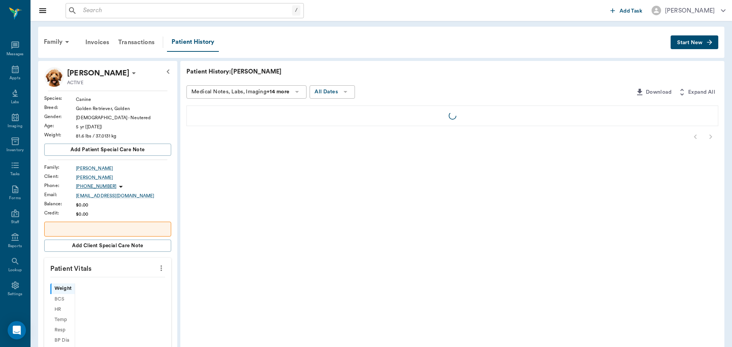
scroll to position [3, 0]
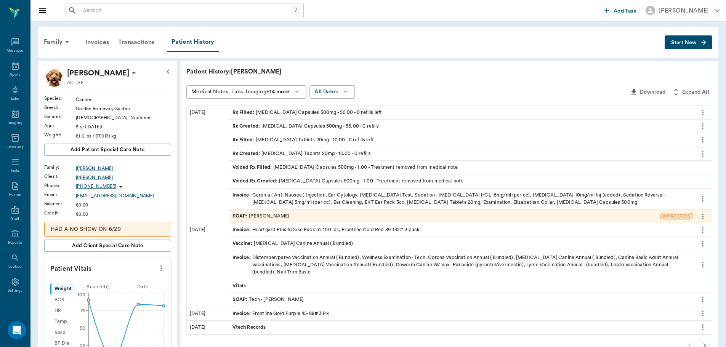
click at [272, 216] on div "SOAP : [PERSON_NAME]" at bounding box center [260, 216] width 57 height 7
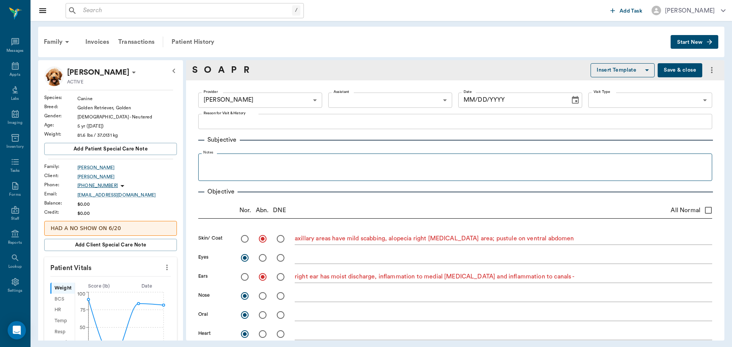
type input "670e8b52b987dc0b25a864ee"
radio input "true"
type textarea "axillary areas have mild scabbing, alopecia right [MEDICAL_DATA] area; pustule …"
radio input "true"
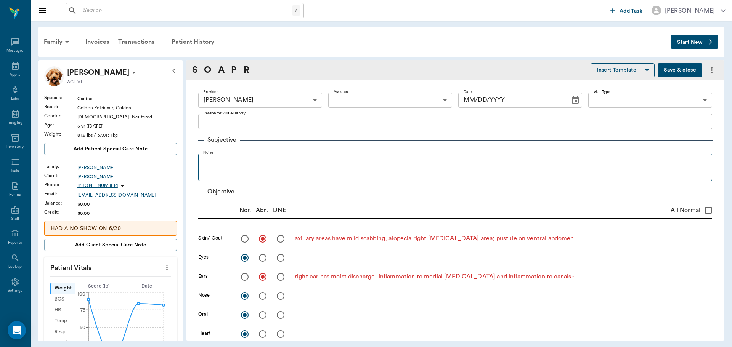
type textarea "right ear has moist discharge, inflammation to medial [MEDICAL_DATA] and inflam…"
radio input "true"
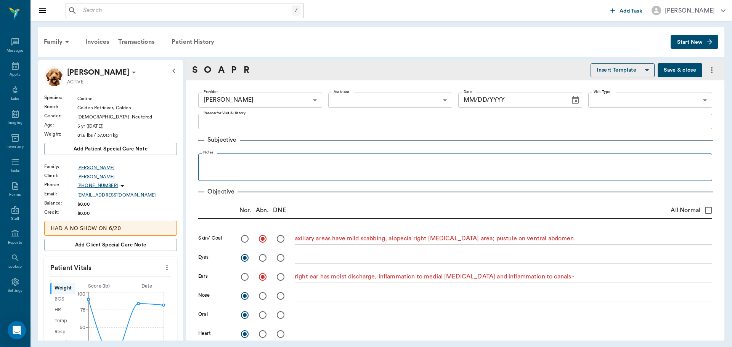
radio input "true"
type textarea "ambulatory x 4"
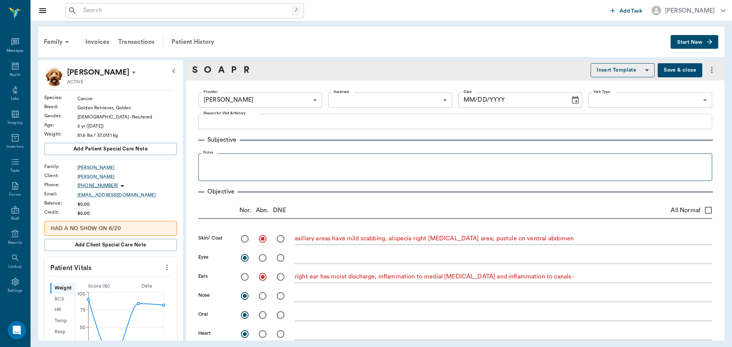
radio input "true"
type input "[DATE]"
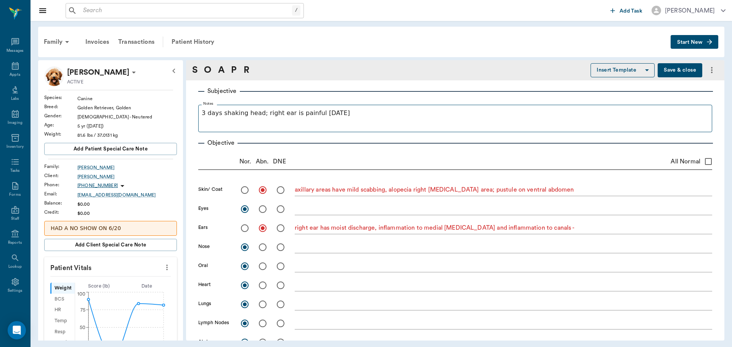
scroll to position [152, 0]
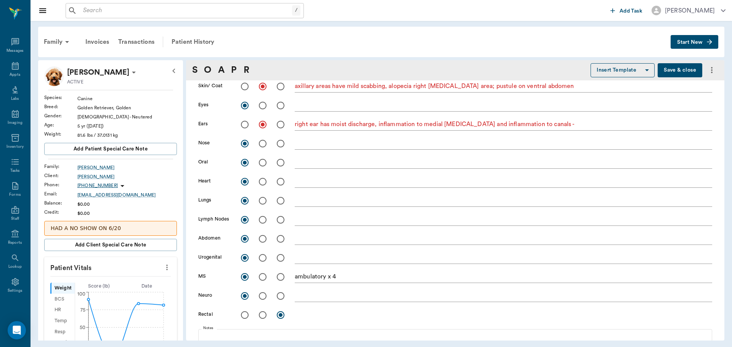
click at [546, 125] on textarea "right ear has moist discharge, inflammation to medial [MEDICAL_DATA] and inflam…" at bounding box center [503, 124] width 417 height 9
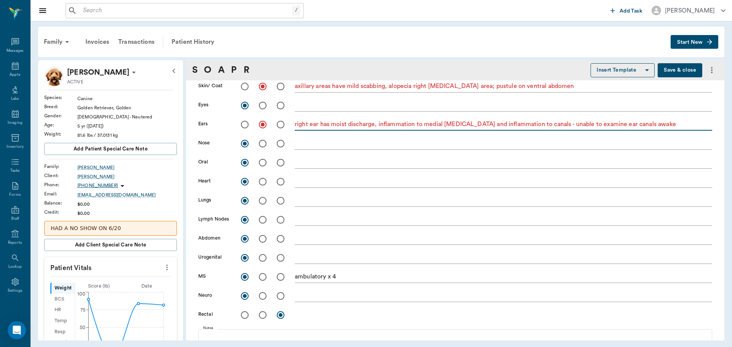
type textarea "right ear has moist discharge, inflammation to medial [MEDICAL_DATA] and inflam…"
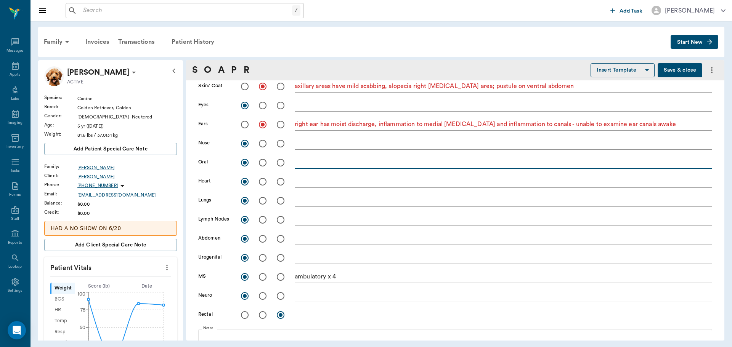
click at [313, 161] on textarea at bounding box center [503, 162] width 417 height 9
type textarea "[MEDICAL_DATA] accumulation 1/4"
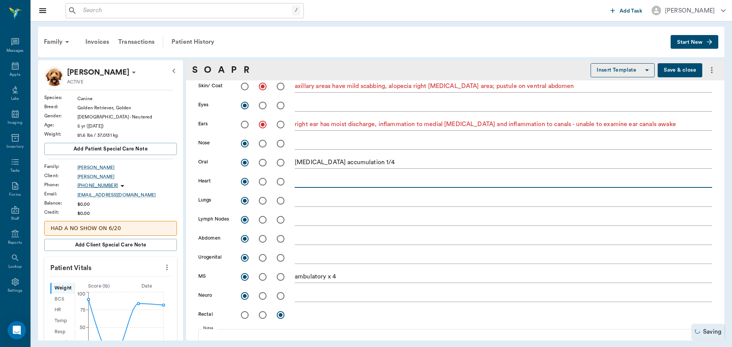
click at [302, 183] on textarea at bounding box center [503, 181] width 417 height 9
type textarea "sync pulse and beat with regular rhythm and normal sounds"
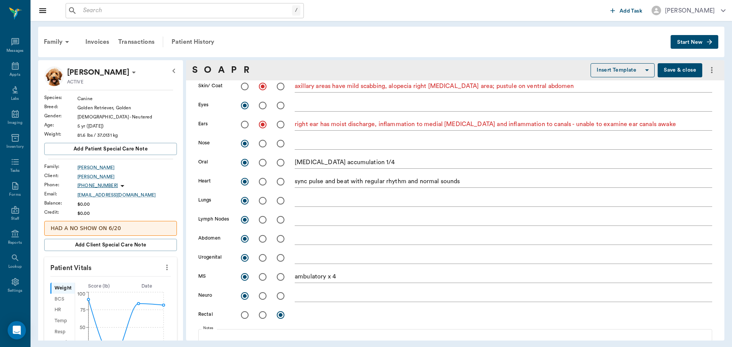
click at [302, 196] on div "x" at bounding box center [503, 201] width 417 height 11
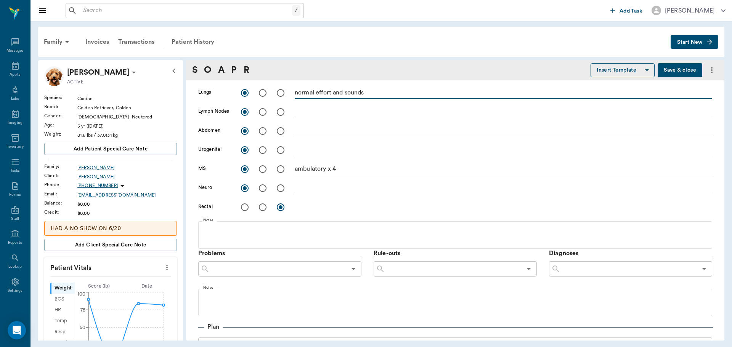
scroll to position [267, 0]
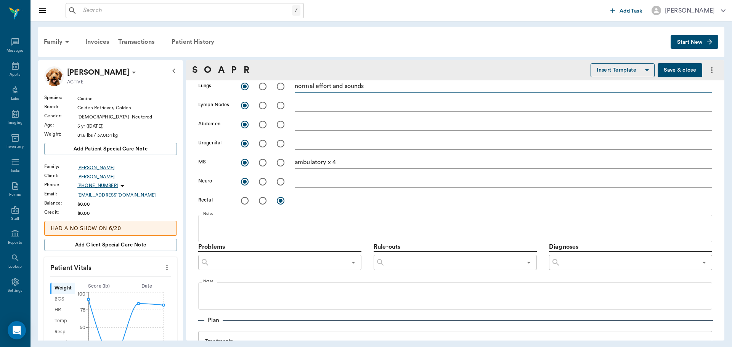
type textarea "normal effort and sounds"
click at [261, 263] on input "text" at bounding box center [278, 262] width 137 height 11
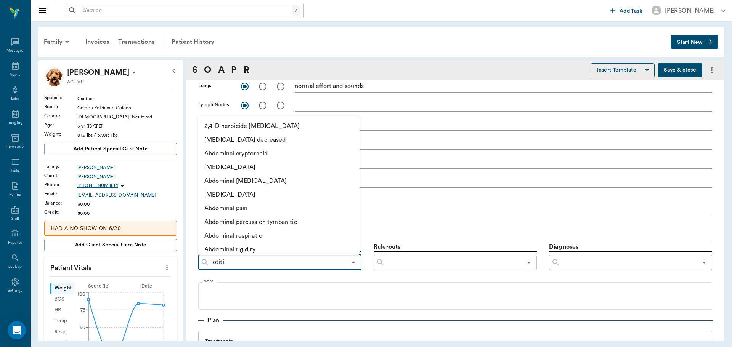
type input "[MEDICAL_DATA]"
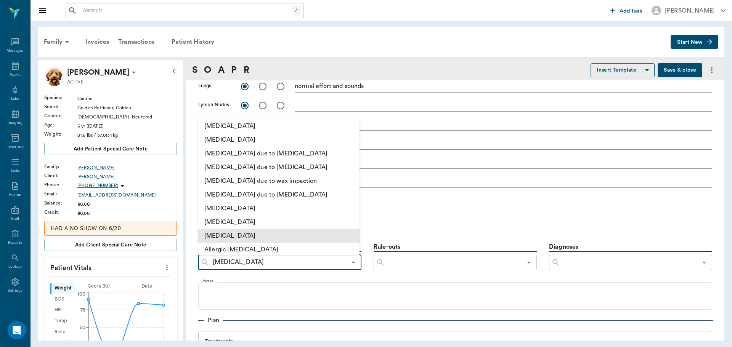
click at [287, 236] on li "[MEDICAL_DATA]" at bounding box center [278, 236] width 161 height 14
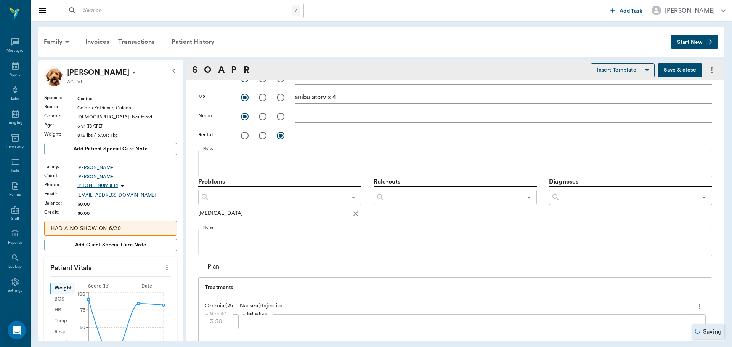
scroll to position [343, 0]
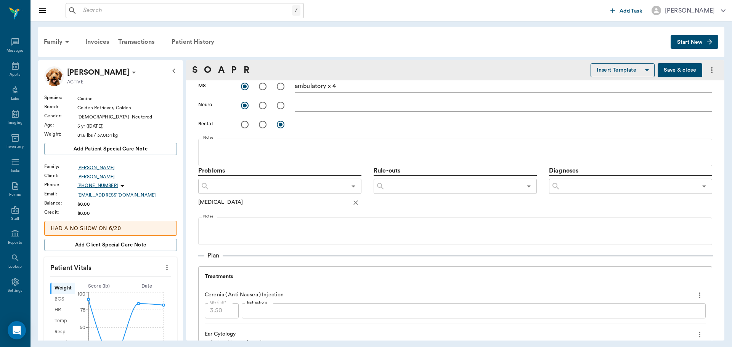
click at [257, 189] on input "text" at bounding box center [278, 186] width 137 height 11
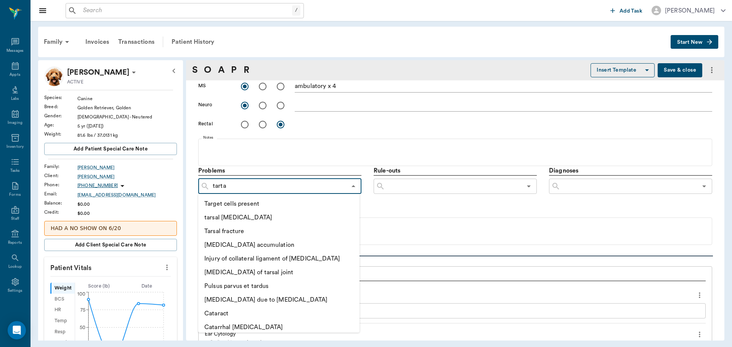
type input "[MEDICAL_DATA]"
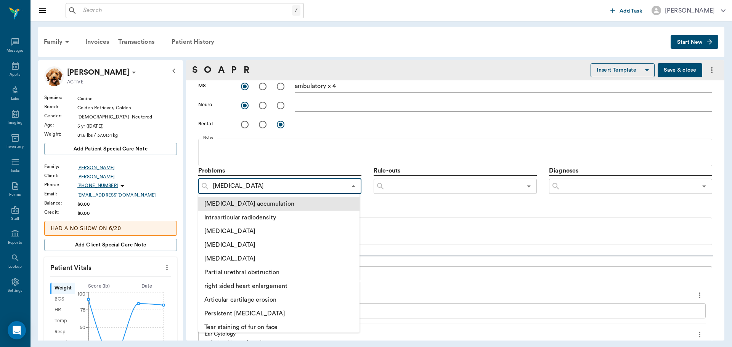
click at [251, 209] on li "[MEDICAL_DATA] accumulation" at bounding box center [278, 204] width 161 height 14
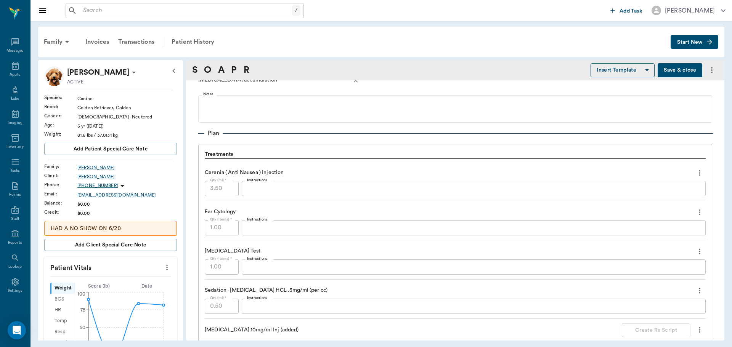
scroll to position [495, 0]
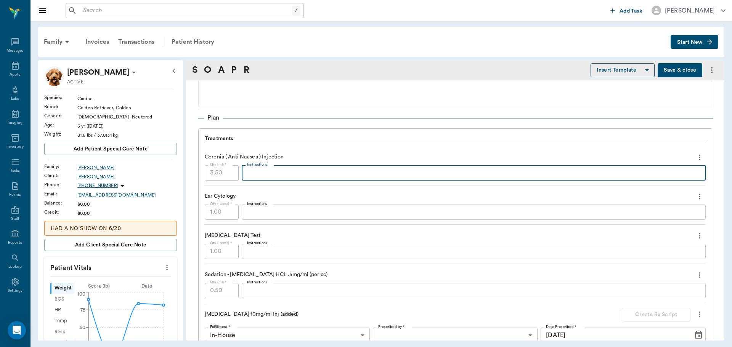
click at [263, 174] on textarea "Instructions" at bounding box center [473, 172] width 453 height 9
type textarea "p"
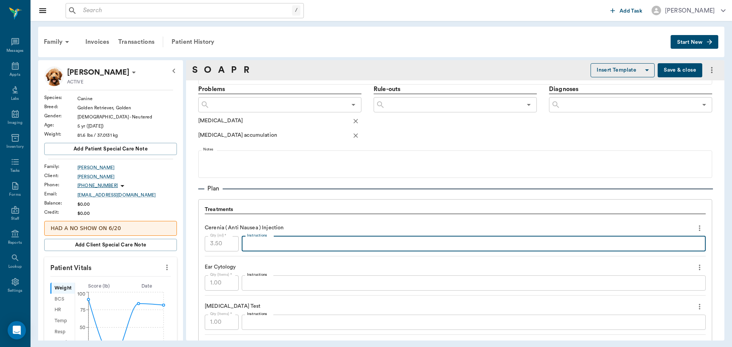
scroll to position [419, 0]
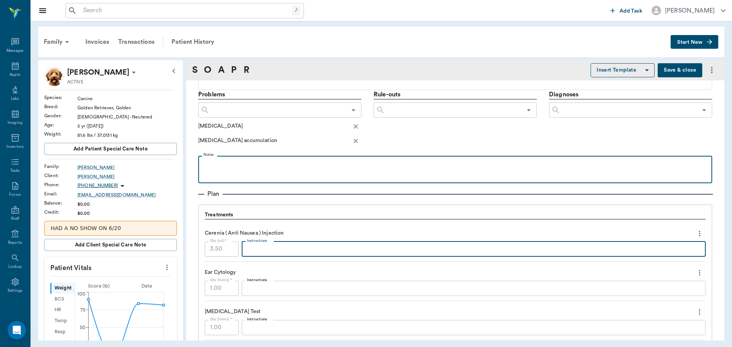
click at [255, 174] on div at bounding box center [455, 169] width 506 height 19
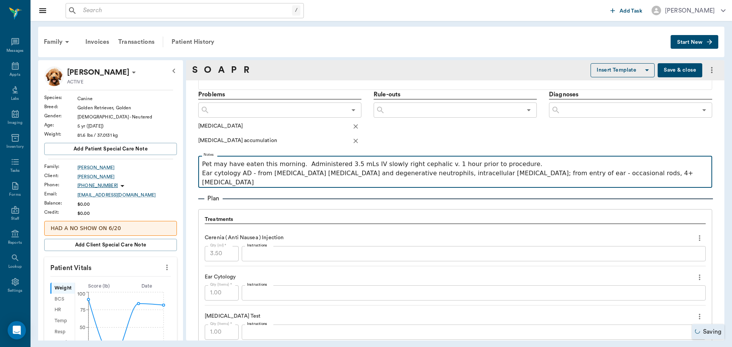
click at [284, 176] on p "Ear cytology AD - from [MEDICAL_DATA] [MEDICAL_DATA] and degenerative neutrophi…" at bounding box center [455, 178] width 506 height 18
click at [572, 175] on p "Ear cytology AD - from [MEDICAL_DATA] 4+ [MEDICAL_DATA] and degenerative neutro…" at bounding box center [455, 178] width 506 height 18
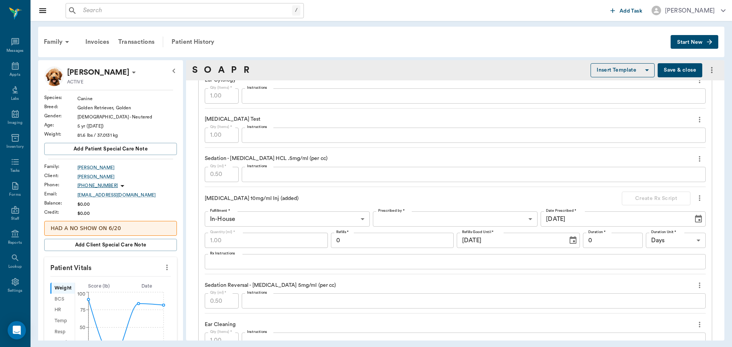
scroll to position [648, 0]
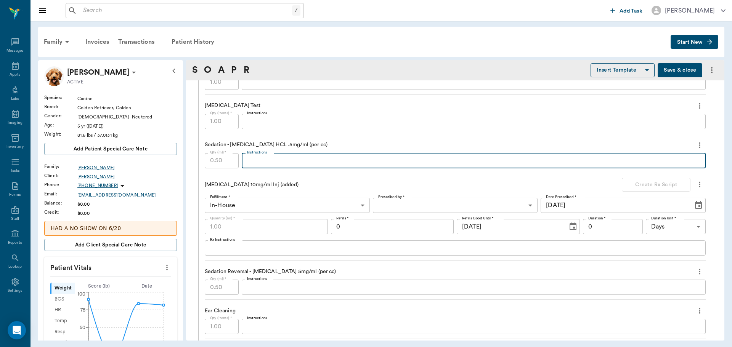
click at [297, 164] on textarea "Instructions" at bounding box center [473, 160] width 453 height 9
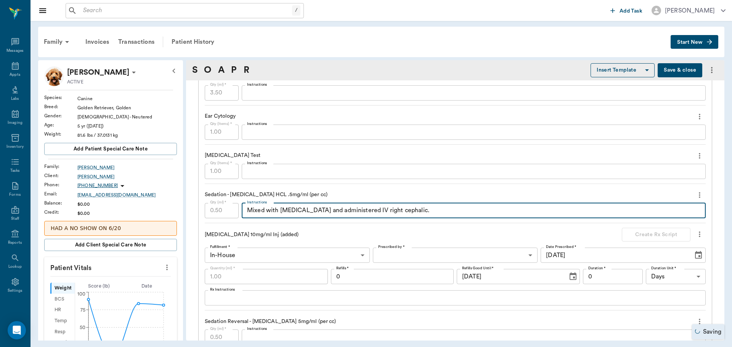
scroll to position [648, 0]
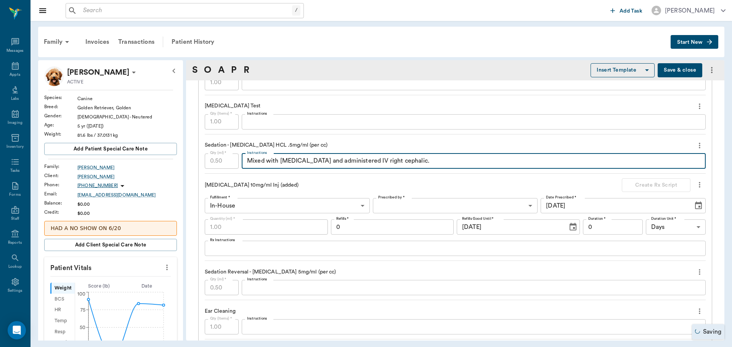
type textarea "Mixed with [MEDICAL_DATA] and administered IV right cephalic."
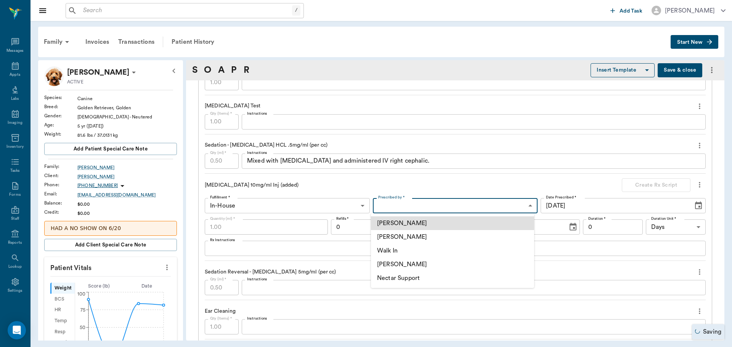
click at [392, 202] on body "/ ​ Add Task [PERSON_NAME] Nectar Messages Appts Labs Imaging Inventory Tasks F…" at bounding box center [366, 173] width 732 height 347
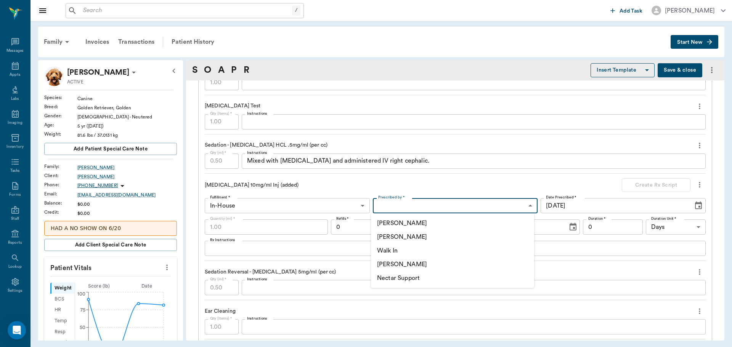
click at [400, 264] on li "[PERSON_NAME]" at bounding box center [452, 265] width 163 height 14
type input "670e8b52b987dc0b25a864ee"
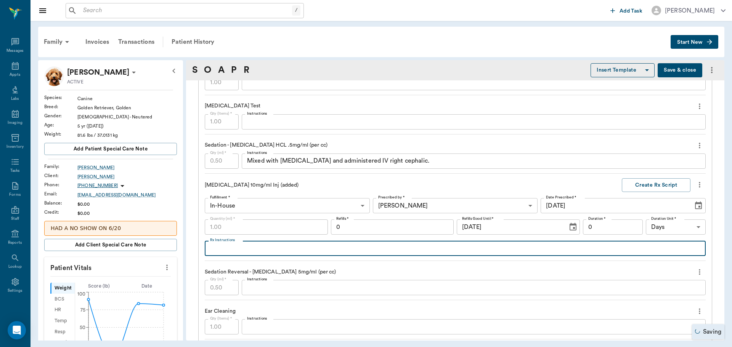
click at [242, 250] on textarea "Rx Instructions" at bounding box center [455, 248] width 490 height 9
type textarea "Mixed with [MEDICAL_DATA] and administered IV right cephalic"
click at [258, 285] on textarea "Instructions" at bounding box center [473, 288] width 453 height 9
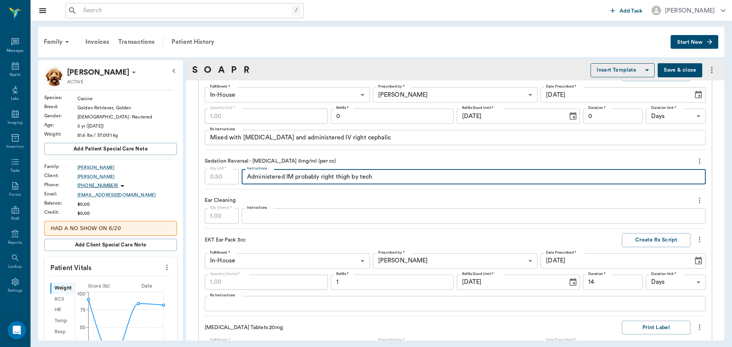
scroll to position [762, 0]
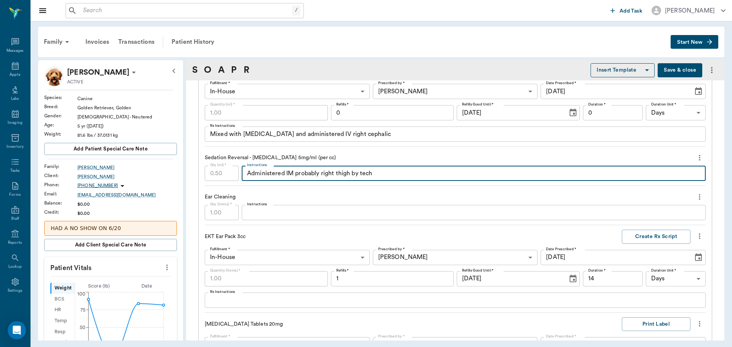
type textarea "Administered IM probably right thigh by tech"
click at [278, 303] on textarea "Rx Instructions" at bounding box center [455, 300] width 490 height 9
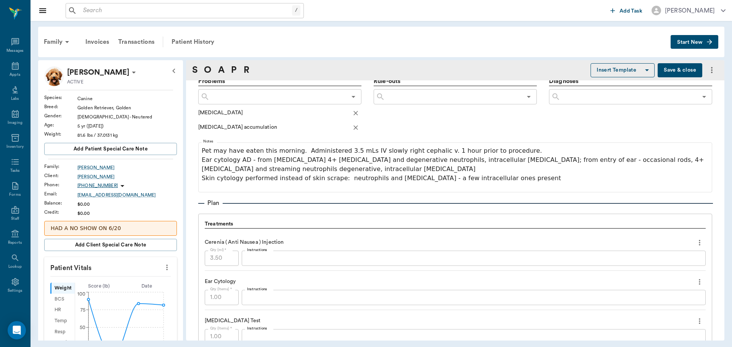
scroll to position [419, 0]
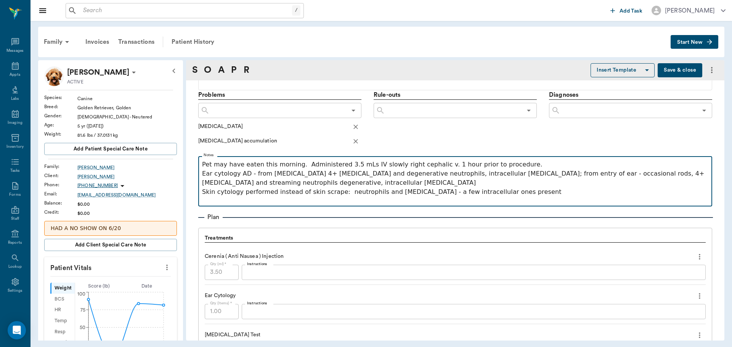
click at [488, 190] on p "Skin cytology performed instead of skin scrape: neutrophils and [MEDICAL_DATA] …" at bounding box center [455, 192] width 506 height 9
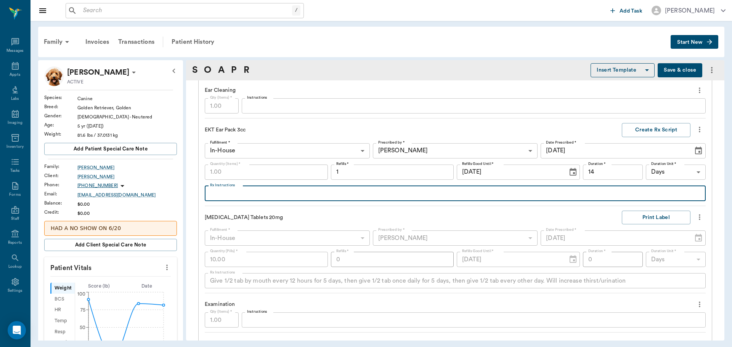
scroll to position [914, 0]
click at [471, 192] on textarea "Rx Instructions" at bounding box center [455, 193] width 490 height 9
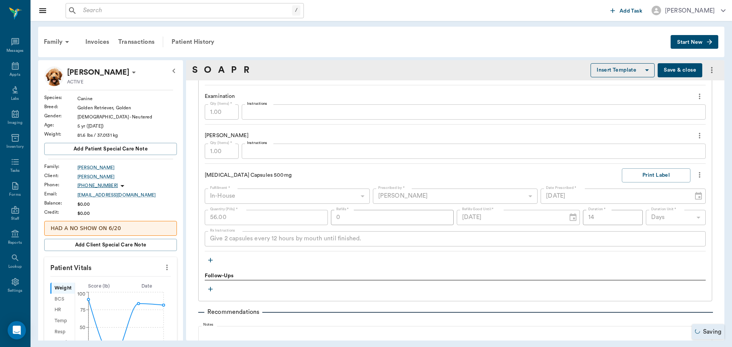
scroll to position [1181, 0]
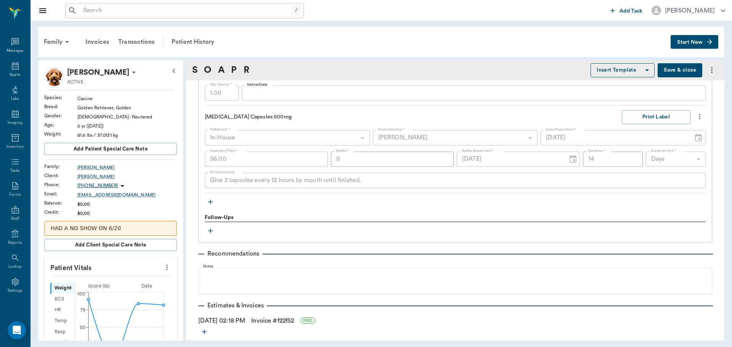
type textarea "Owner may call to pick up a dose - apply a small amount to gloved finger and ap…"
click at [212, 231] on icon "button" at bounding box center [210, 231] width 5 height 5
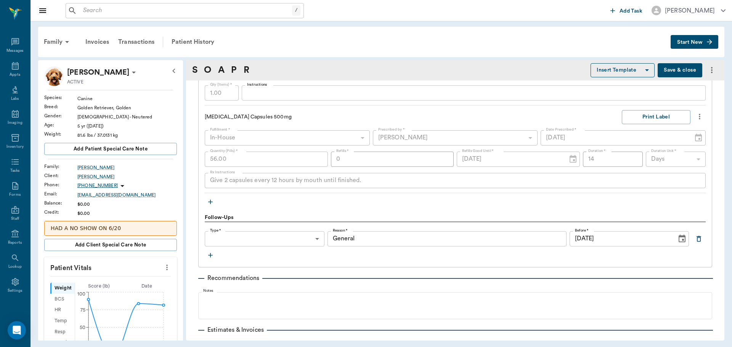
click at [244, 237] on body "/ ​ Add Task [PERSON_NAME] Nectar Messages Appts Labs Imaging Inventory Tasks F…" at bounding box center [366, 173] width 732 height 347
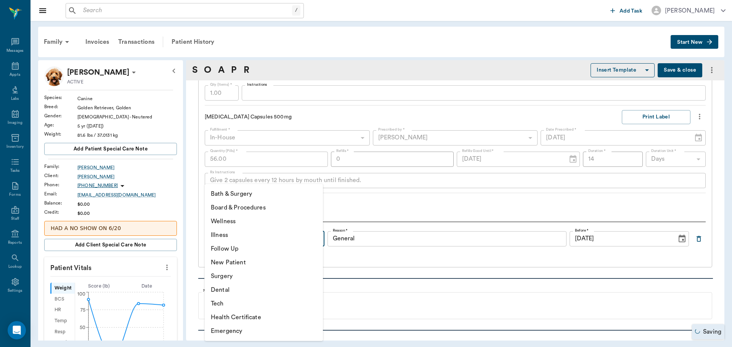
click at [237, 250] on li "Follow Up" at bounding box center [264, 249] width 118 height 14
type input "65d2be4f46e3a538d89b8c16"
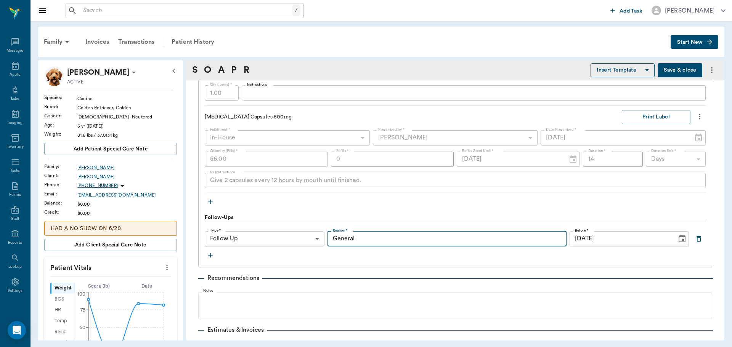
click at [346, 239] on input "General" at bounding box center [446, 238] width 239 height 15
drag, startPoint x: 359, startPoint y: 237, endPoint x: 322, endPoint y: 238, distance: 36.2
click at [322, 238] on div "Type * Follow Up 65d2be4f46e3a538d89b8c16 Type * Reason * General Reason * Befo…" at bounding box center [455, 238] width 501 height 15
type input "severe [MEDICAL_DATA]"
click at [589, 238] on input "[DATE]" at bounding box center [620, 238] width 102 height 15
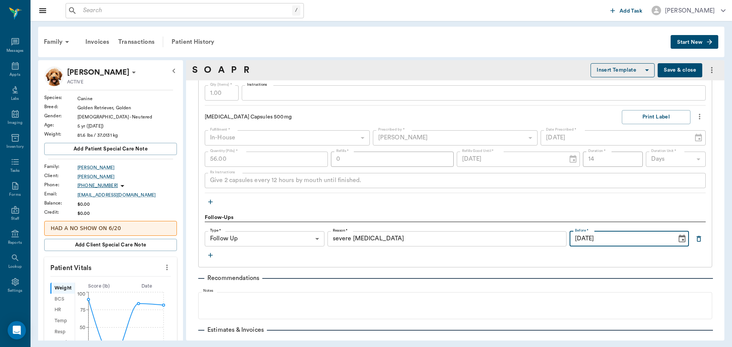
click at [677, 238] on icon "Choose date, selected date is Sep 22, 2025" at bounding box center [681, 238] width 9 height 9
click at [597, 160] on button "8" at bounding box center [595, 162] width 14 height 14
type input "[DATE]"
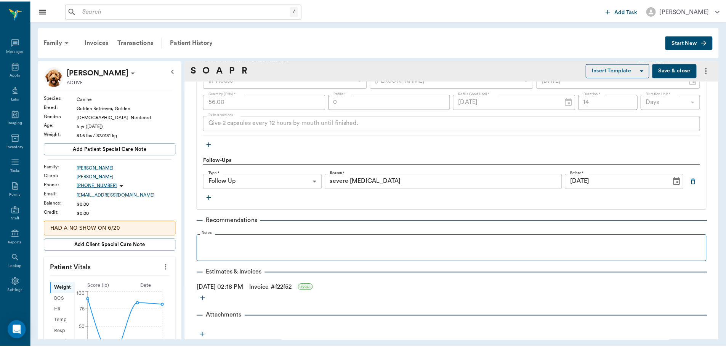
scroll to position [1239, 0]
click at [684, 70] on button "Save & close" at bounding box center [679, 70] width 45 height 14
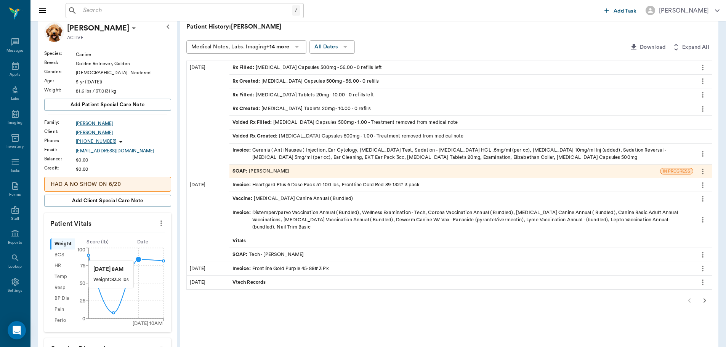
scroll to position [76, 0]
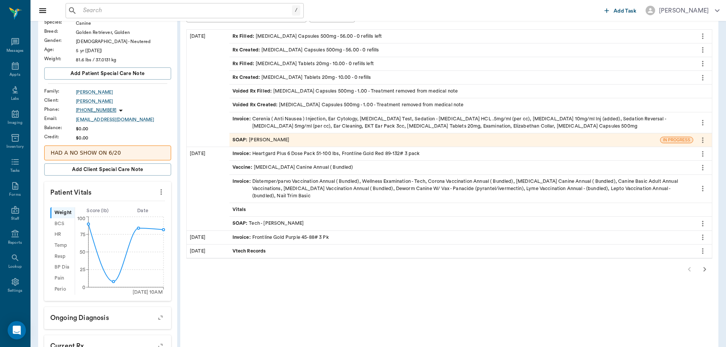
click at [161, 192] on icon "more" at bounding box center [161, 192] width 2 height 6
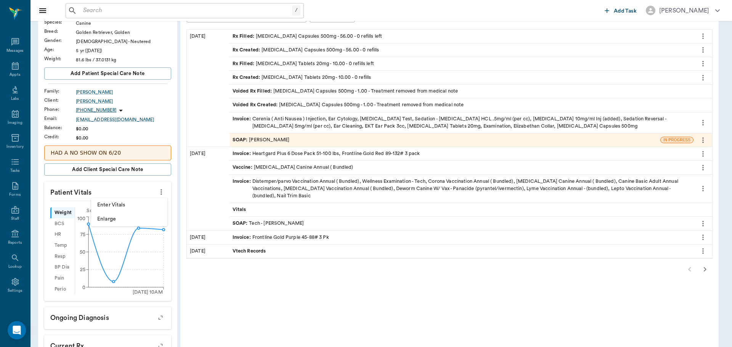
click at [125, 205] on span "Enter Vitals" at bounding box center [129, 205] width 64 height 8
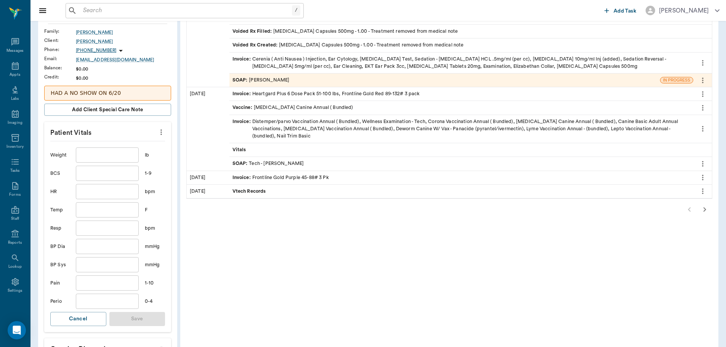
scroll to position [152, 0]
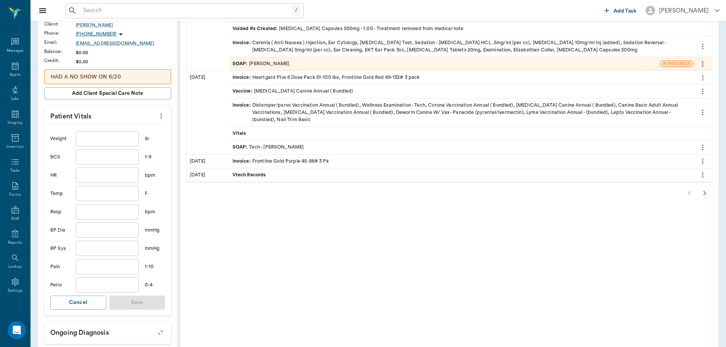
click at [100, 137] on input "text" at bounding box center [107, 138] width 63 height 15
type input "81.3"
click at [102, 174] on input "text" at bounding box center [107, 175] width 63 height 15
type input "96"
click at [88, 215] on input "text" at bounding box center [107, 211] width 63 height 15
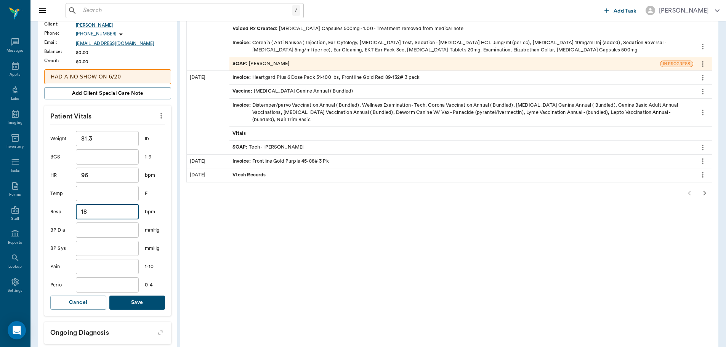
type input "18"
click at [107, 157] on input "text" at bounding box center [107, 156] width 63 height 15
type input "6"
click at [86, 290] on input "text" at bounding box center [107, 284] width 63 height 15
type input "1"
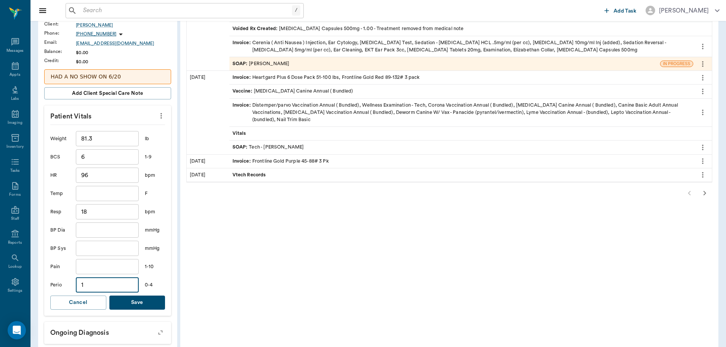
click at [93, 268] on input "text" at bounding box center [107, 266] width 63 height 15
type input "3"
click at [136, 303] on button "Save" at bounding box center [137, 303] width 56 height 14
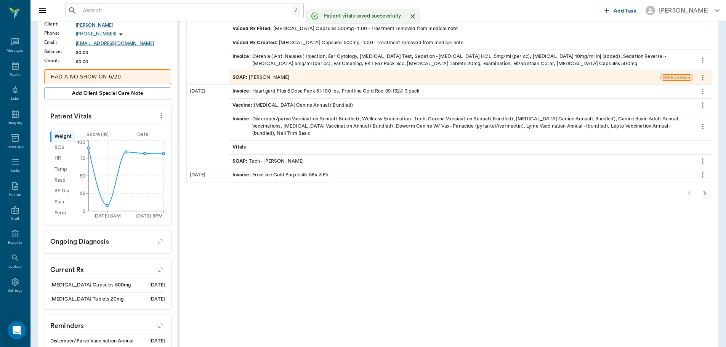
click at [280, 78] on div "SOAP : [PERSON_NAME]" at bounding box center [260, 77] width 57 height 7
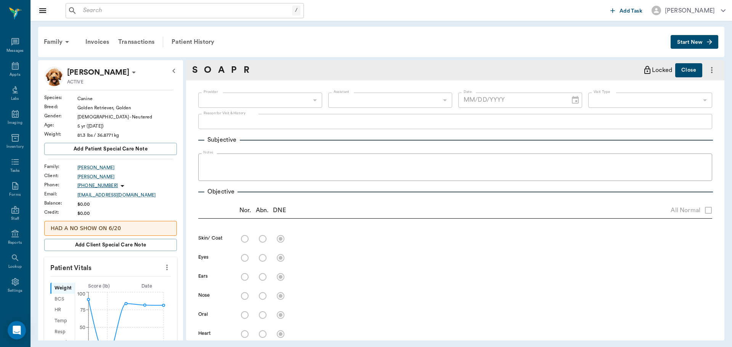
type input "670e8b52b987dc0b25a864ee"
radio input "true"
type textarea "axillary areas have mild scabbing, alopecia right [MEDICAL_DATA] area; pustule …"
radio input "true"
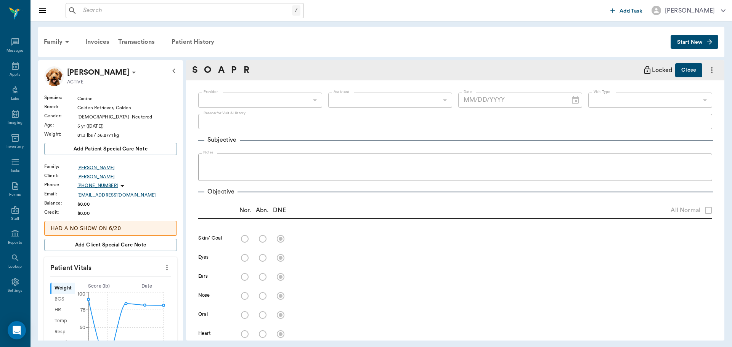
type textarea "right ear has moist discharge, inflammation to medial [MEDICAL_DATA] and inflam…"
radio input "true"
type textarea "[MEDICAL_DATA] accumulation 1/4"
radio input "true"
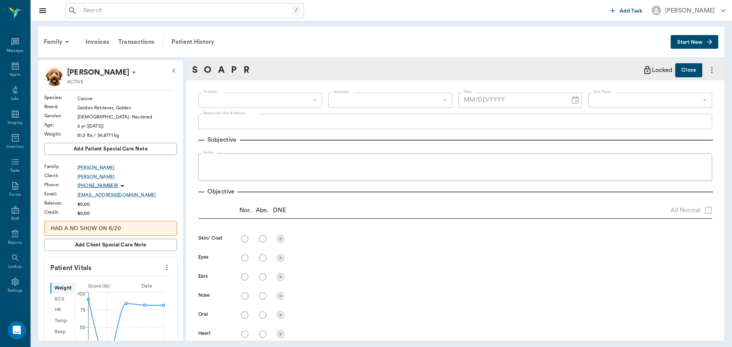
type textarea "sync pulse and beat with regular rhythm and normal sounds"
radio input "true"
type textarea "normal effort and sounds"
radio input "true"
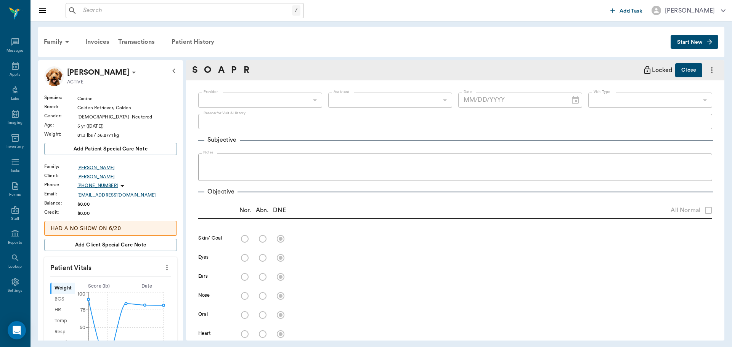
radio input "true"
type textarea "ambulatory x 4"
radio input "true"
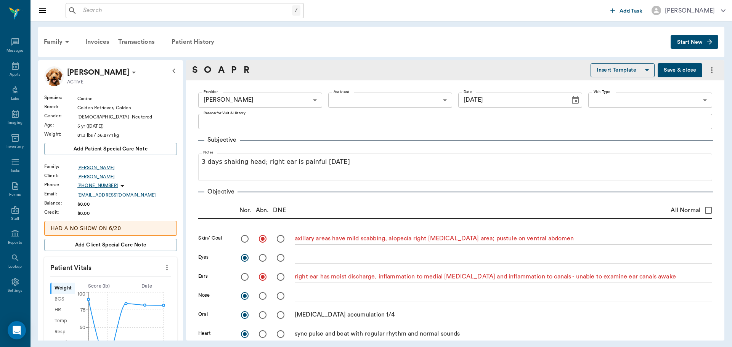
type input "[DATE]"
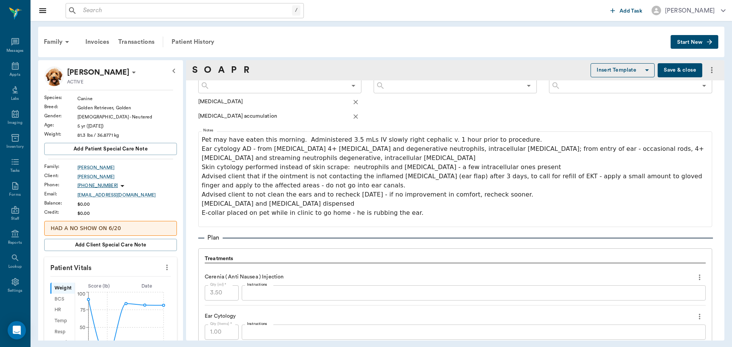
scroll to position [457, 0]
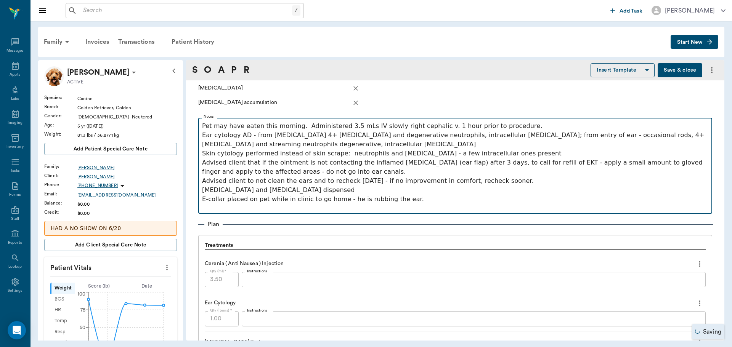
click at [405, 201] on p "E-collar placed on pet while in clinic to go home - he is rubbing the ear." at bounding box center [455, 199] width 506 height 9
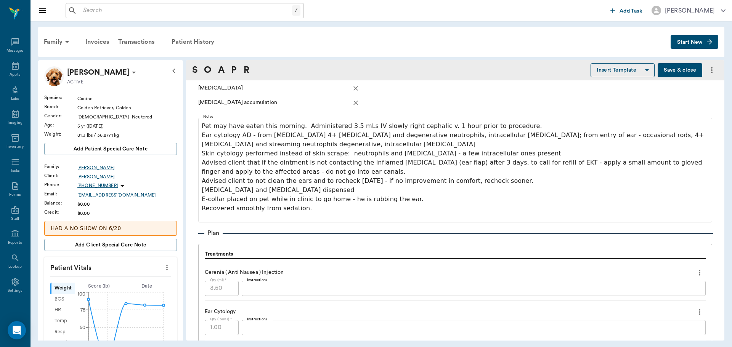
click at [680, 72] on button "Save & close" at bounding box center [679, 70] width 45 height 14
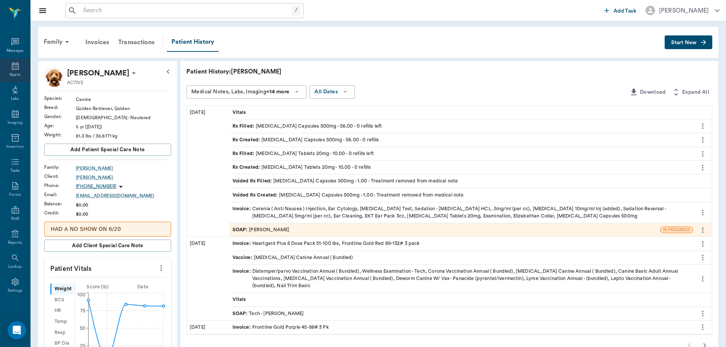
click at [17, 70] on div "Appts" at bounding box center [15, 70] width 30 height 24
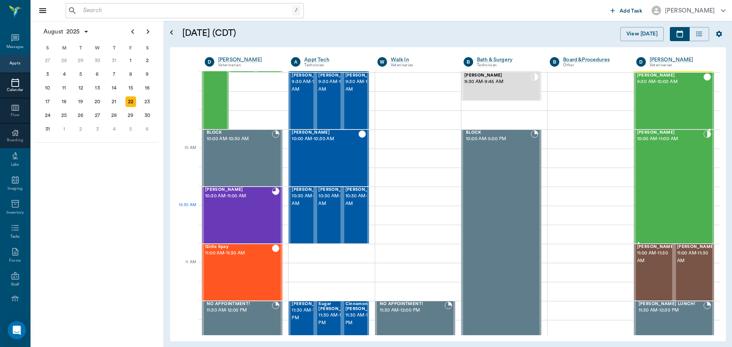
scroll to position [154, 0]
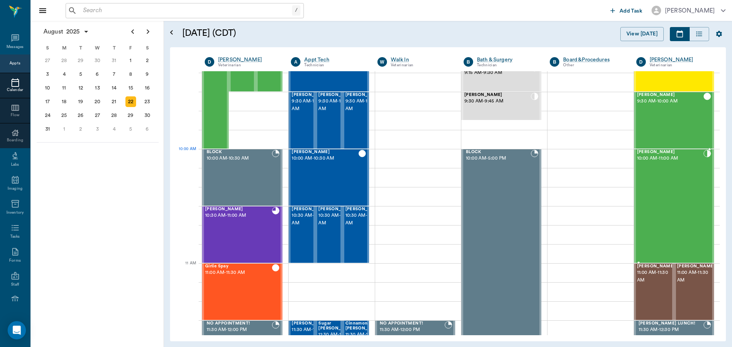
click at [647, 153] on span "[PERSON_NAME]" at bounding box center [670, 152] width 66 height 5
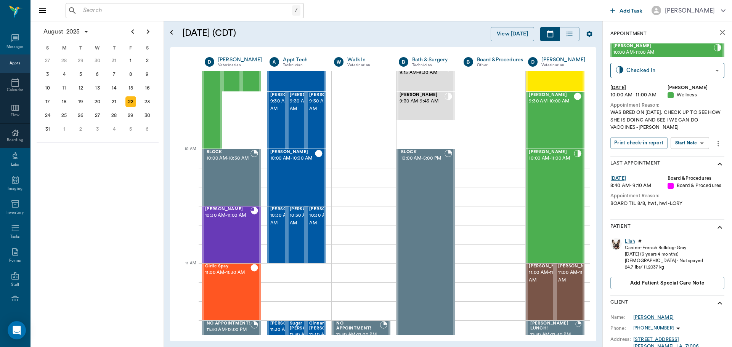
click at [628, 241] on div "Lilah" at bounding box center [630, 241] width 10 height 6
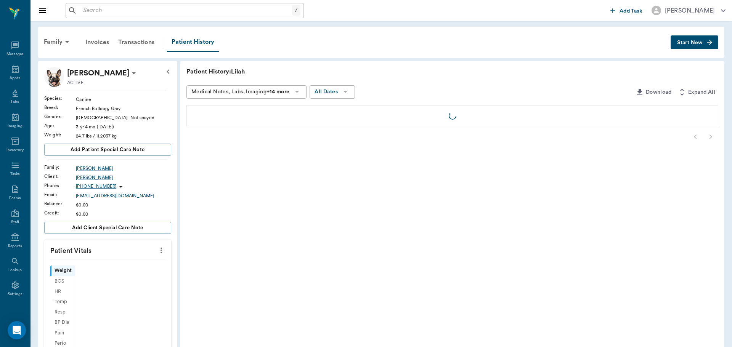
scroll to position [3, 0]
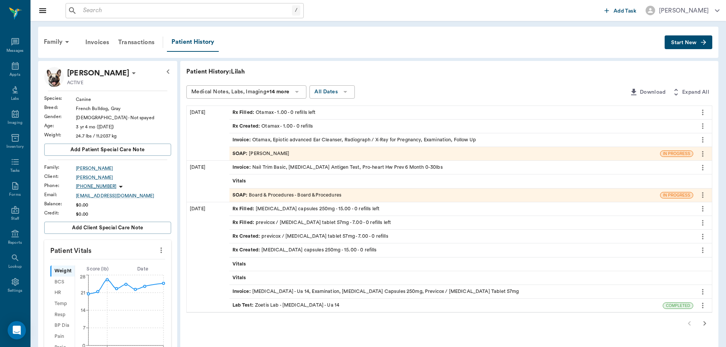
click at [265, 152] on div "SOAP : [PERSON_NAME]" at bounding box center [260, 153] width 57 height 7
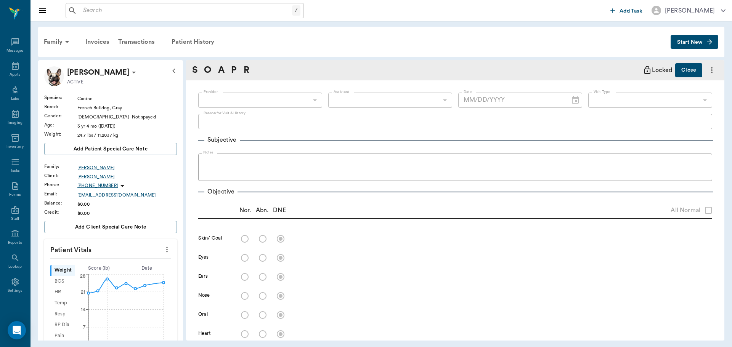
type input "670e8b52b987dc0b25a864ee"
type input "642ef10e332a41444de2bad1"
radio input "true"
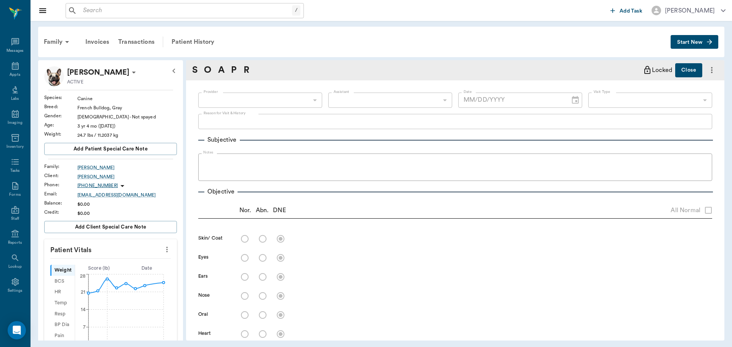
type textarea "increase in discharge and [MEDICAL_DATA], pet is pruritic with exam of both ear…"
radio input "true"
type textarea "nearly stenotic"
radio input "true"
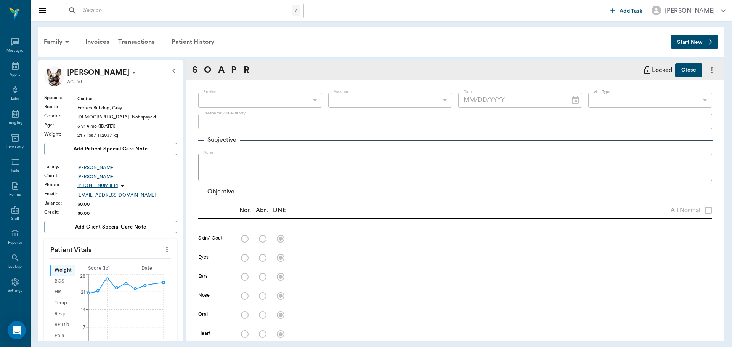
radio input "true"
type textarea "teats have enlarged, no other mammary development yet."
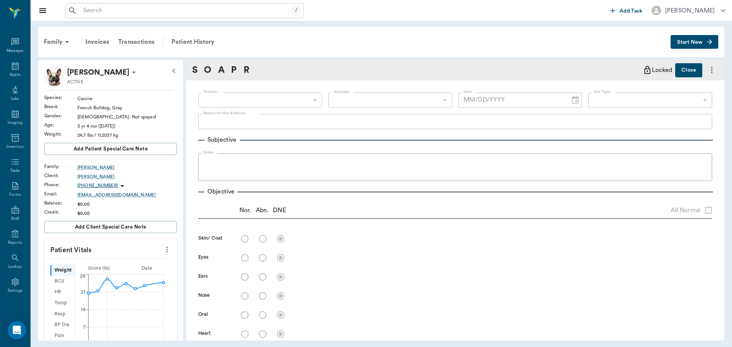
radio input "true"
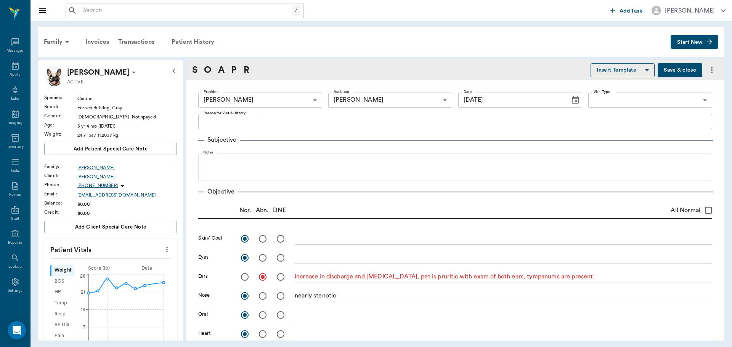
type input "[DATE]"
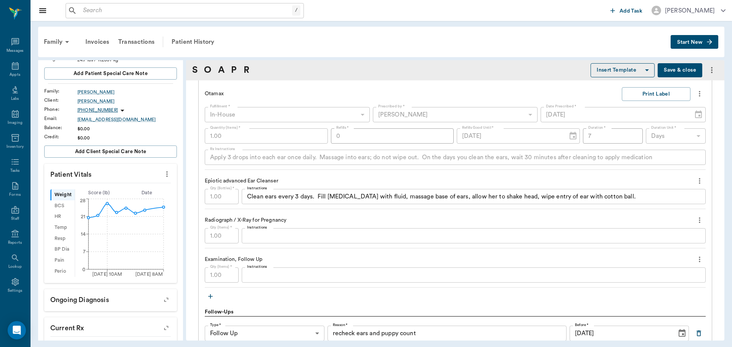
scroll to position [76, 0]
click at [163, 175] on icon "more" at bounding box center [167, 173] width 8 height 9
click at [147, 184] on span "Enter Vitals" at bounding box center [129, 187] width 64 height 8
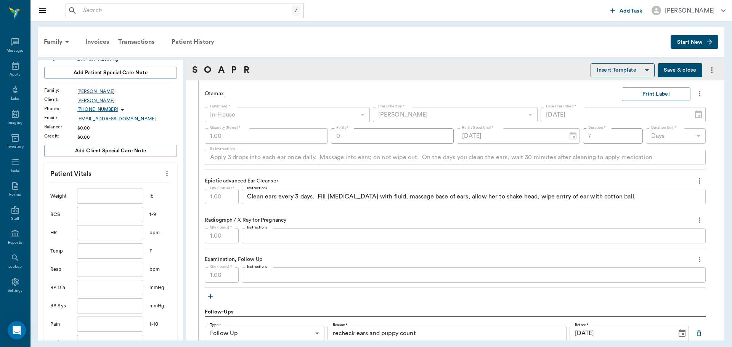
click at [104, 195] on input "text" at bounding box center [110, 196] width 66 height 15
type input "24"
click at [116, 213] on input "text" at bounding box center [110, 214] width 66 height 15
type input "5"
click at [103, 233] on input "text" at bounding box center [110, 232] width 66 height 15
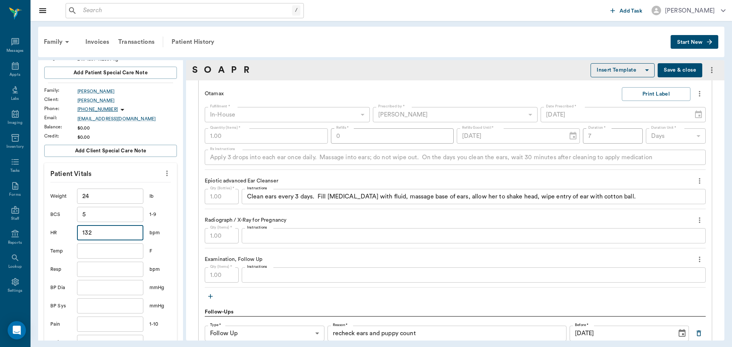
type input "132"
click at [95, 252] on input "text" at bounding box center [110, 251] width 66 height 15
click at [90, 270] on input "text" at bounding box center [110, 269] width 66 height 15
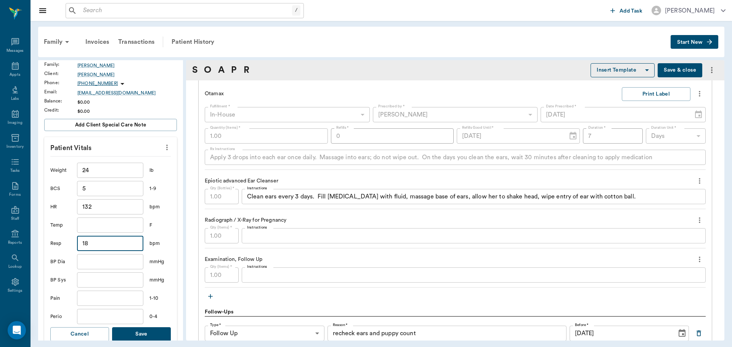
scroll to position [152, 0]
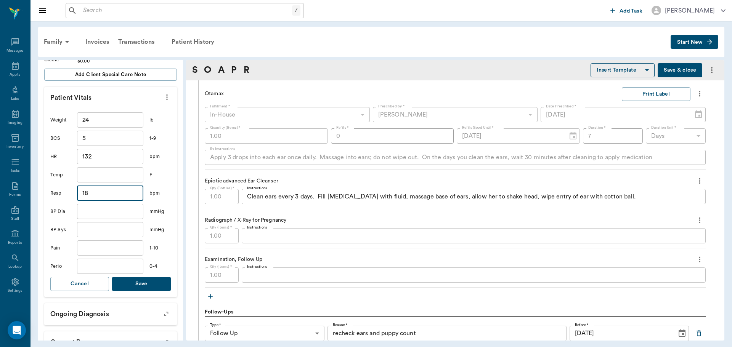
type input "18"
click at [89, 266] on input "text" at bounding box center [110, 266] width 66 height 15
type input "0"
click at [130, 285] on button "Save" at bounding box center [141, 284] width 59 height 14
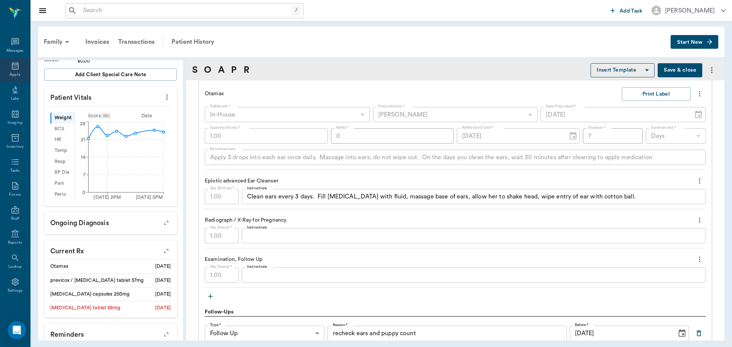
click at [12, 69] on icon at bounding box center [15, 66] width 7 height 8
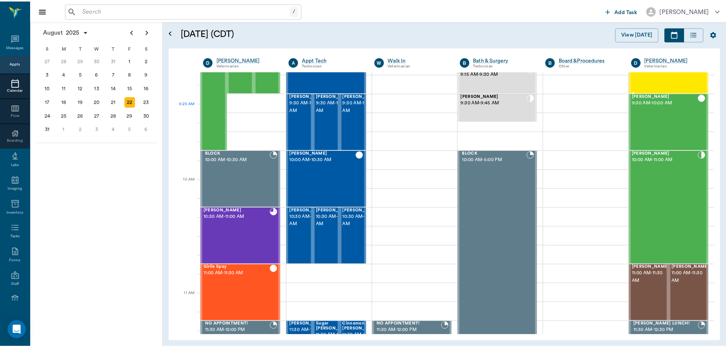
scroll to position [110, 0]
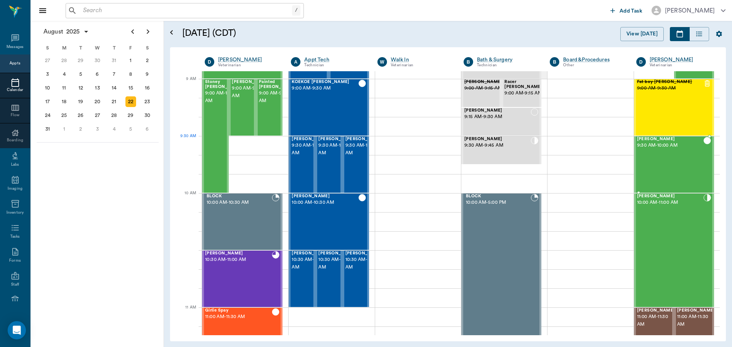
click at [648, 140] on span "[PERSON_NAME]" at bounding box center [670, 139] width 66 height 5
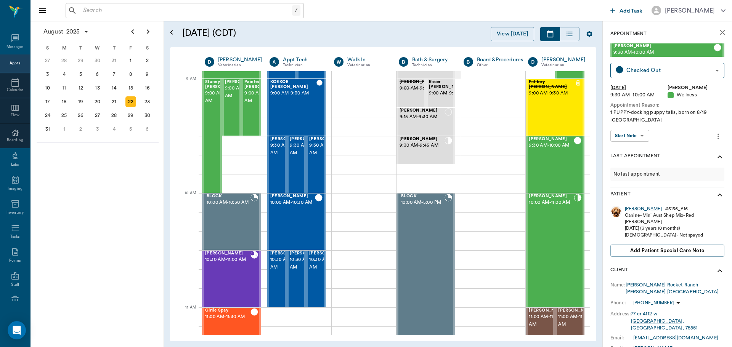
drag, startPoint x: 634, startPoint y: 208, endPoint x: 629, endPoint y: 208, distance: 5.7
click at [634, 208] on div "[PERSON_NAME]" at bounding box center [643, 209] width 37 height 6
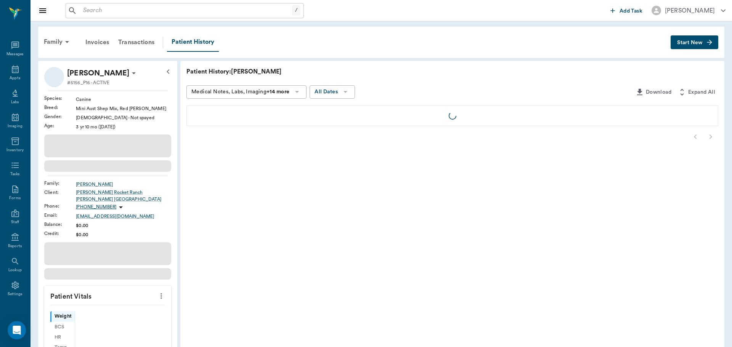
scroll to position [3, 0]
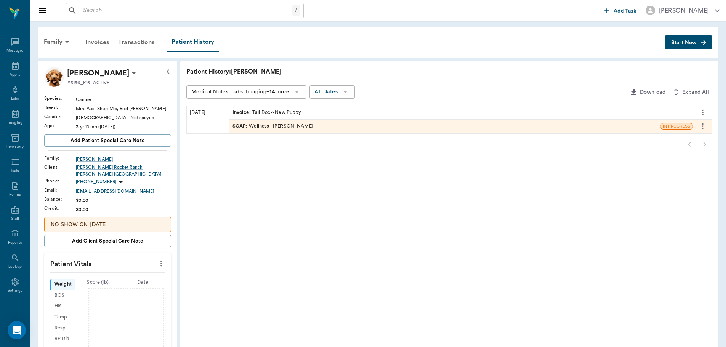
click at [247, 129] on span "SOAP :" at bounding box center [240, 126] width 17 height 7
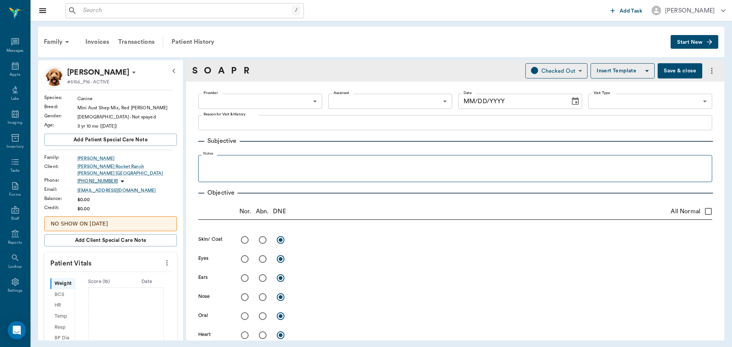
type input "670e8b52b987dc0b25a864ee"
type input "682b670d8bdc6f7f8feef3db"
type input "65d2be4f46e3a538d89b8c14"
type textarea "1 PUPPY-docking puppy tails, born on 8/19 [GEOGRAPHIC_DATA]"
radio input "true"
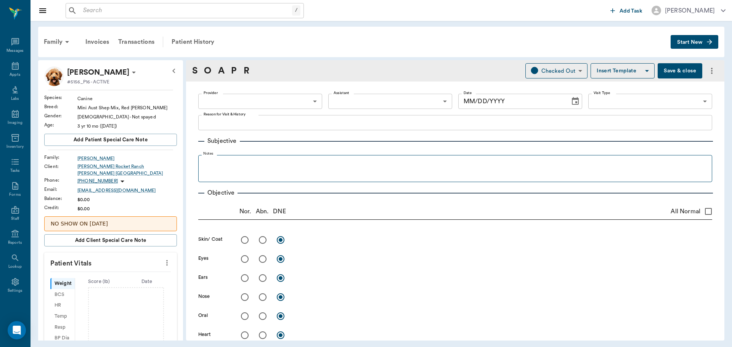
type textarea "no lesions appreciated; umbilicus is not inflamed"
radio input "true"
type textarea "closed"
radio input "true"
type textarea "closed"
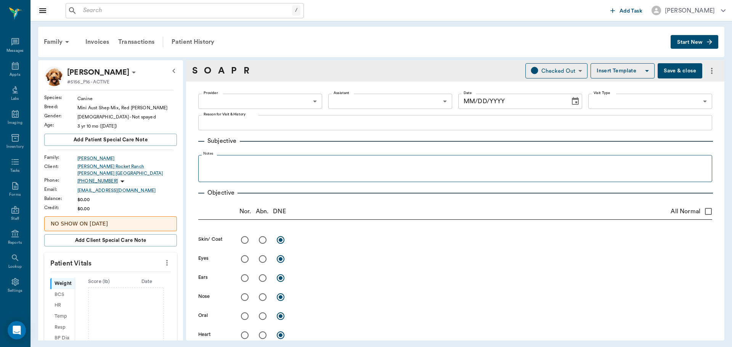
radio input "true"
type textarea "appears wnl"
radio input "true"
type textarea "regular beat, no murmurs appreciated"
radio input "true"
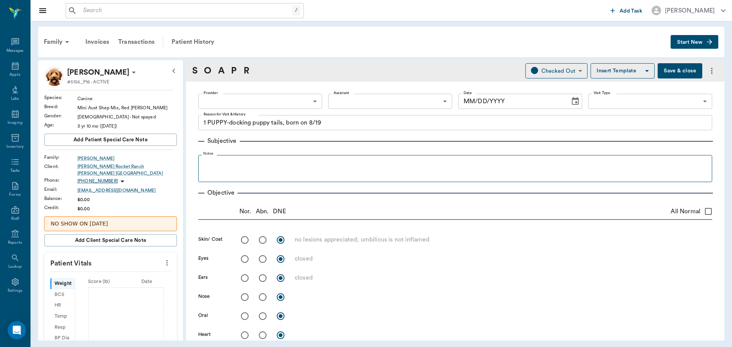
type textarea "normal sounds and effort"
radio input "true"
type textarea "appears wnl"
type input "[DATE]"
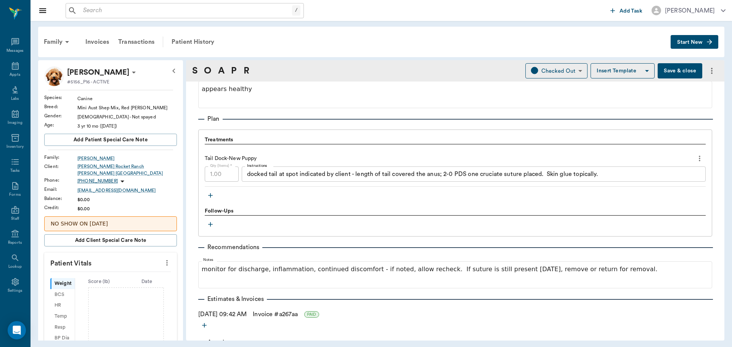
scroll to position [514, 0]
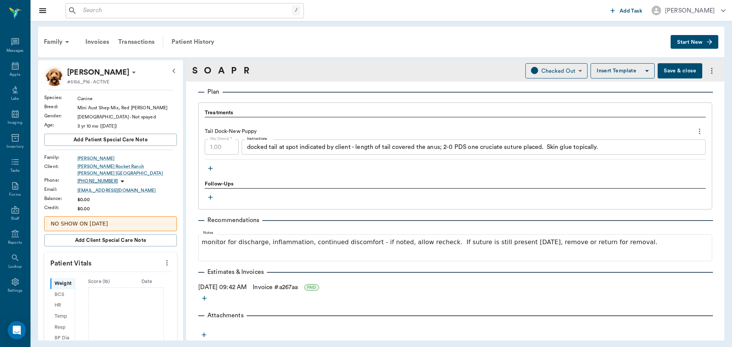
click at [671, 73] on button "Save & close" at bounding box center [679, 70] width 45 height 15
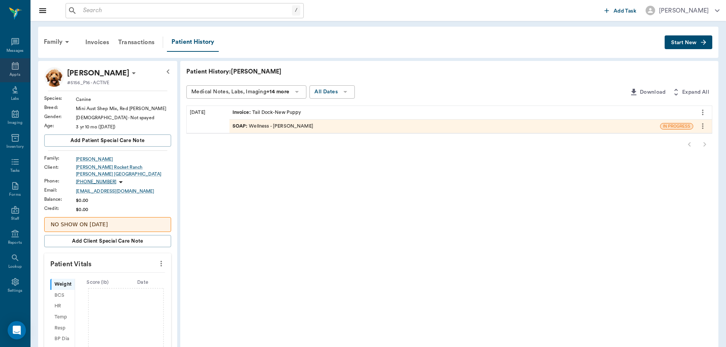
click at [11, 67] on icon at bounding box center [15, 65] width 9 height 9
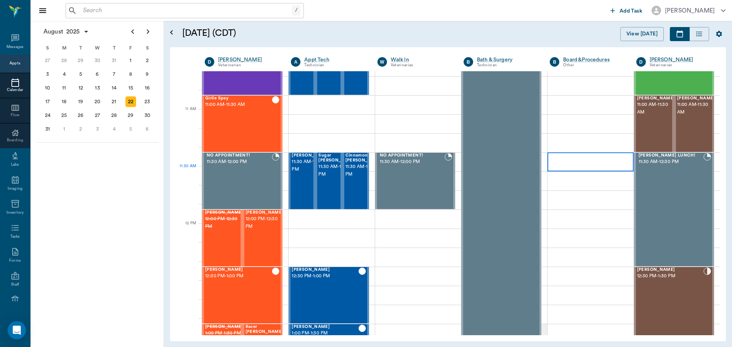
scroll to position [306, 0]
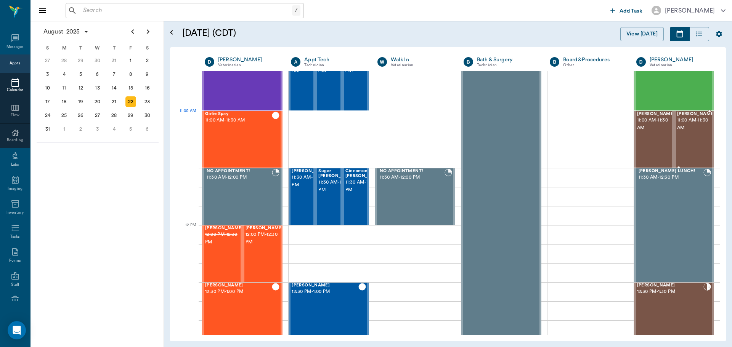
click at [677, 115] on span "[PERSON_NAME]" at bounding box center [696, 114] width 38 height 5
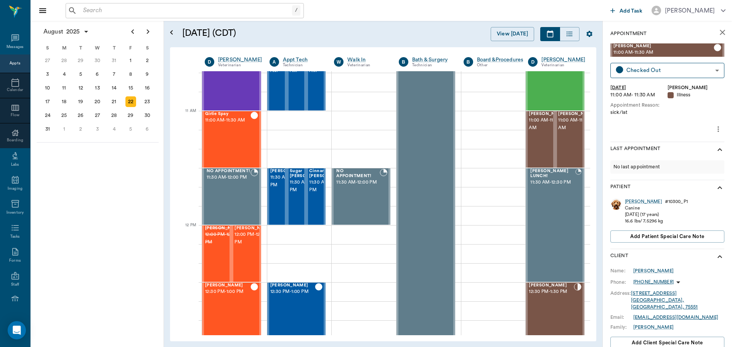
click at [632, 202] on div "[PERSON_NAME]" at bounding box center [643, 202] width 37 height 6
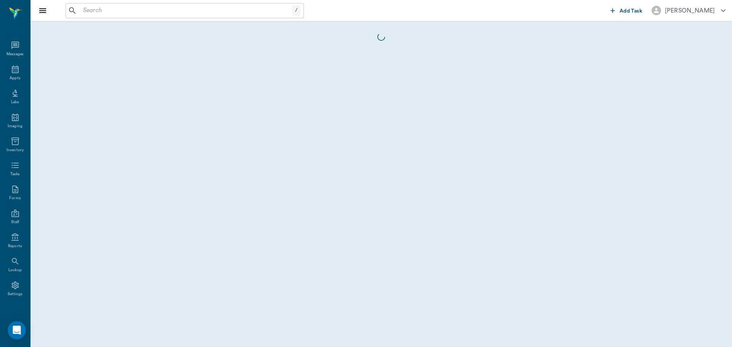
scroll to position [3, 0]
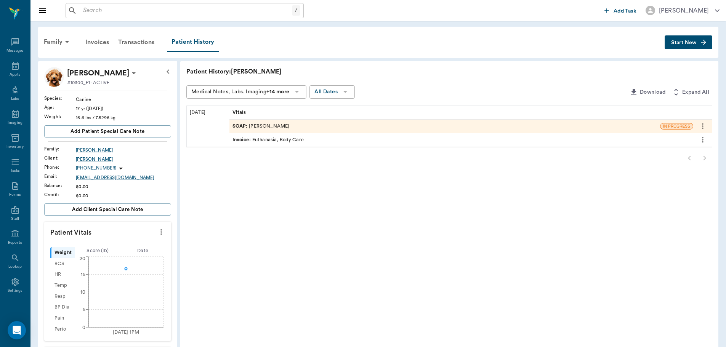
click at [250, 125] on div "SOAP : [PERSON_NAME]" at bounding box center [260, 126] width 57 height 7
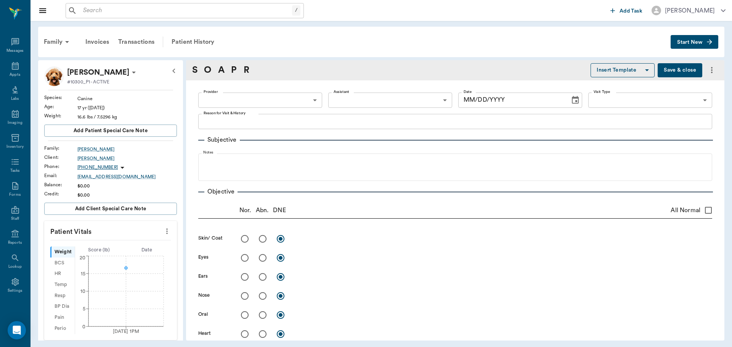
type input "670e8b52b987dc0b25a864ee"
radio input "true"
type textarea "bilateral murmur 3/6, strong pulses, murmur loudest left side"
radio input "true"
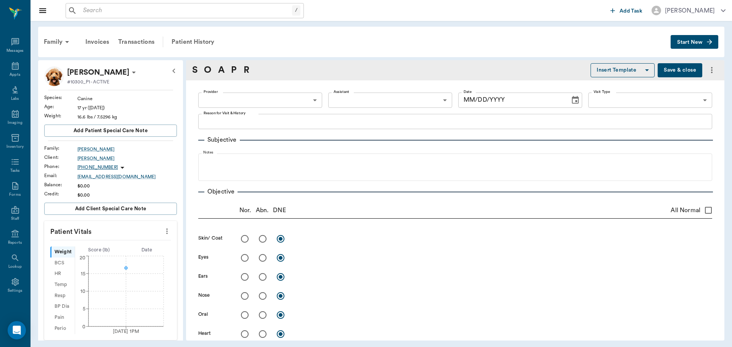
radio input "true"
type input "[DATE]"
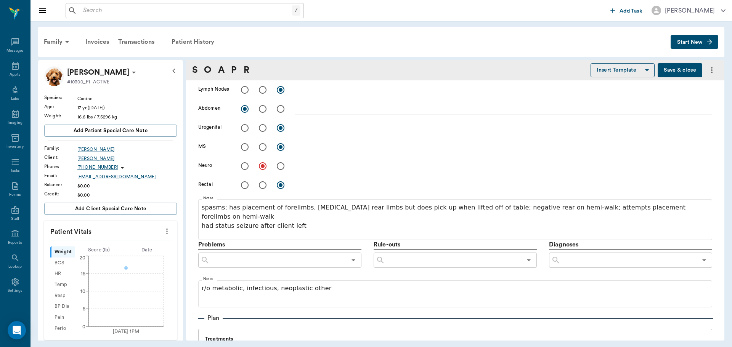
scroll to position [305, 0]
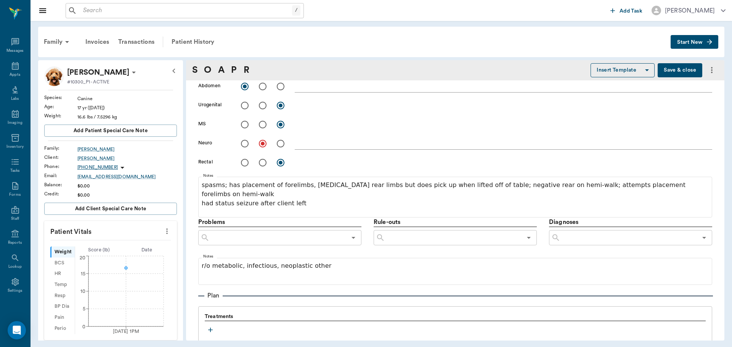
click at [163, 232] on icon "more" at bounding box center [167, 231] width 8 height 9
click at [133, 244] on span "Enter Vitals" at bounding box center [129, 244] width 64 height 8
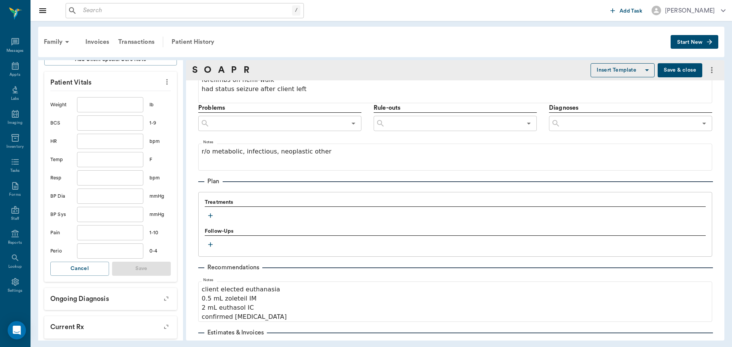
scroll to position [152, 0]
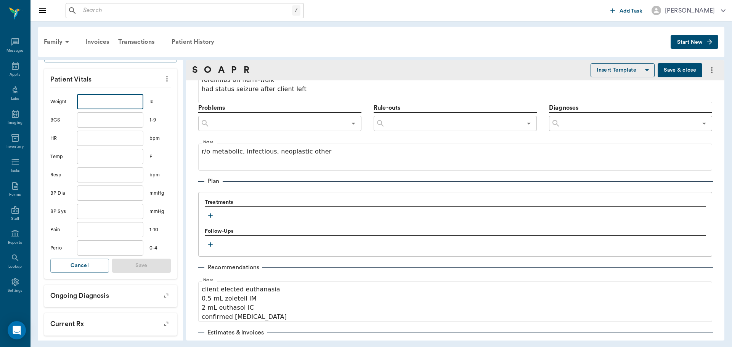
click at [105, 104] on input "text" at bounding box center [110, 101] width 66 height 15
type input "16.6"
click at [116, 122] on input "text" at bounding box center [110, 119] width 66 height 15
type input "7"
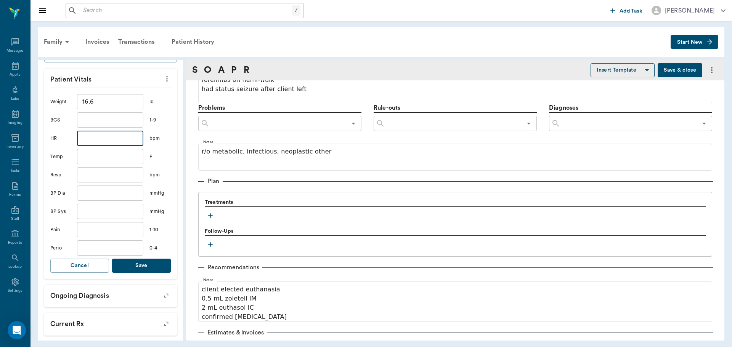
click at [105, 140] on input "text" at bounding box center [110, 138] width 66 height 15
type input "120"
click at [98, 176] on input "text" at bounding box center [110, 174] width 66 height 15
type input "36"
click at [89, 161] on input "text" at bounding box center [110, 156] width 66 height 15
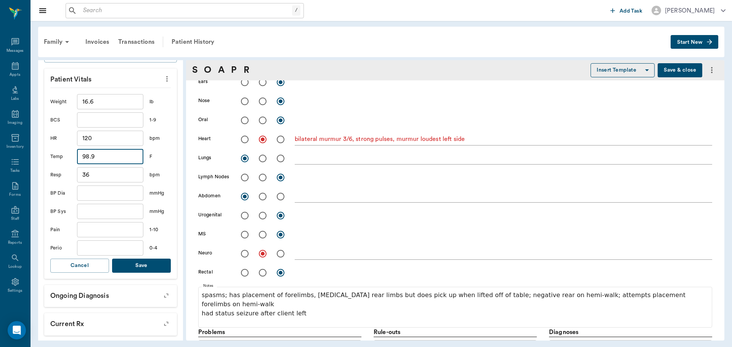
scroll to position [191, 0]
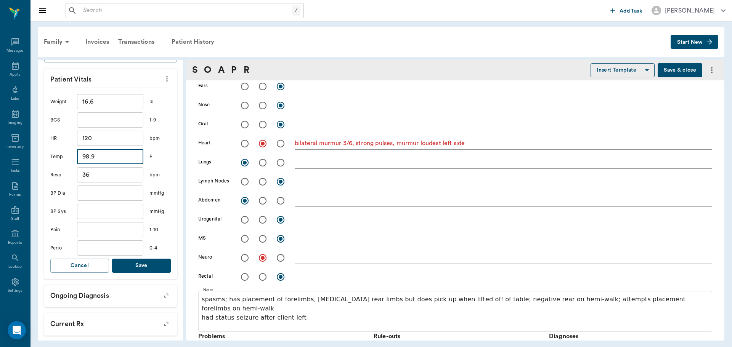
type input "98.9"
click at [127, 266] on button "Save" at bounding box center [141, 266] width 59 height 14
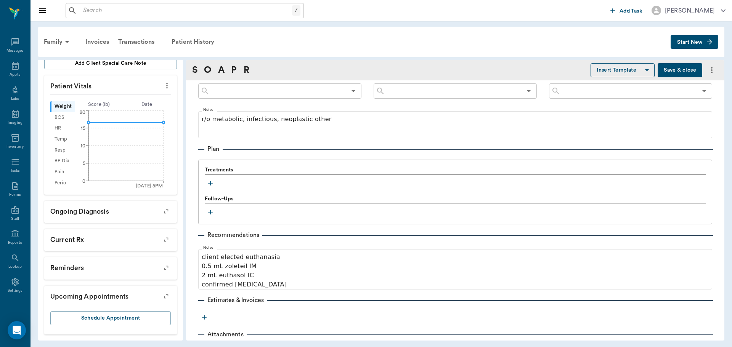
scroll to position [462, 0]
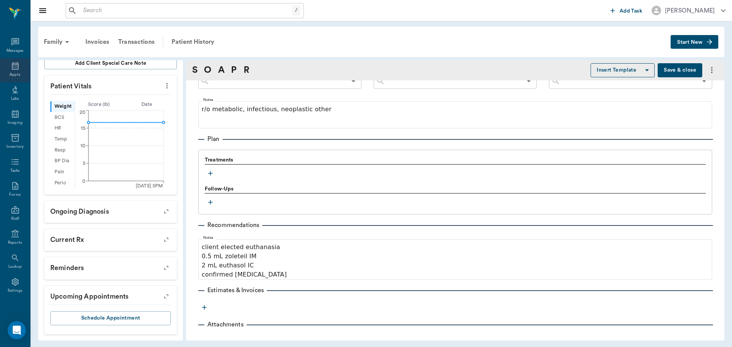
click at [11, 62] on icon at bounding box center [15, 65] width 9 height 9
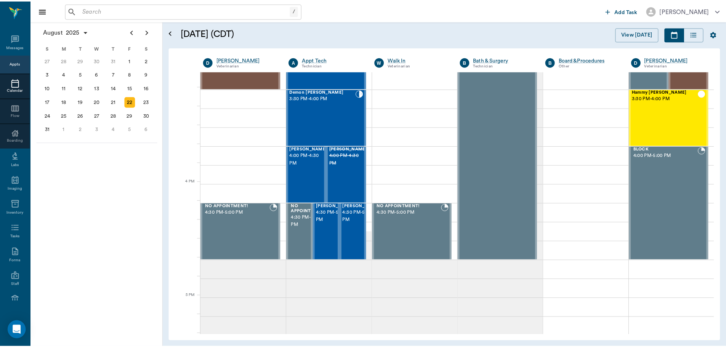
scroll to position [808, 0]
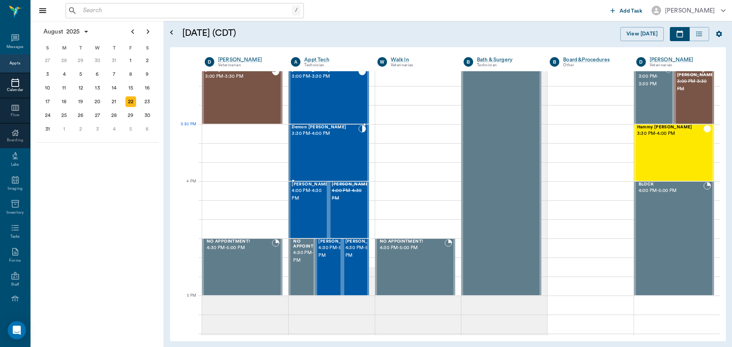
click at [320, 127] on span "Demon [PERSON_NAME]" at bounding box center [325, 127] width 66 height 5
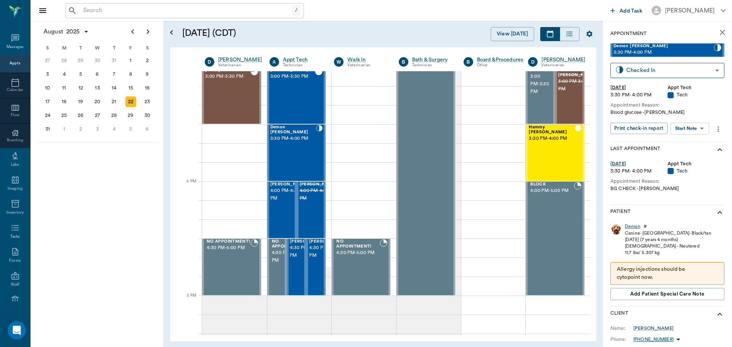
click at [633, 225] on div "Demon" at bounding box center [633, 226] width 16 height 6
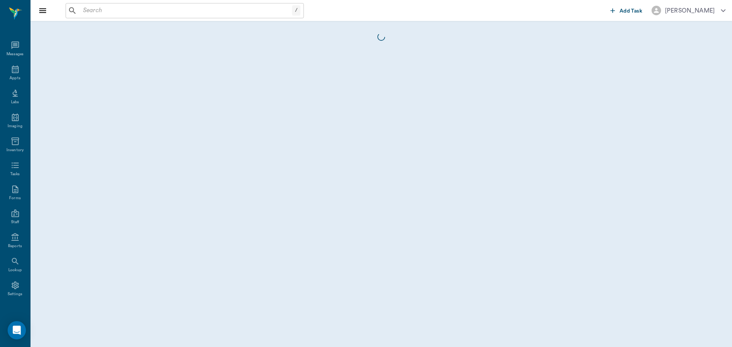
scroll to position [3, 0]
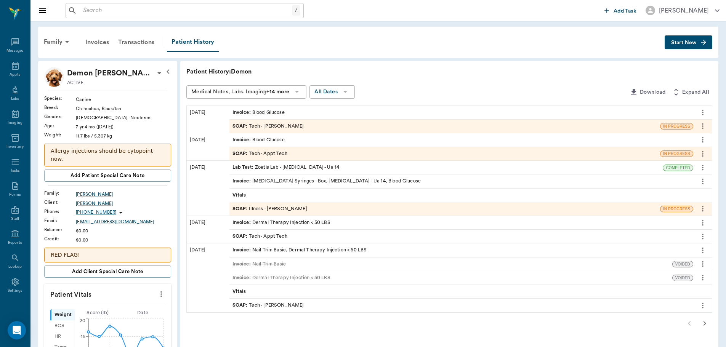
click at [678, 43] on span "Start New" at bounding box center [684, 43] width 26 height 0
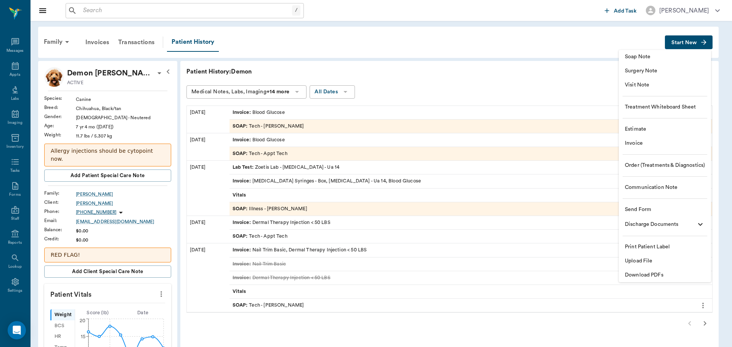
click at [634, 85] on span "Visit Note" at bounding box center [665, 85] width 80 height 8
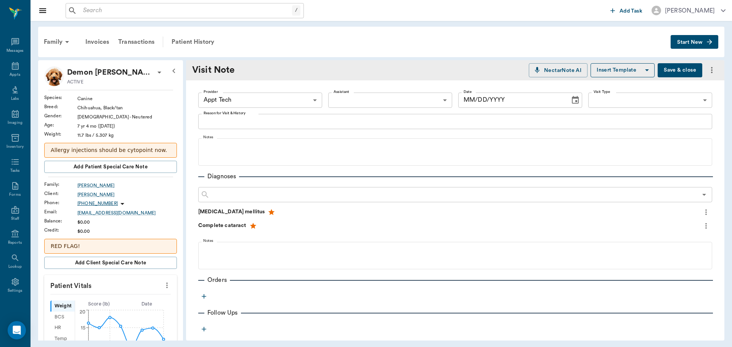
type input "63ec2f075fda476ae8351a4c"
type input "[DATE]"
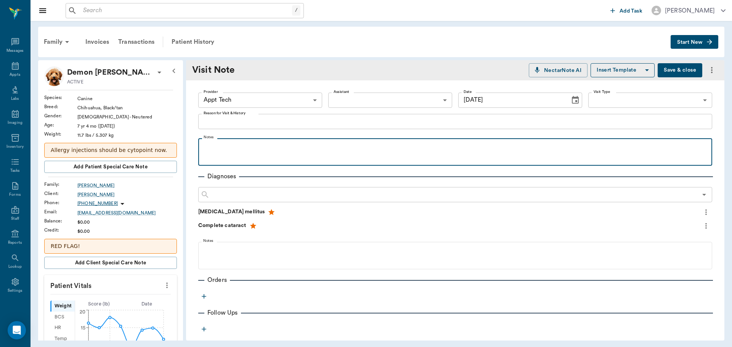
click at [247, 147] on p at bounding box center [455, 146] width 506 height 9
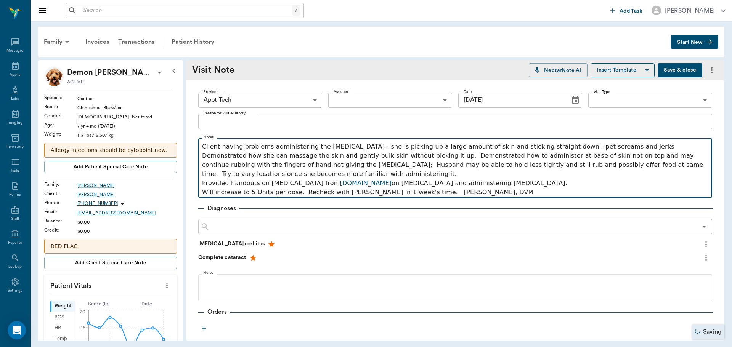
click at [496, 182] on p "Provided handouts on [MEDICAL_DATA] from [DOMAIN_NAME] on [MEDICAL_DATA] and ad…" at bounding box center [455, 183] width 506 height 9
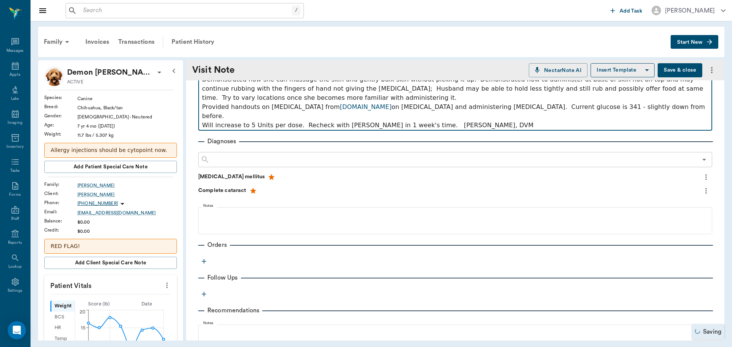
scroll to position [38, 0]
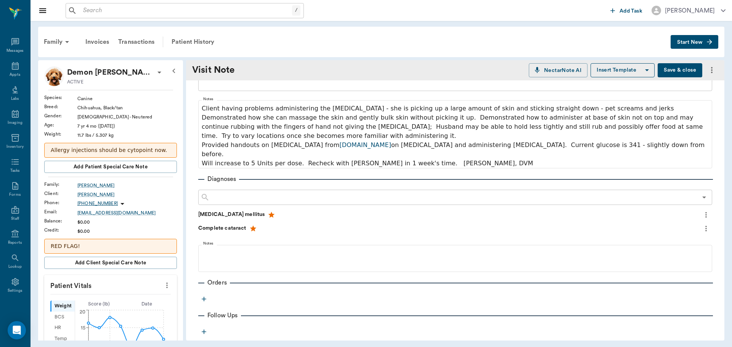
click at [672, 72] on button "Save & close" at bounding box center [679, 70] width 45 height 14
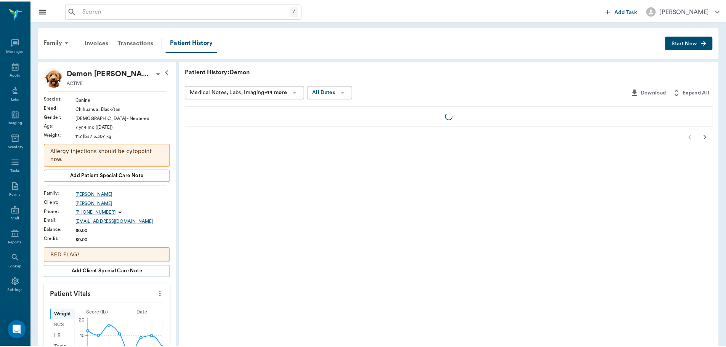
scroll to position [76, 0]
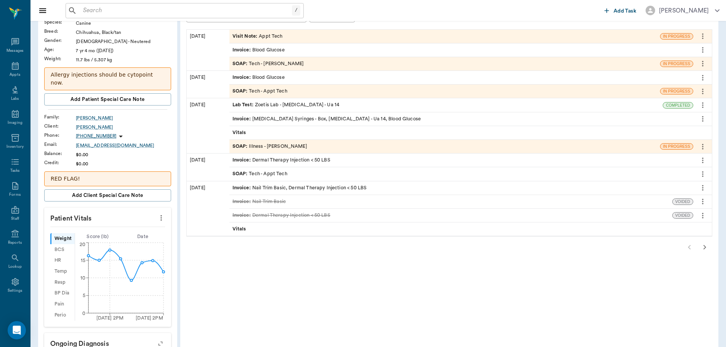
click at [162, 213] on icon "more" at bounding box center [161, 217] width 8 height 9
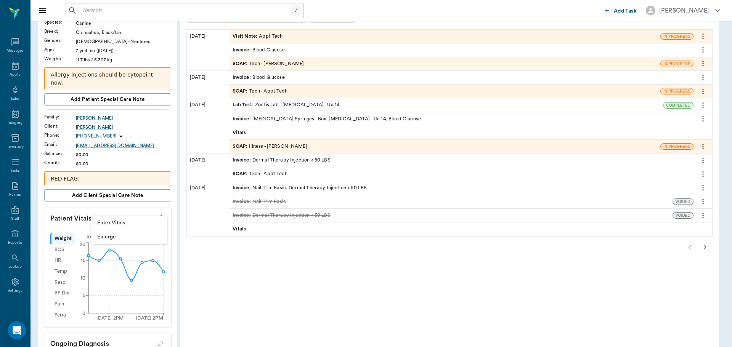
click at [154, 221] on span "Enter Vitals" at bounding box center [129, 223] width 64 height 8
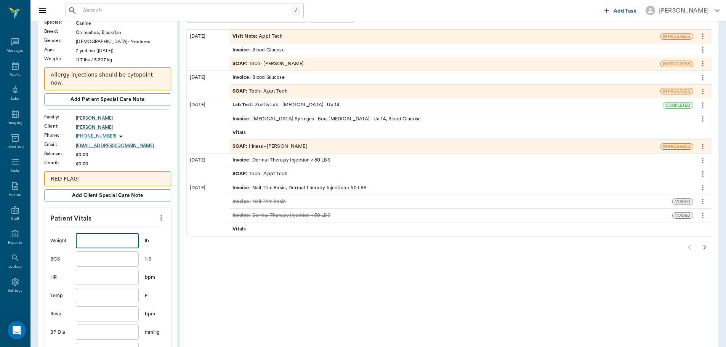
click at [123, 233] on input "text" at bounding box center [107, 240] width 63 height 15
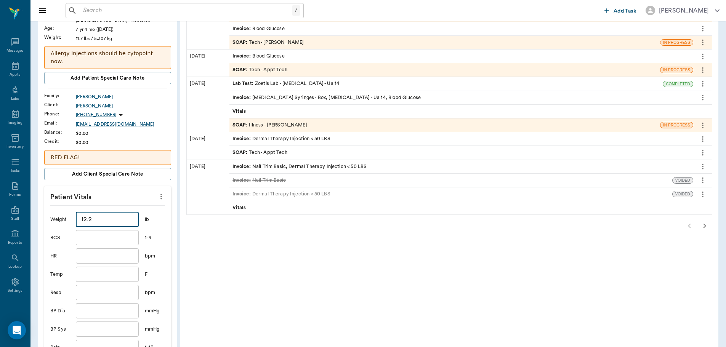
scroll to position [191, 0]
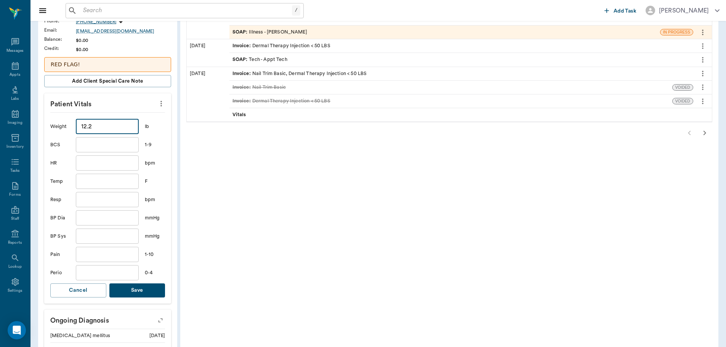
type input "12.2"
click at [131, 284] on button "Save" at bounding box center [137, 291] width 56 height 14
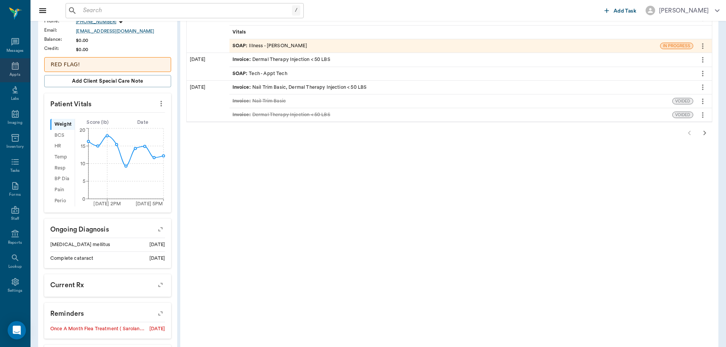
click at [11, 65] on icon at bounding box center [15, 65] width 9 height 9
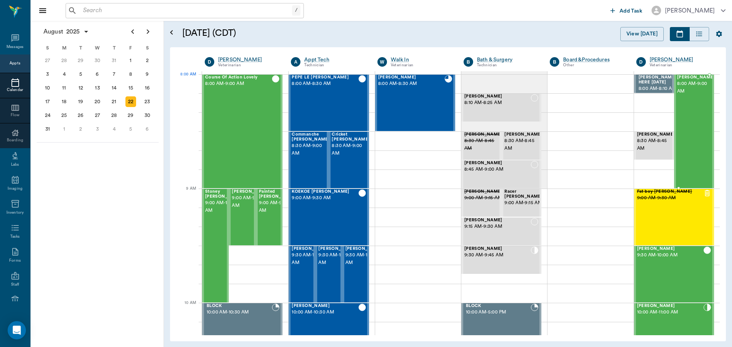
click at [685, 77] on span "[PERSON_NAME]" at bounding box center [696, 77] width 38 height 5
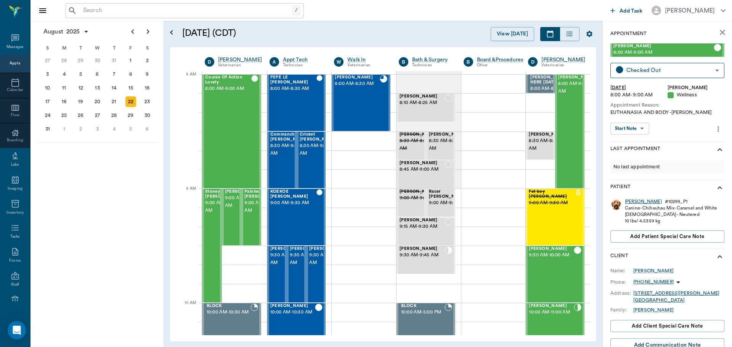
click at [629, 204] on div "[PERSON_NAME]" at bounding box center [643, 202] width 37 height 6
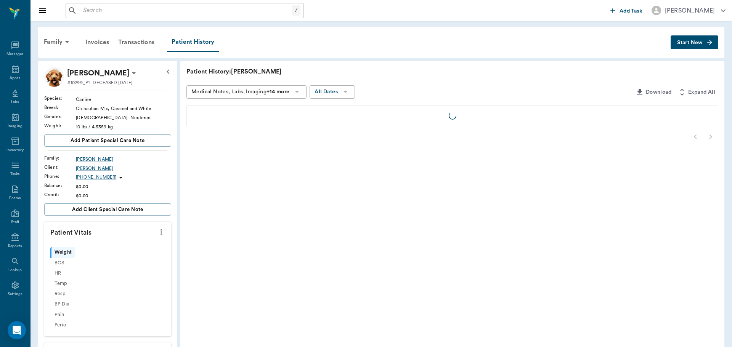
scroll to position [3, 0]
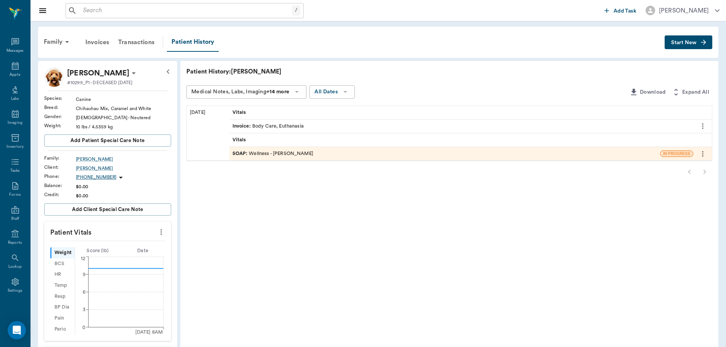
click at [286, 153] on div "SOAP : Wellness - Dr. Kindall Jones" at bounding box center [272, 153] width 81 height 7
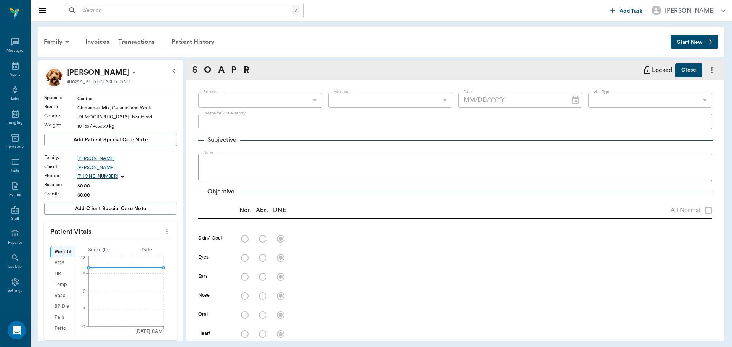
type input "670e8b52b987dc0b25a864ee"
type input "682b670d8bdc6f7f8feef3db"
type input "65d2be4f46e3a538d89b8c14"
type textarea "EUTHANASIA AND BODY -LORY"
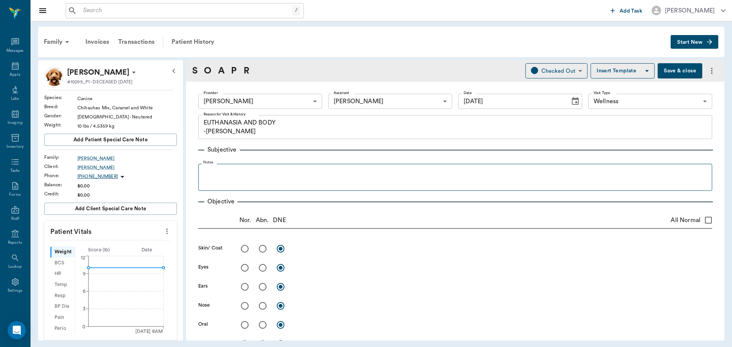
type input "[DATE]"
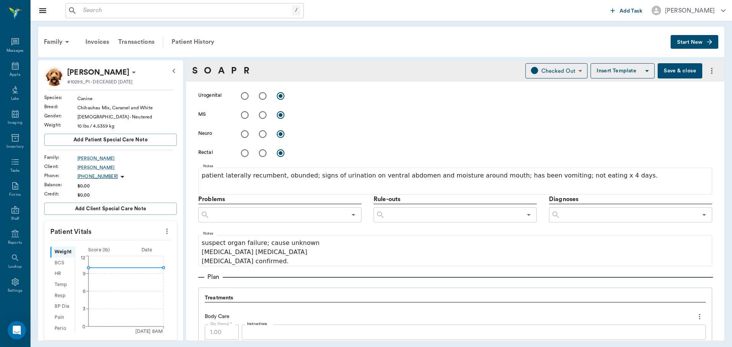
scroll to position [381, 0]
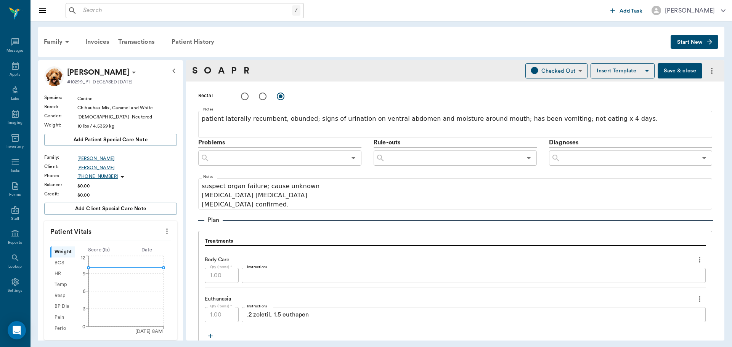
click at [664, 72] on button "Save & close" at bounding box center [679, 70] width 45 height 15
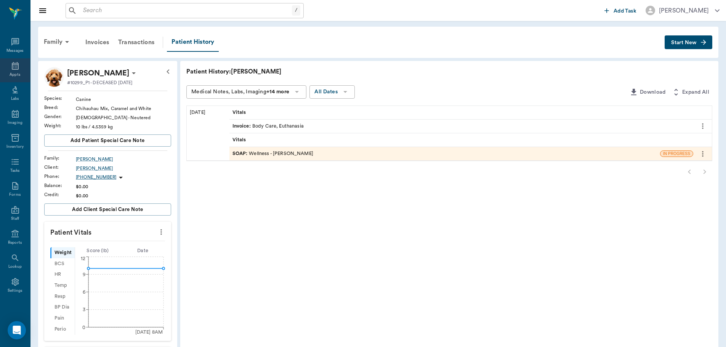
drag, startPoint x: 17, startPoint y: 69, endPoint x: 18, endPoint y: 74, distance: 5.5
click at [17, 69] on div "Appts" at bounding box center [15, 70] width 30 height 24
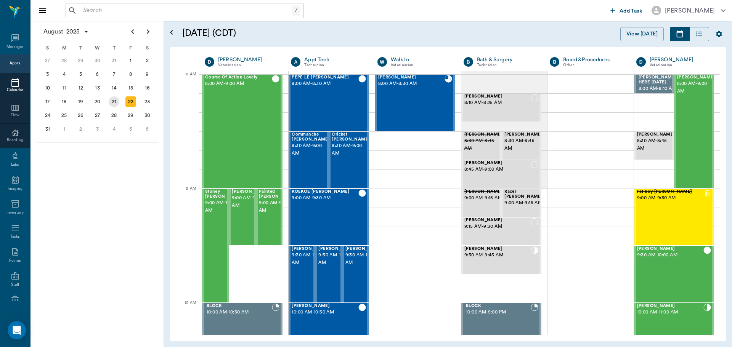
click at [115, 101] on div "21" at bounding box center [114, 101] width 11 height 11
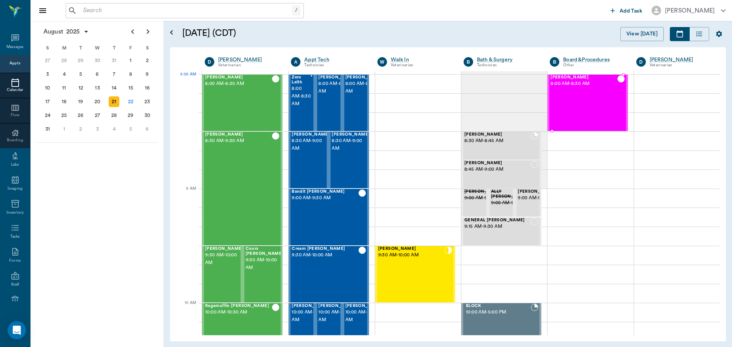
click at [557, 79] on span "[PERSON_NAME]" at bounding box center [583, 77] width 66 height 5
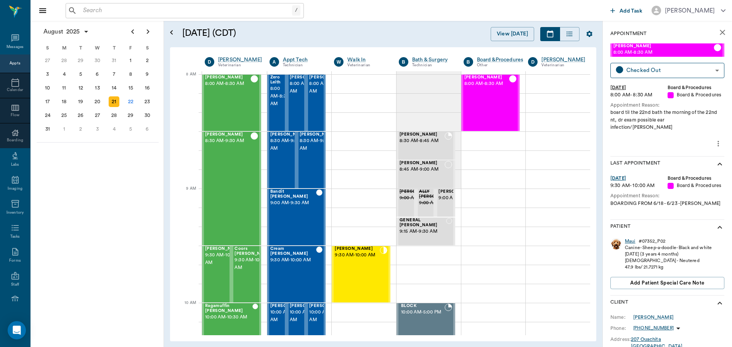
click at [630, 238] on div "Maui" at bounding box center [630, 241] width 11 height 6
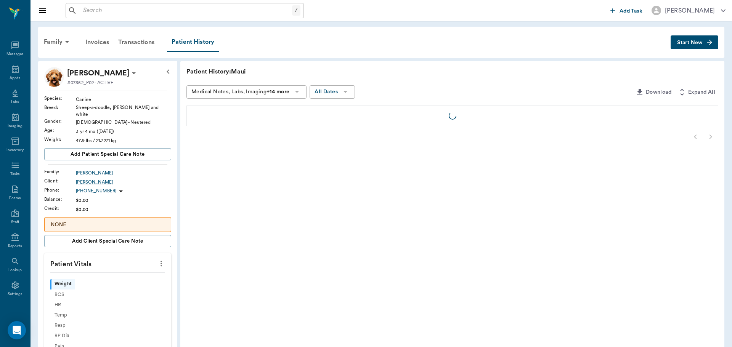
scroll to position [3, 0]
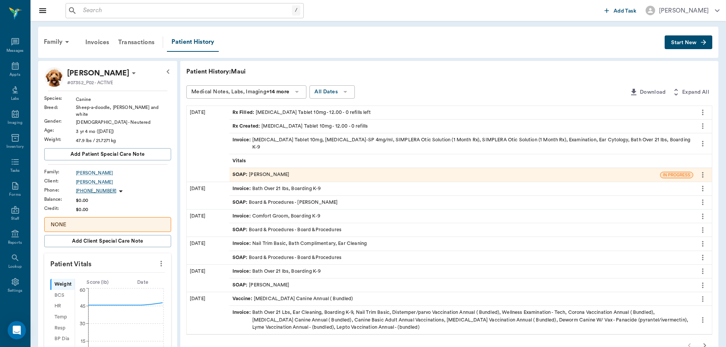
click at [271, 171] on div "SOAP : Dr. Kindall Jones" at bounding box center [260, 174] width 57 height 7
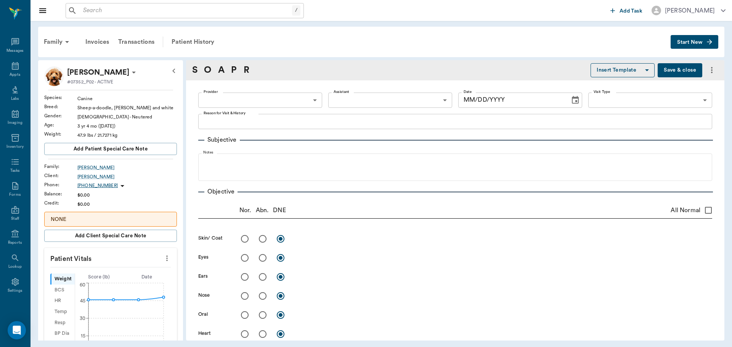
type input "670e8b52b987dc0b25a864ee"
type input "63ec2e7e52e12b0ba117b124"
radio input "true"
type textarea "already bathed, no alopecia or [MEDICAL_DATA] appreciated to skin"
radio input "true"
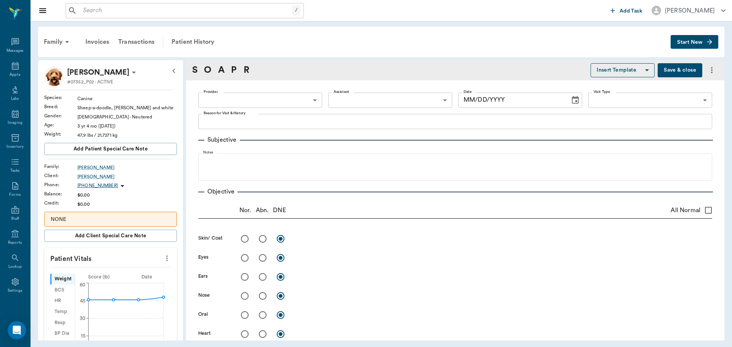
radio input "true"
type textarea "right ear has excessive discharge; shaking head; left ear - suspect early infla…"
radio input "true"
type textarea "[MEDICAL_DATA], no [MEDICAL_DATA] appreciated 2/4"
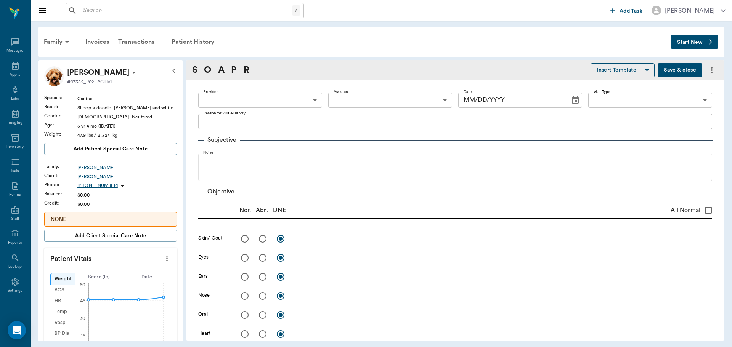
radio input "true"
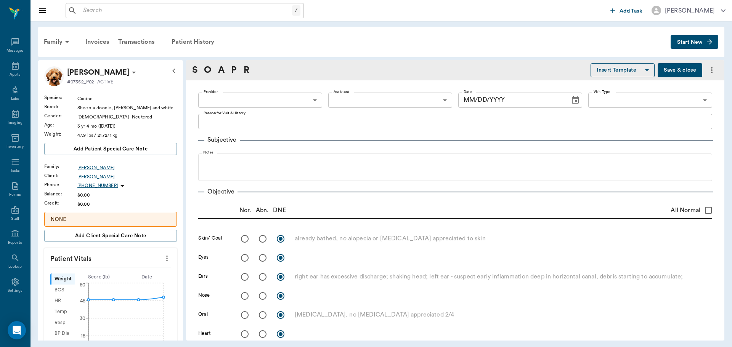
radio input "true"
type textarea "ambulatory x 4"
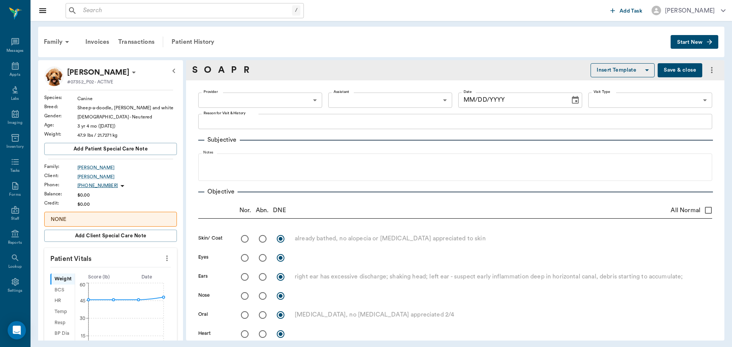
radio input "true"
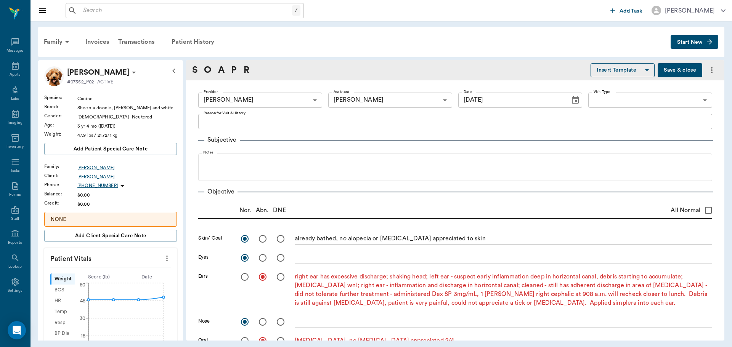
type input "[DATE]"
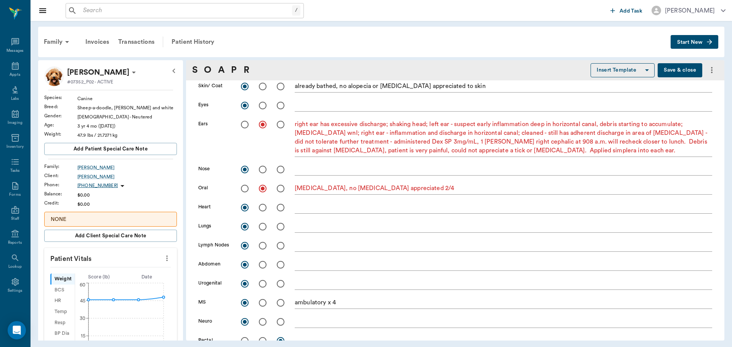
scroll to position [189, 0]
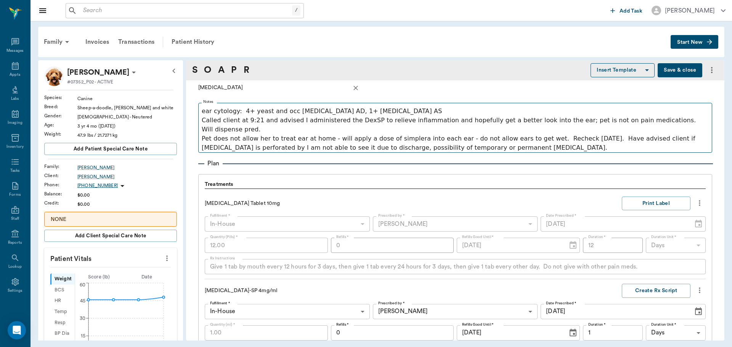
scroll to position [495, 0]
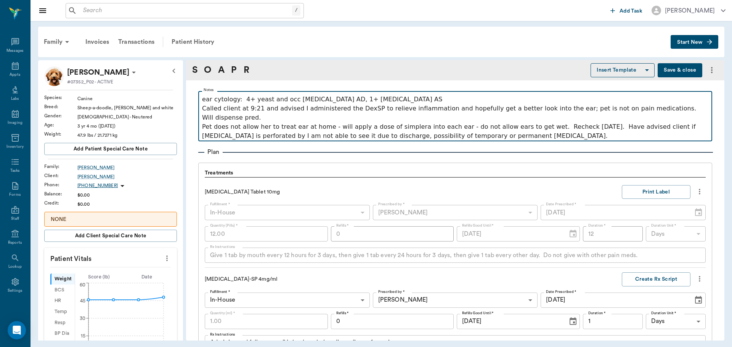
click at [502, 127] on p "Pet does not allow her to treat ear at home - will apply a dose of simplera int…" at bounding box center [455, 131] width 506 height 18
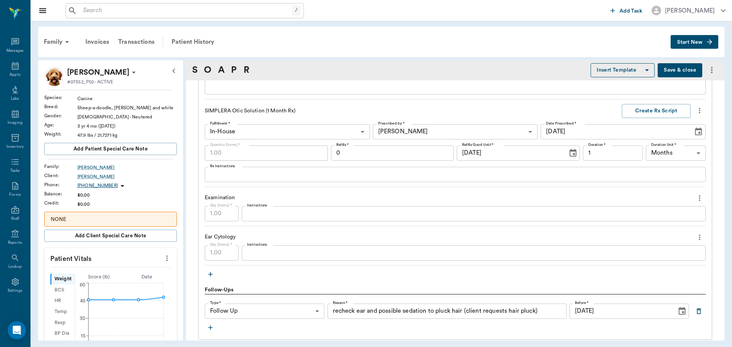
scroll to position [838, 0]
click at [365, 249] on textarea "Instructions" at bounding box center [473, 253] width 453 height 9
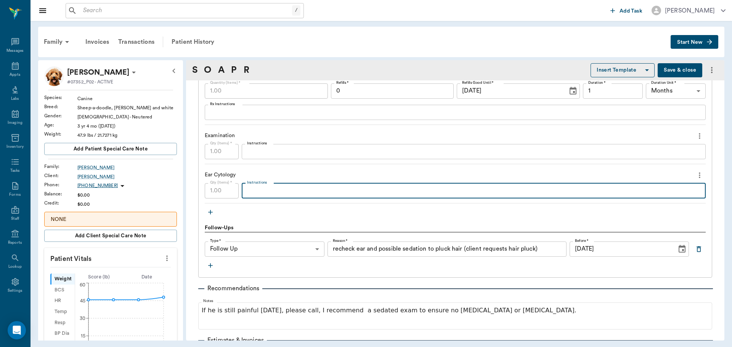
scroll to position [914, 0]
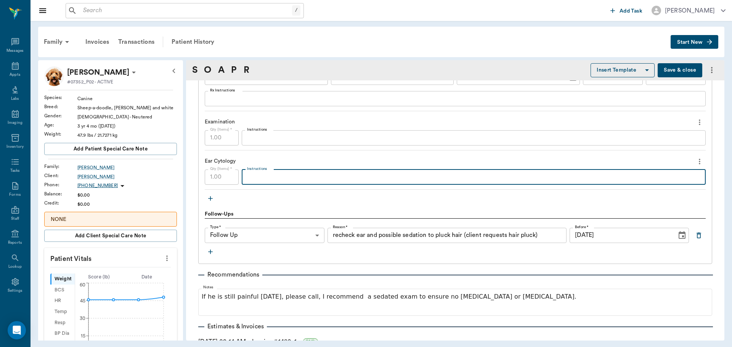
click at [540, 228] on input "recheck ear and possible sedation to pluck hair (client requests hair pluck)" at bounding box center [446, 235] width 239 height 15
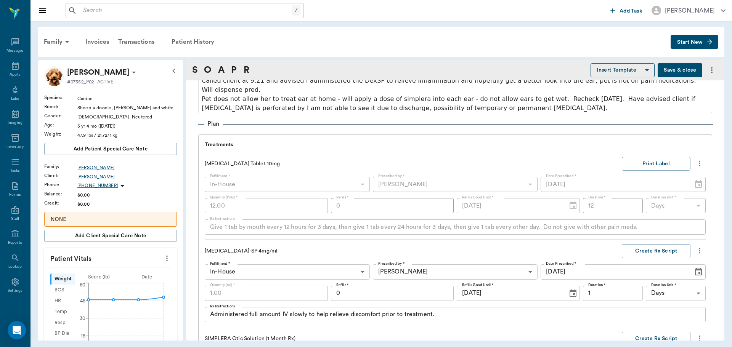
scroll to position [464, 0]
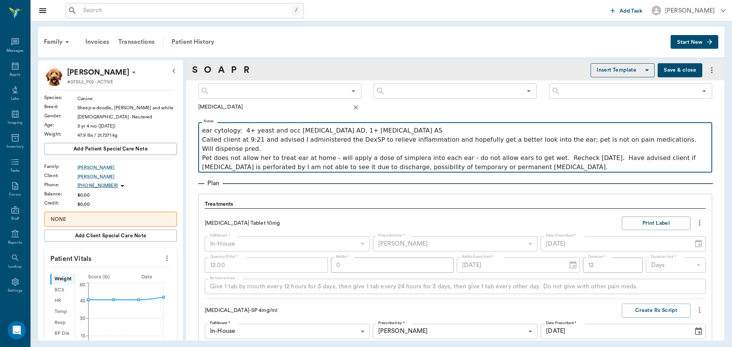
click at [495, 159] on p "Pet does not allow her to treat ear at home - will apply a dose of simplera int…" at bounding box center [455, 163] width 506 height 18
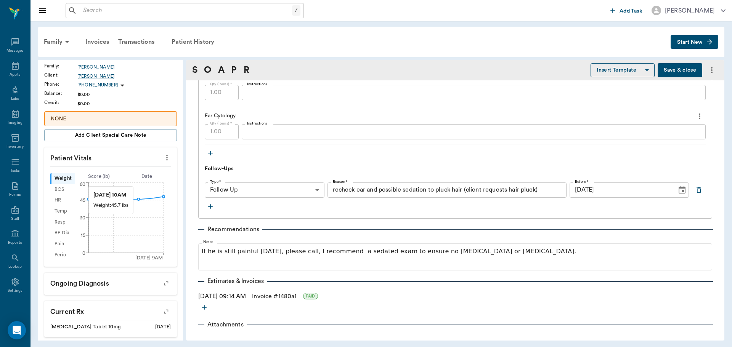
scroll to position [114, 0]
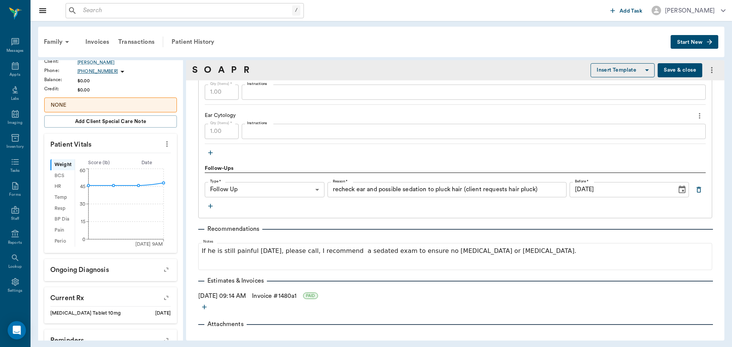
click at [163, 141] on icon "more" at bounding box center [167, 143] width 8 height 9
click at [119, 159] on span "Enter Vitals" at bounding box center [129, 157] width 64 height 8
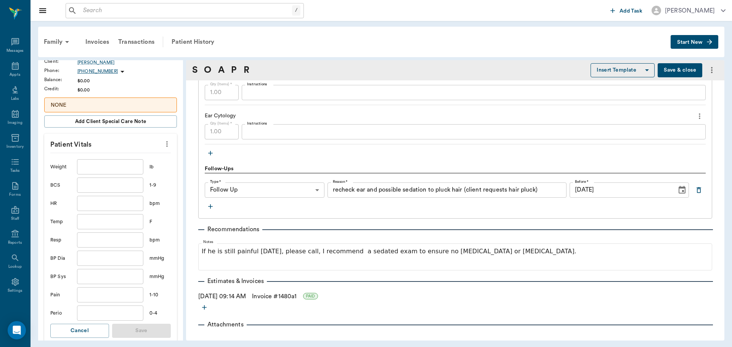
click at [99, 169] on input "text" at bounding box center [110, 166] width 66 height 15
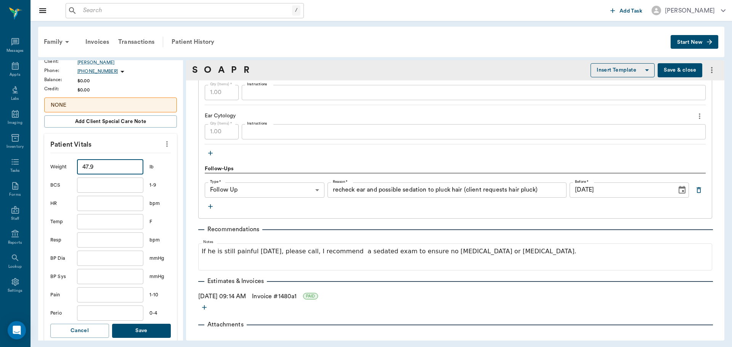
type input "47.9"
click at [124, 182] on input "text" at bounding box center [110, 185] width 66 height 15
type input "5"
click at [120, 204] on input "text" at bounding box center [110, 203] width 66 height 15
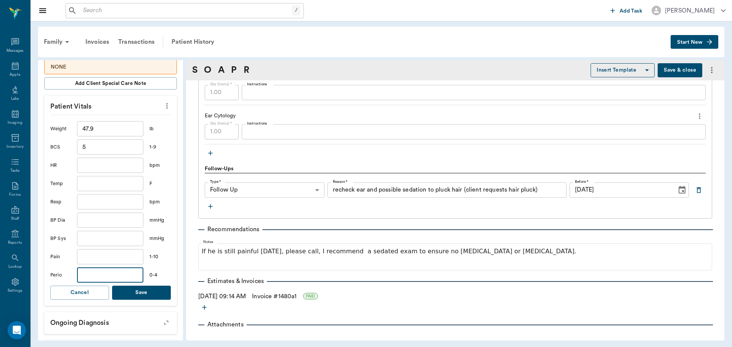
click at [103, 276] on input "text" at bounding box center [110, 275] width 66 height 15
click at [143, 291] on button "Save" at bounding box center [141, 293] width 59 height 14
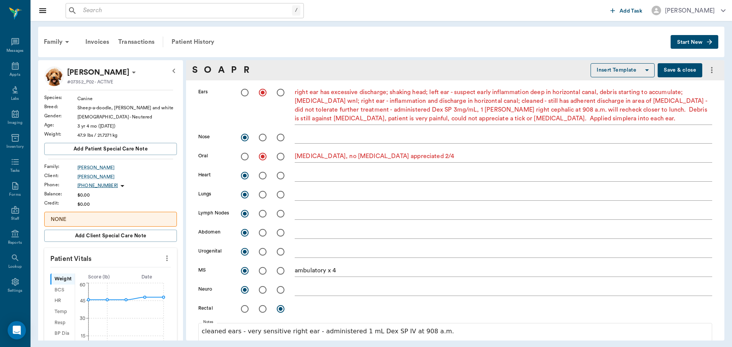
scroll to position [101, 0]
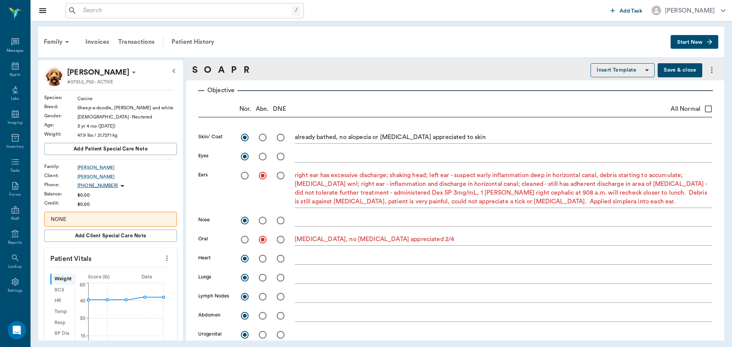
click at [684, 75] on button "Save & close" at bounding box center [679, 70] width 45 height 14
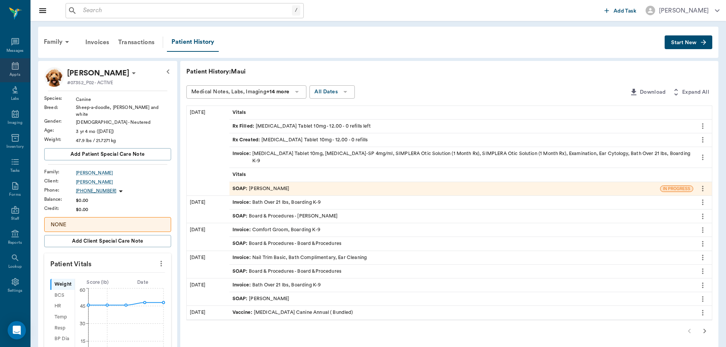
click at [12, 66] on icon at bounding box center [15, 66] width 7 height 8
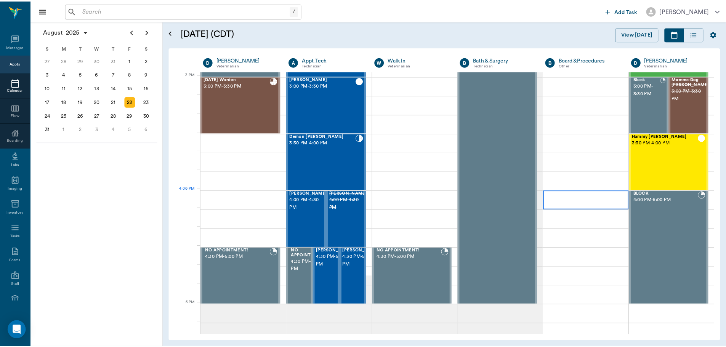
scroll to position [800, 0]
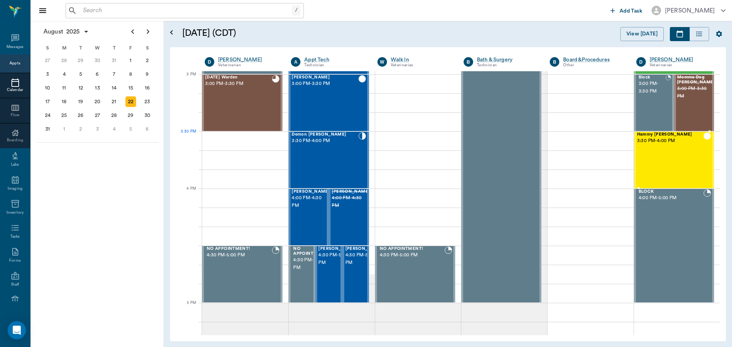
click at [648, 134] on span "Hammy [PERSON_NAME]" at bounding box center [670, 134] width 66 height 5
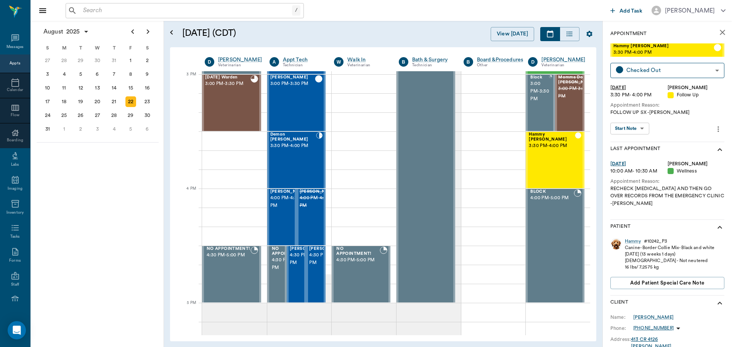
drag, startPoint x: 633, startPoint y: 243, endPoint x: 565, endPoint y: 239, distance: 67.5
click at [633, 243] on div "Hammy" at bounding box center [633, 241] width 16 height 6
